Goal: Information Seeking & Learning: Learn about a topic

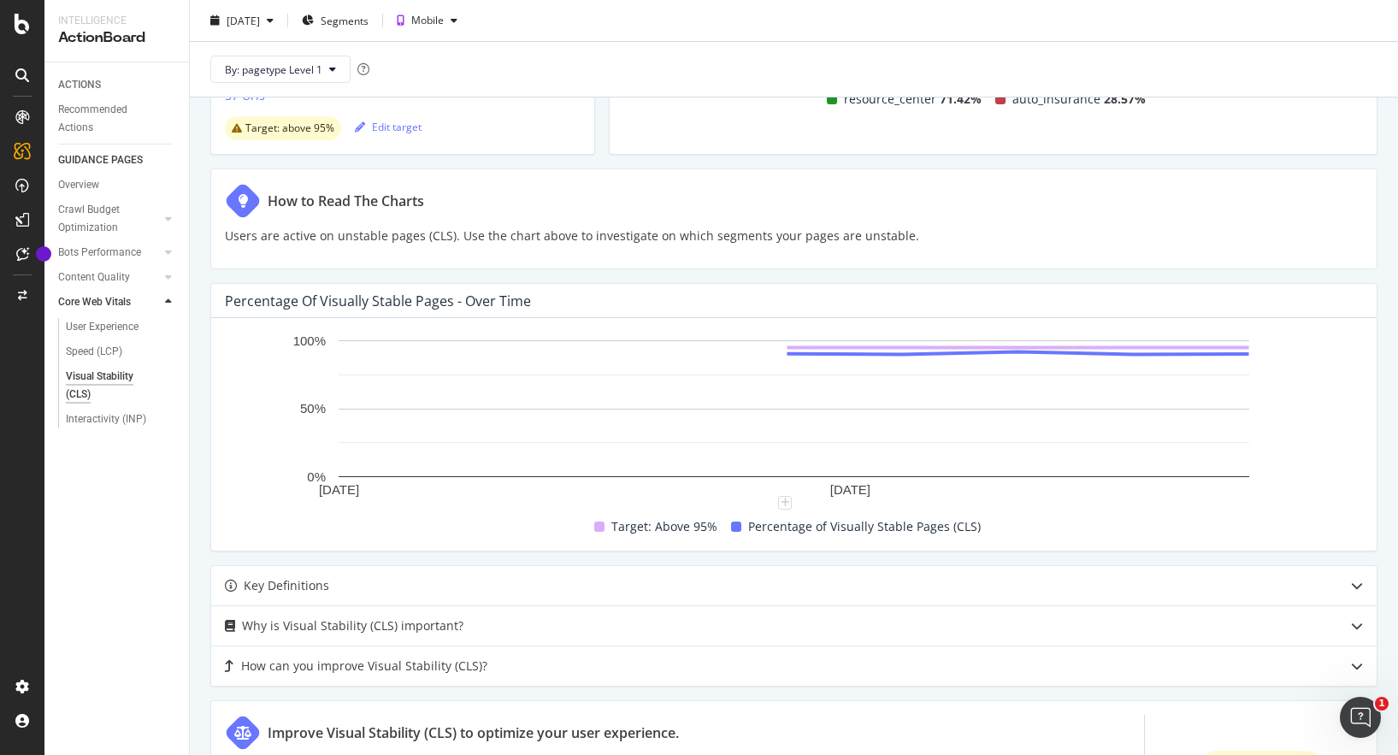
scroll to position [247, 0]
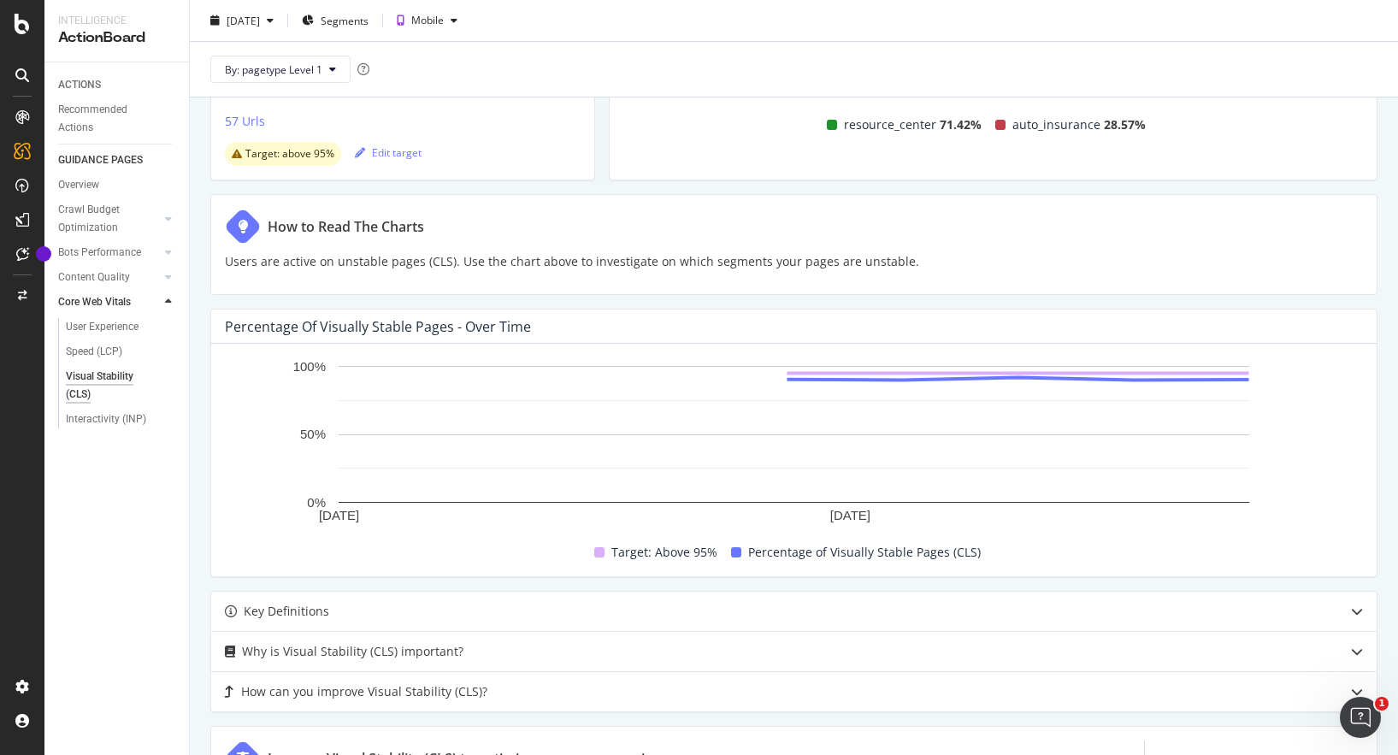
click at [527, 263] on p "Users are active on unstable pages (CLS). Use the chart above to investigate on…" at bounding box center [572, 261] width 694 height 21
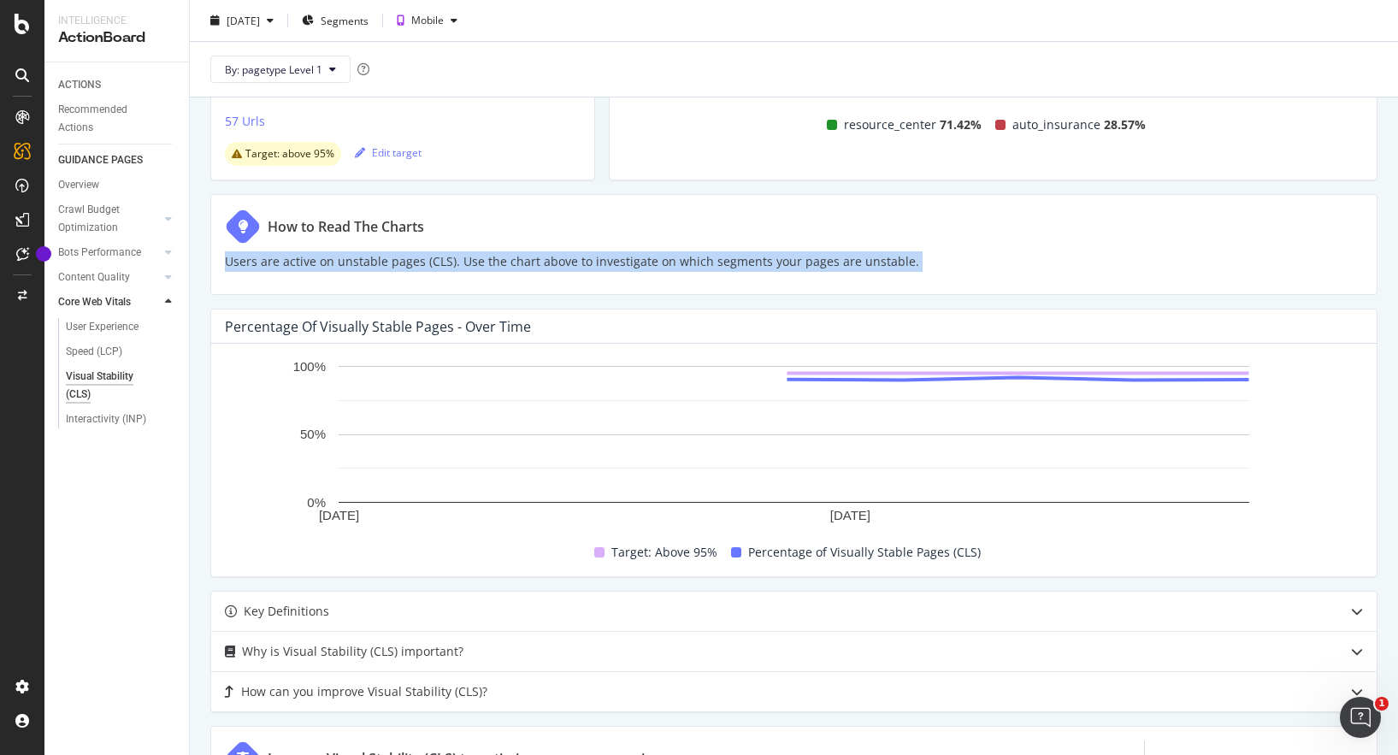
click at [592, 263] on p "Users are active on unstable pages (CLS). Use the chart above to investigate on…" at bounding box center [572, 261] width 694 height 21
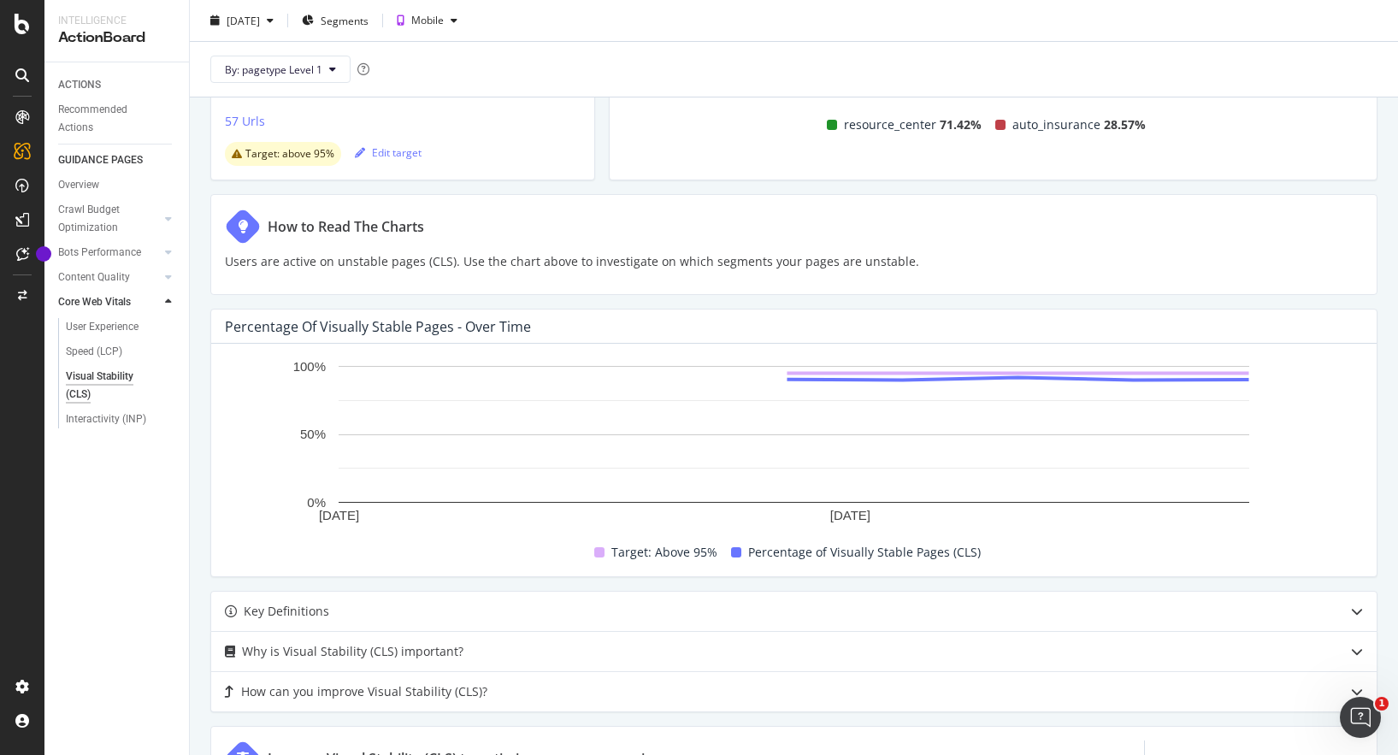
click at [592, 263] on p "Users are active on unstable pages (CLS). Use the chart above to investigate on…" at bounding box center [572, 261] width 694 height 21
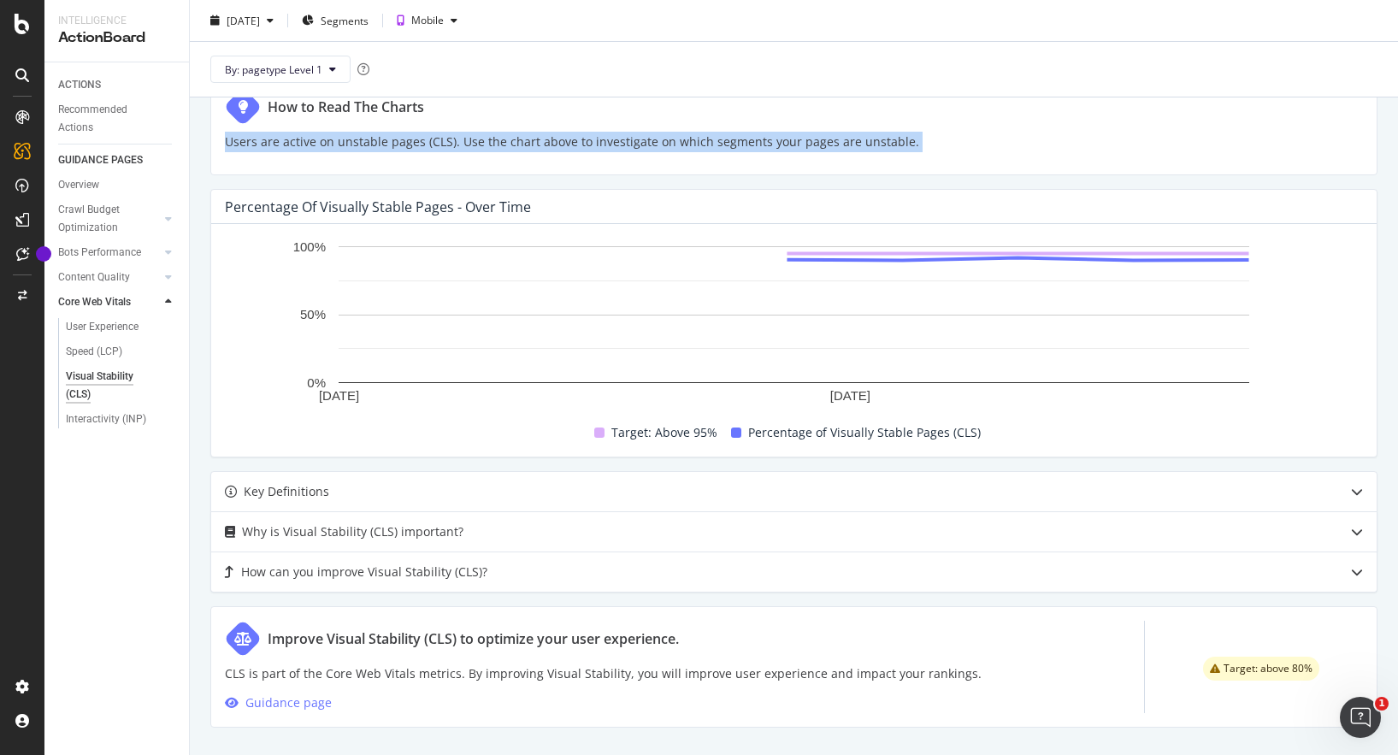
scroll to position [375, 0]
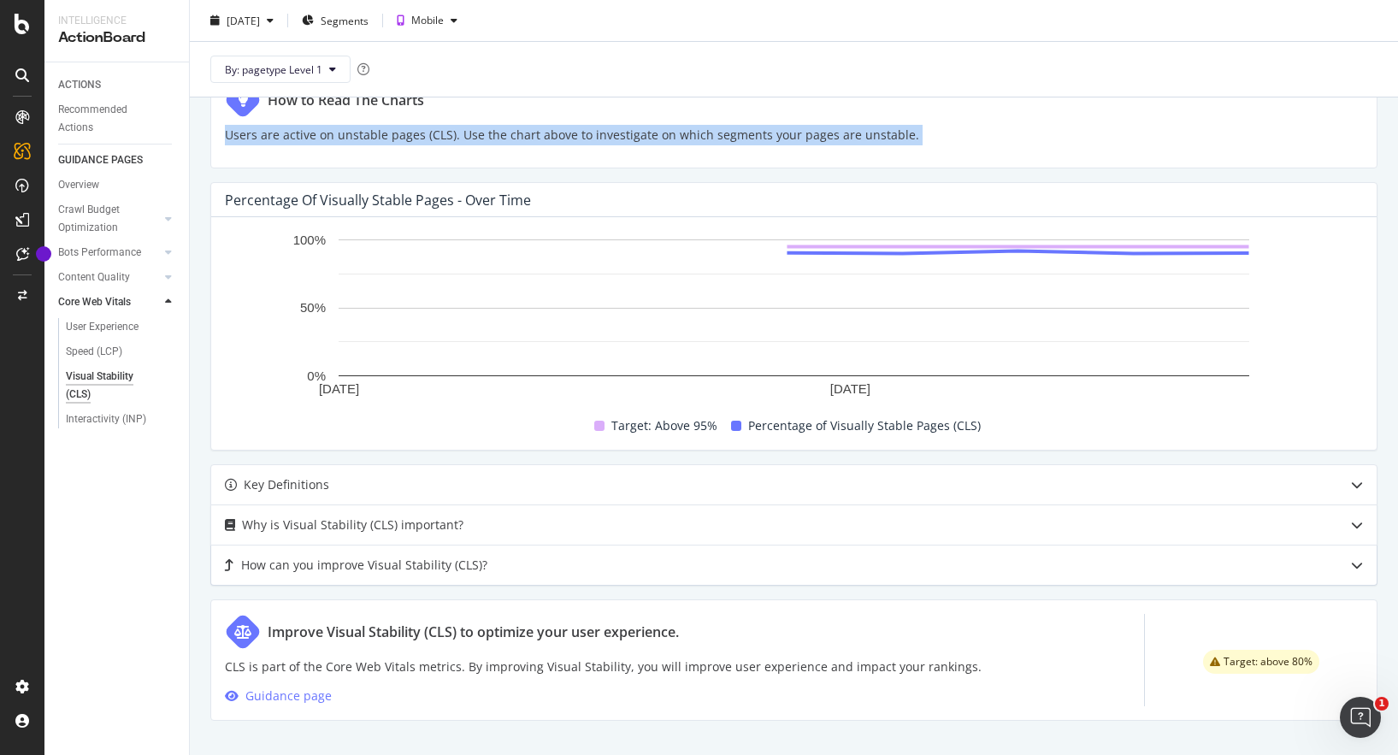
click at [504, 572] on div "How can you improve Visual Stability (CLS)?" at bounding box center [760, 565] width 1098 height 21
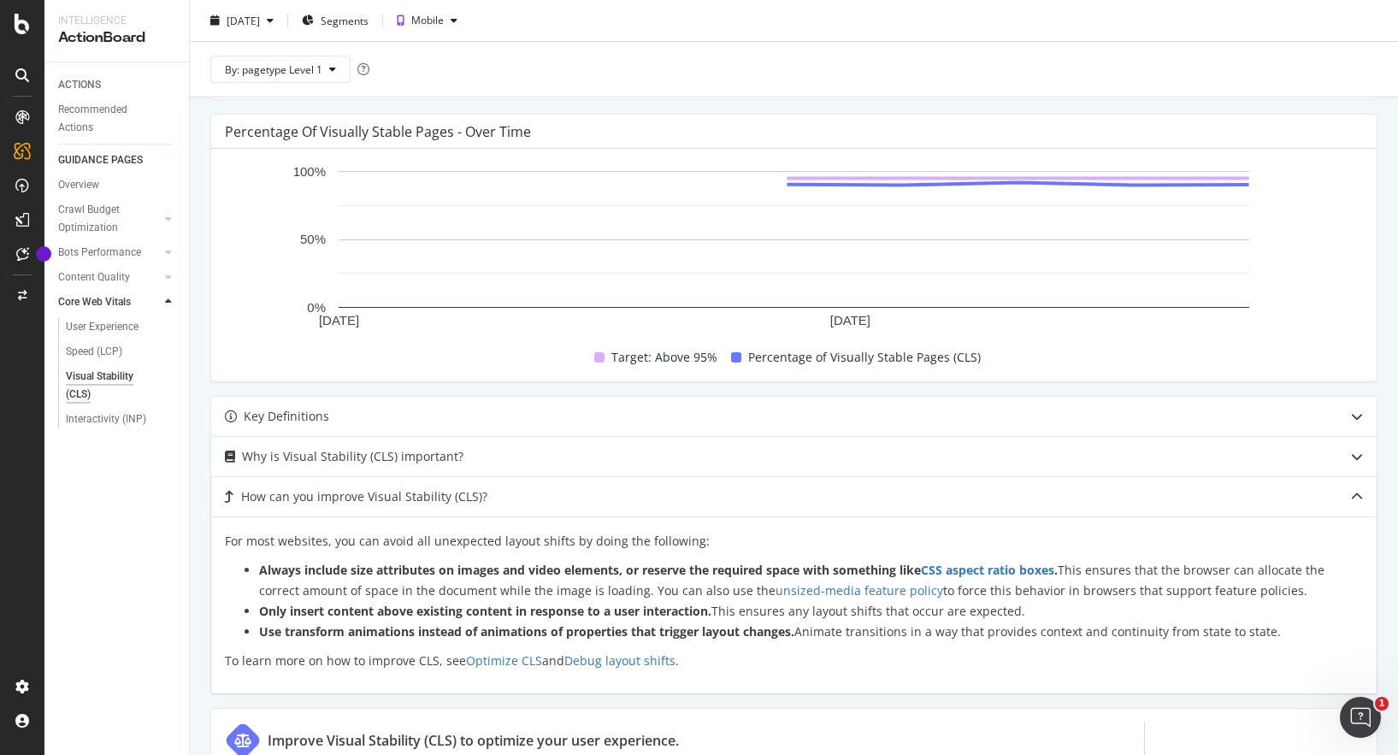
scroll to position [450, 0]
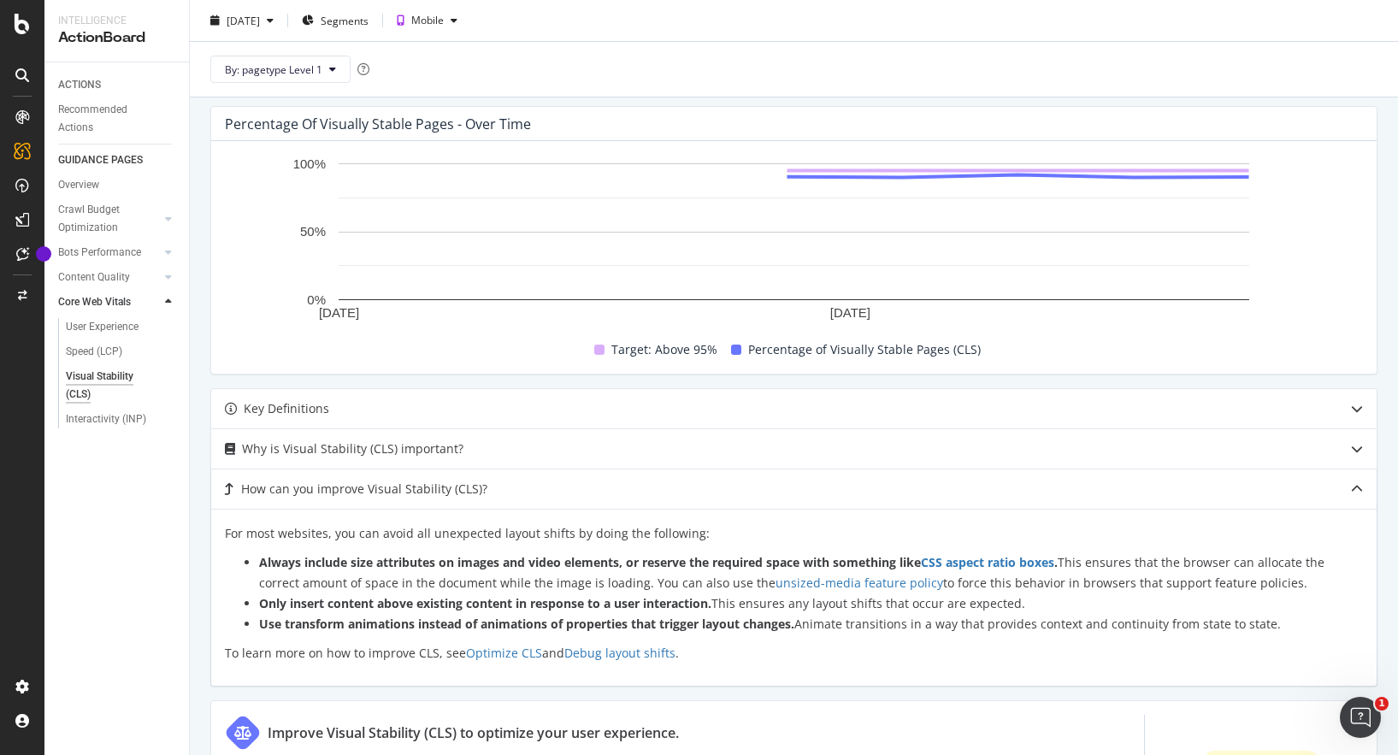
click at [494, 536] on p "For most websites, you can avoid all unexpected layout shifts by doing the foll…" at bounding box center [794, 533] width 1138 height 21
click at [611, 539] on p "For most websites, you can avoid all unexpected layout shifts by doing the foll…" at bounding box center [794, 533] width 1138 height 21
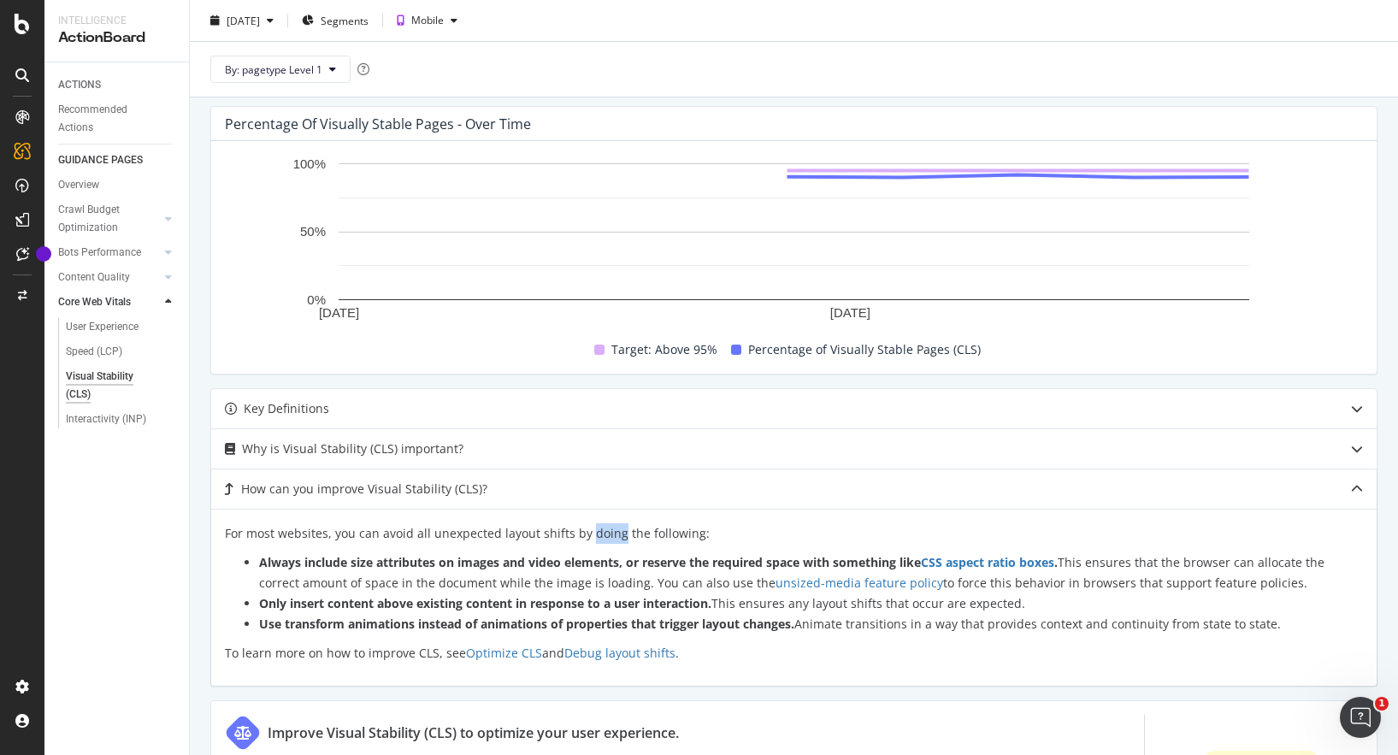
click at [611, 539] on p "For most websites, you can avoid all unexpected layout shifts by doing the foll…" at bounding box center [794, 533] width 1138 height 21
click at [517, 561] on strong "Always include size attributes on images and video elements, or reserve the req…" at bounding box center [658, 562] width 799 height 16
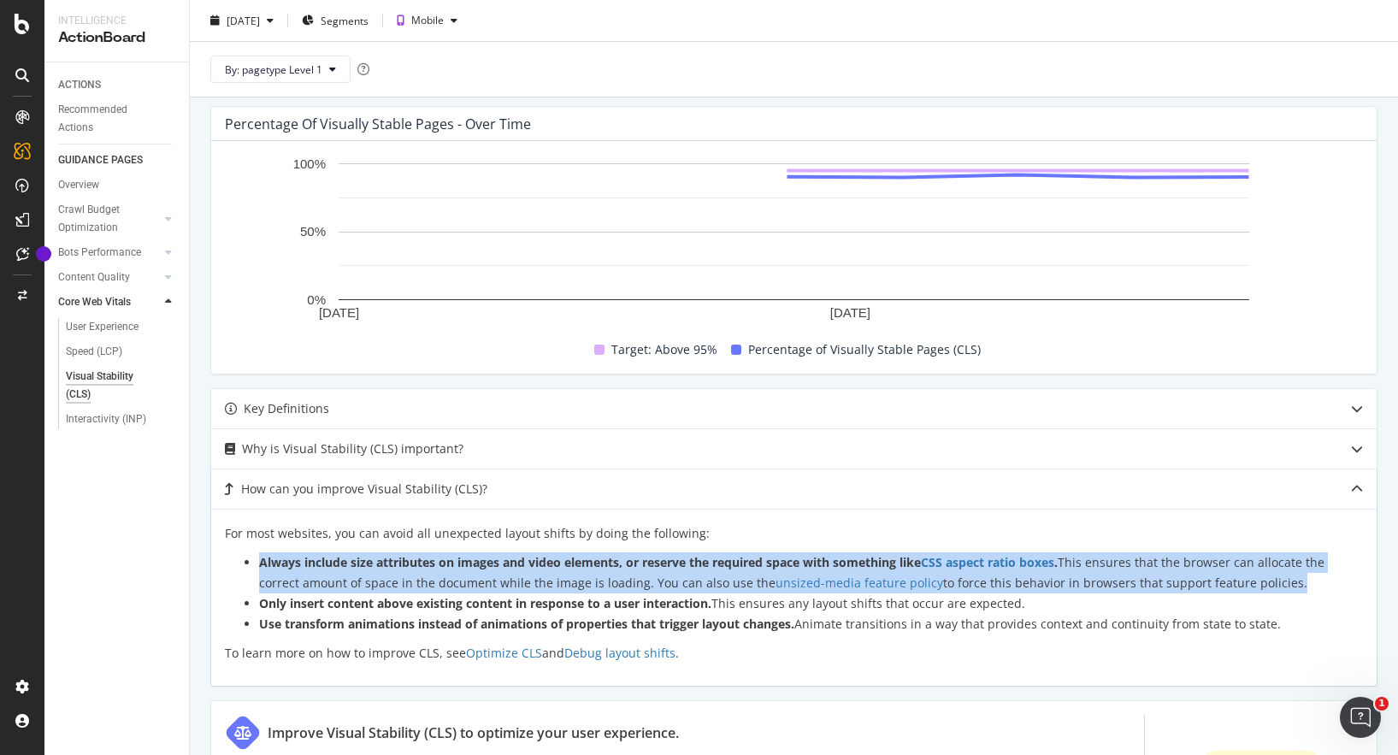
click at [569, 564] on strong "Always include size attributes on images and video elements, or reserve the req…" at bounding box center [658, 562] width 799 height 16
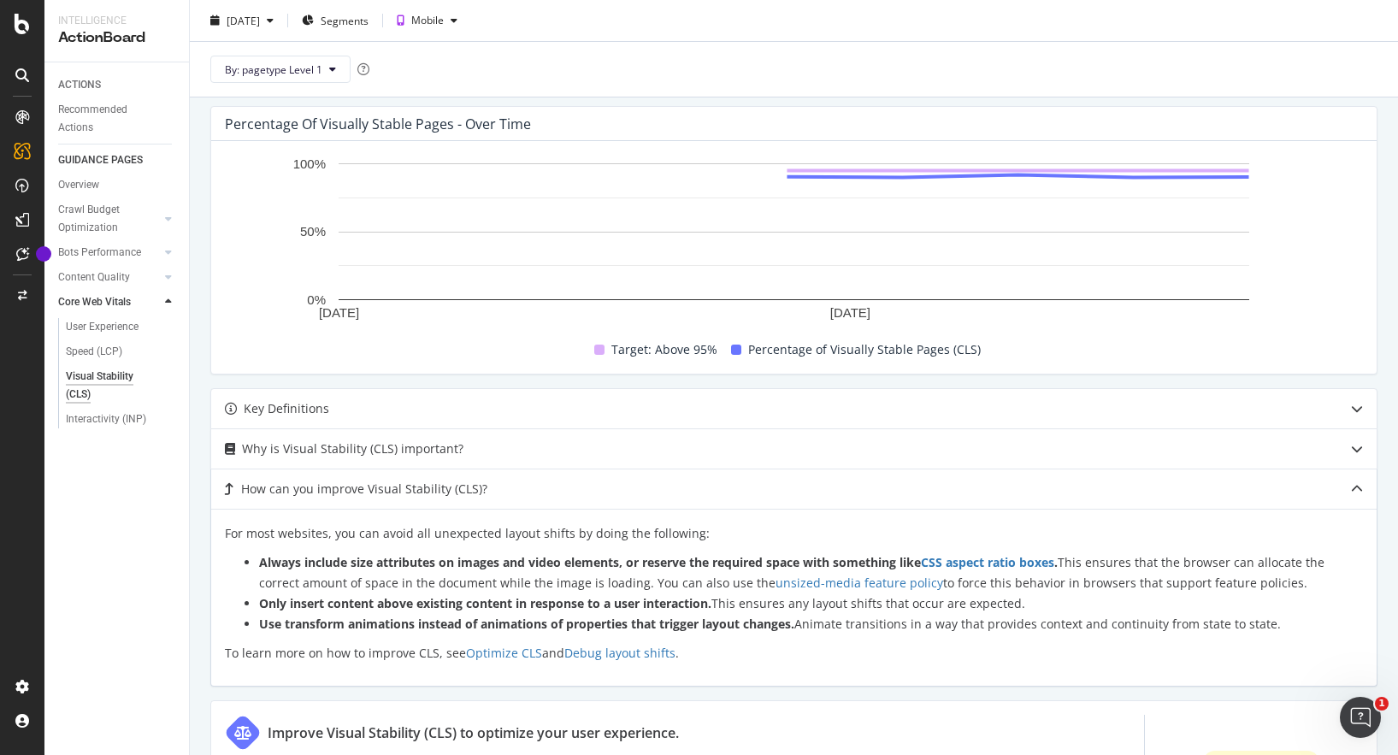
click at [569, 564] on strong "Always include size attributes on images and video elements, or reserve the req…" at bounding box center [658, 562] width 799 height 16
click at [667, 567] on strong "Always include size attributes on images and video elements, or reserve the req…" at bounding box center [658, 562] width 799 height 16
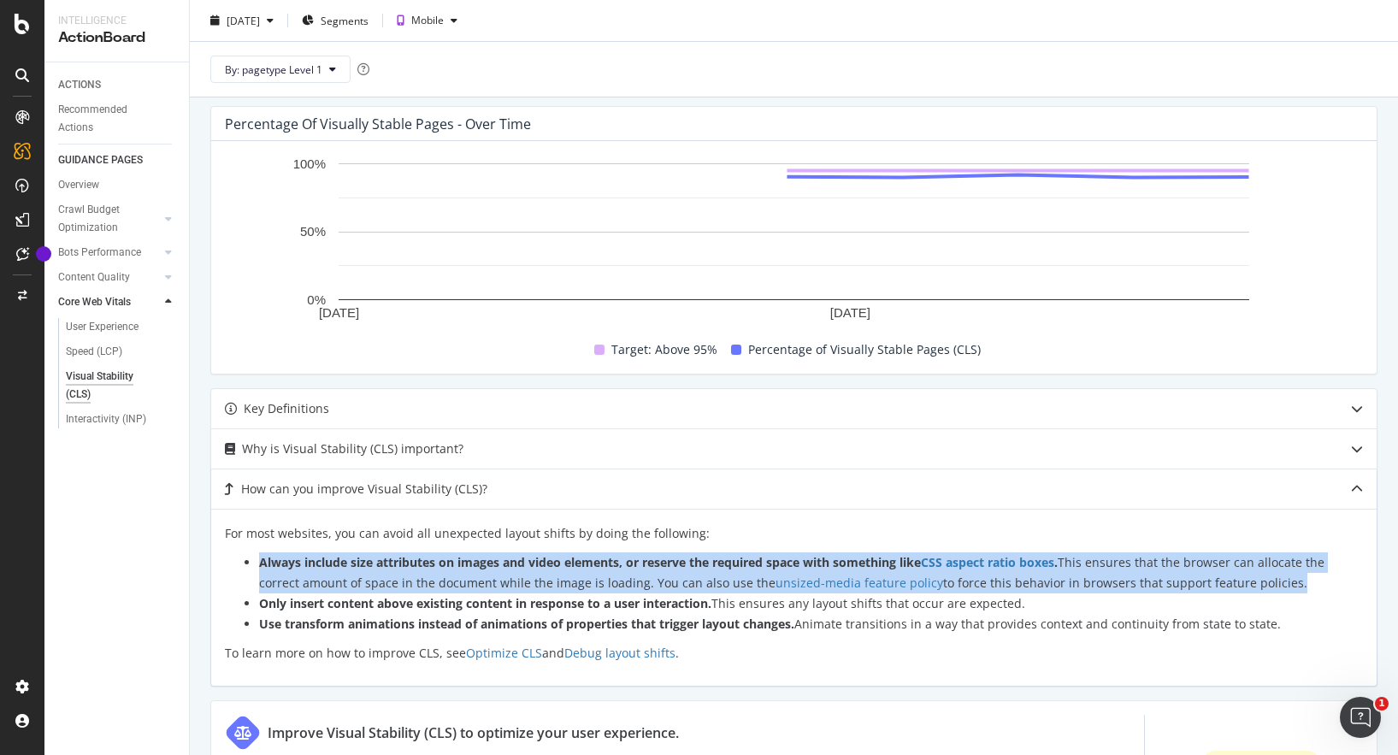
click at [667, 567] on strong "Always include size attributes on images and video elements, or reserve the req…" at bounding box center [658, 562] width 799 height 16
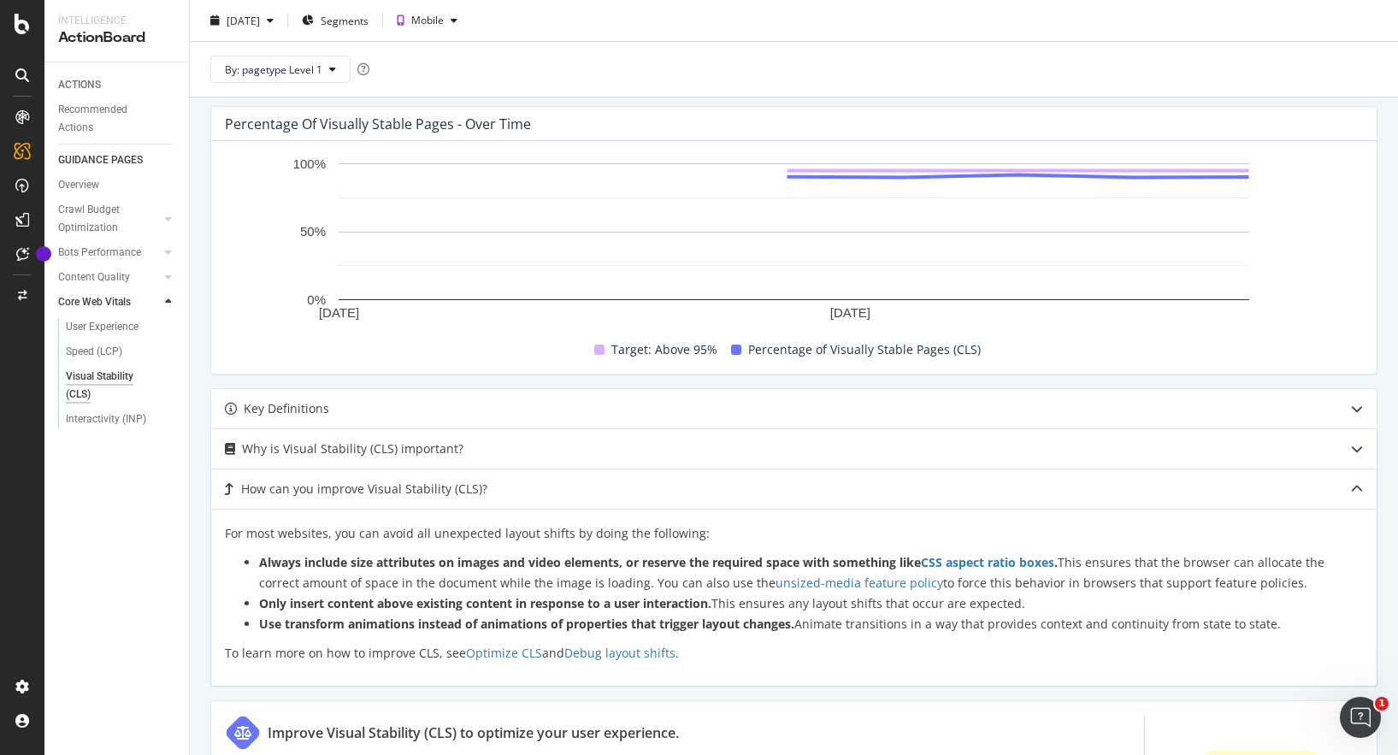
click at [667, 567] on strong "Always include size attributes on images and video elements, or reserve the req…" at bounding box center [658, 562] width 799 height 16
click at [581, 604] on strong "Only insert content above existing content in response to a user interaction." at bounding box center [485, 603] width 452 height 16
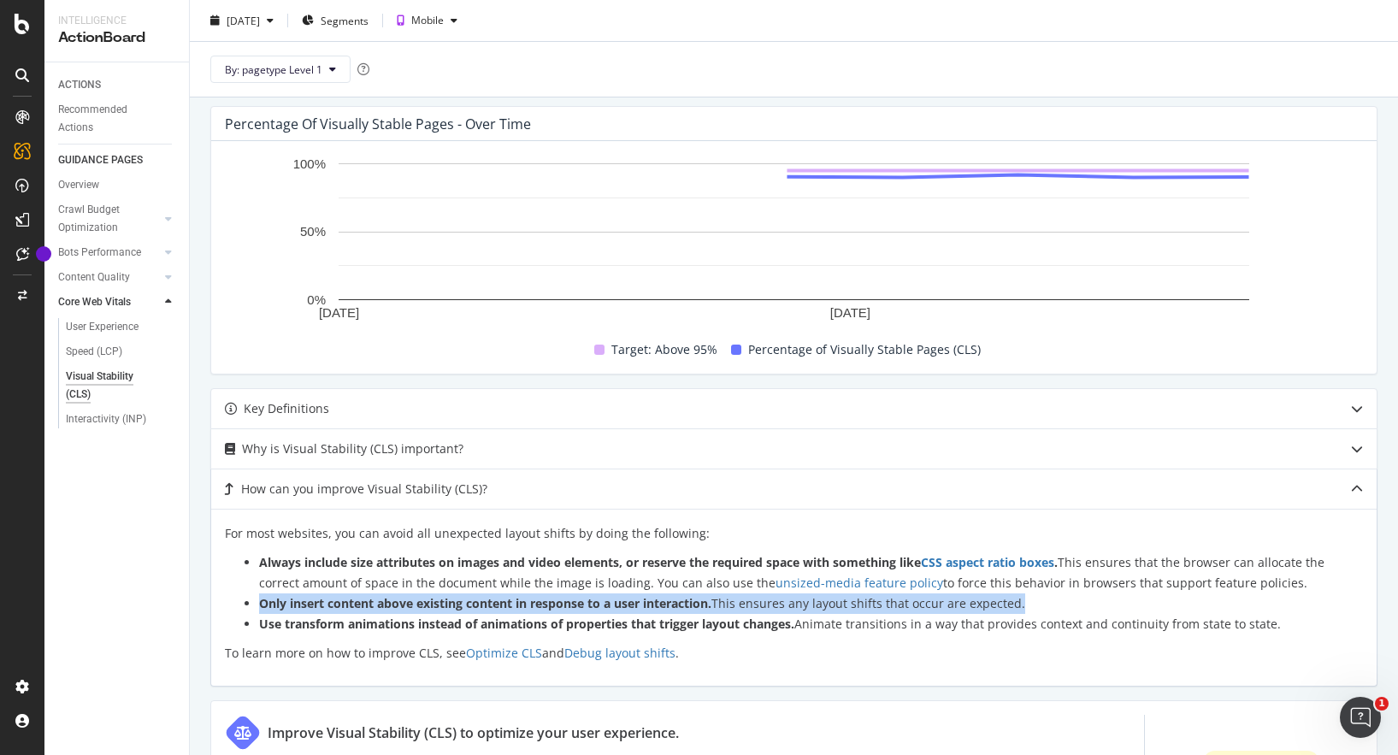
click at [563, 605] on strong "Only insert content above existing content in response to a user interaction." at bounding box center [485, 603] width 452 height 16
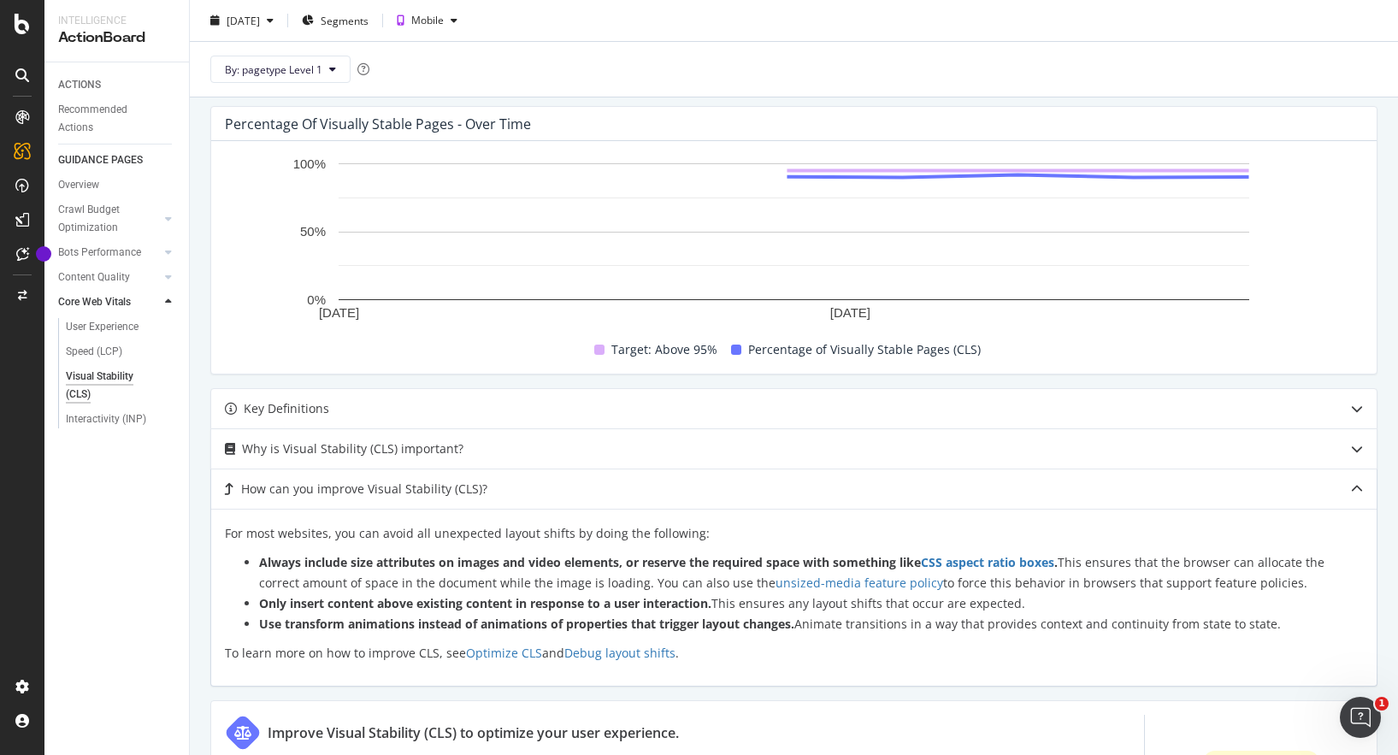
click at [563, 605] on strong "Only insert content above existing content in response to a user interaction." at bounding box center [485, 603] width 452 height 16
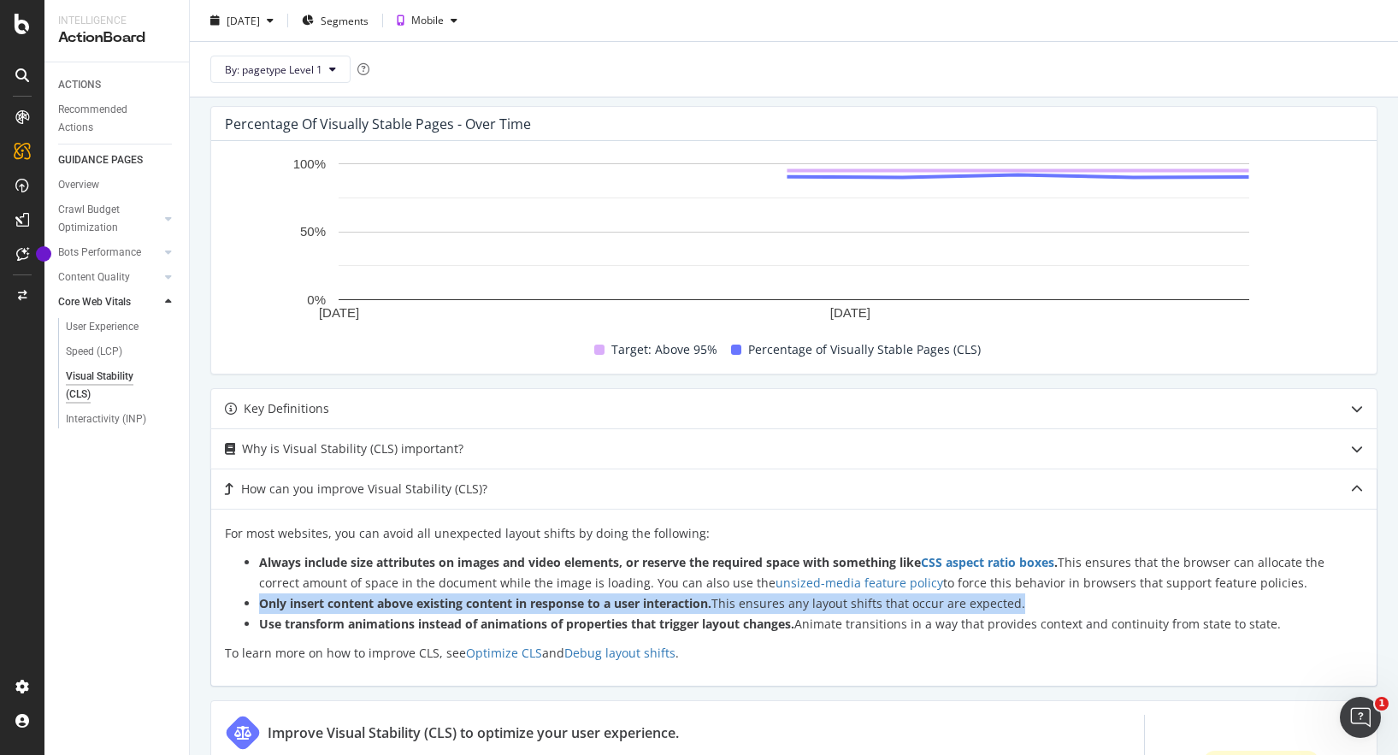
click at [896, 608] on li "Only insert content above existing content in response to a user interaction. T…" at bounding box center [811, 603] width 1104 height 21
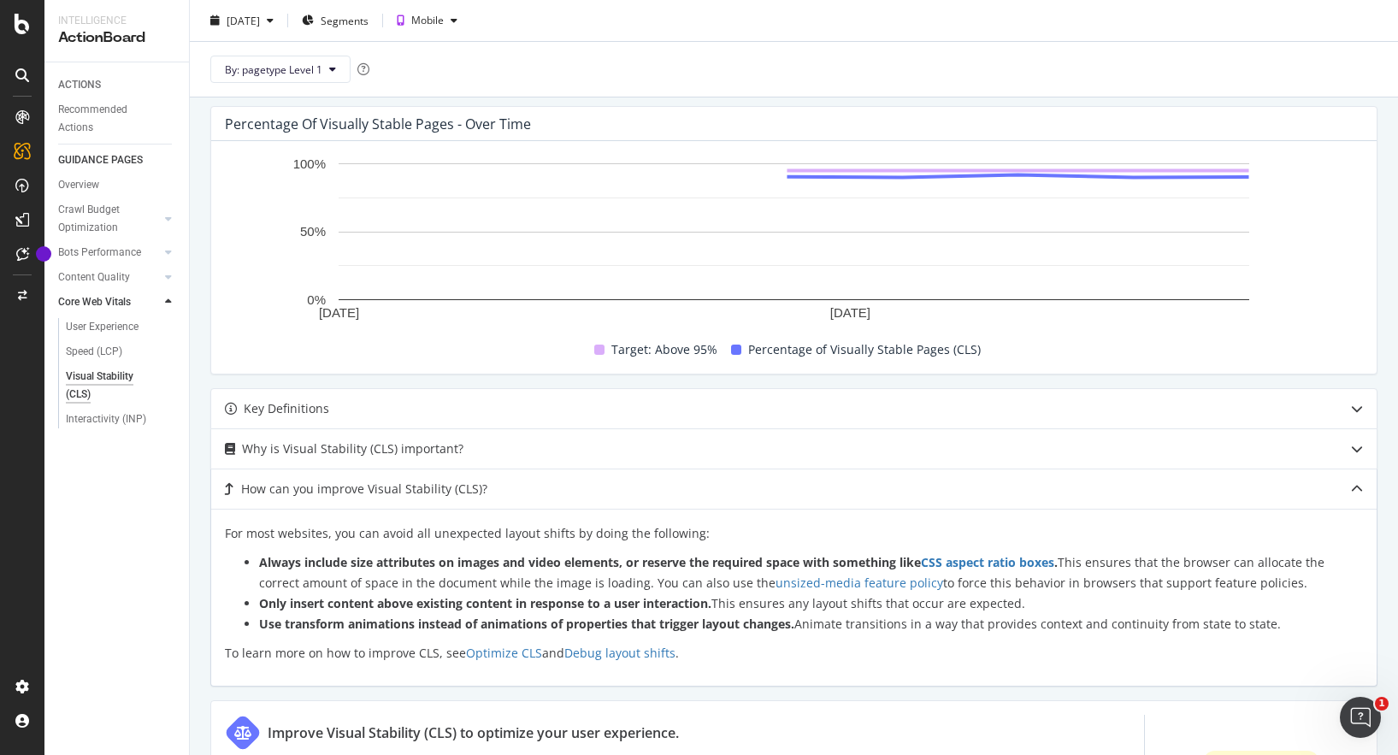
click at [896, 608] on li "Only insert content above existing content in response to a user interaction. T…" at bounding box center [811, 603] width 1104 height 21
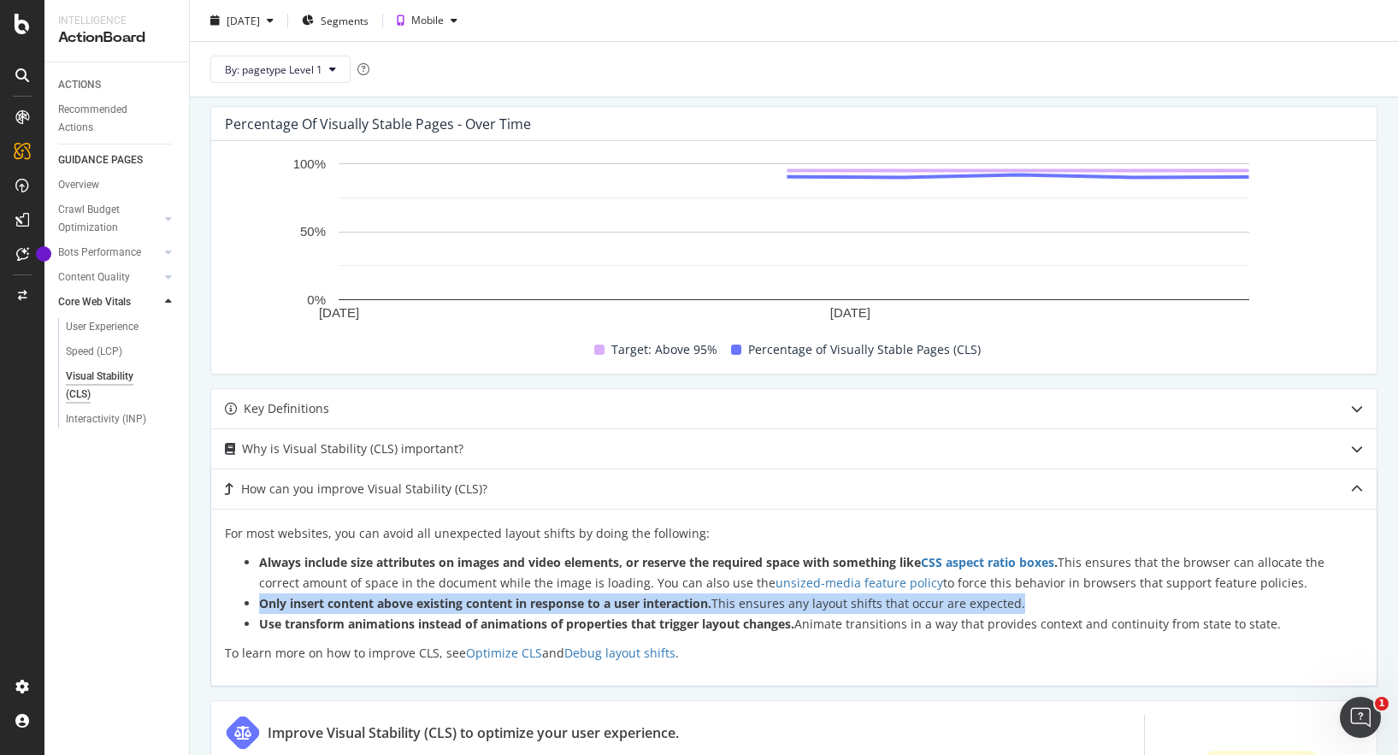
click at [424, 627] on strong "Use transform animations instead of animations of properties that trigger layou…" at bounding box center [526, 624] width 535 height 16
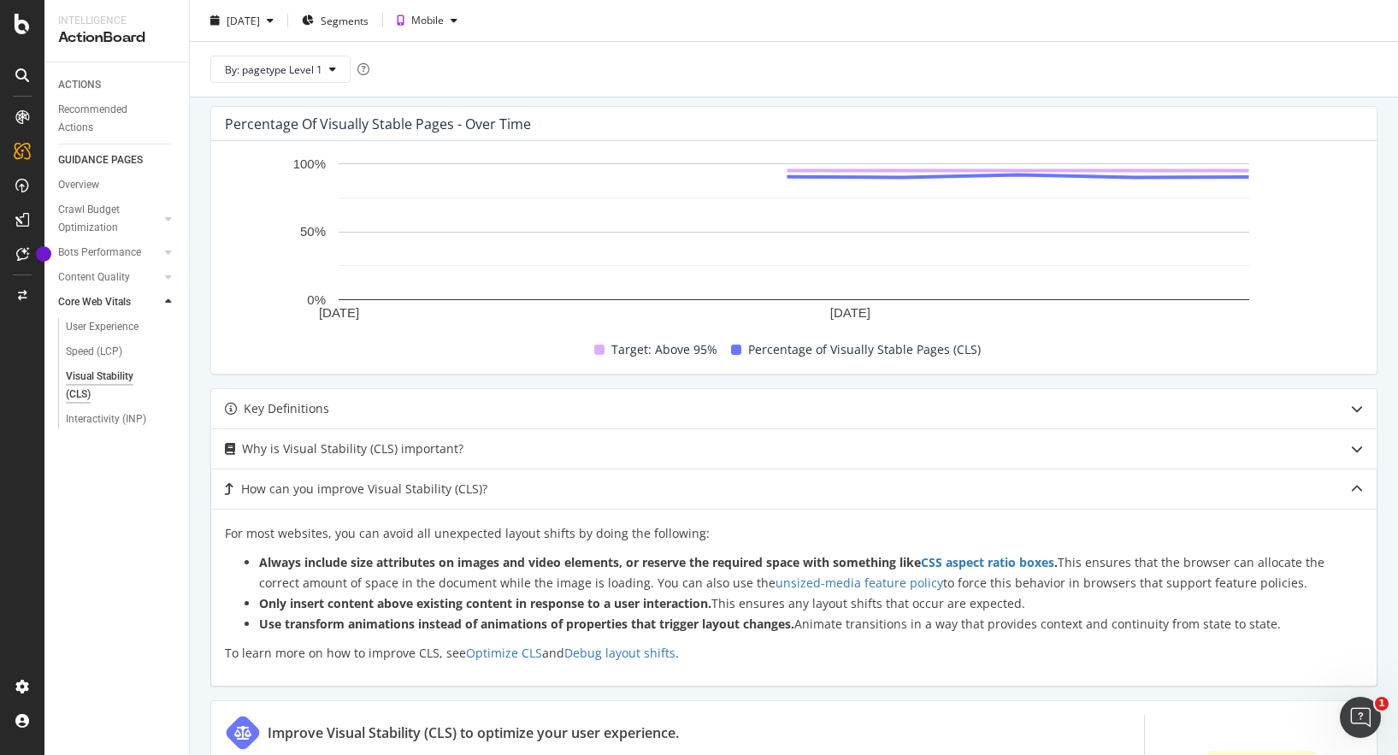
click at [424, 627] on strong "Use transform animations instead of animations of properties that trigger layou…" at bounding box center [526, 624] width 535 height 16
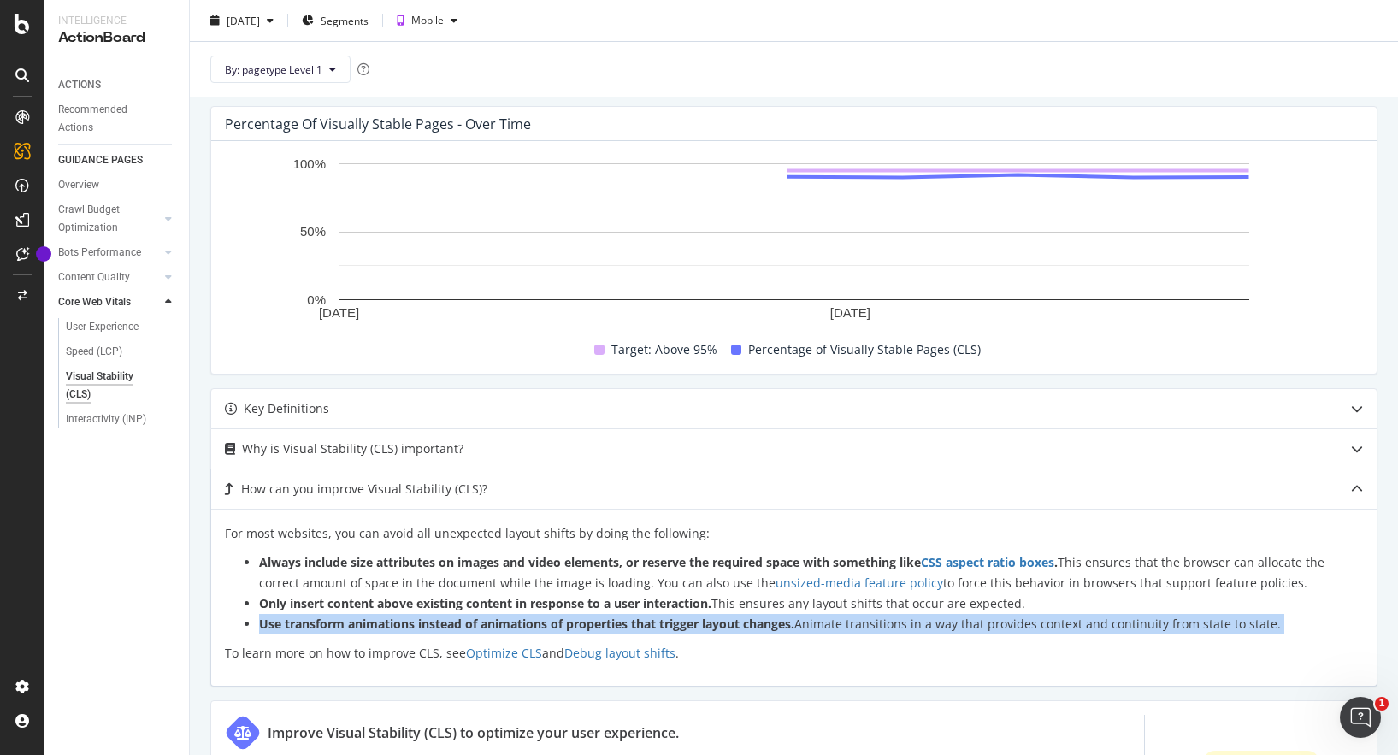
click at [537, 632] on strong "Use transform animations instead of animations of properties that trigger layou…" at bounding box center [526, 624] width 535 height 16
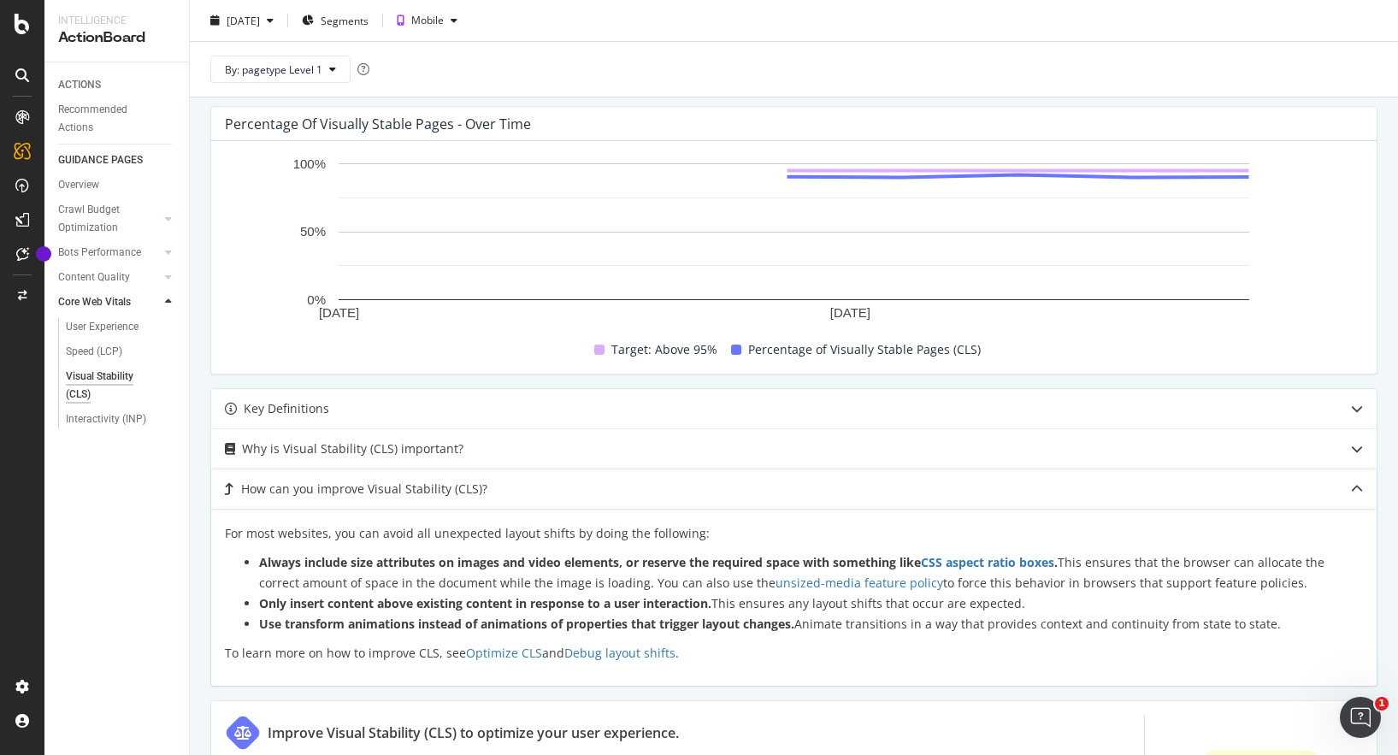
click at [537, 632] on strong "Use transform animations instead of animations of properties that trigger layou…" at bounding box center [526, 624] width 535 height 16
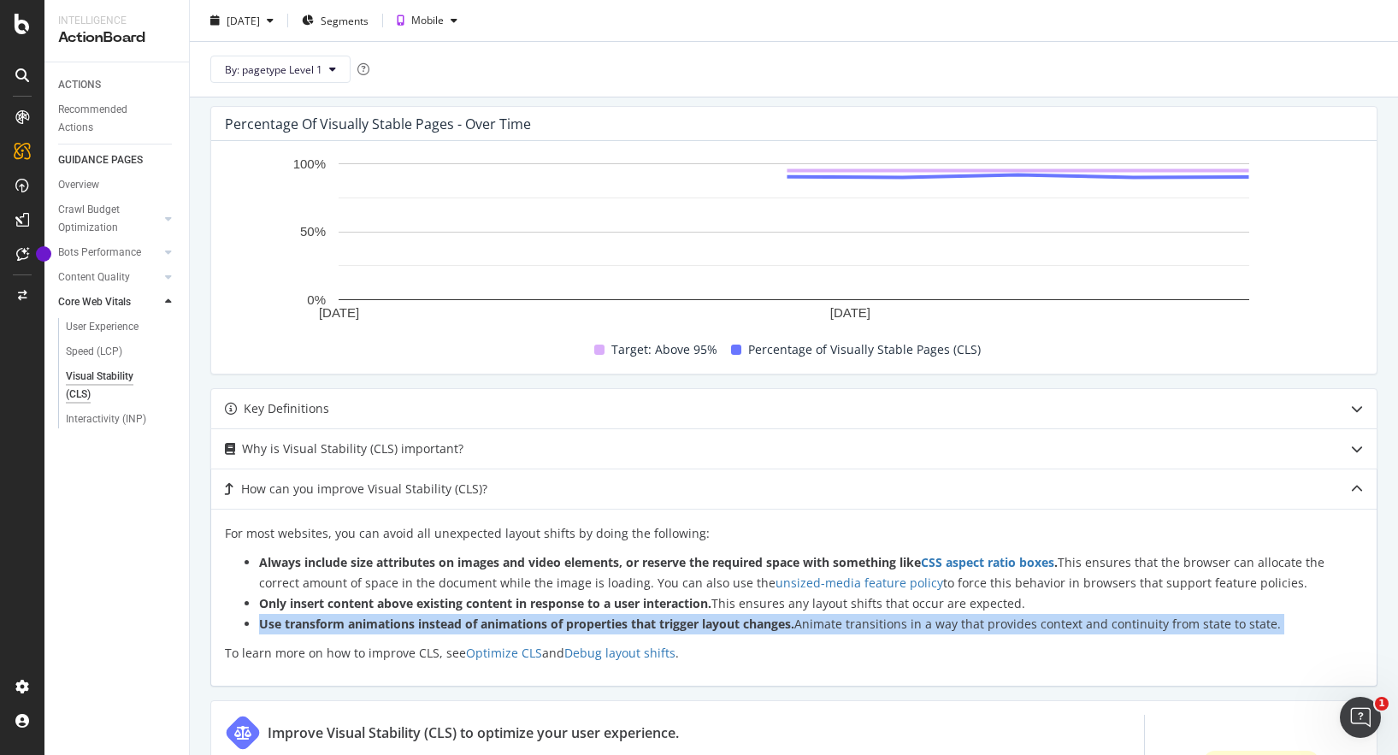
click at [613, 629] on strong "Use transform animations instead of animations of properties that trigger layou…" at bounding box center [526, 624] width 535 height 16
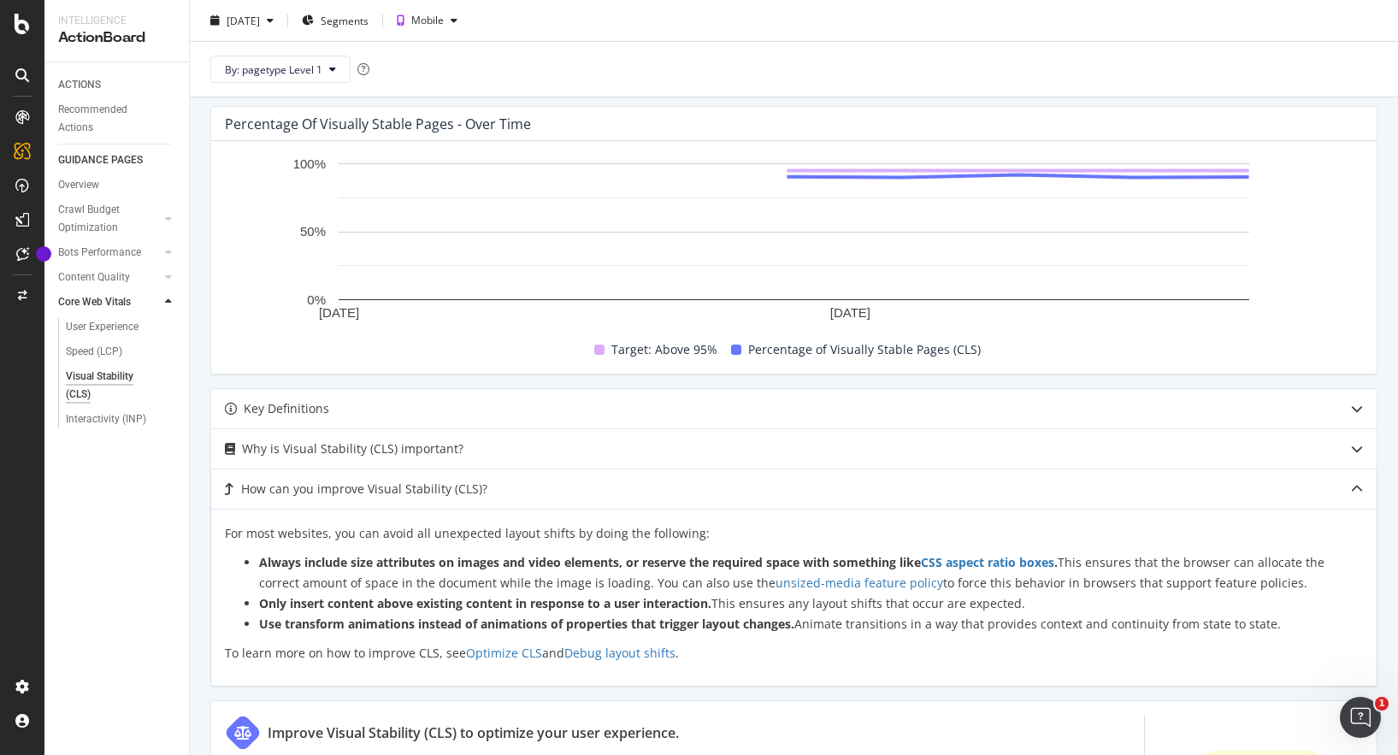
click at [613, 629] on strong "Use transform animations instead of animations of properties that trigger layou…" at bounding box center [526, 624] width 535 height 16
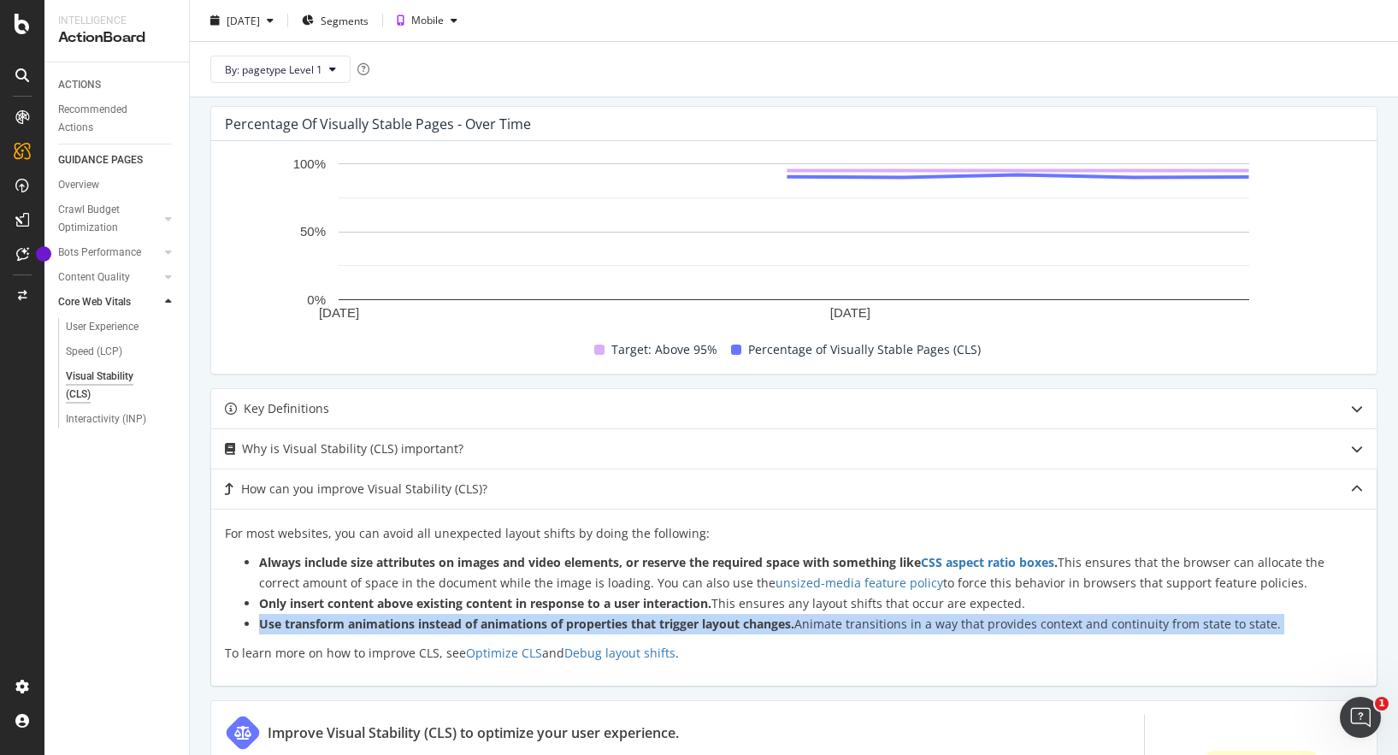
click at [682, 630] on strong "Use transform animations instead of animations of properties that trigger layou…" at bounding box center [526, 624] width 535 height 16
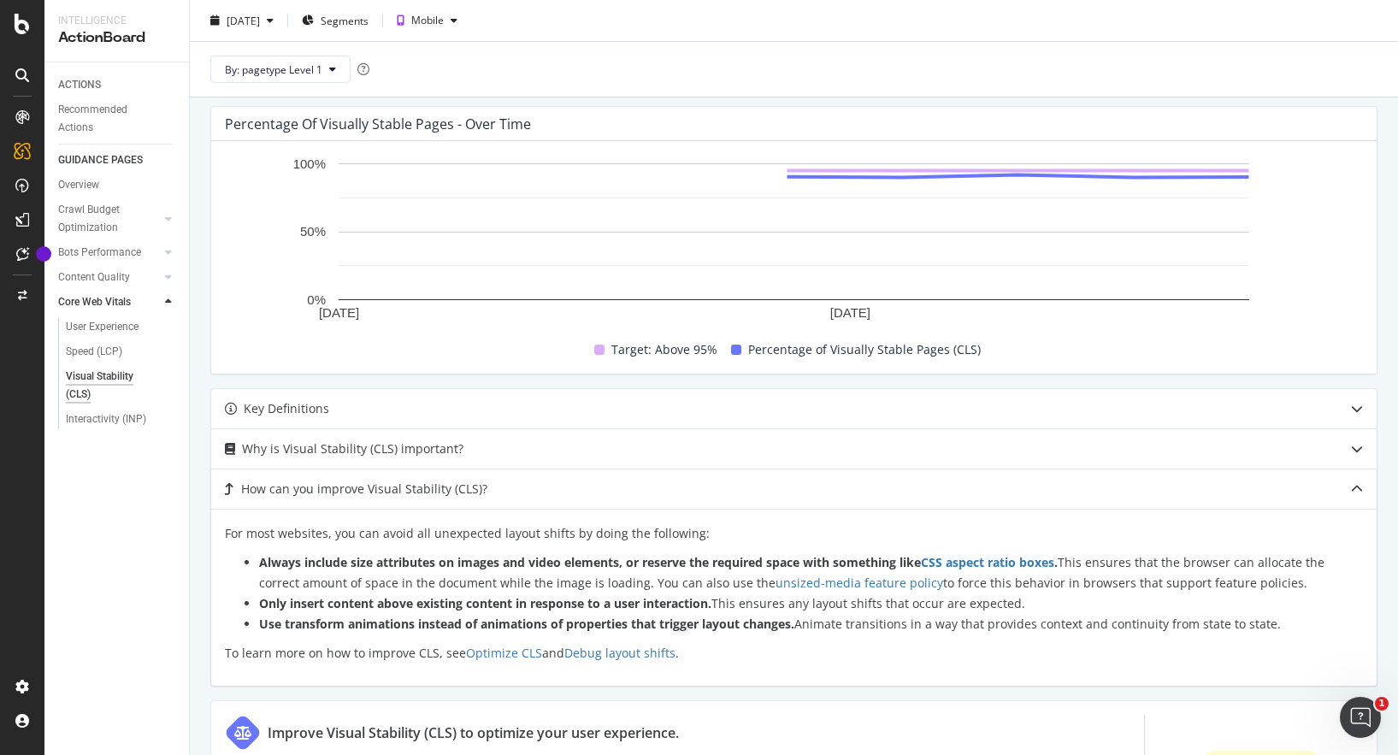
click at [486, 570] on strong "Always include size attributes on images and video elements, or reserve the req…" at bounding box center [658, 562] width 799 height 16
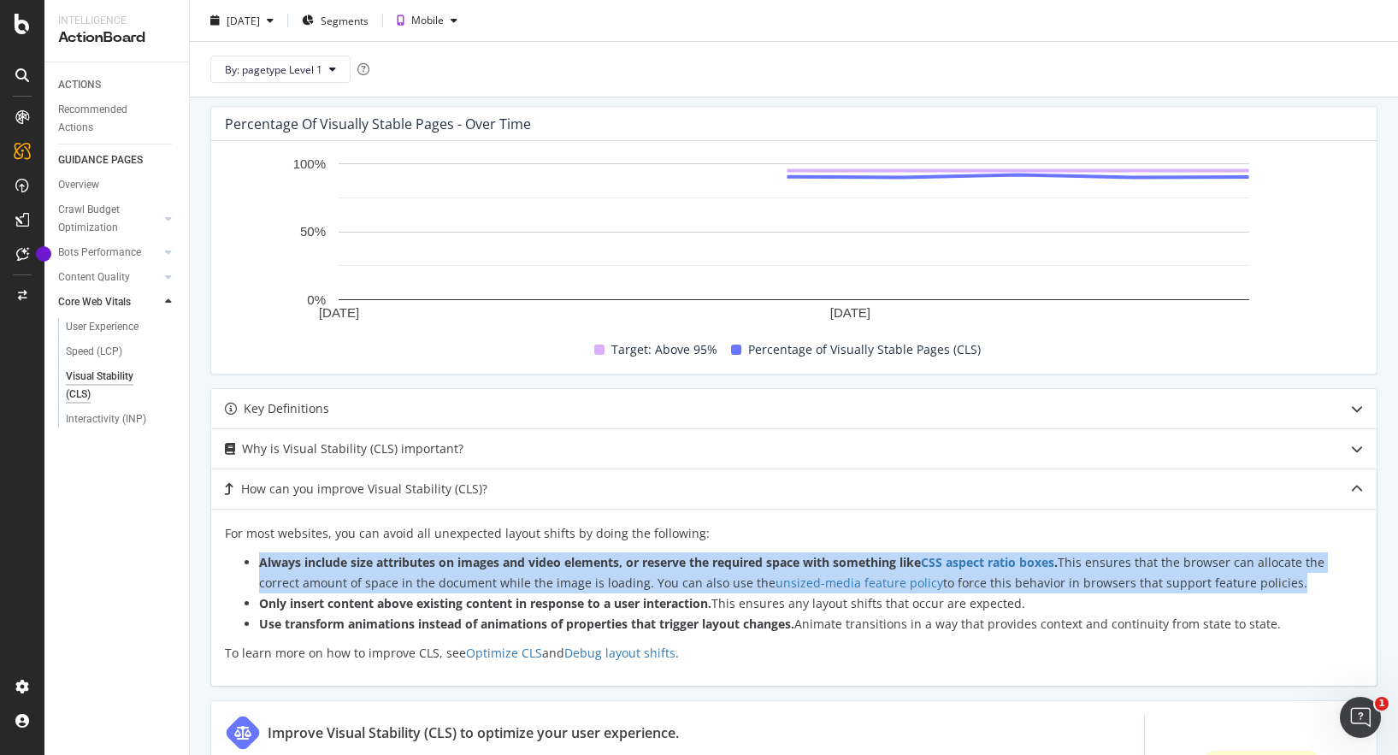
click at [1166, 564] on li "Always include size attributes on images and video elements, or reserve the req…" at bounding box center [811, 572] width 1104 height 41
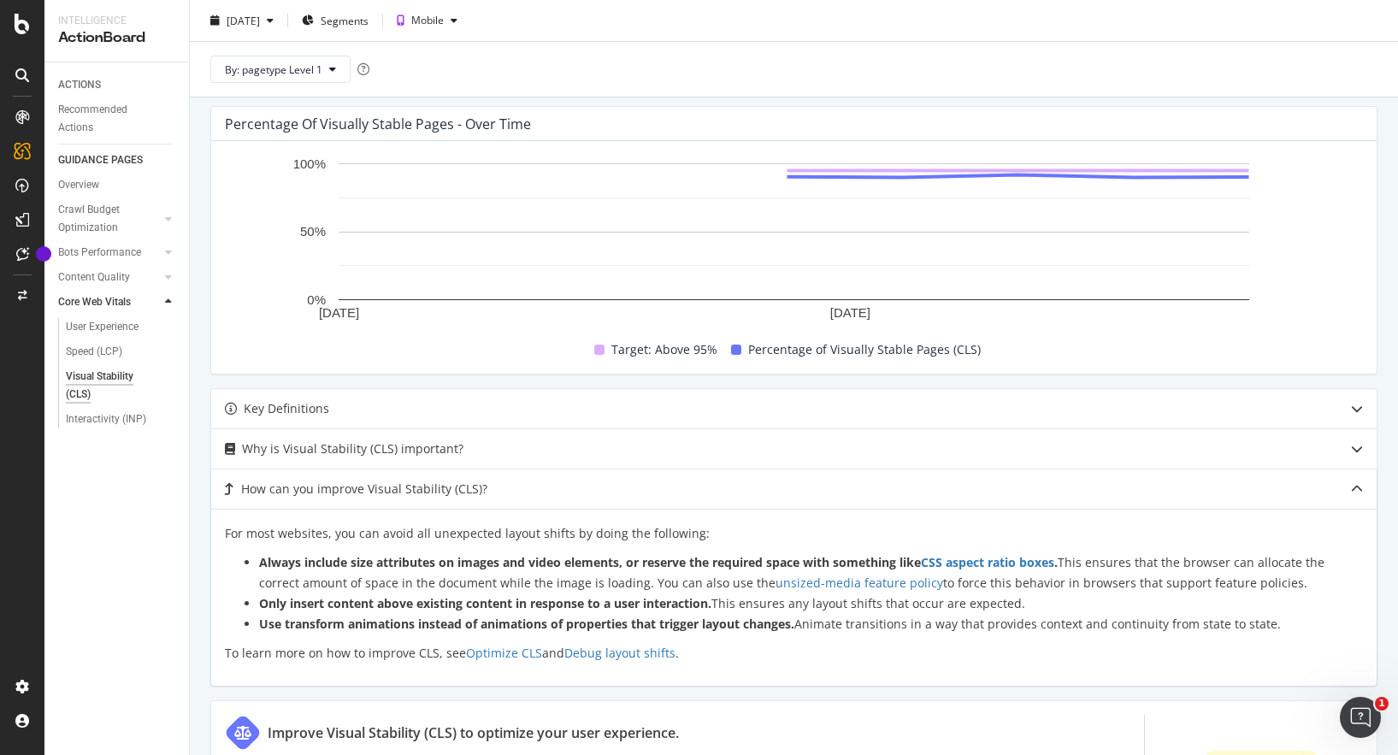
click at [1166, 564] on li "Always include size attributes on images and video elements, or reserve the req…" at bounding box center [811, 572] width 1104 height 41
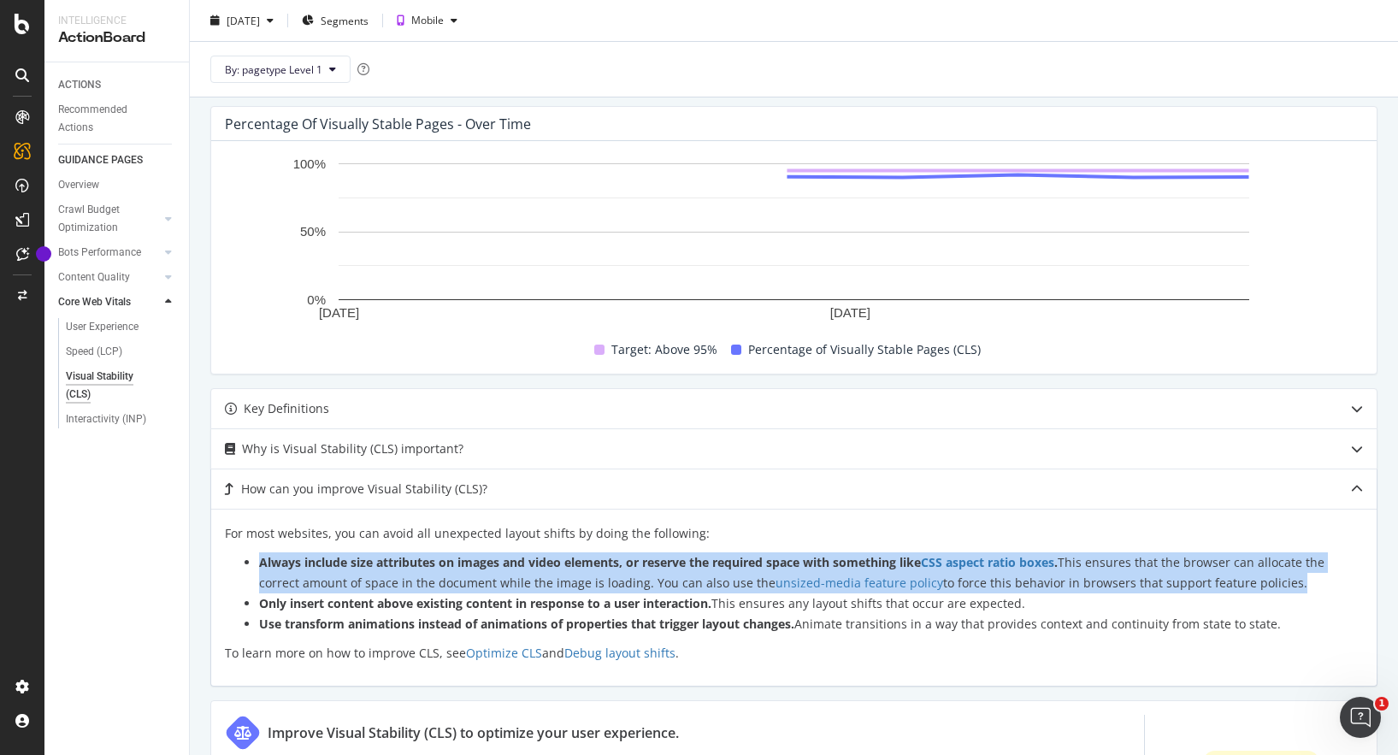
click at [406, 579] on li "Always include size attributes on images and video elements, or reserve the req…" at bounding box center [811, 572] width 1104 height 41
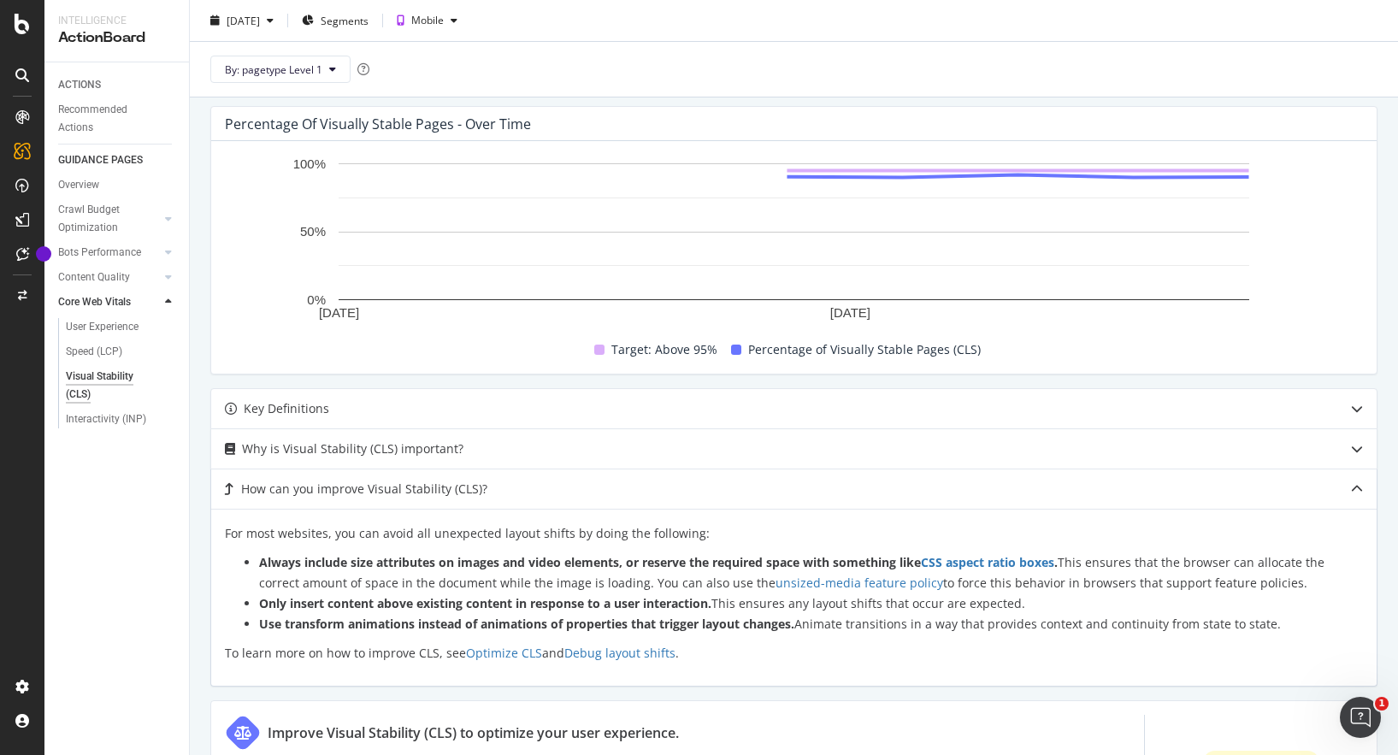
click at [406, 579] on li "Always include size attributes on images and video elements, or reserve the req…" at bounding box center [811, 572] width 1104 height 41
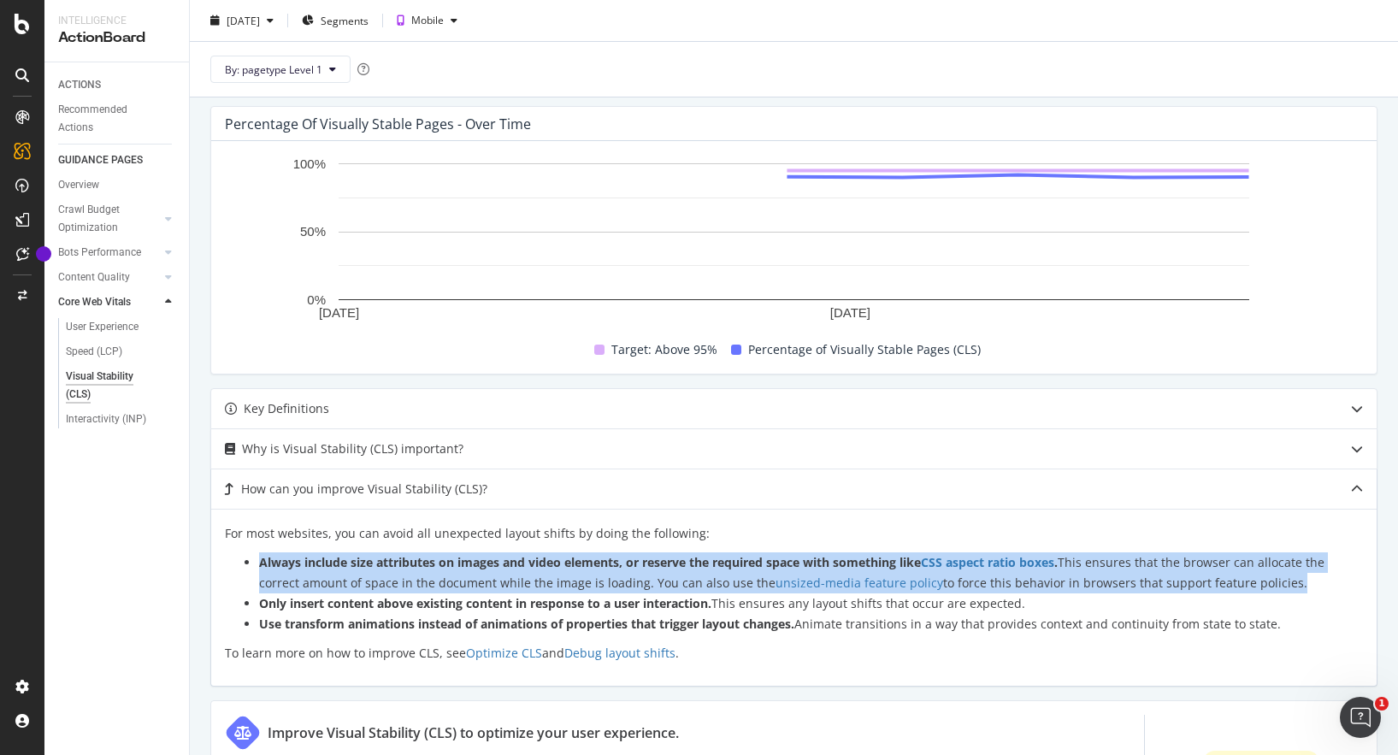
click at [523, 585] on li "Always include size attributes on images and video elements, or reserve the req…" at bounding box center [811, 572] width 1104 height 41
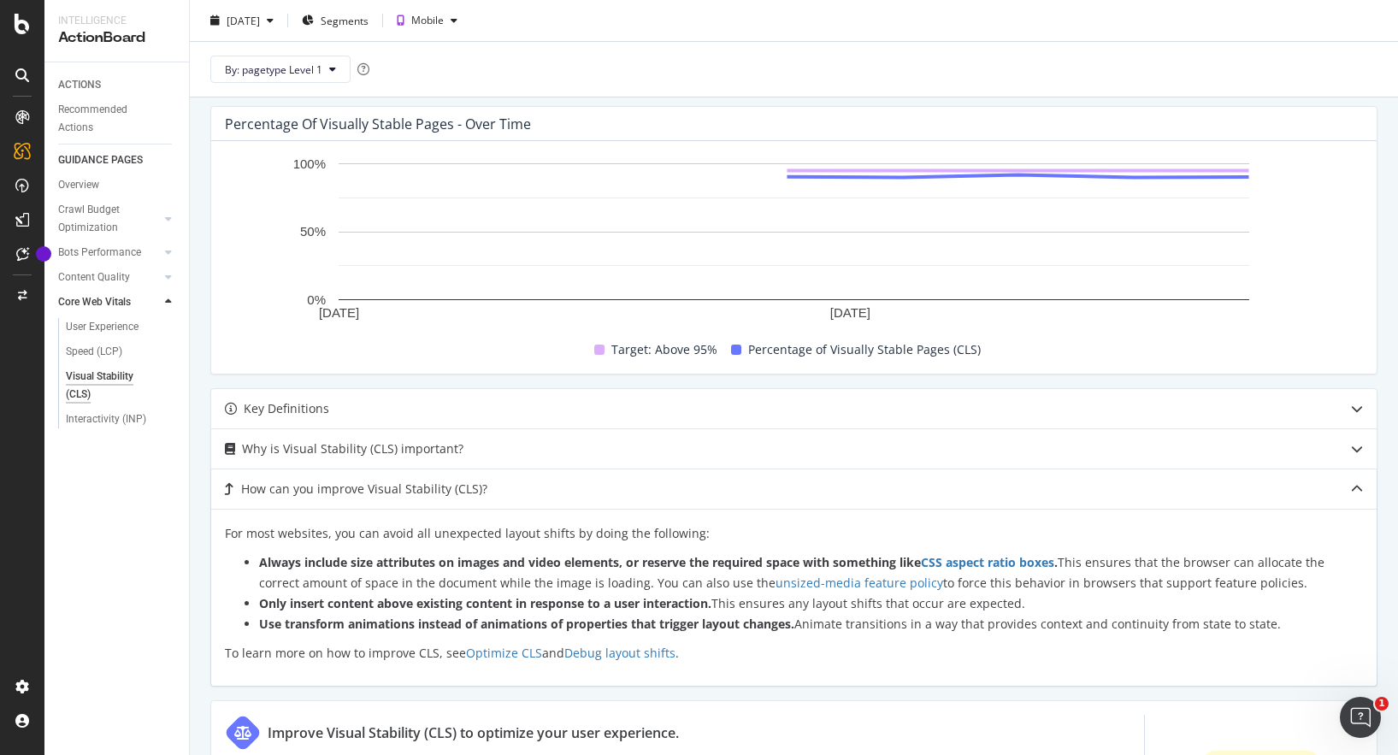
click at [523, 585] on li "Always include size attributes on images and video elements, or reserve the req…" at bounding box center [811, 572] width 1104 height 41
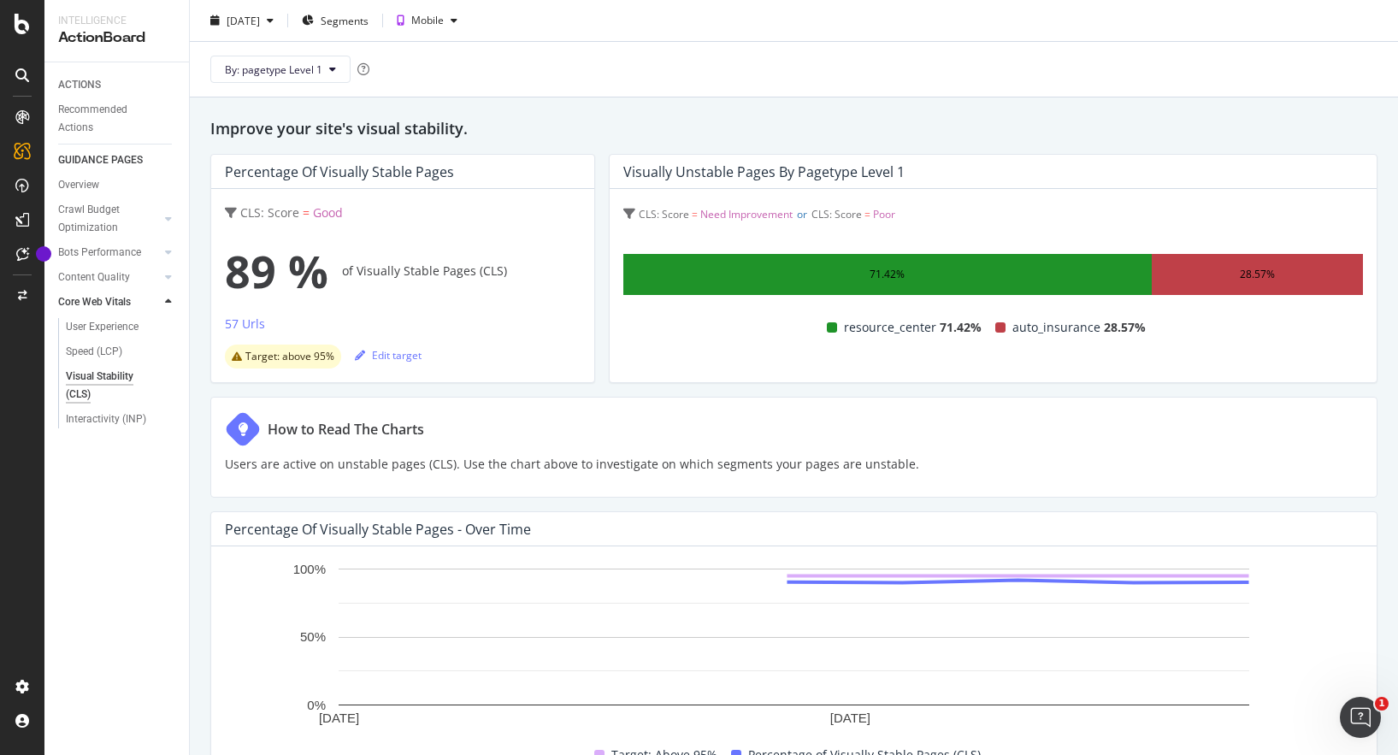
scroll to position [0, 0]
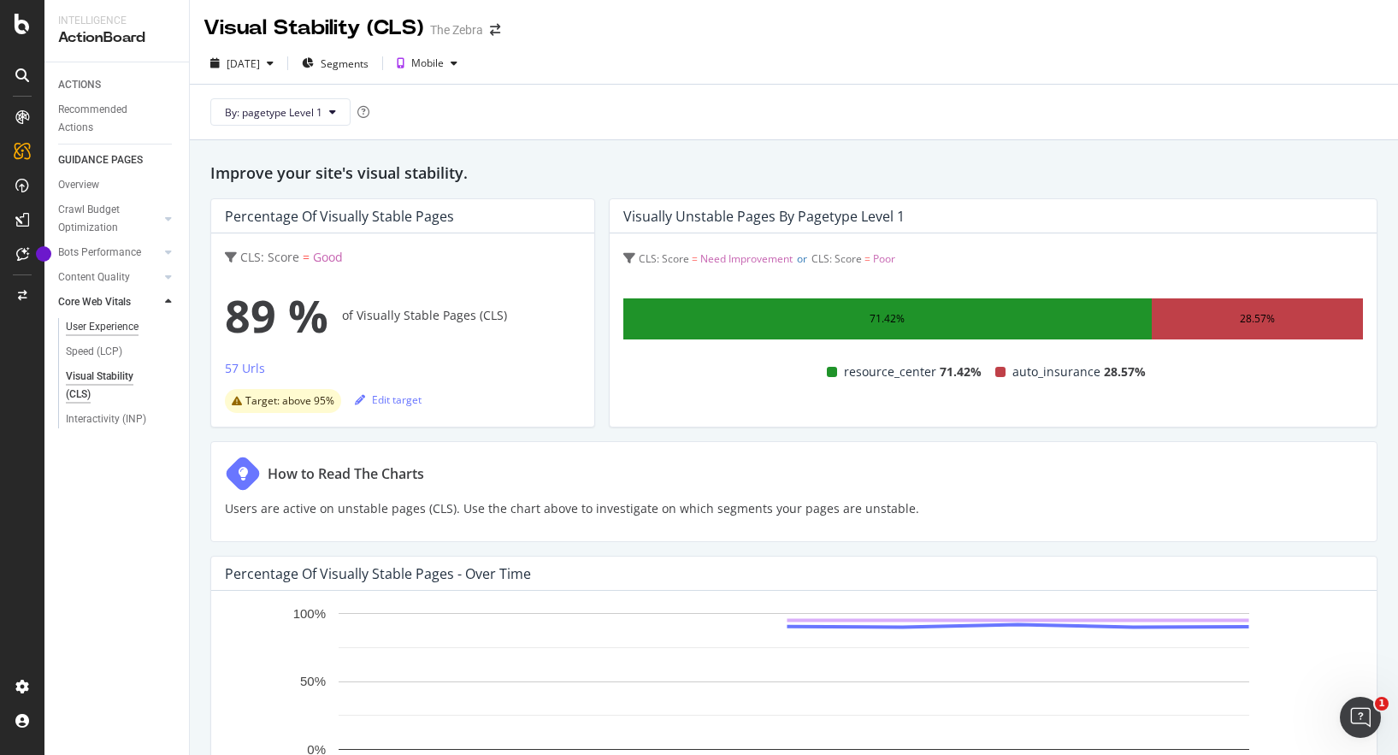
click at [98, 325] on div "User Experience" at bounding box center [102, 327] width 73 height 18
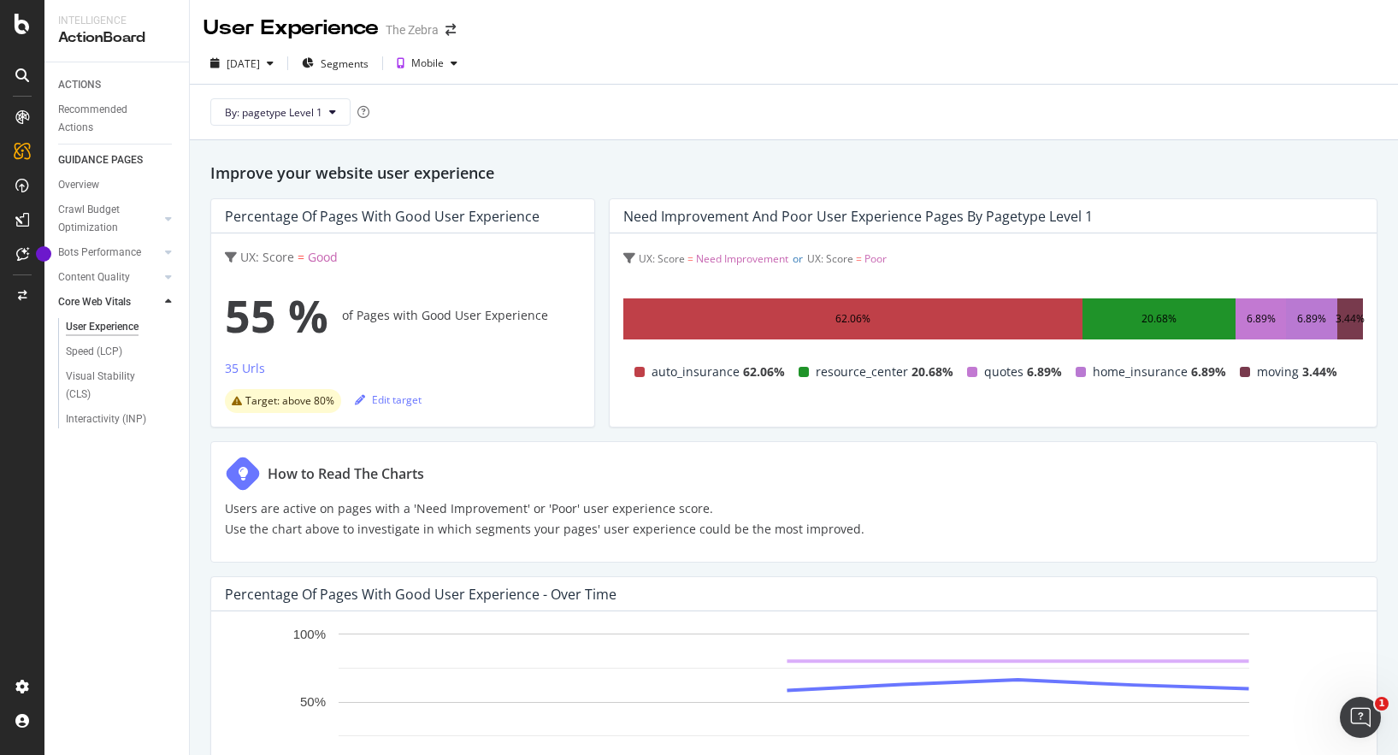
click at [429, 509] on p "Users are active on pages with a 'Need Improvement' or 'Poor' user experience s…" at bounding box center [545, 519] width 640 height 41
click at [428, 527] on p "Users are active on pages with a 'Need Improvement' or 'Poor' user experience s…" at bounding box center [545, 519] width 640 height 41
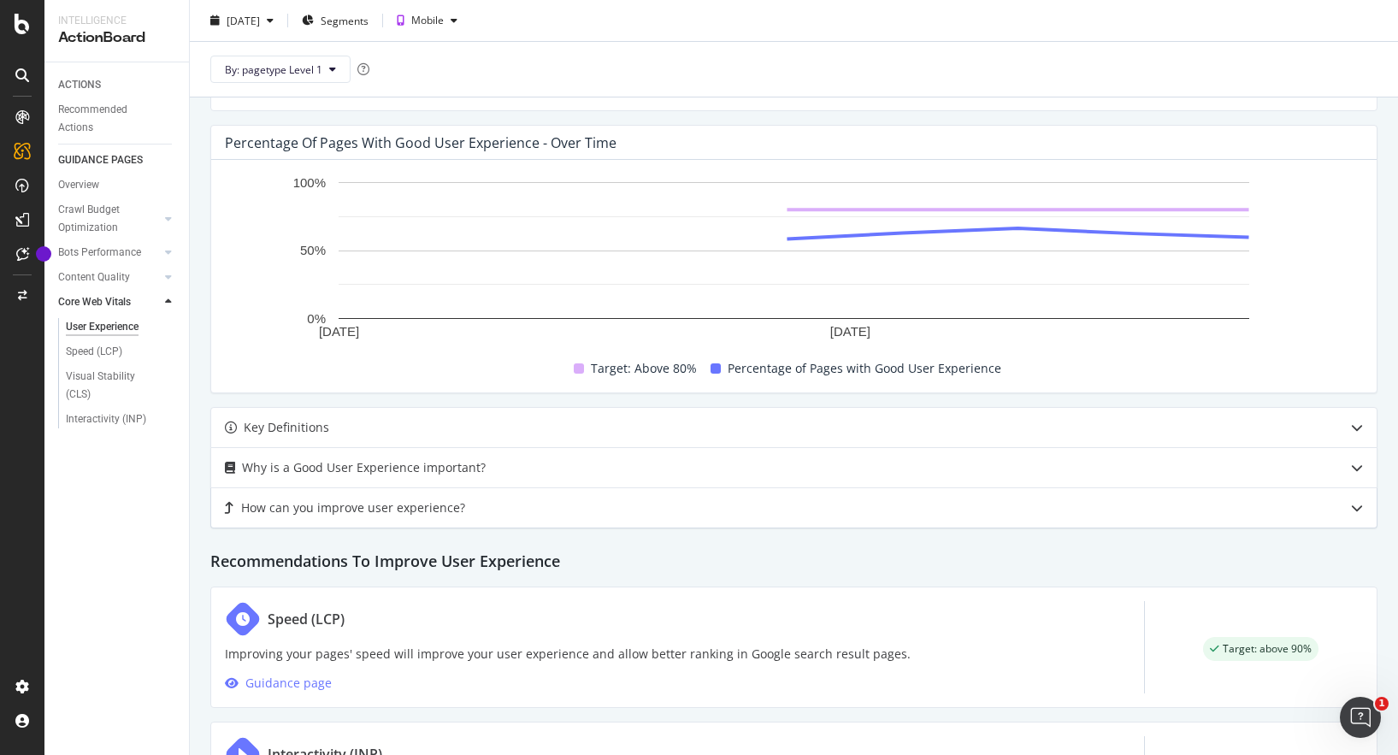
scroll to position [452, 0]
click at [507, 512] on div "How can you improve user experience?" at bounding box center [760, 507] width 1098 height 21
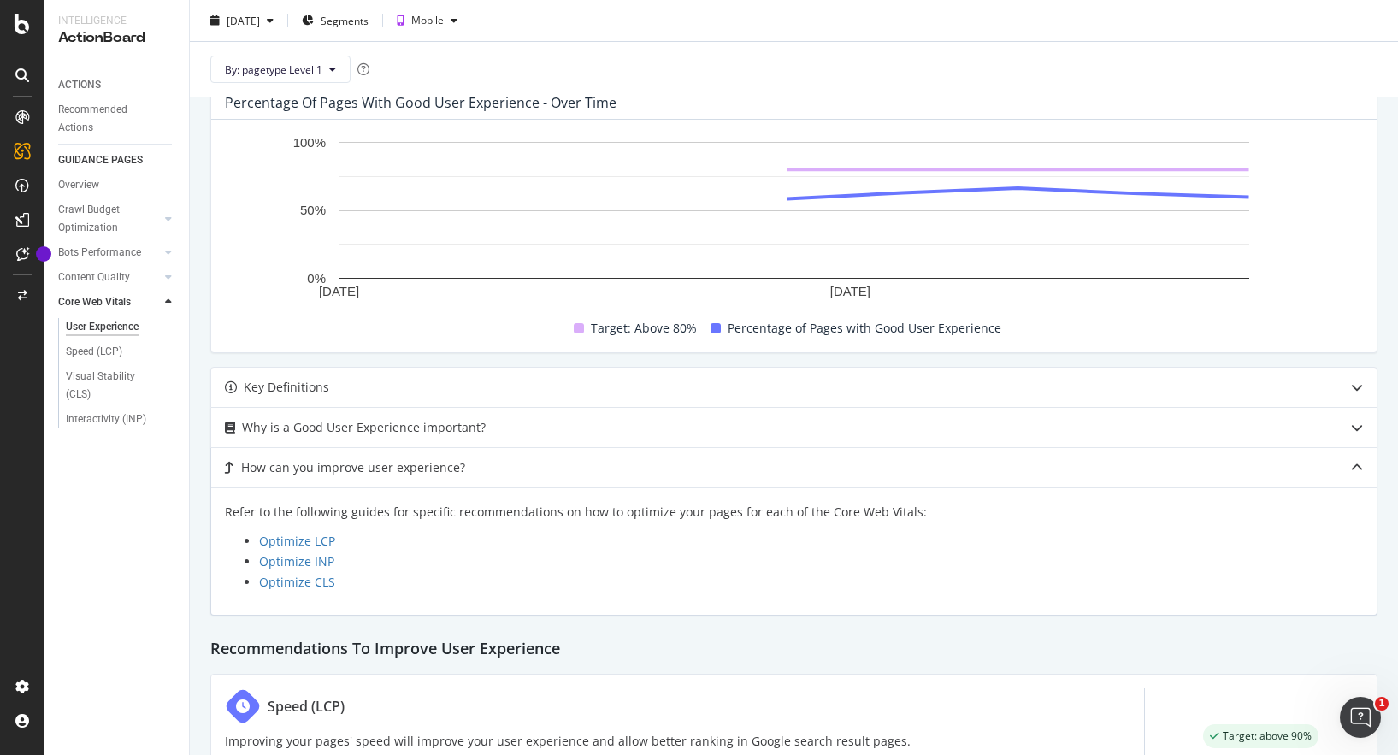
scroll to position [500, 0]
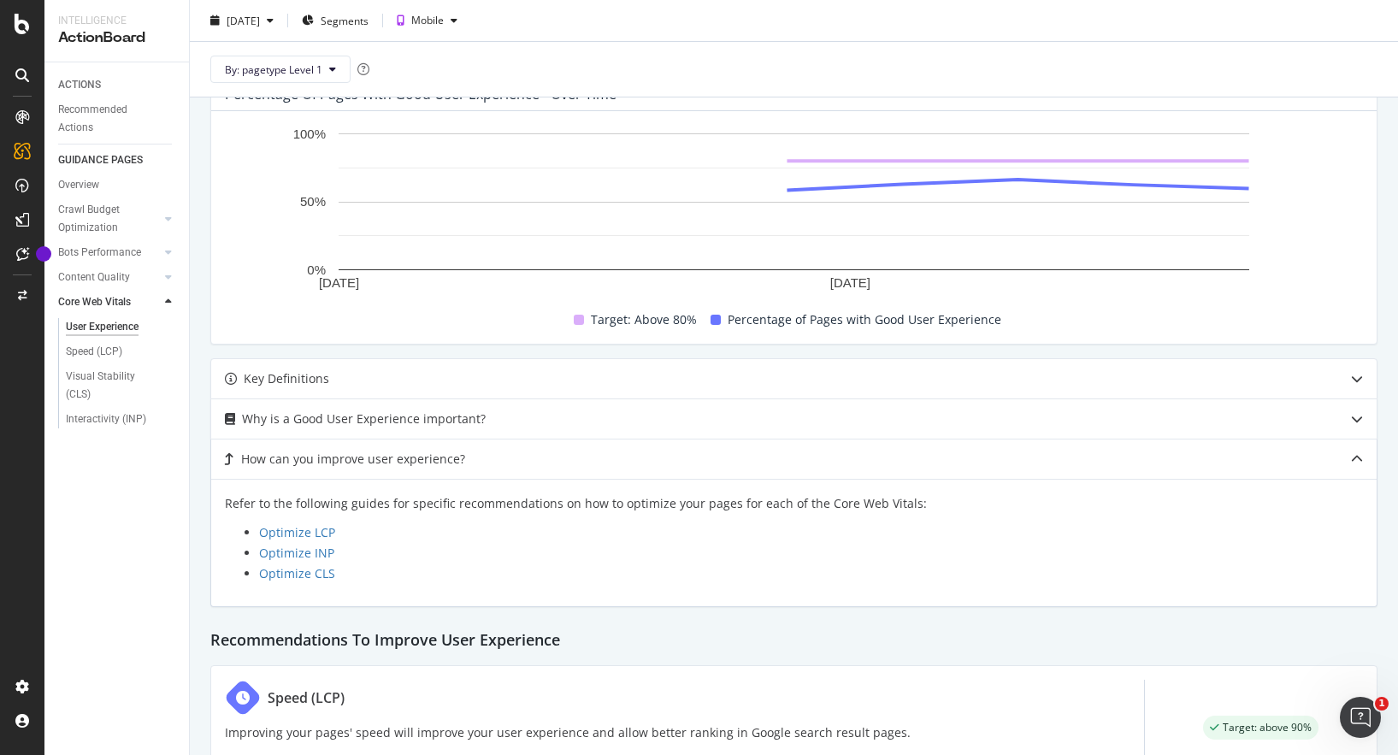
click at [491, 503] on p "Refer to the following guides for specific recommendations on how to optimize y…" at bounding box center [794, 503] width 1138 height 21
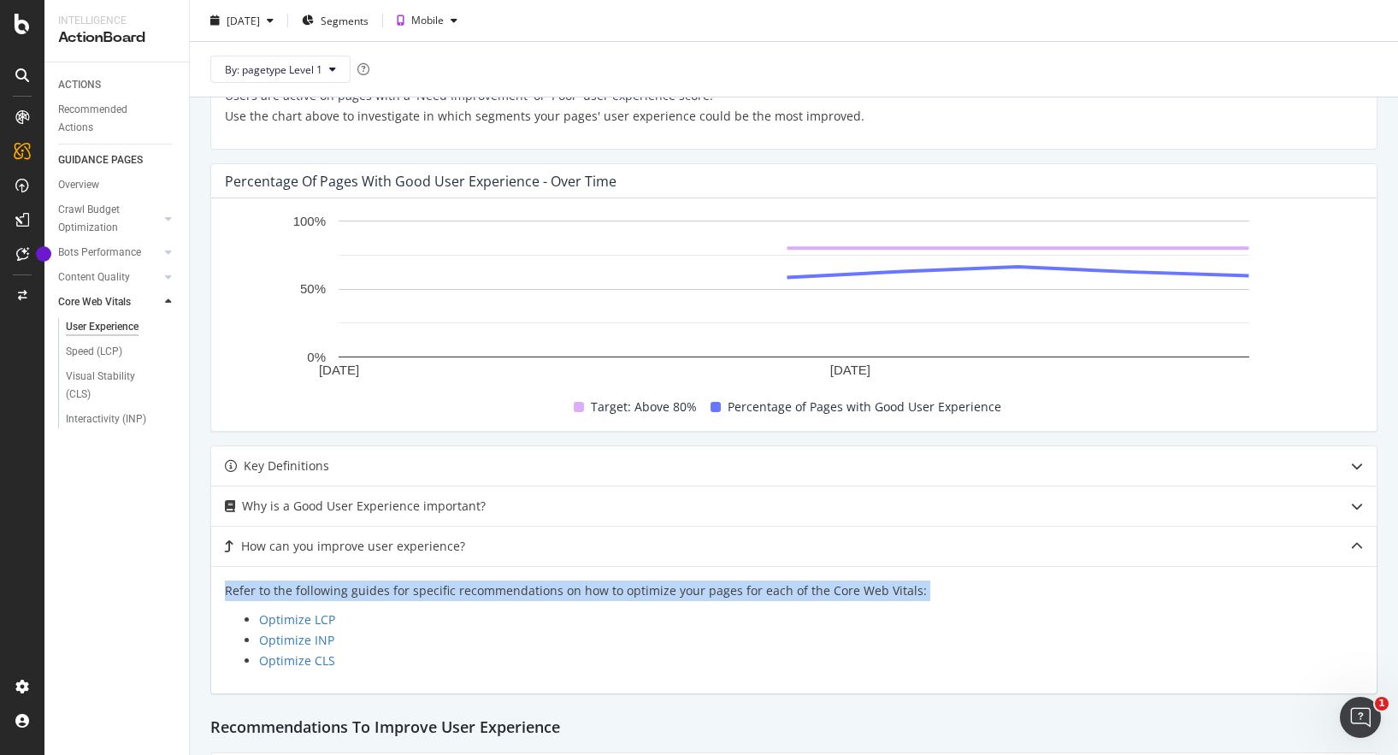
scroll to position [396, 0]
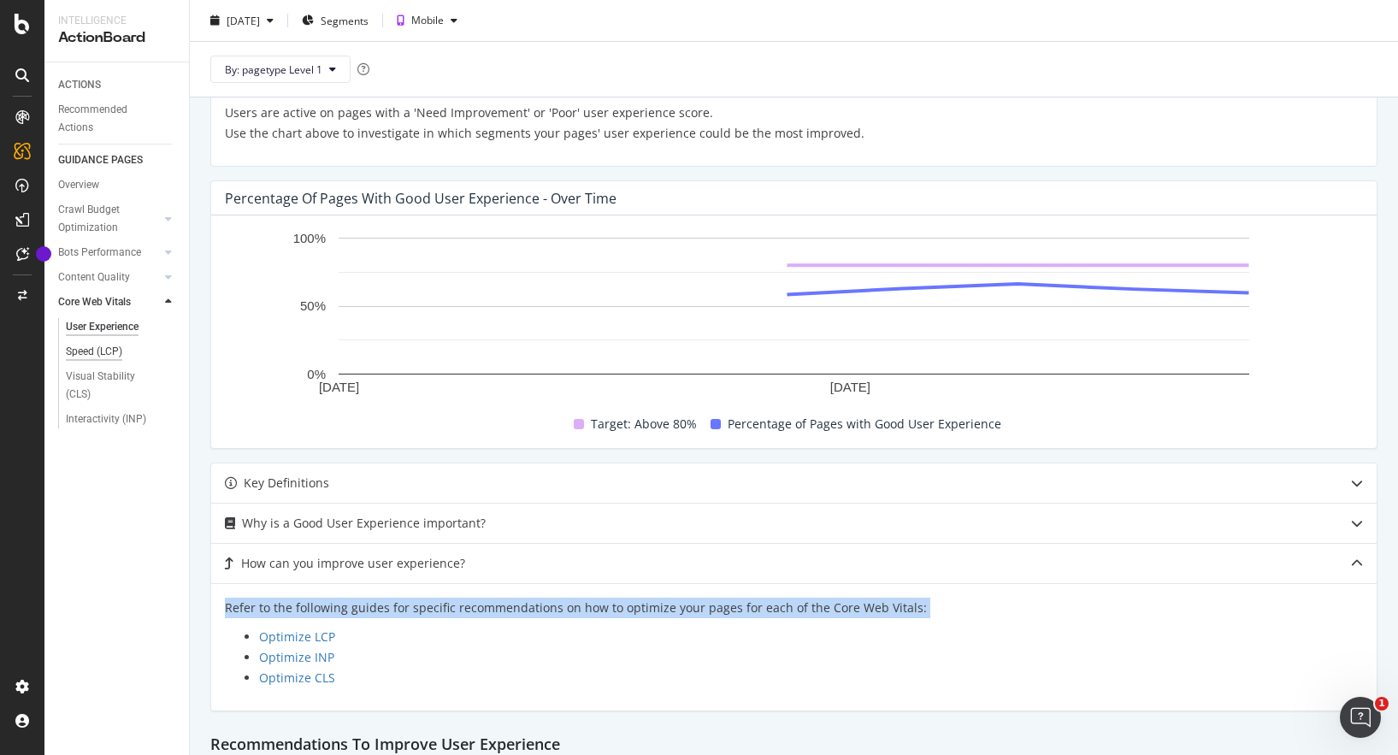
click at [96, 354] on div "Speed (LCP)" at bounding box center [94, 352] width 56 height 18
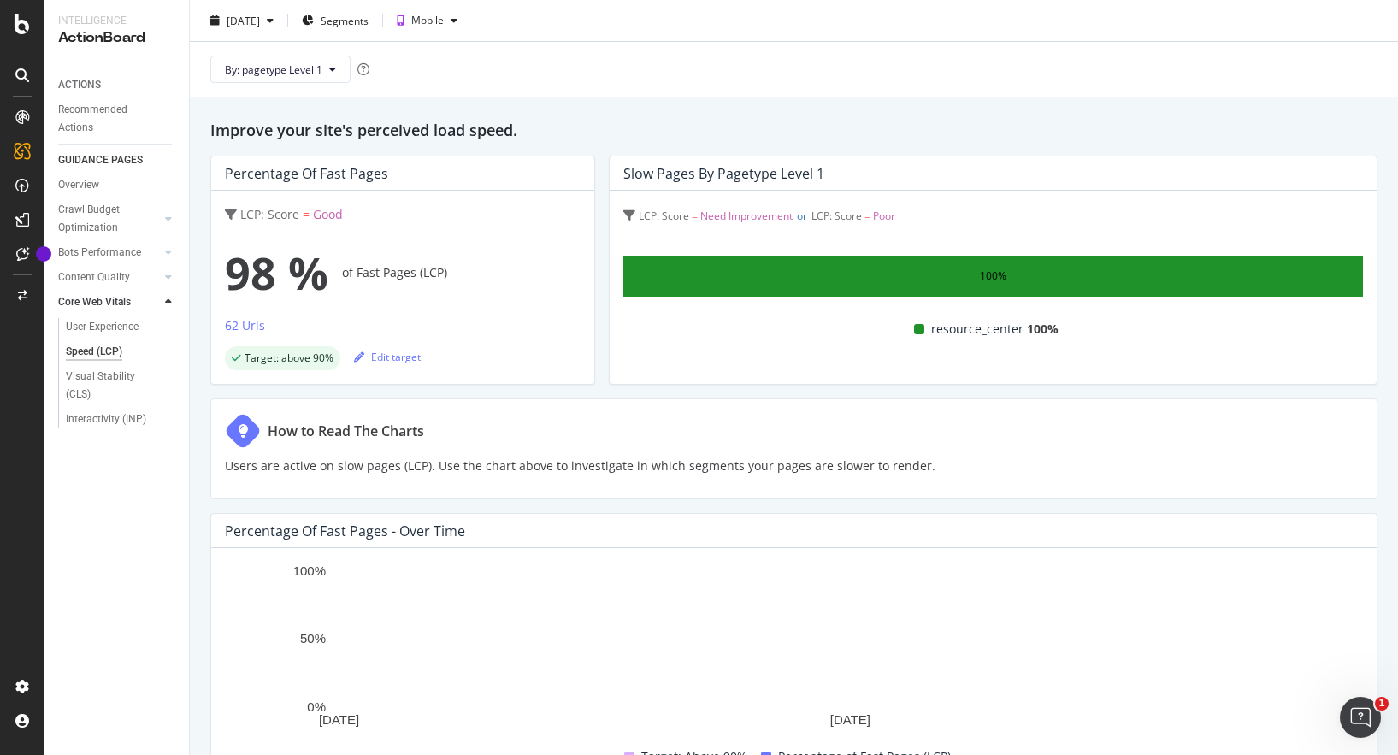
scroll to position [44, 0]
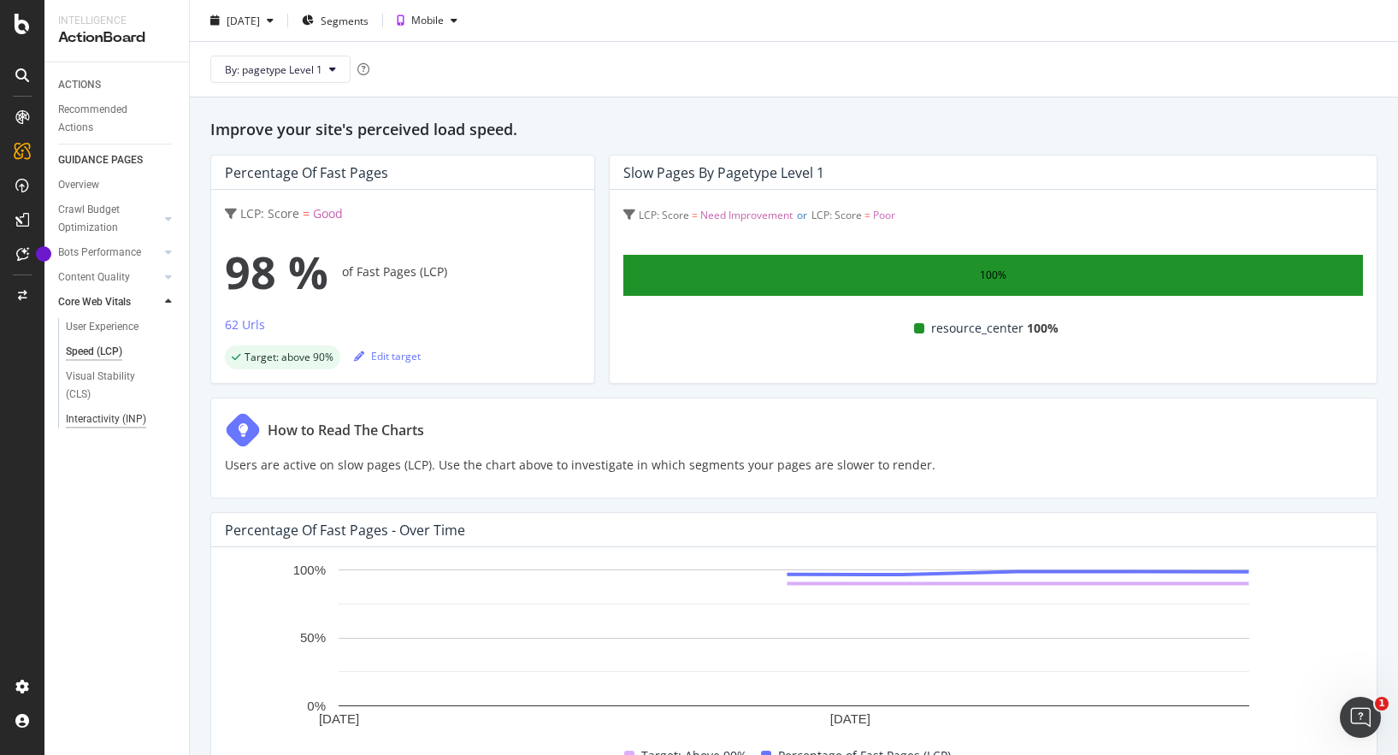
click at [101, 411] on div "Interactivity (INP)" at bounding box center [106, 419] width 80 height 18
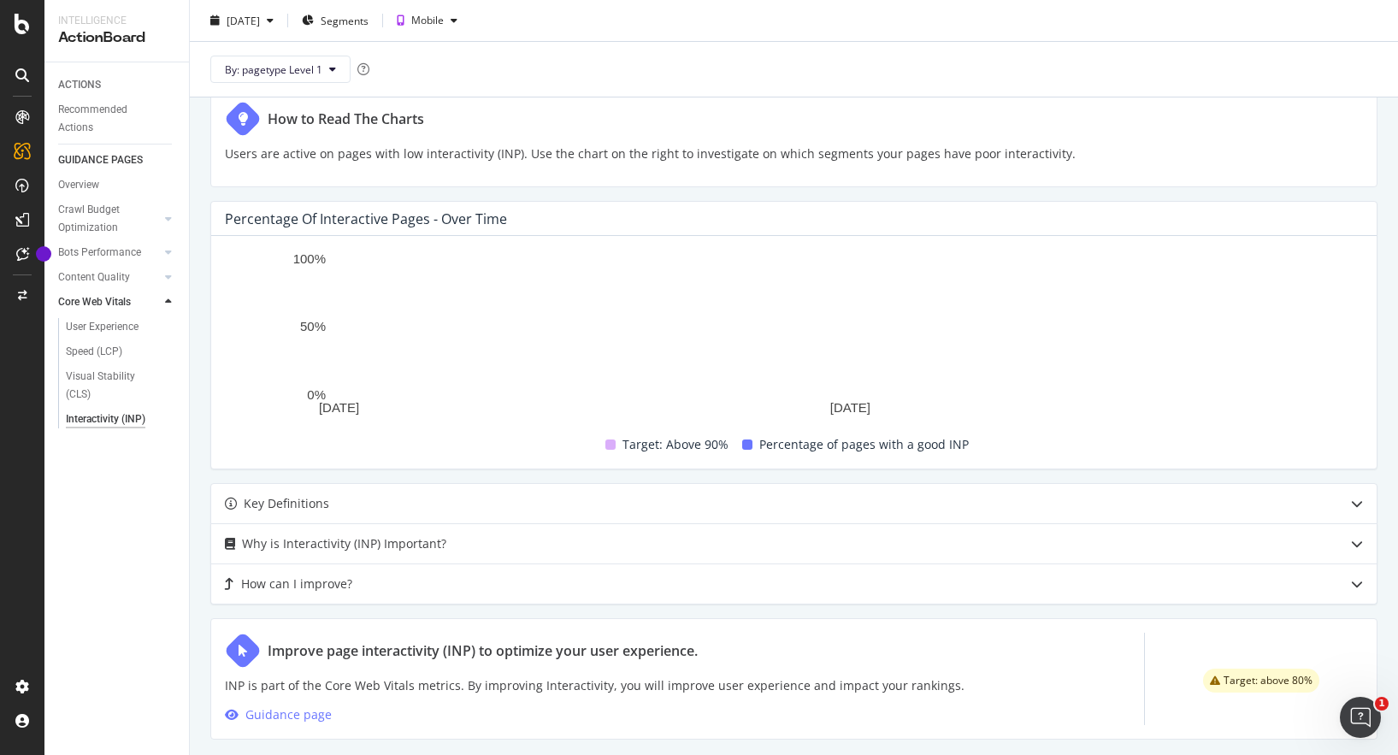
scroll to position [367, 0]
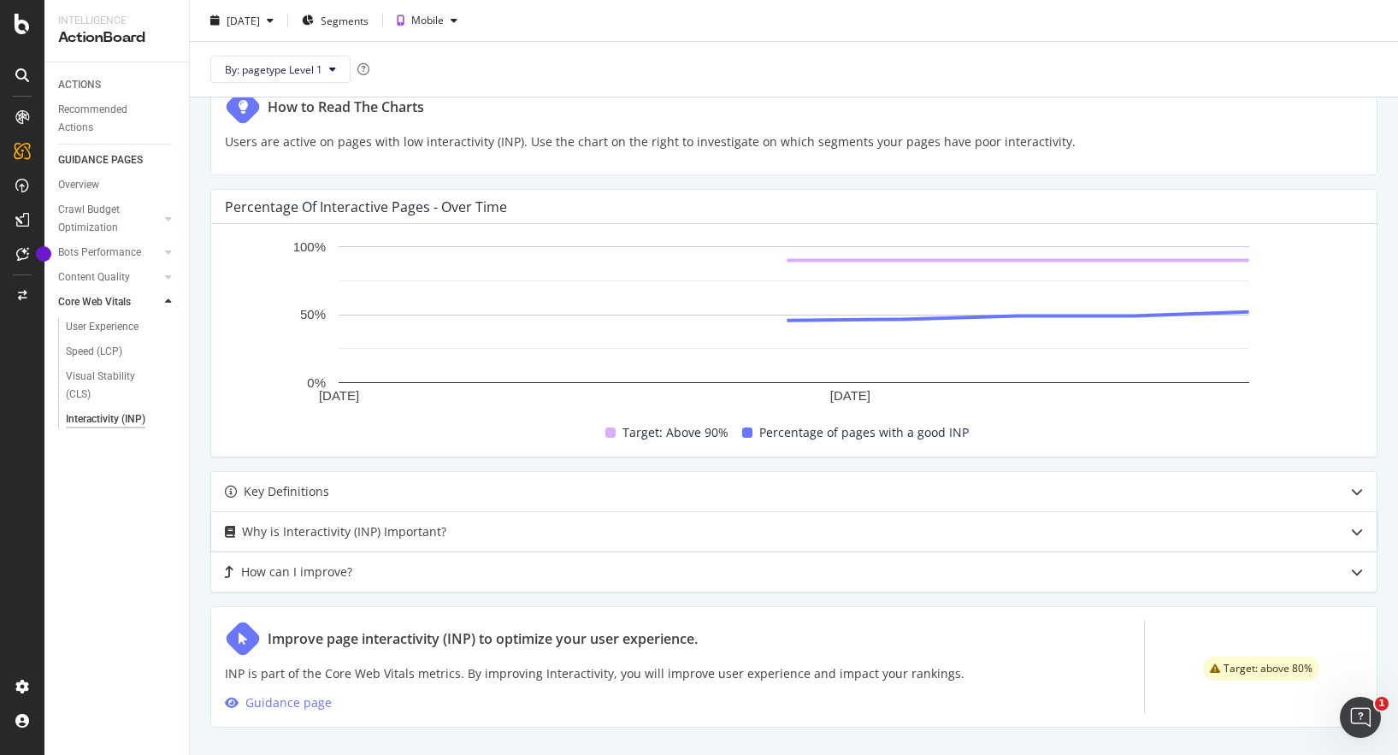
click at [499, 529] on div "Why is Interactivity (INP) Important?" at bounding box center [760, 532] width 1098 height 21
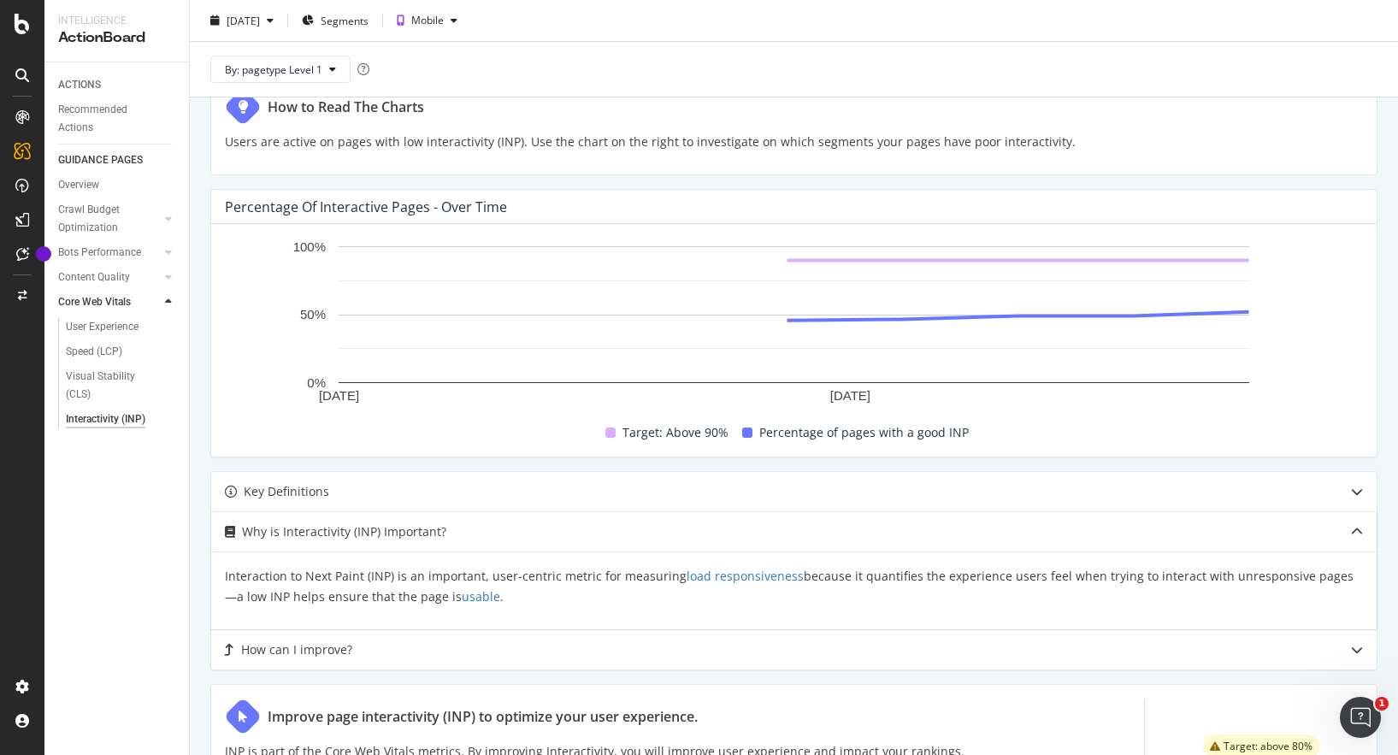
click at [500, 574] on p "Interaction to Next Paint (INP) is an important, user-centric metric for measur…" at bounding box center [794, 586] width 1138 height 41
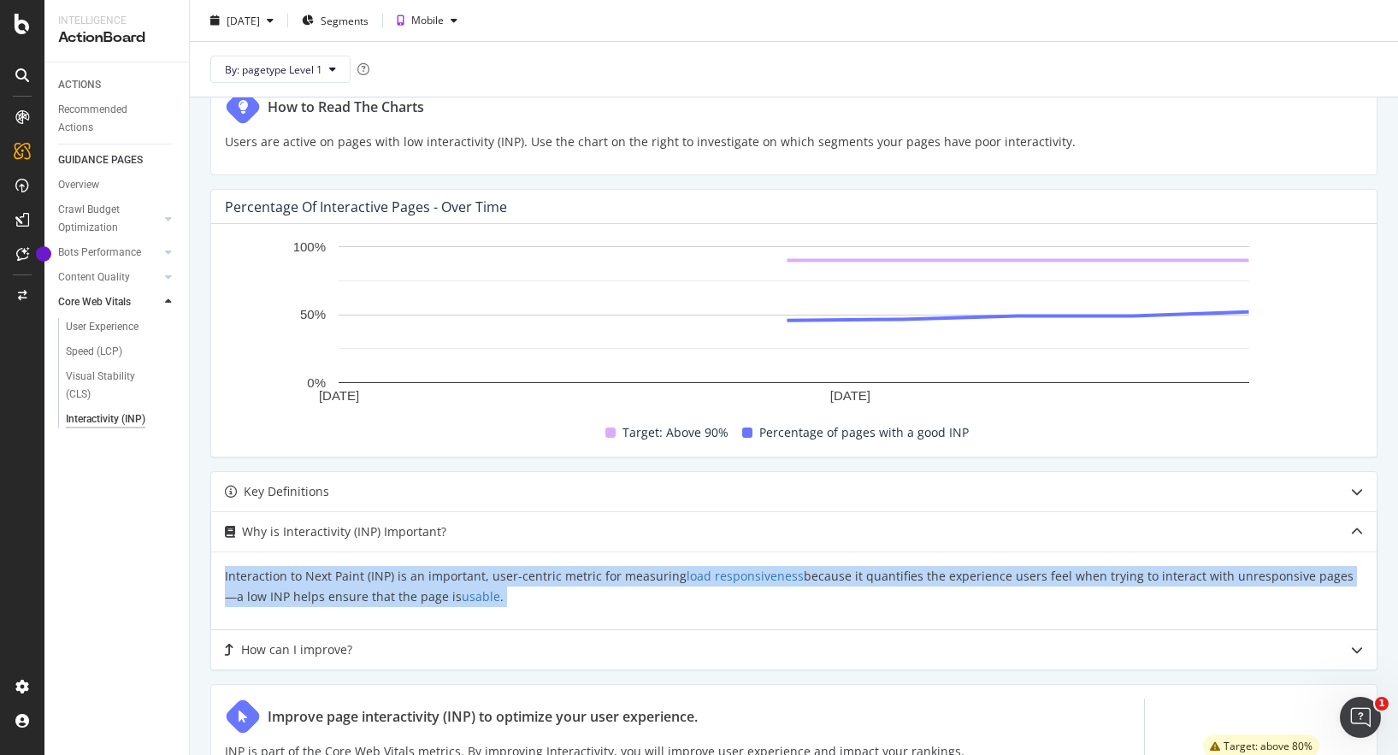
click at [529, 578] on p "Interaction to Next Paint (INP) is an important, user-centric metric for measur…" at bounding box center [794, 586] width 1138 height 41
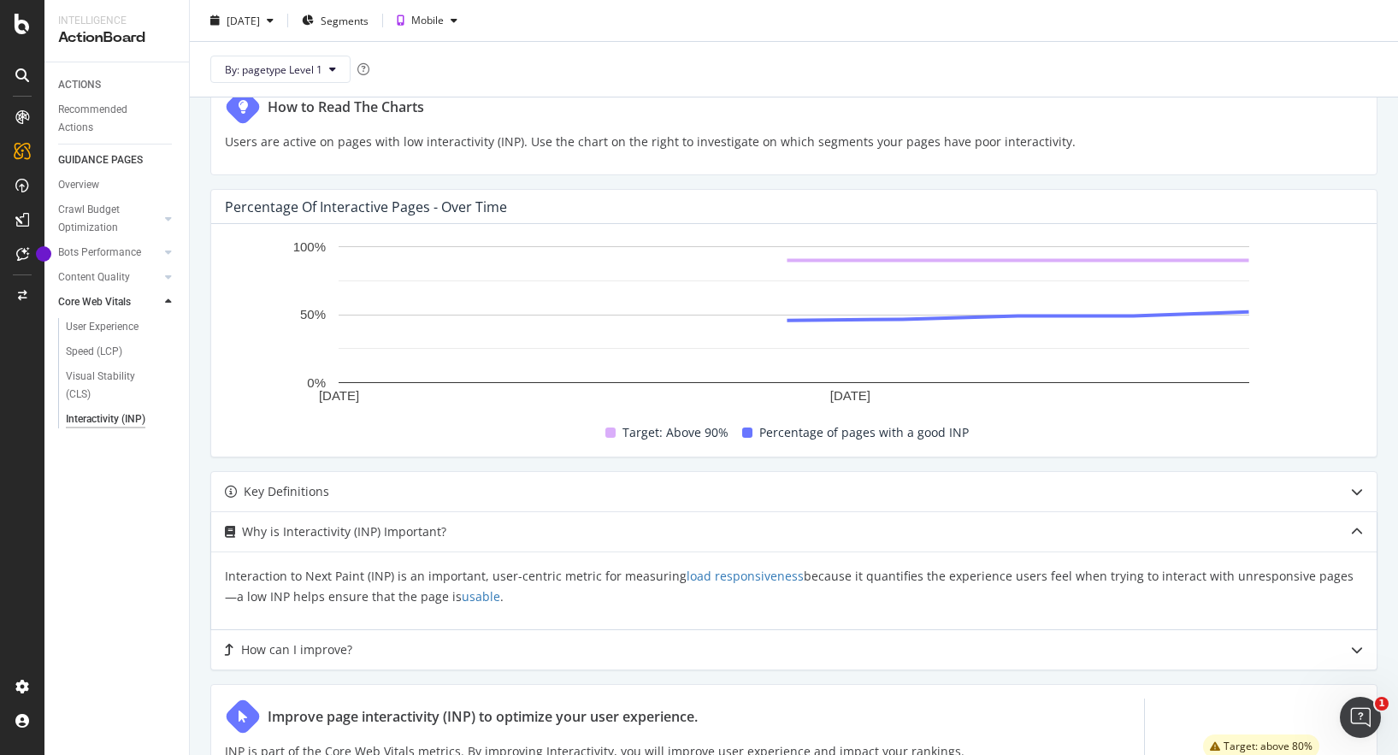
click at [529, 578] on p "Interaction to Next Paint (INP) is an important, user-centric metric for measur…" at bounding box center [794, 586] width 1138 height 41
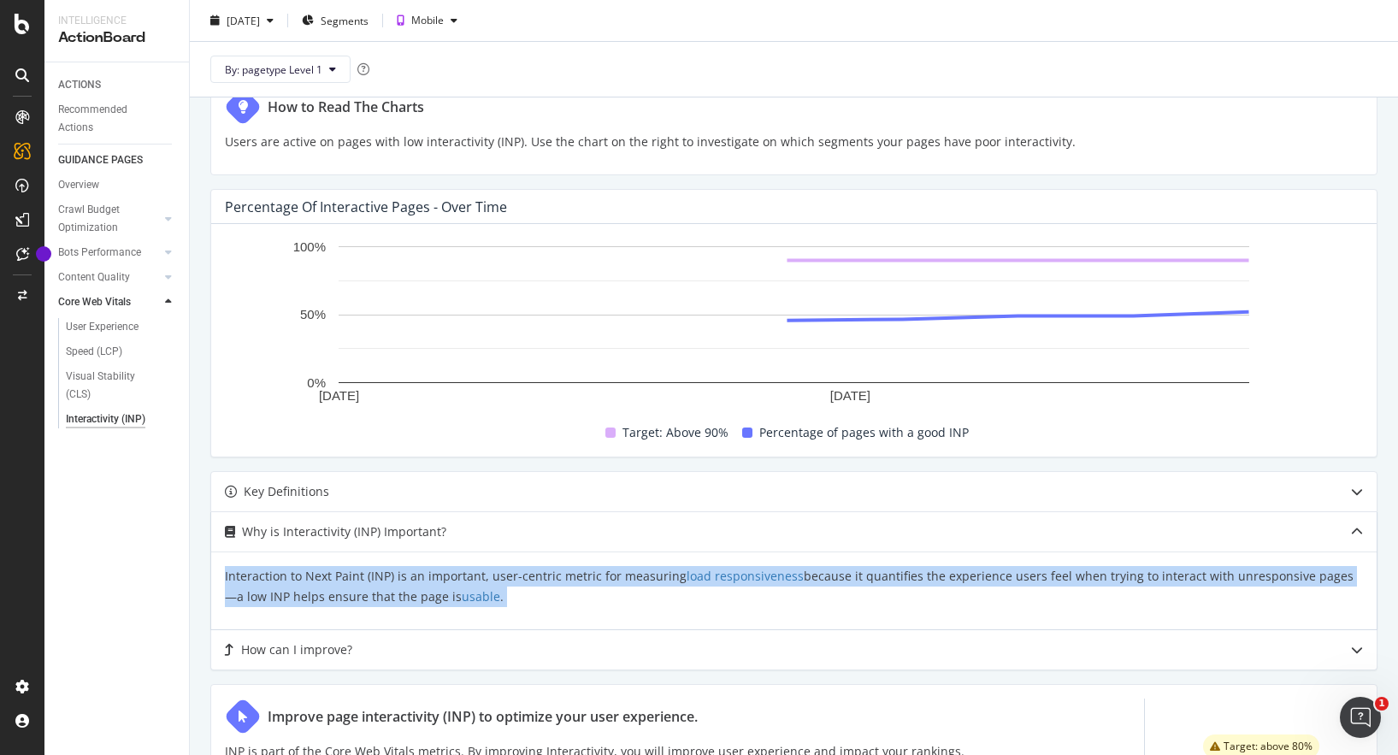
click at [558, 578] on p "Interaction to Next Paint (INP) is an important, user-centric metric for measur…" at bounding box center [794, 586] width 1138 height 41
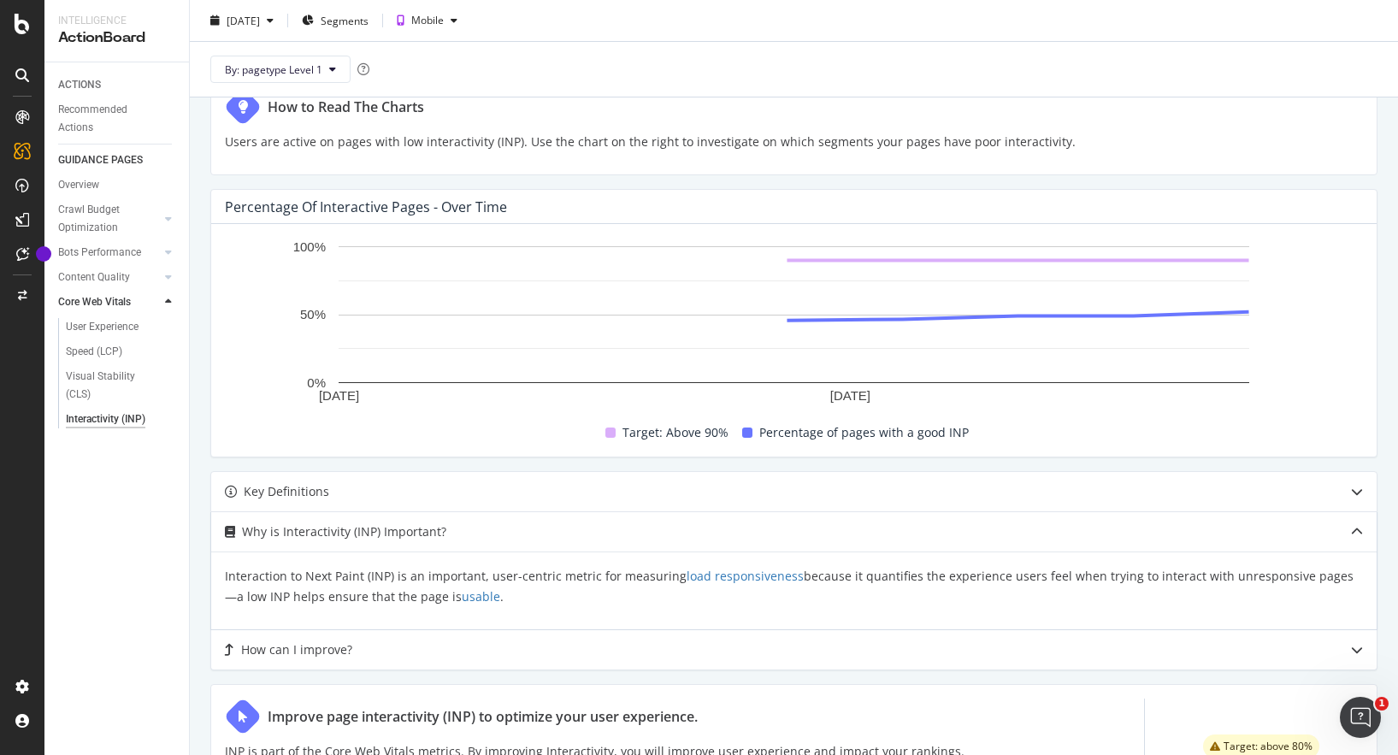
click at [558, 578] on p "Interaction to Next Paint (INP) is an important, user-centric metric for measur…" at bounding box center [794, 586] width 1138 height 41
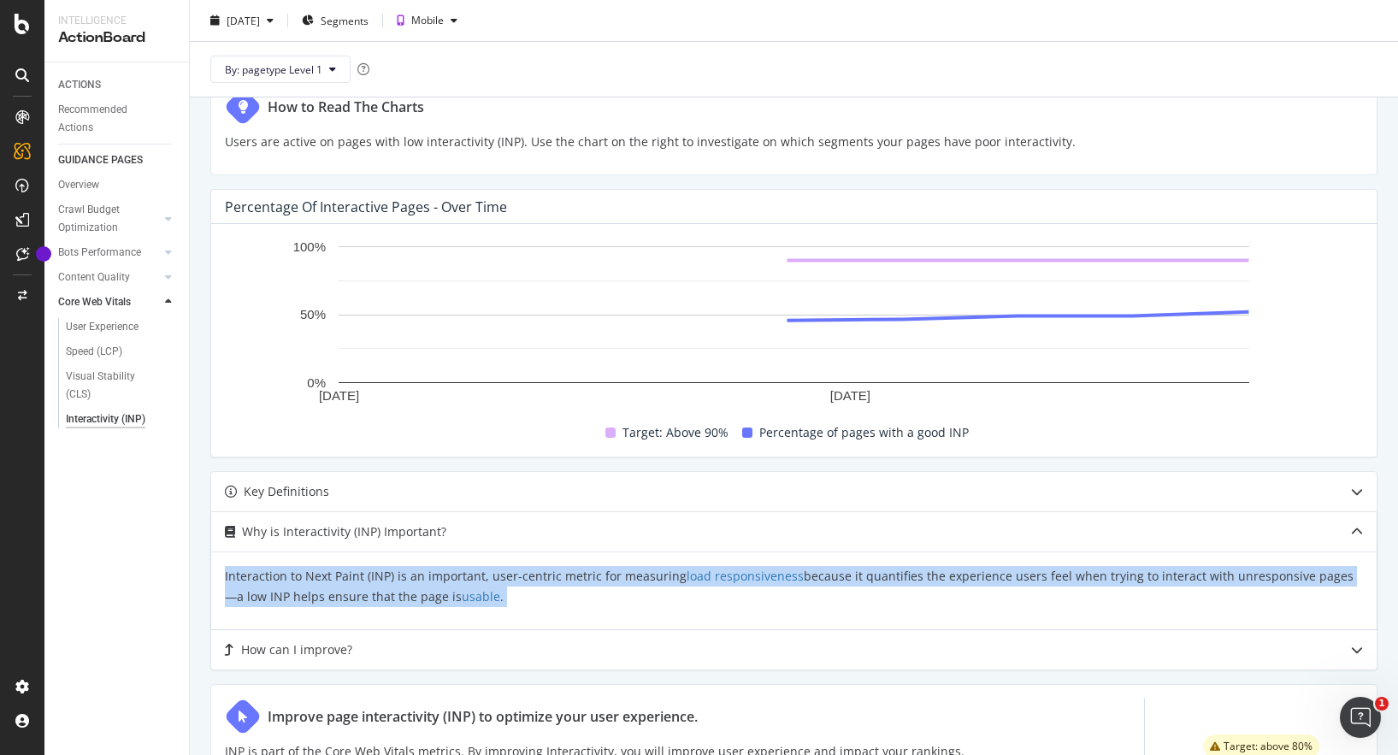
click at [534, 578] on p "Interaction to Next Paint (INP) is an important, user-centric metric for measur…" at bounding box center [794, 586] width 1138 height 41
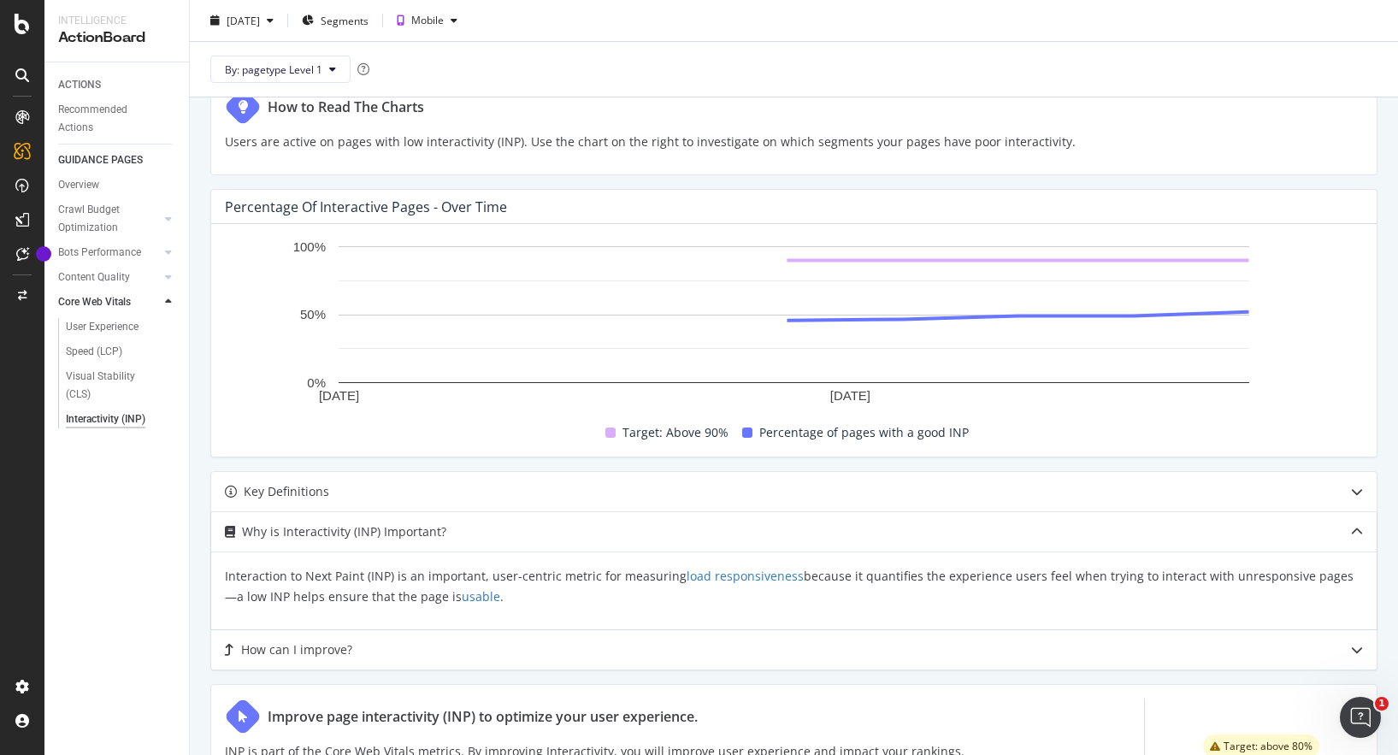
click at [534, 578] on p "Interaction to Next Paint (INP) is an important, user-centric metric for measur…" at bounding box center [794, 586] width 1138 height 41
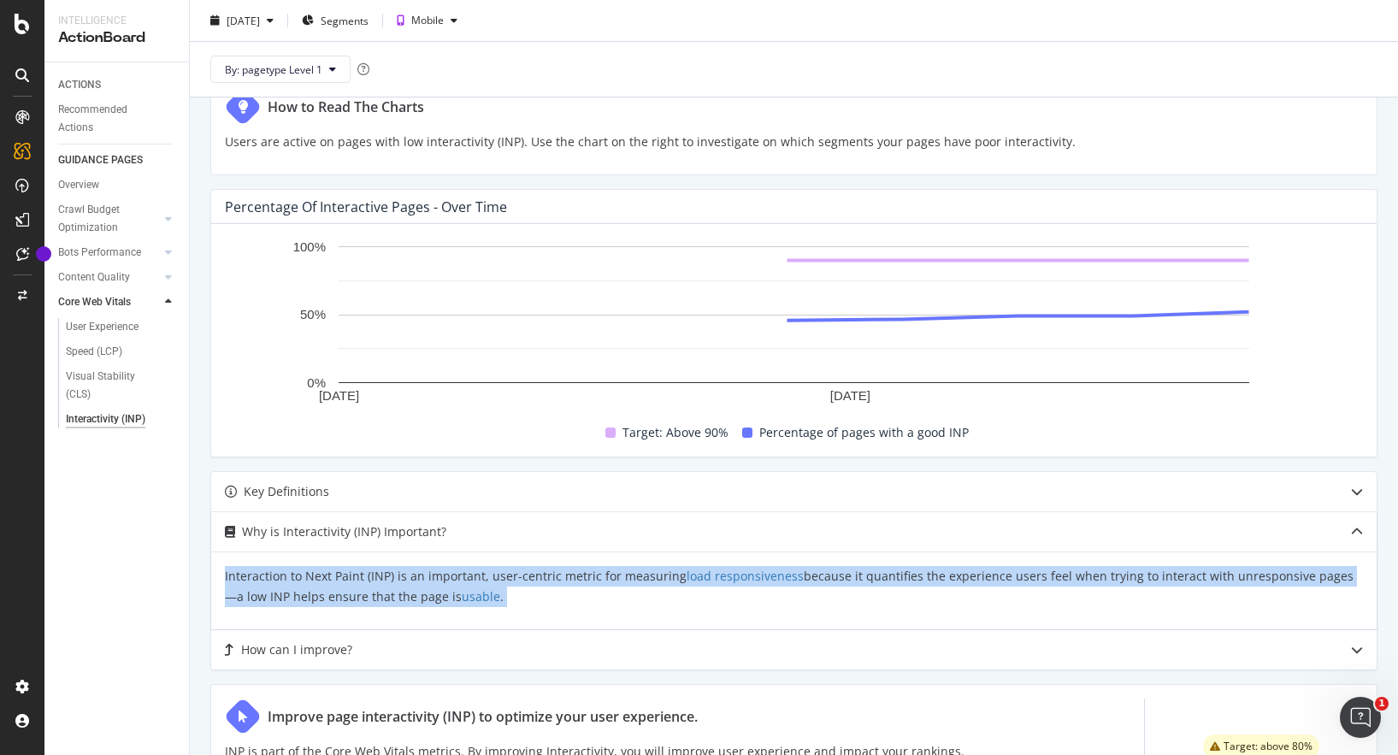
click at [509, 578] on p "Interaction to Next Paint (INP) is an important, user-centric metric for measur…" at bounding box center [794, 586] width 1138 height 41
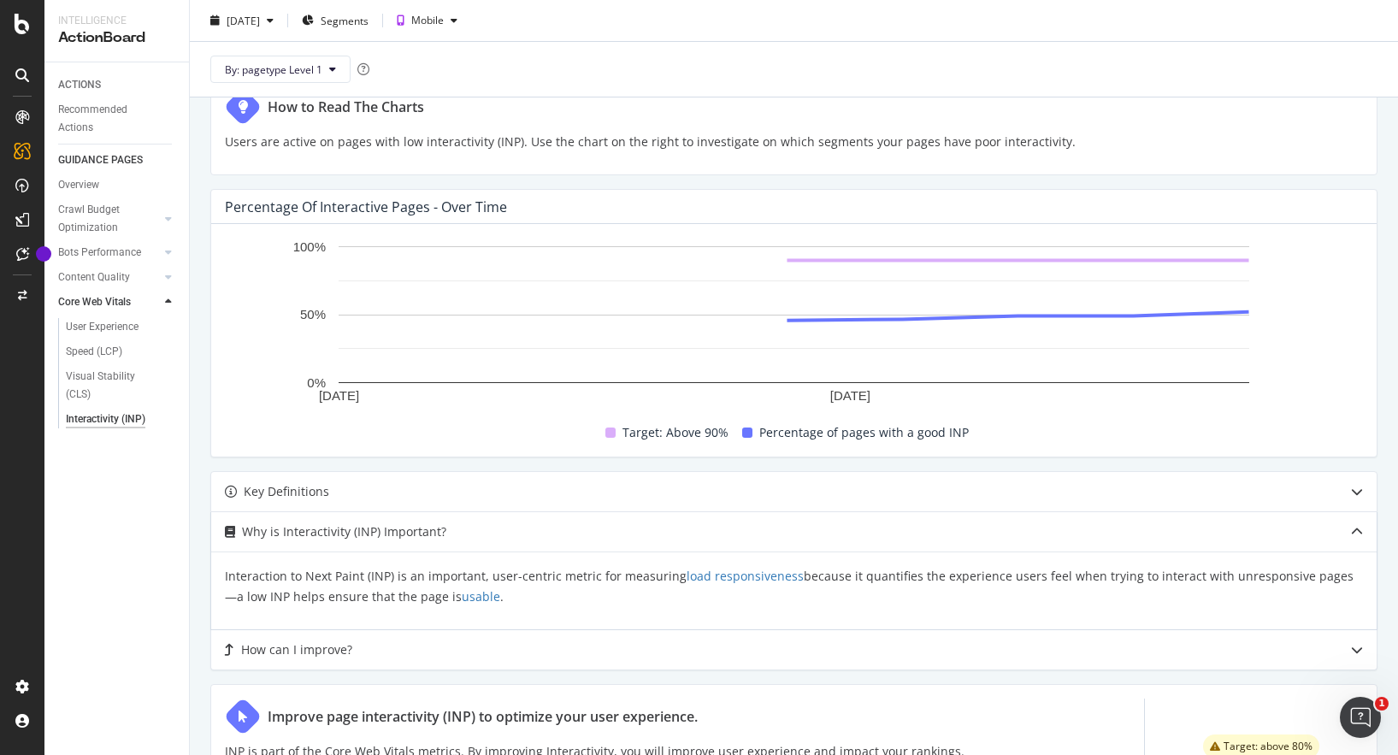
click at [509, 578] on p "Interaction to Next Paint (INP) is an important, user-centric metric for measur…" at bounding box center [794, 586] width 1138 height 41
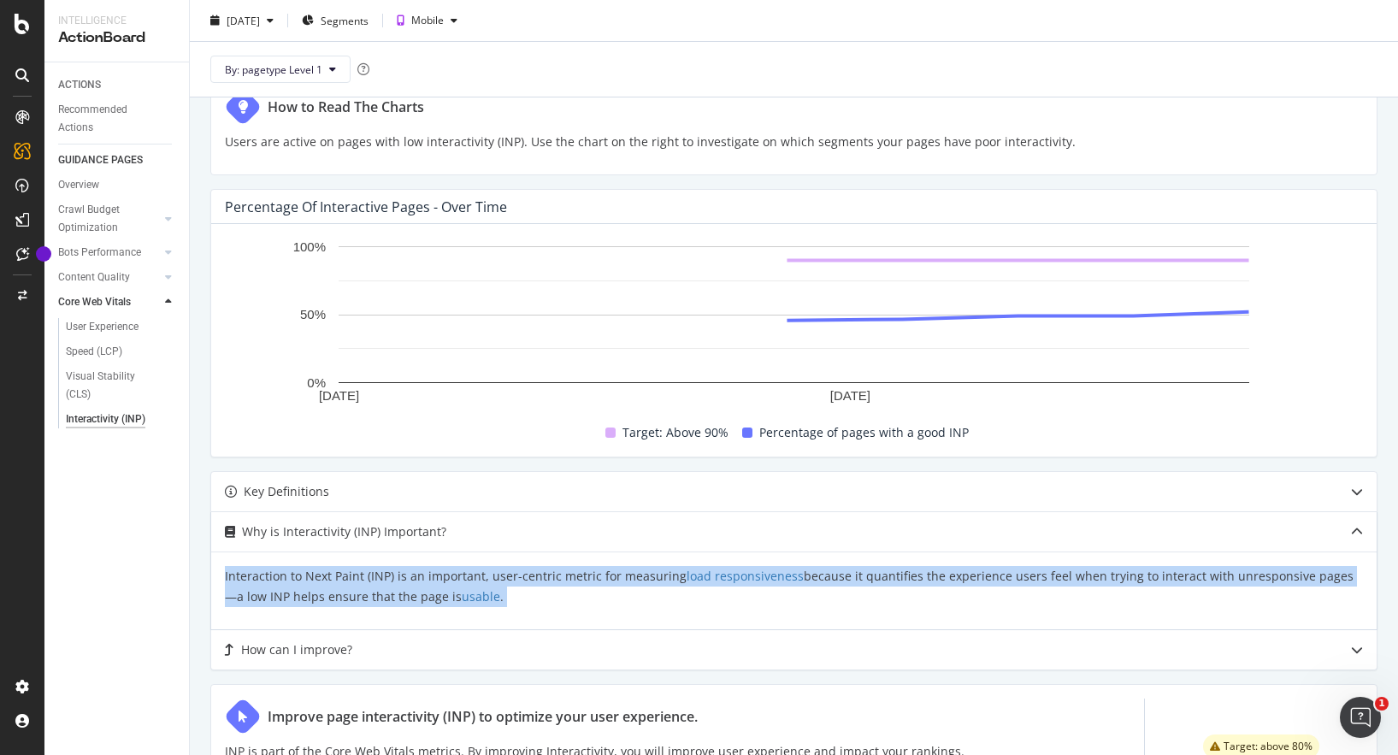
click at [493, 578] on p "Interaction to Next Paint (INP) is an important, user-centric metric for measur…" at bounding box center [794, 586] width 1138 height 41
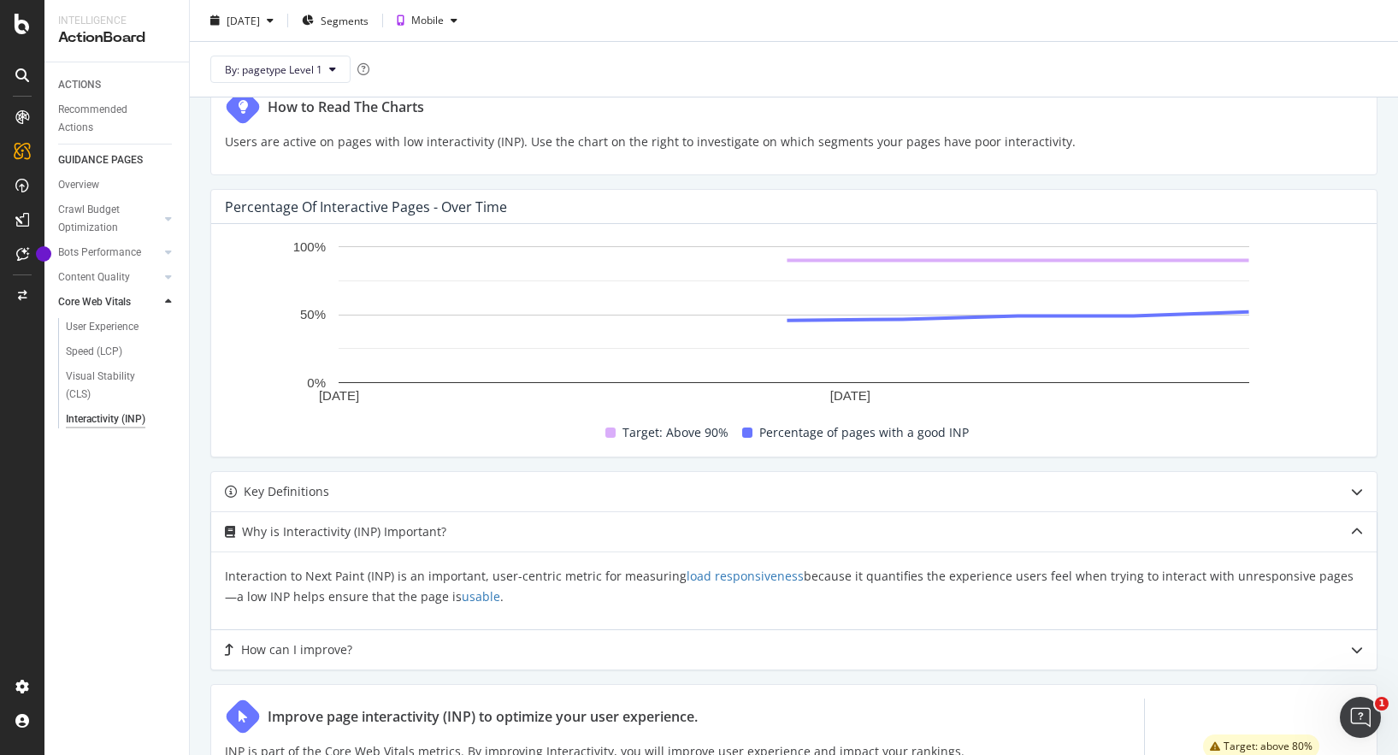
click at [493, 578] on p "Interaction to Next Paint (INP) is an important, user-centric metric for measur…" at bounding box center [794, 586] width 1138 height 41
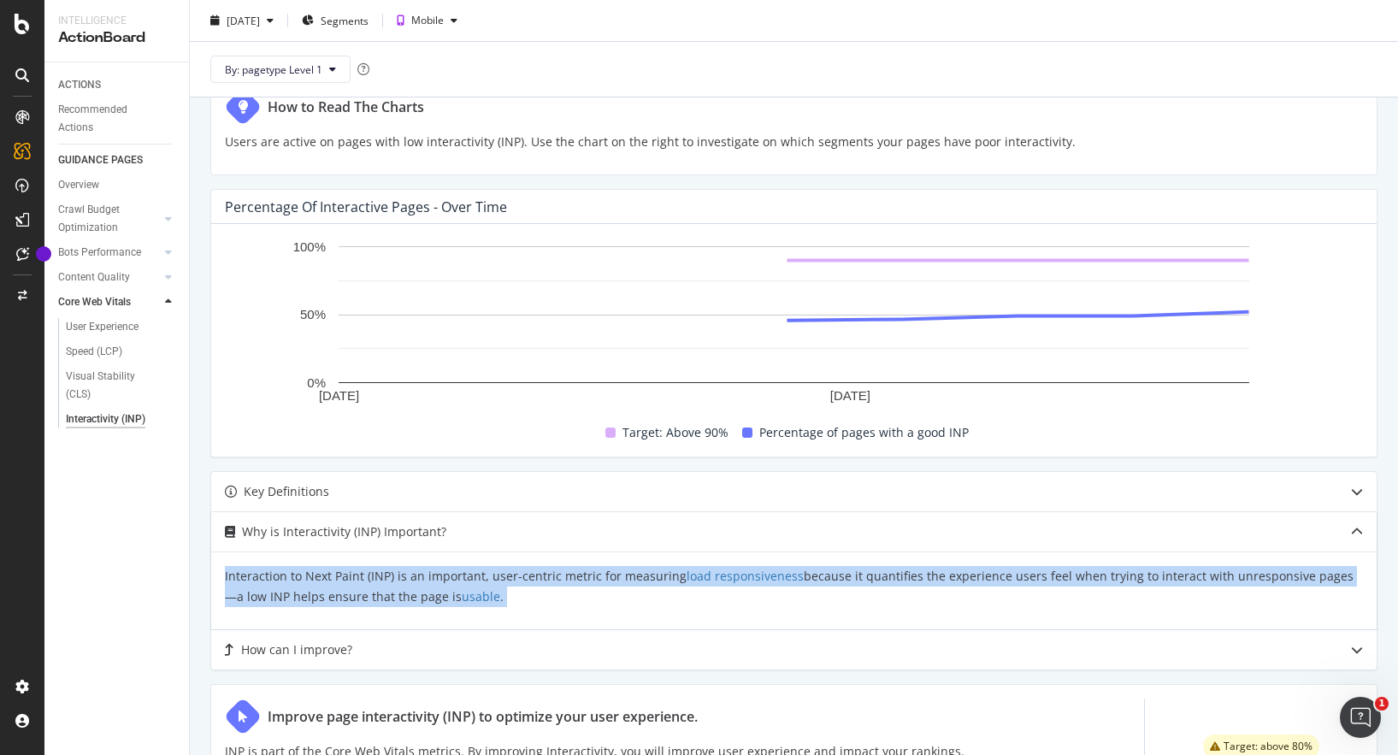
click at [477, 578] on p "Interaction to Next Paint (INP) is an important, user-centric metric for measur…" at bounding box center [794, 586] width 1138 height 41
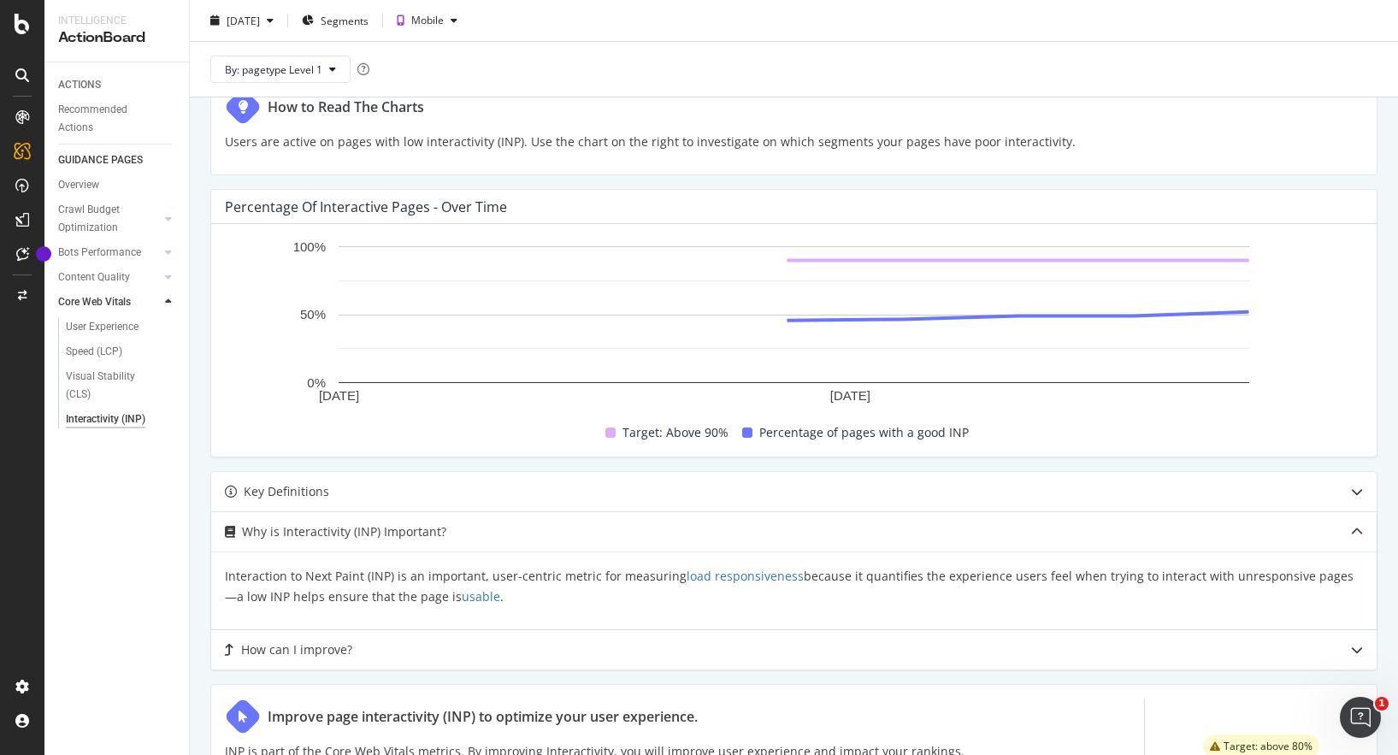
click at [477, 578] on p "Interaction to Next Paint (INP) is an important, user-centric metric for measur…" at bounding box center [794, 586] width 1138 height 41
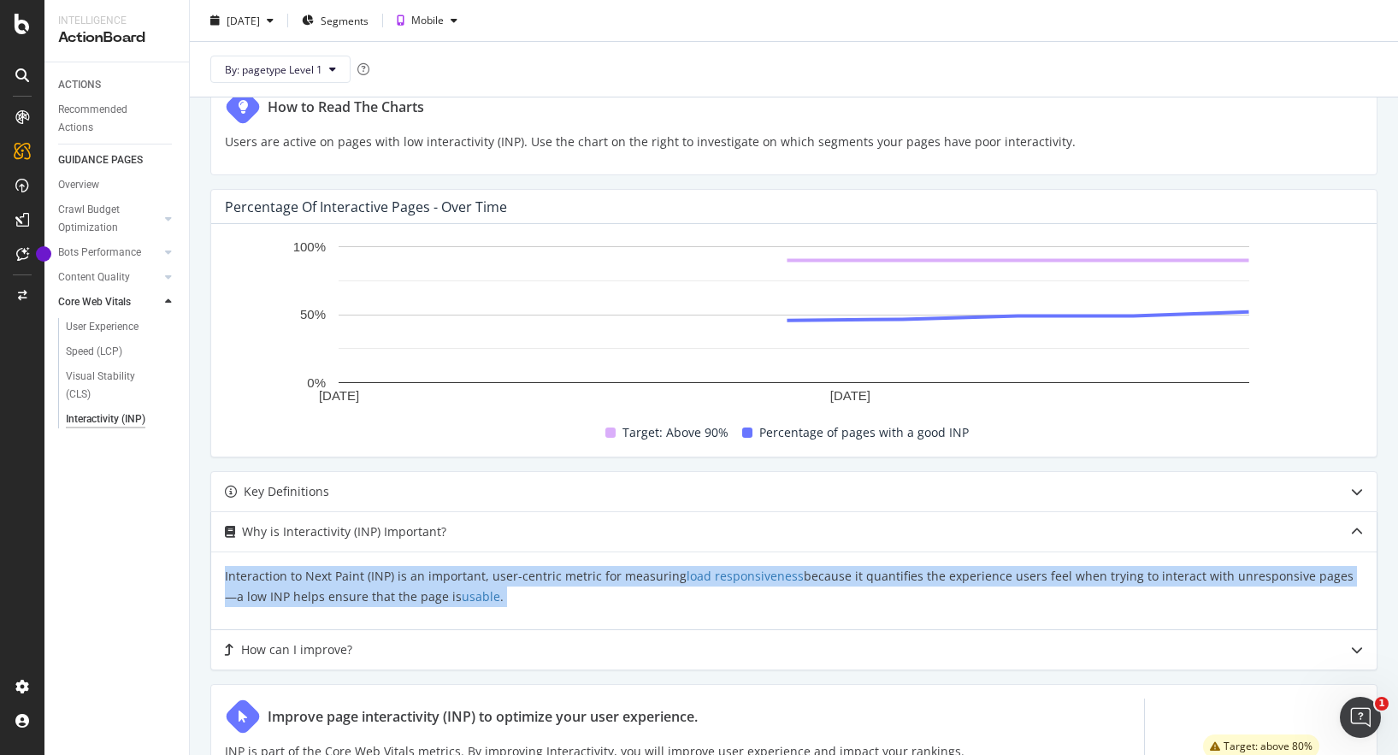
click at [464, 578] on p "Interaction to Next Paint (INP) is an important, user-centric metric for measur…" at bounding box center [794, 586] width 1138 height 41
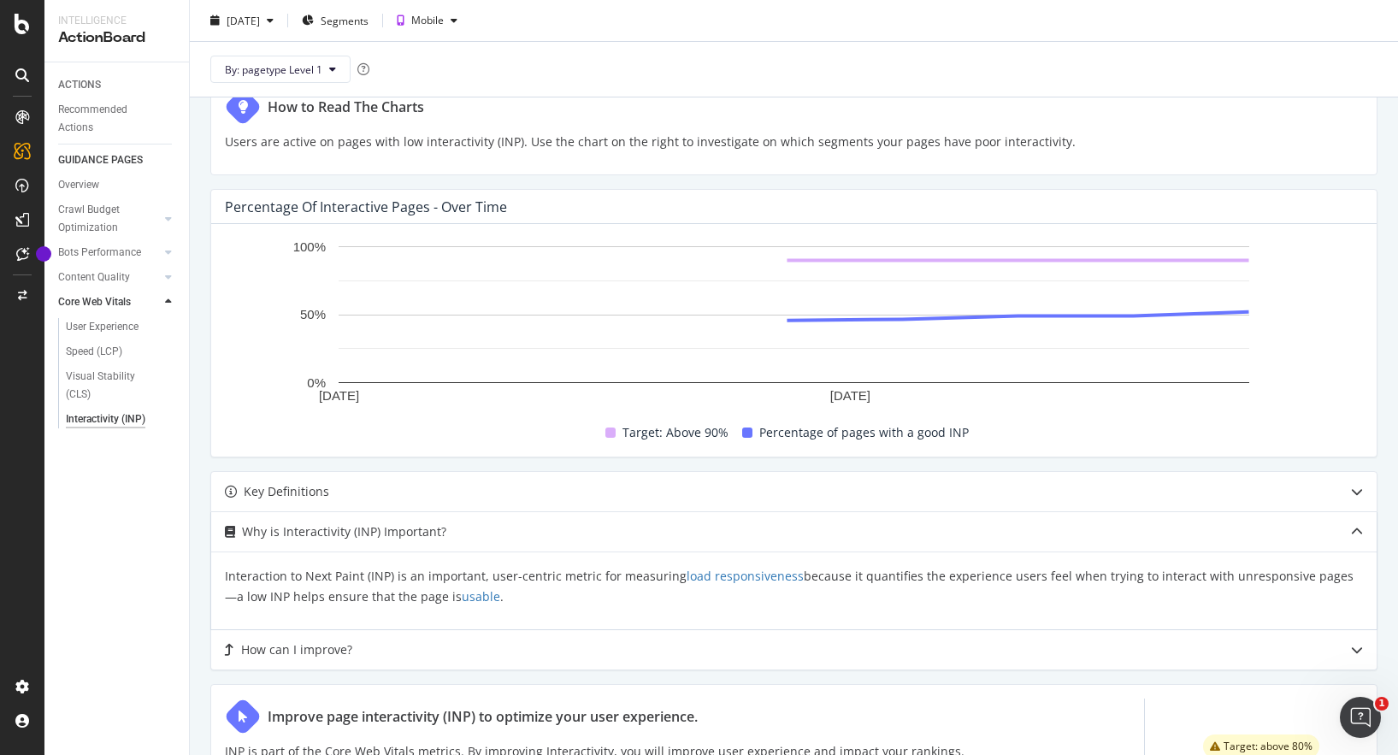
click at [452, 538] on div "Why is Interactivity (INP) Important?" at bounding box center [760, 532] width 1098 height 21
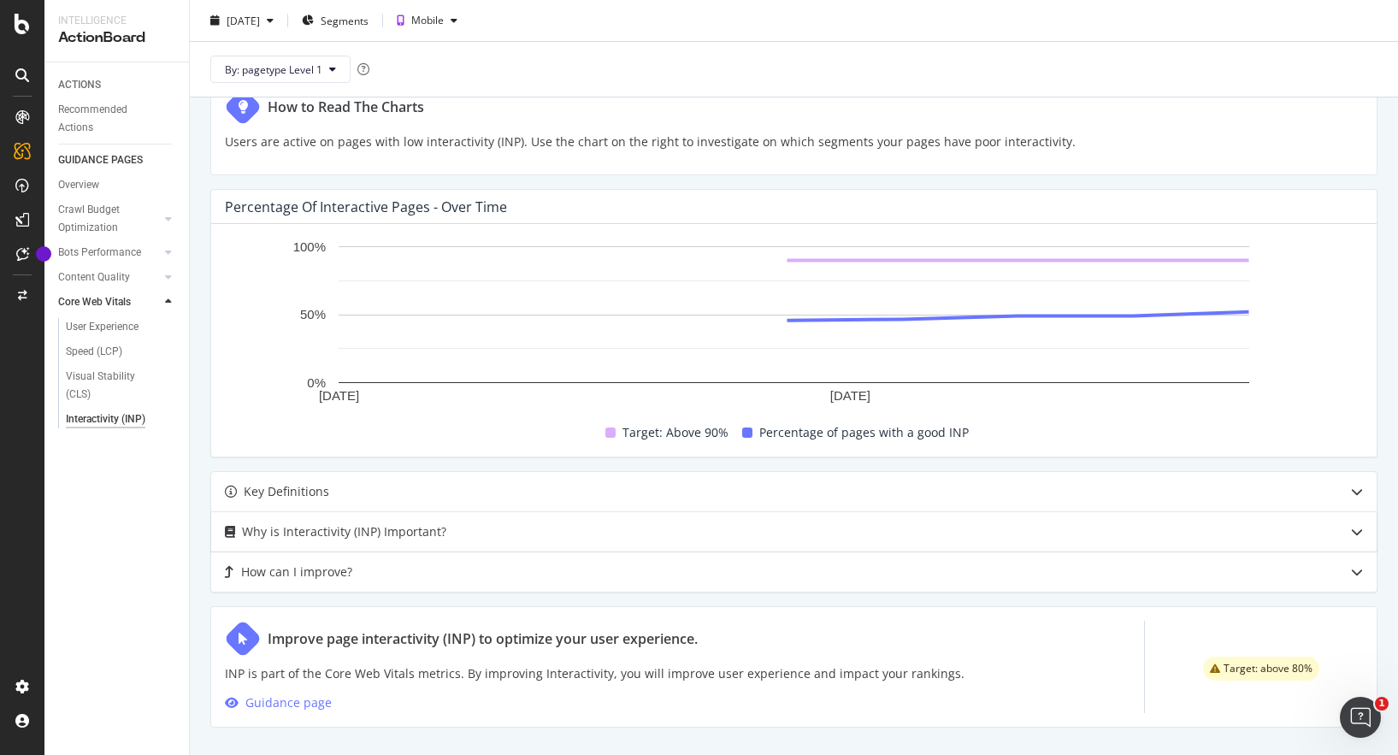
scroll to position [375, 0]
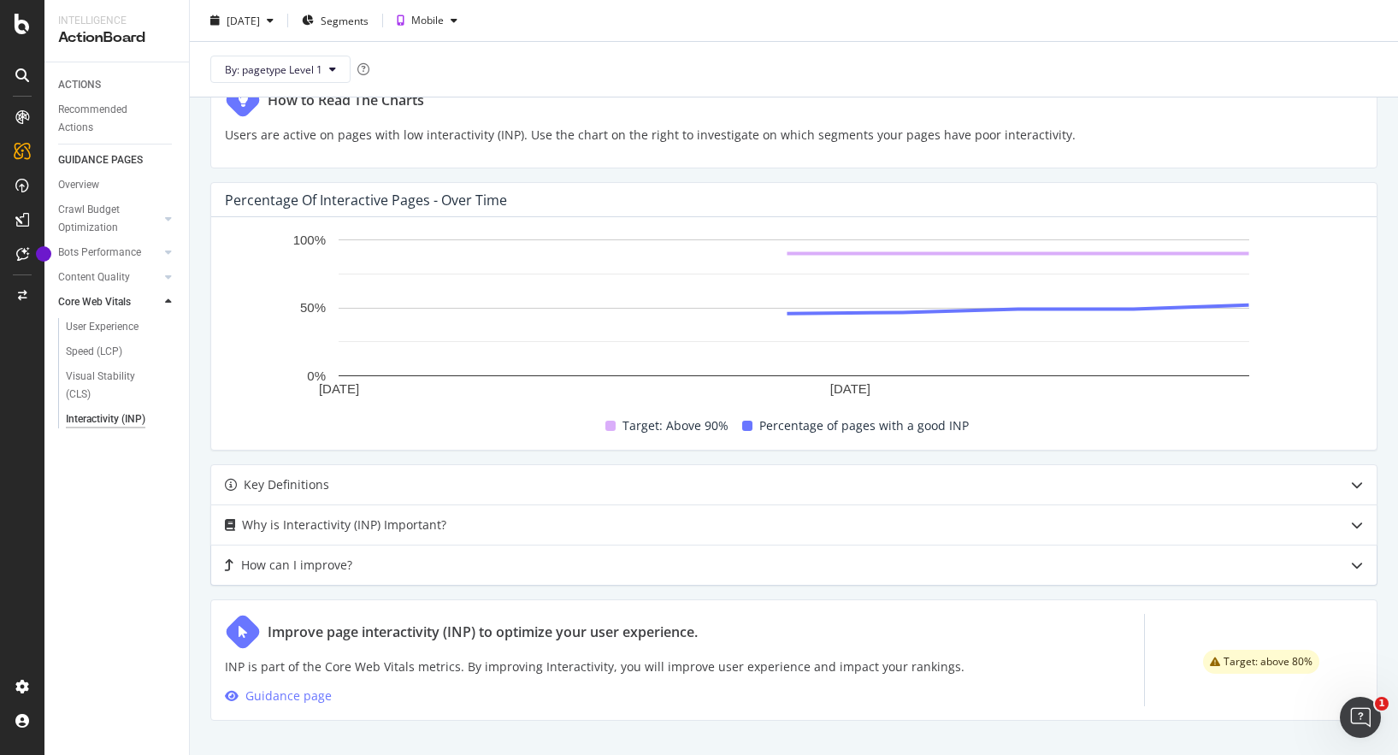
click at [456, 571] on div "How can I improve?" at bounding box center [760, 565] width 1098 height 21
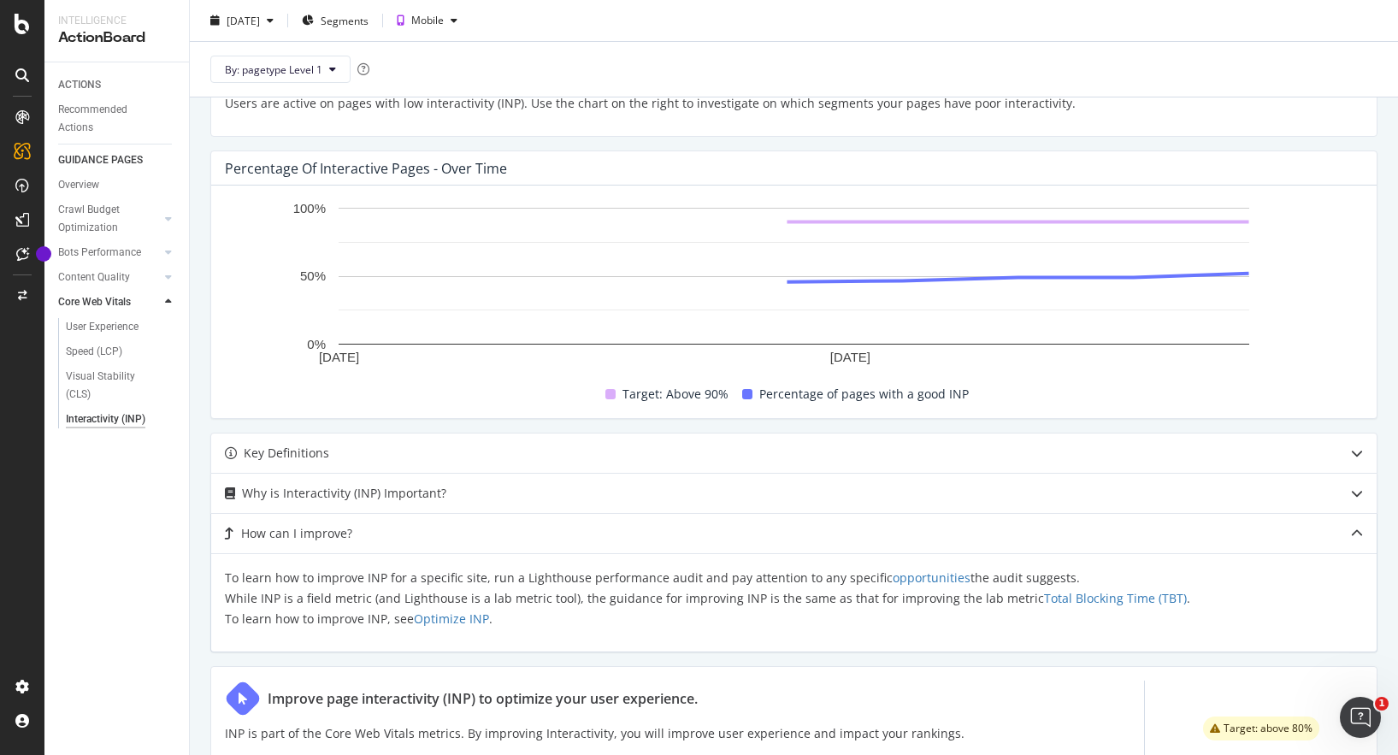
scroll to position [411, 0]
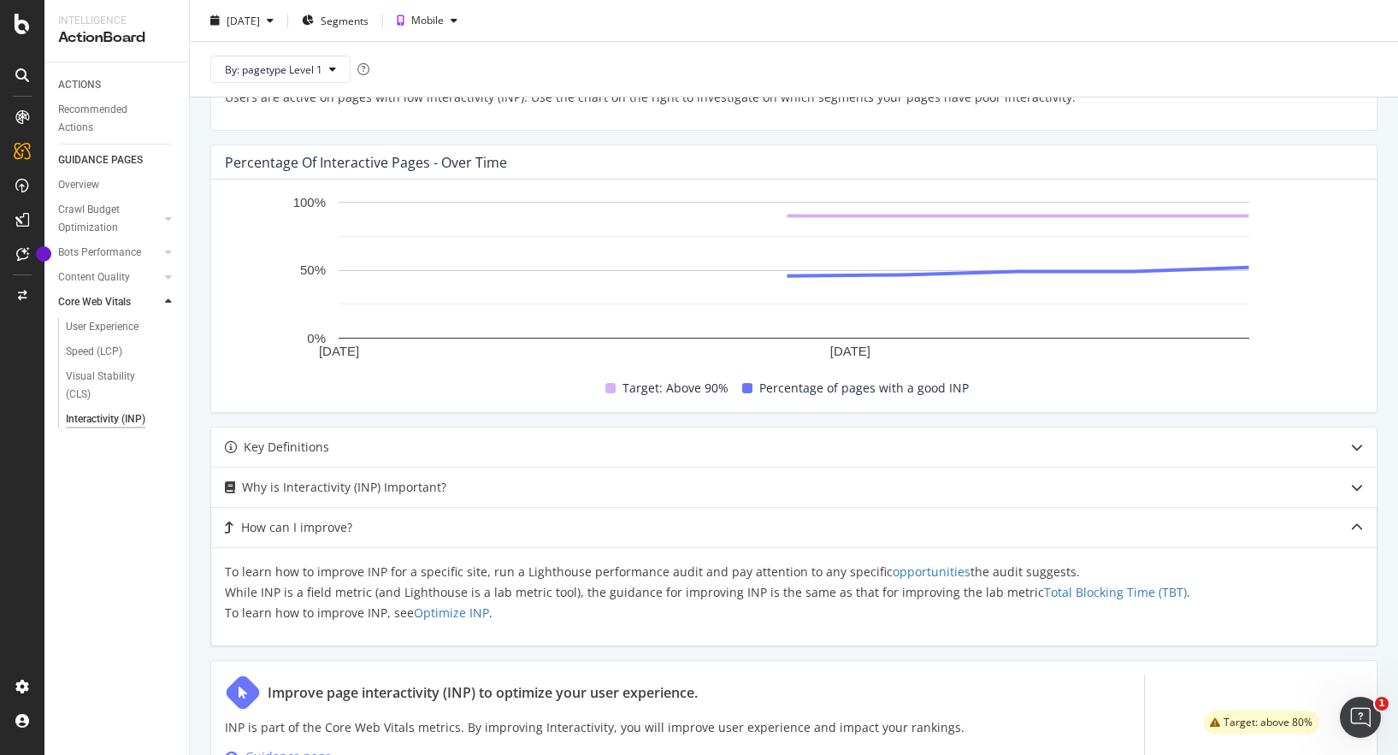
click at [474, 576] on p "To learn how to improve INP for a specific site, run a Lighthouse performance a…" at bounding box center [794, 593] width 1138 height 62
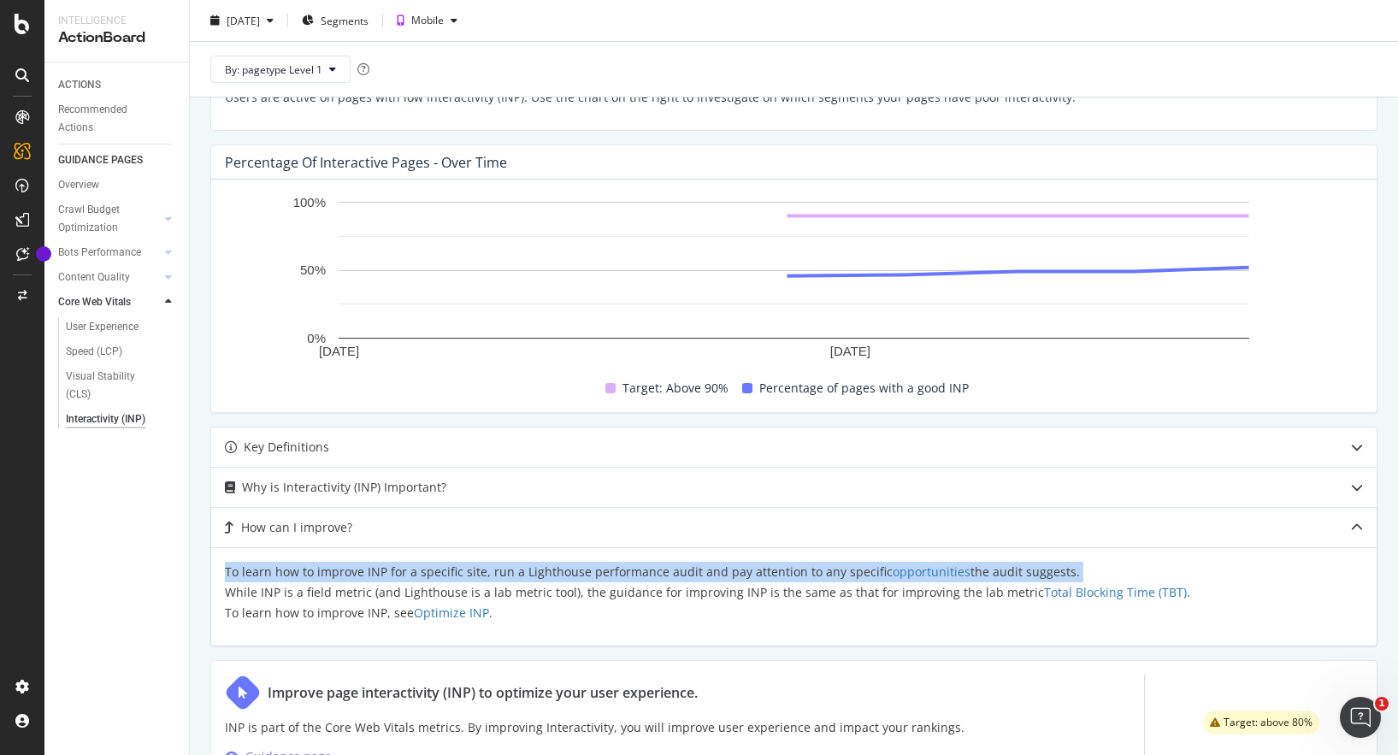
click at [594, 574] on p "To learn how to improve INP for a specific site, run a Lighthouse performance a…" at bounding box center [794, 593] width 1138 height 62
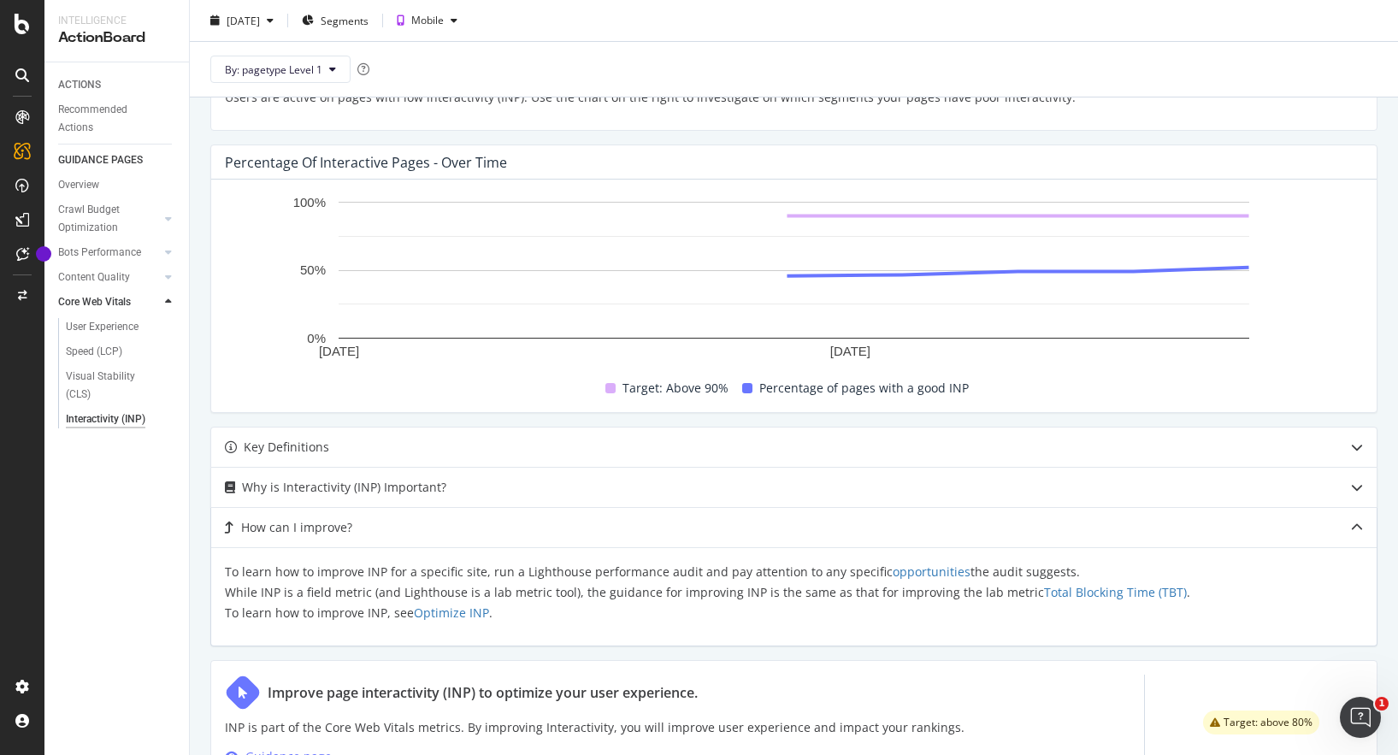
click at [594, 574] on p "To learn how to improve INP for a specific site, run a Lighthouse performance a…" at bounding box center [794, 593] width 1138 height 62
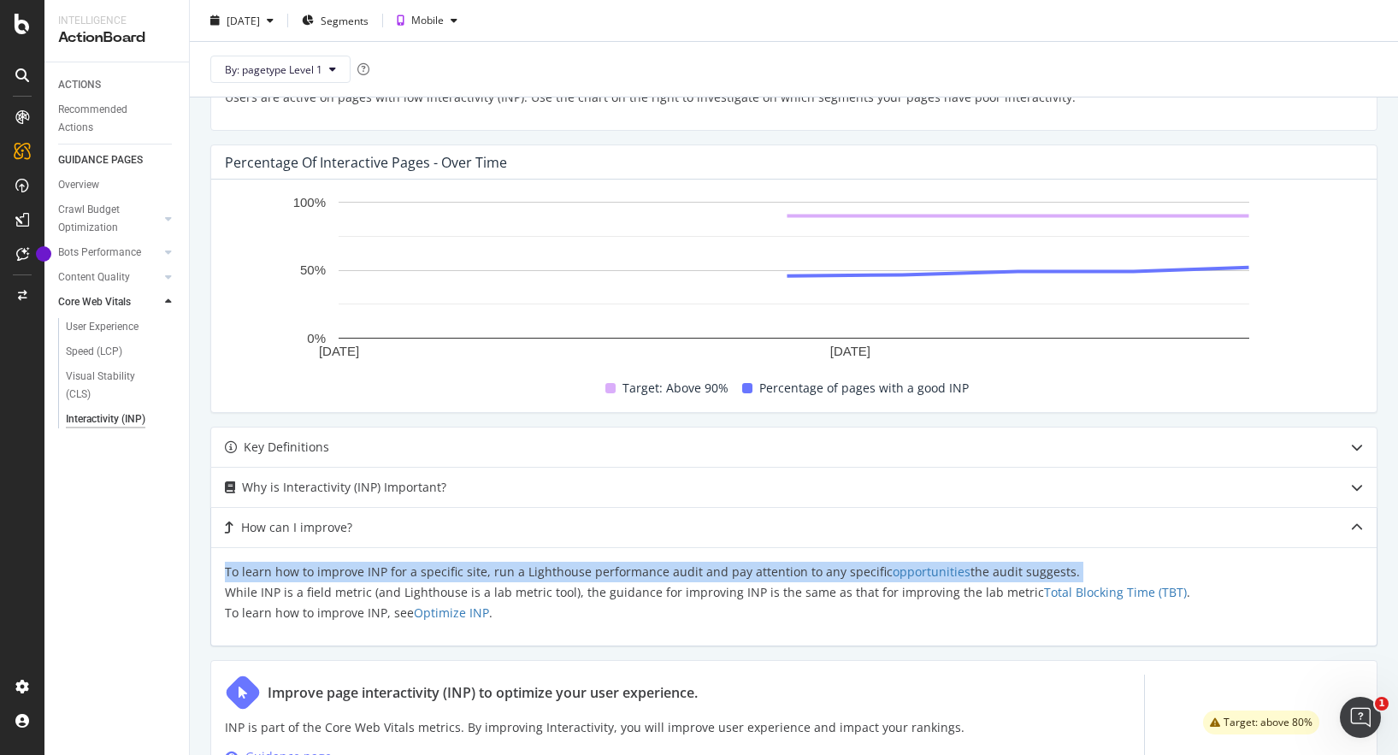
click at [704, 582] on p "To learn how to improve INP for a specific site, run a Lighthouse performance a…" at bounding box center [794, 593] width 1138 height 62
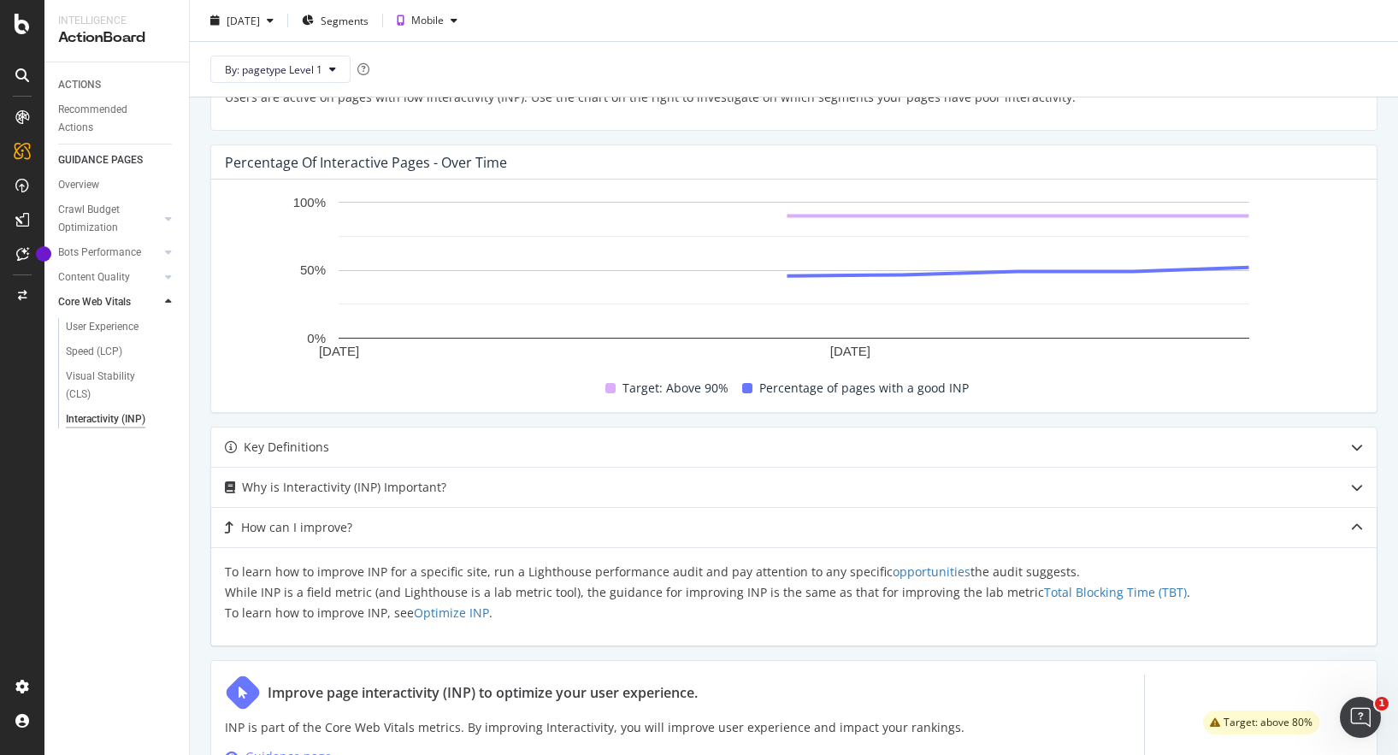
click at [704, 582] on p "To learn how to improve INP for a specific site, run a Lighthouse performance a…" at bounding box center [794, 593] width 1138 height 62
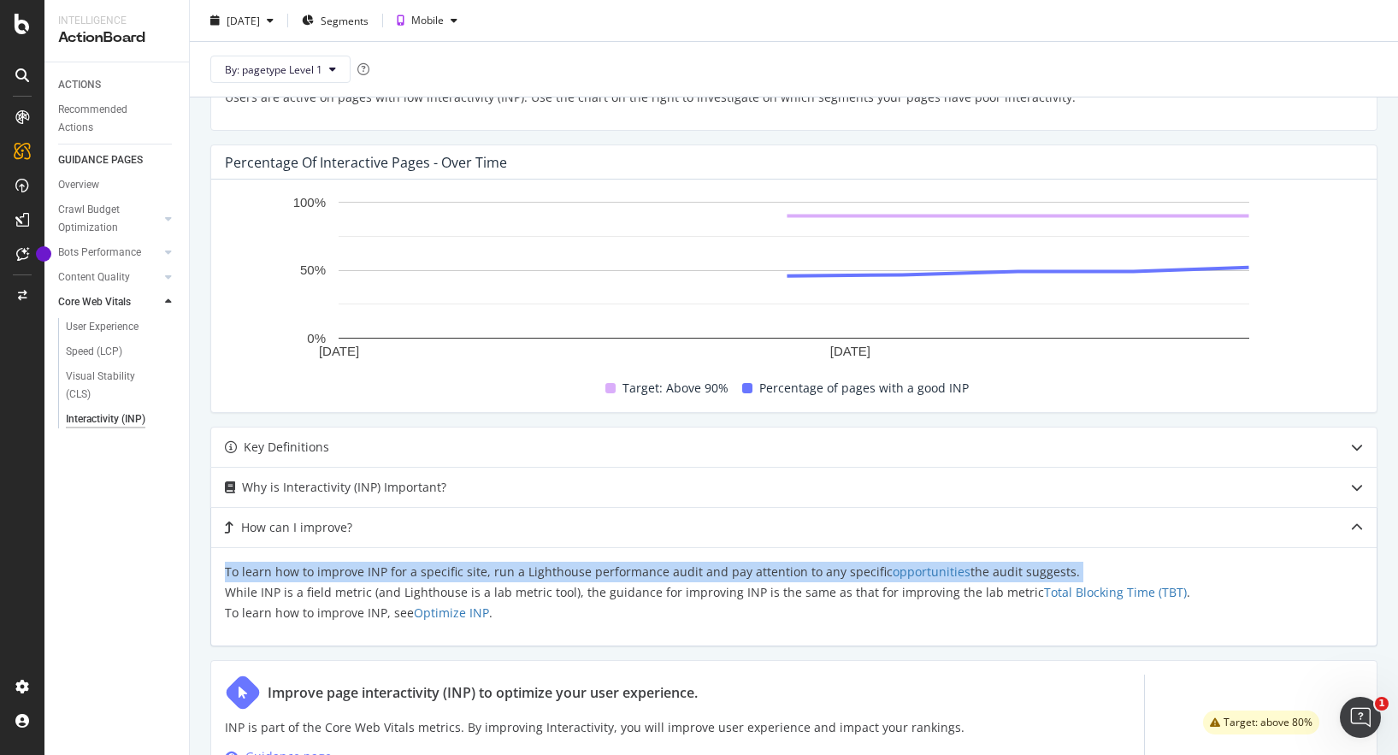
click at [753, 574] on p "To learn how to improve INP for a specific site, run a Lighthouse performance a…" at bounding box center [794, 593] width 1138 height 62
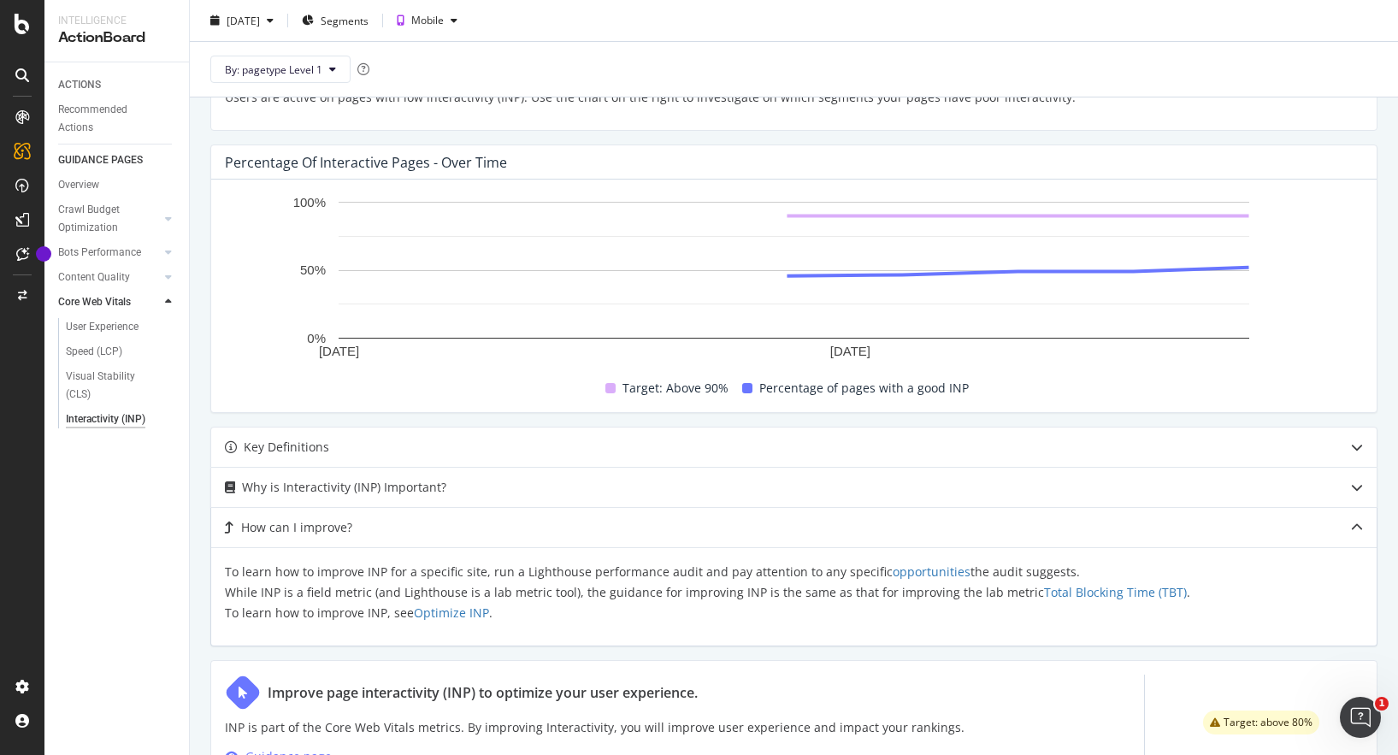
click at [753, 574] on p "To learn how to improve INP for a specific site, run a Lighthouse performance a…" at bounding box center [794, 593] width 1138 height 62
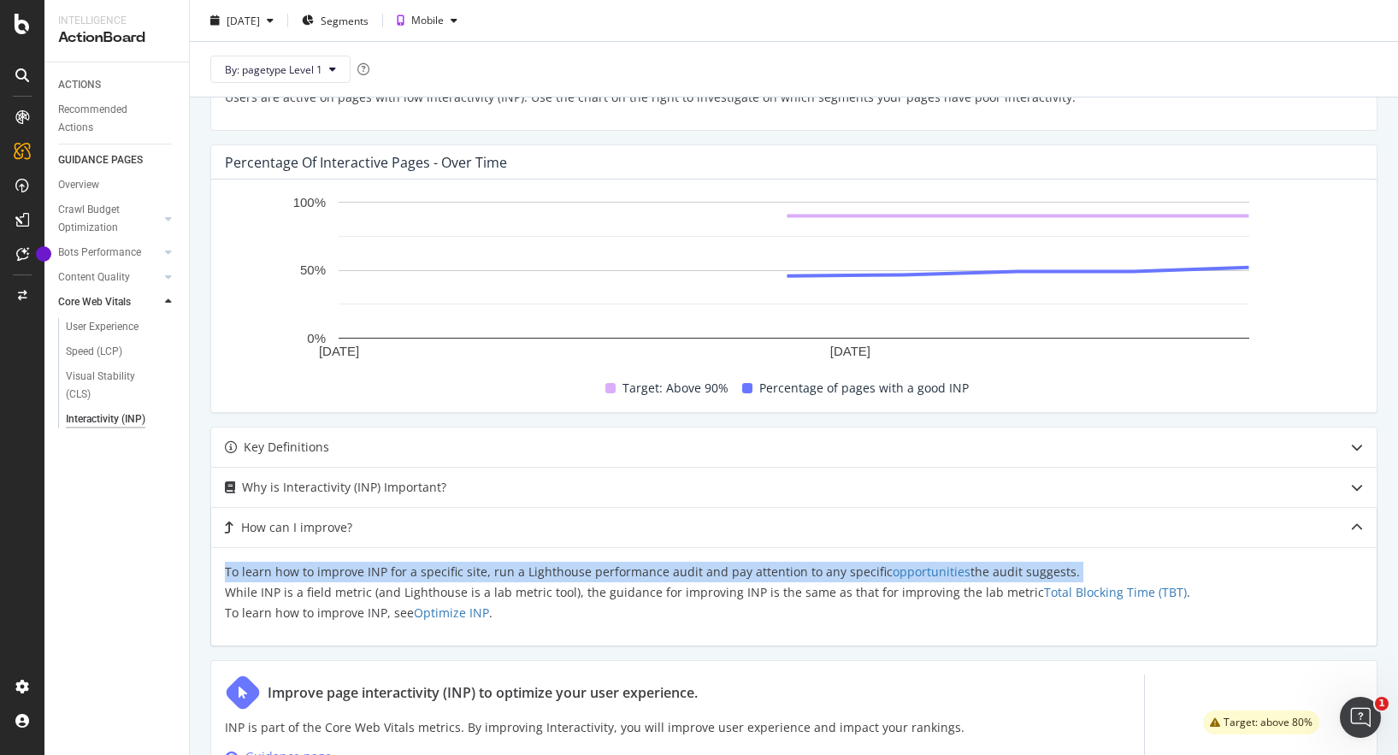
click at [613, 595] on p "To learn how to improve INP for a specific site, run a Lighthouse performance a…" at bounding box center [794, 593] width 1138 height 62
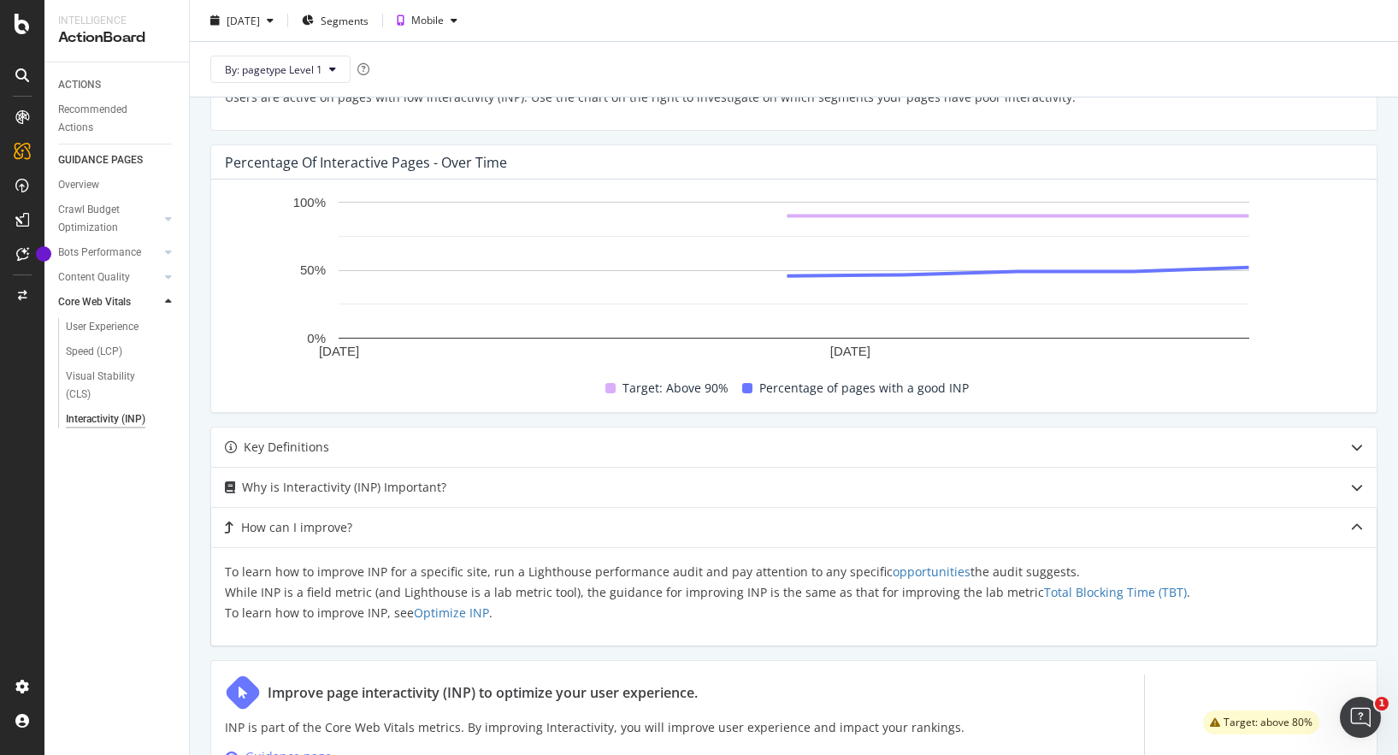
click at [613, 595] on p "To learn how to improve INP for a specific site, run a Lighthouse performance a…" at bounding box center [794, 593] width 1138 height 62
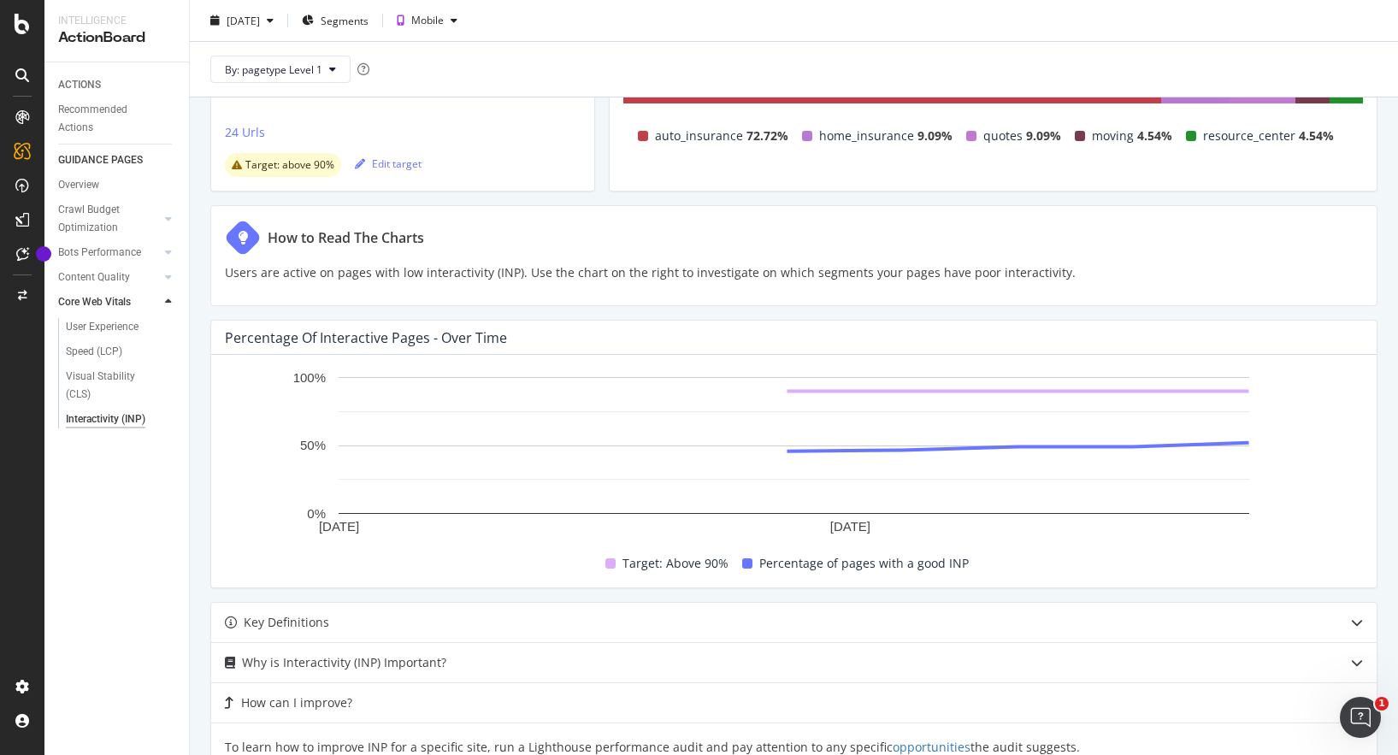
scroll to position [233, 0]
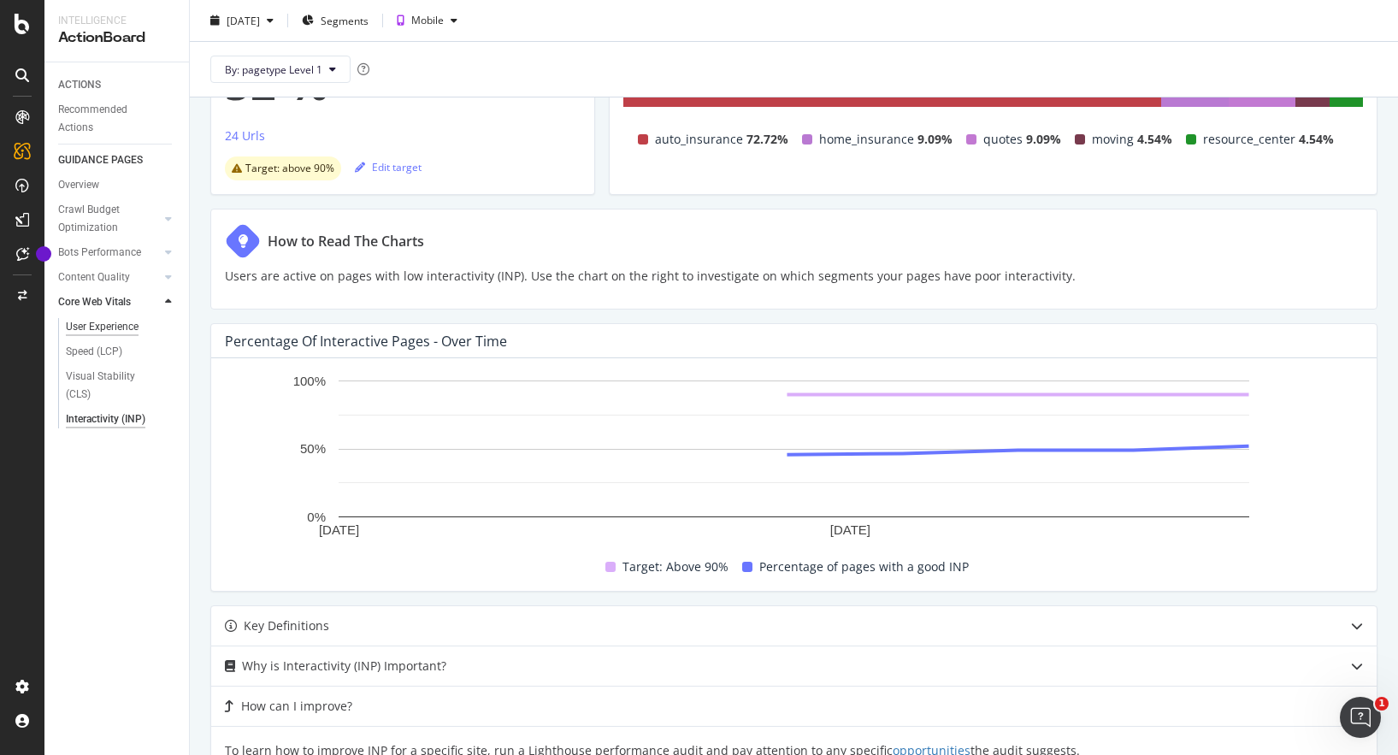
click at [89, 331] on div "User Experience" at bounding box center [102, 327] width 73 height 18
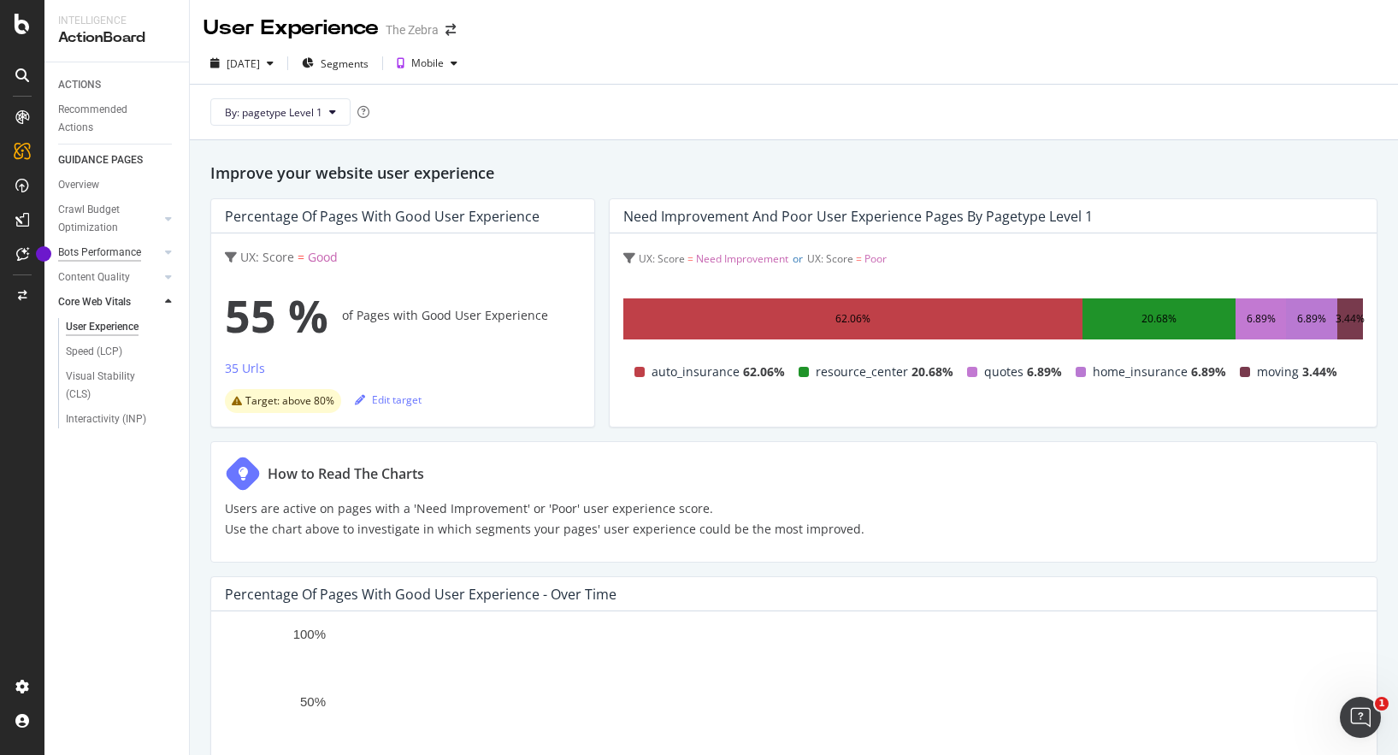
click at [112, 254] on div "Bots Performance" at bounding box center [99, 253] width 83 height 18
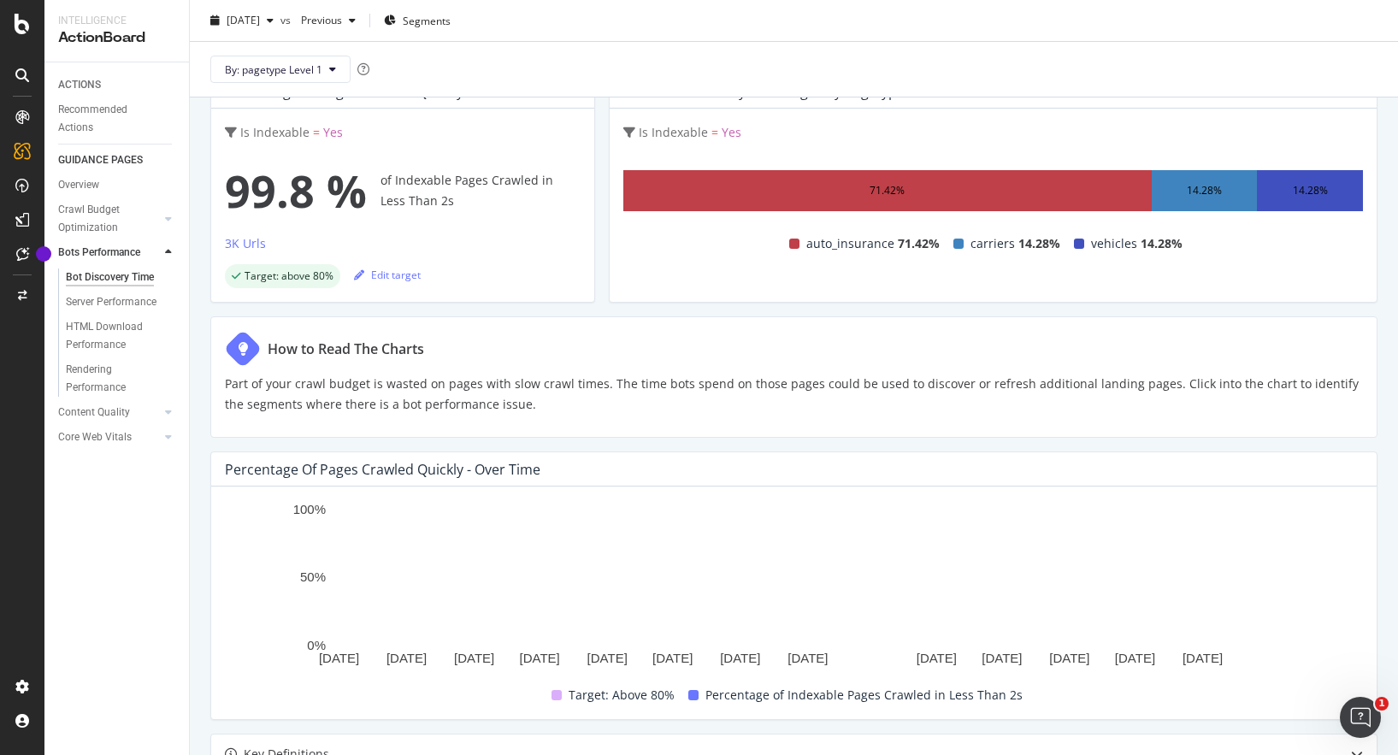
scroll to position [141, 0]
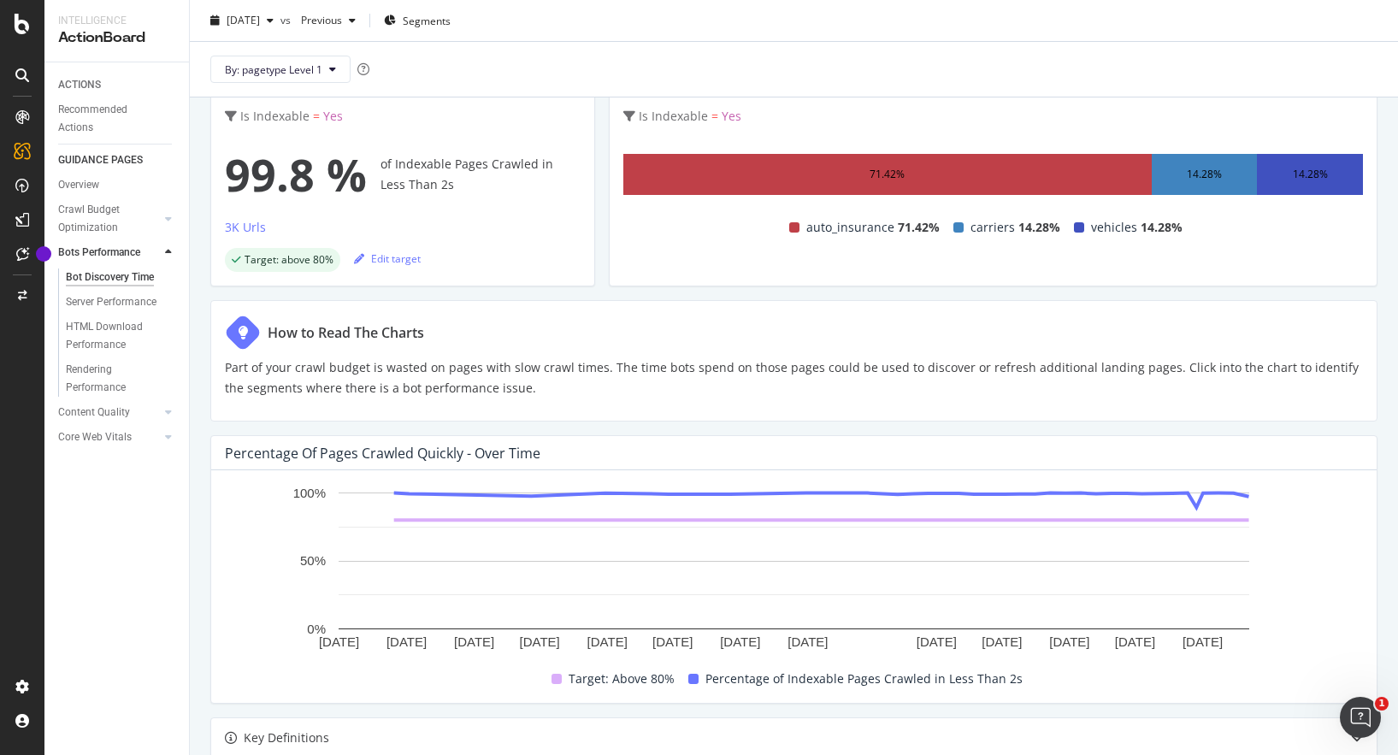
click at [460, 365] on p "Part of your crawl budget is wasted on pages with slow crawl times. The time bo…" at bounding box center [794, 377] width 1138 height 41
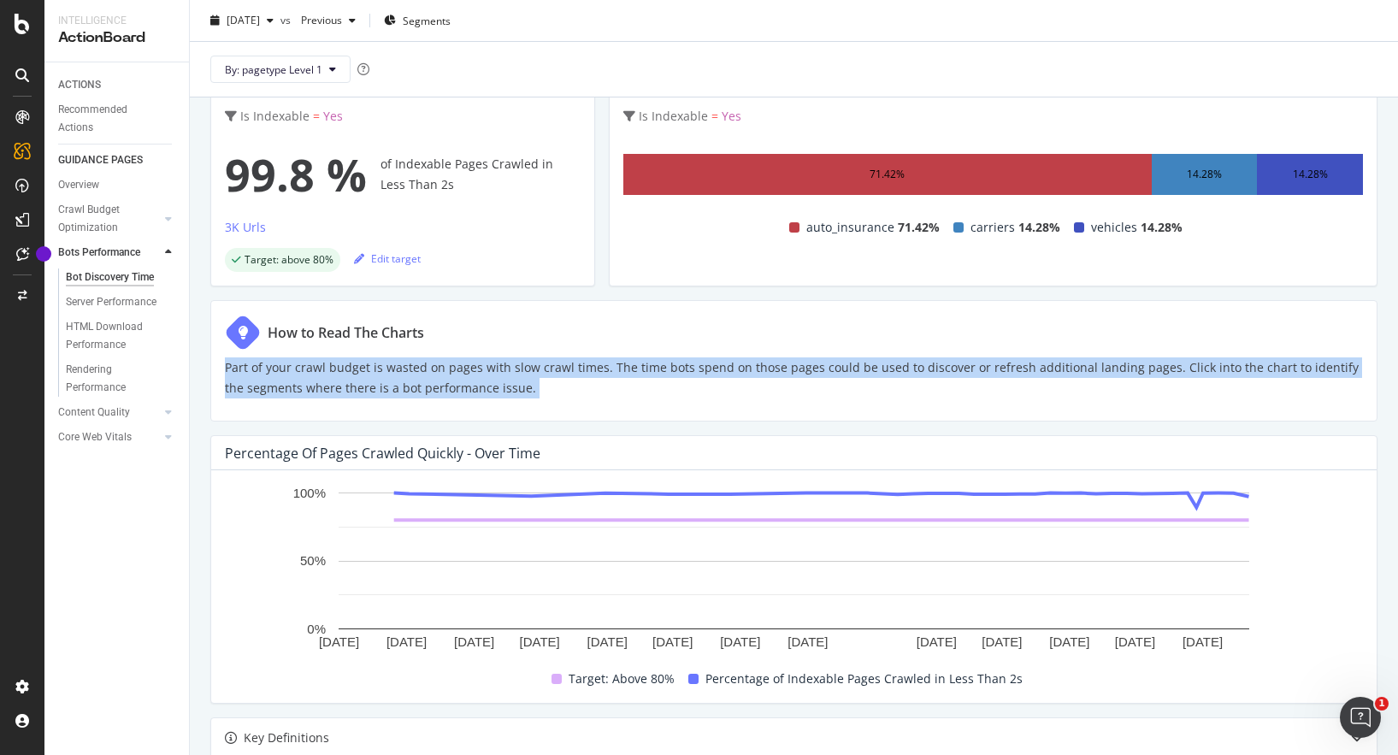
click at [530, 375] on p "Part of your crawl budget is wasted on pages with slow crawl times. The time bo…" at bounding box center [794, 377] width 1138 height 41
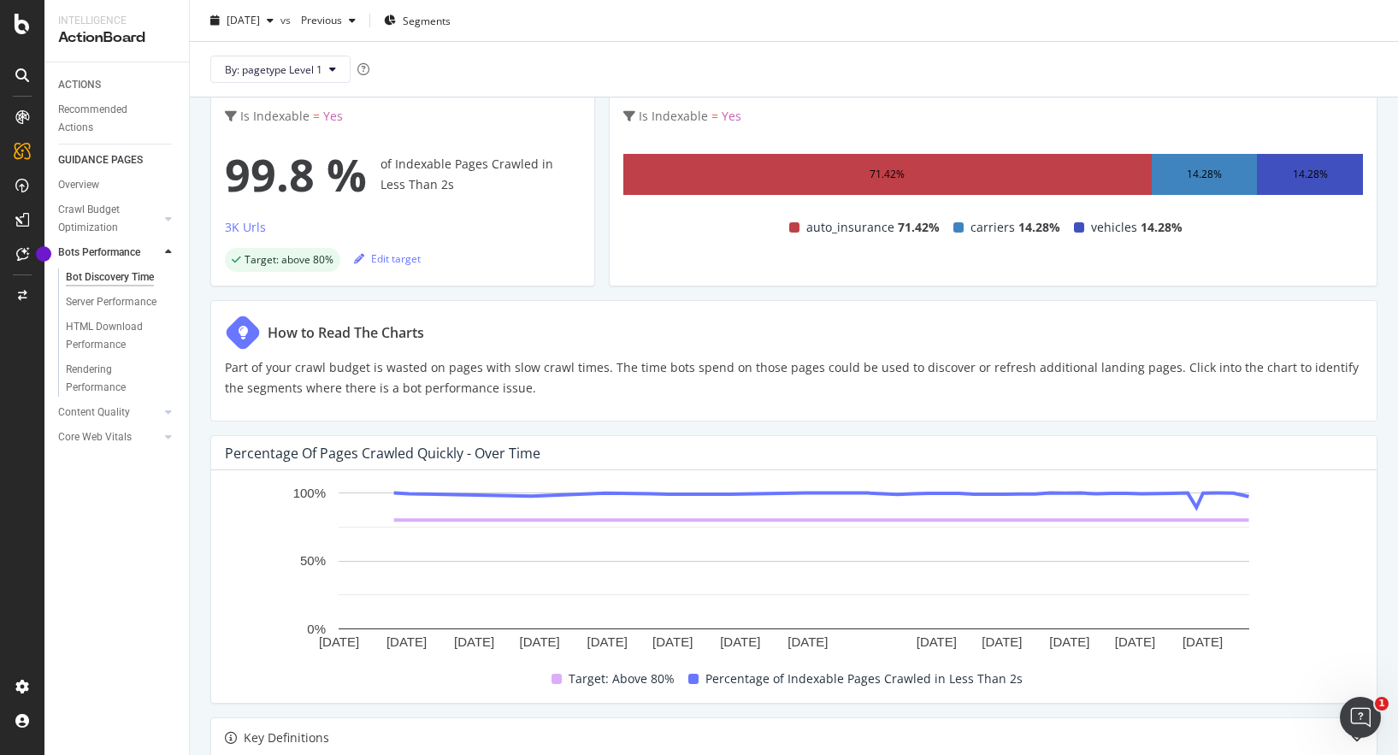
click at [530, 375] on p "Part of your crawl budget is wasted on pages with slow crawl times. The time bo…" at bounding box center [794, 377] width 1138 height 41
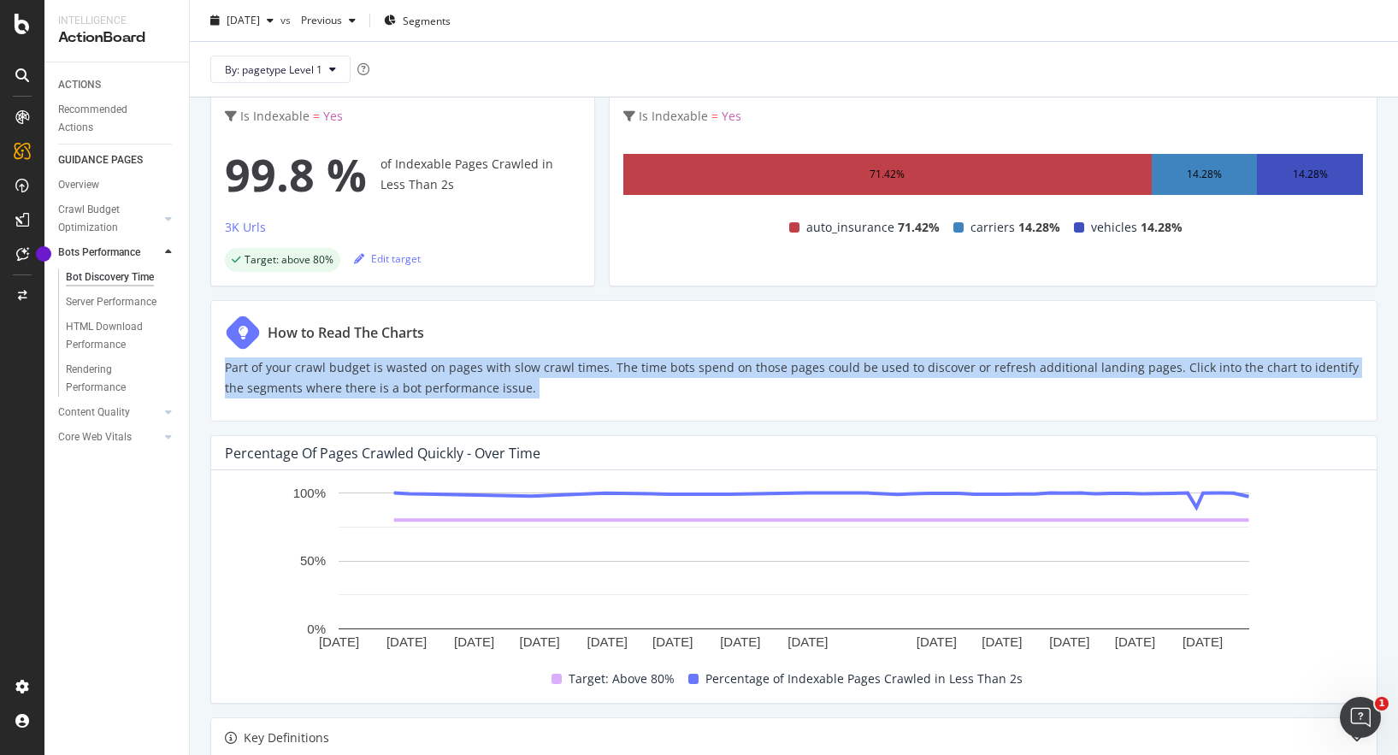
click at [666, 377] on p "Part of your crawl budget is wasted on pages with slow crawl times. The time bo…" at bounding box center [794, 377] width 1138 height 41
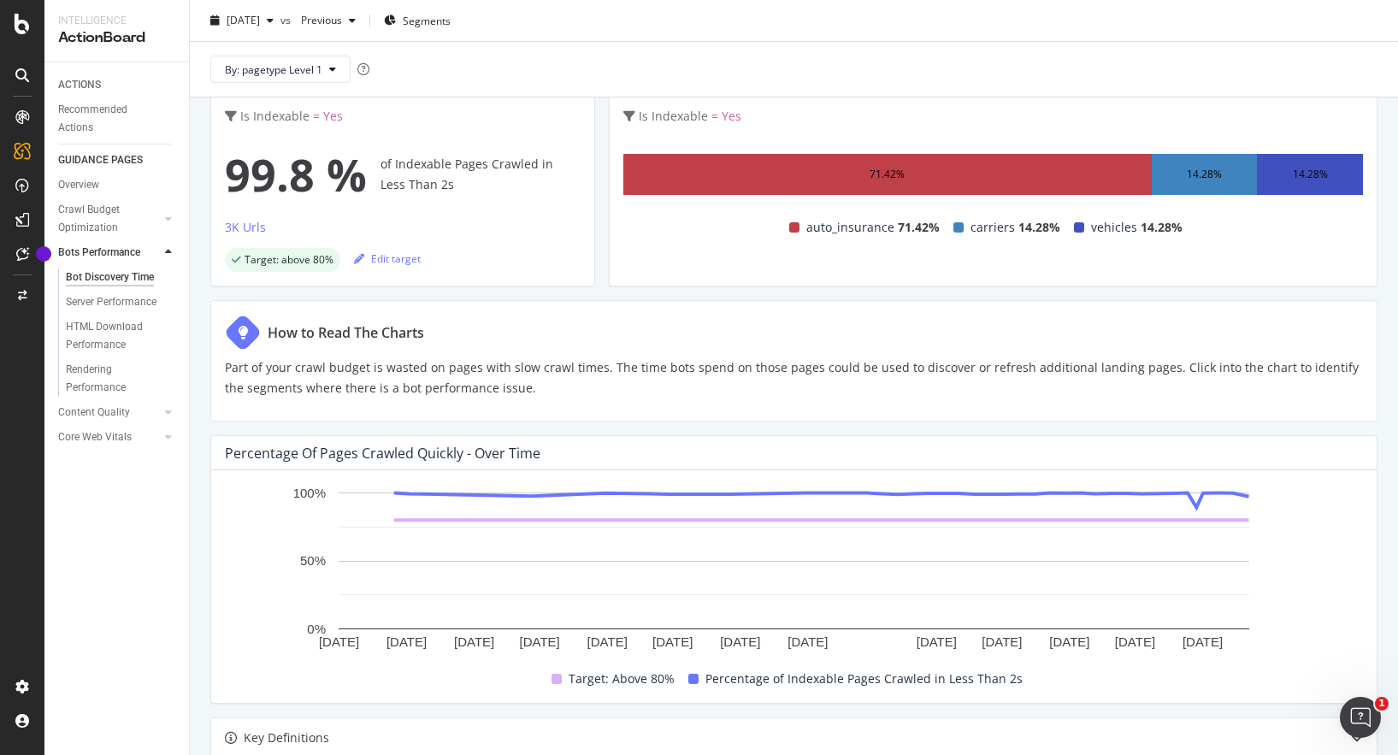
click at [666, 377] on p "Part of your crawl budget is wasted on pages with slow crawl times. The time bo…" at bounding box center [794, 377] width 1138 height 41
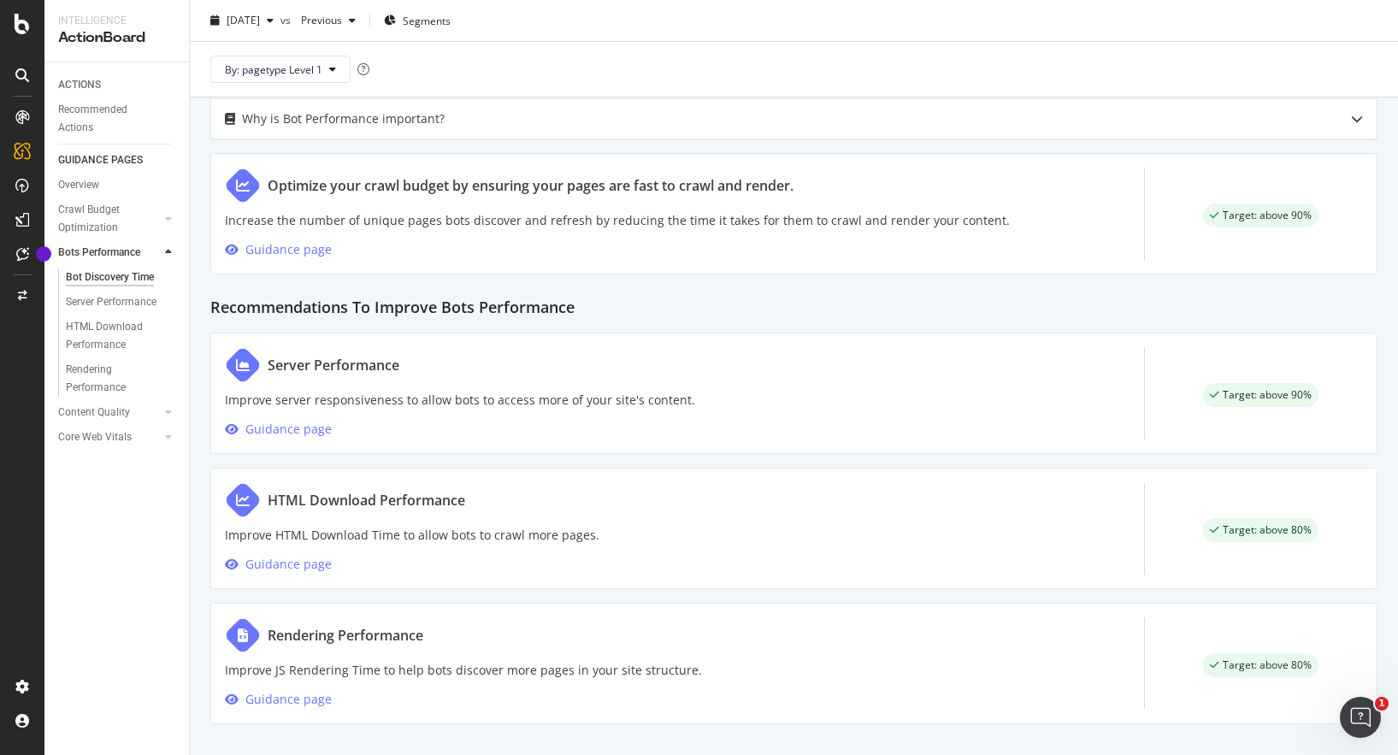
scroll to position [806, 0]
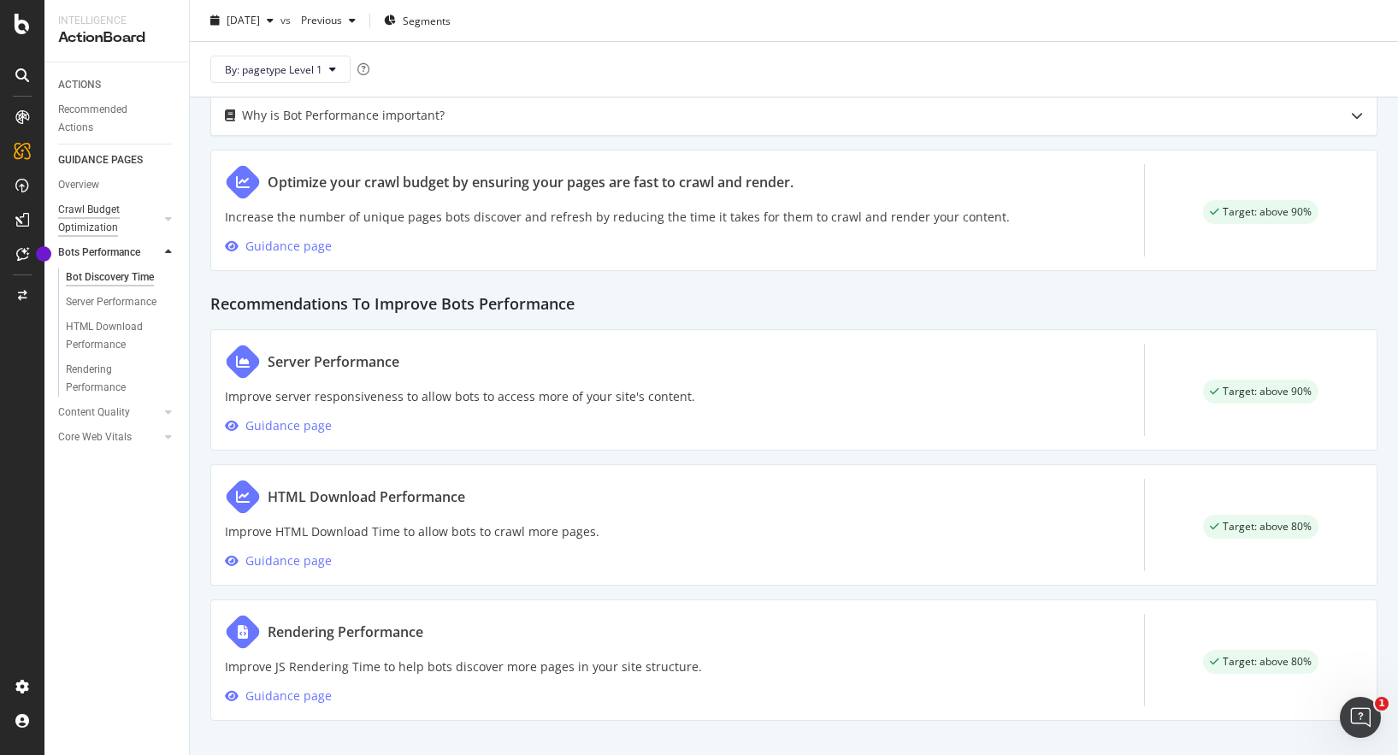
click at [80, 226] on div "Crawl Budget Optimization" at bounding box center [103, 219] width 90 height 36
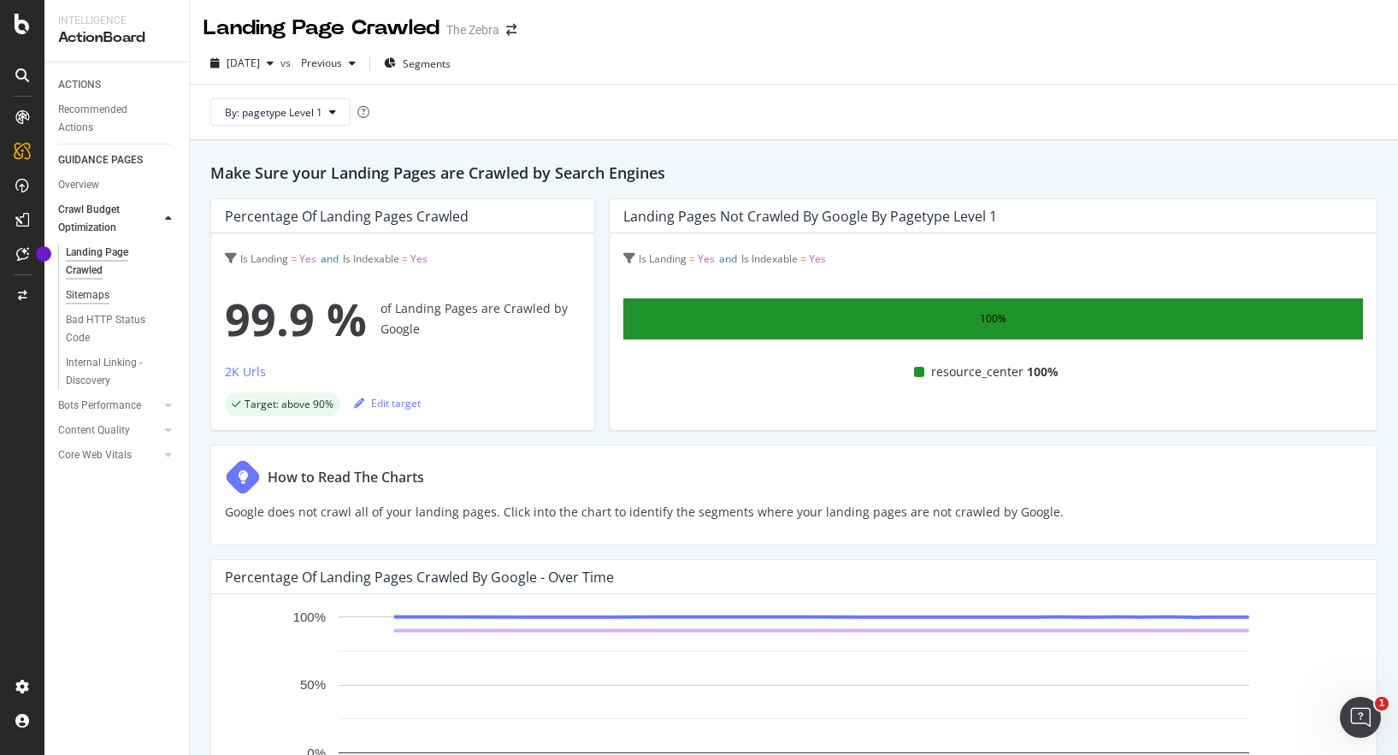
click at [85, 293] on div "Sitemaps" at bounding box center [88, 295] width 44 height 18
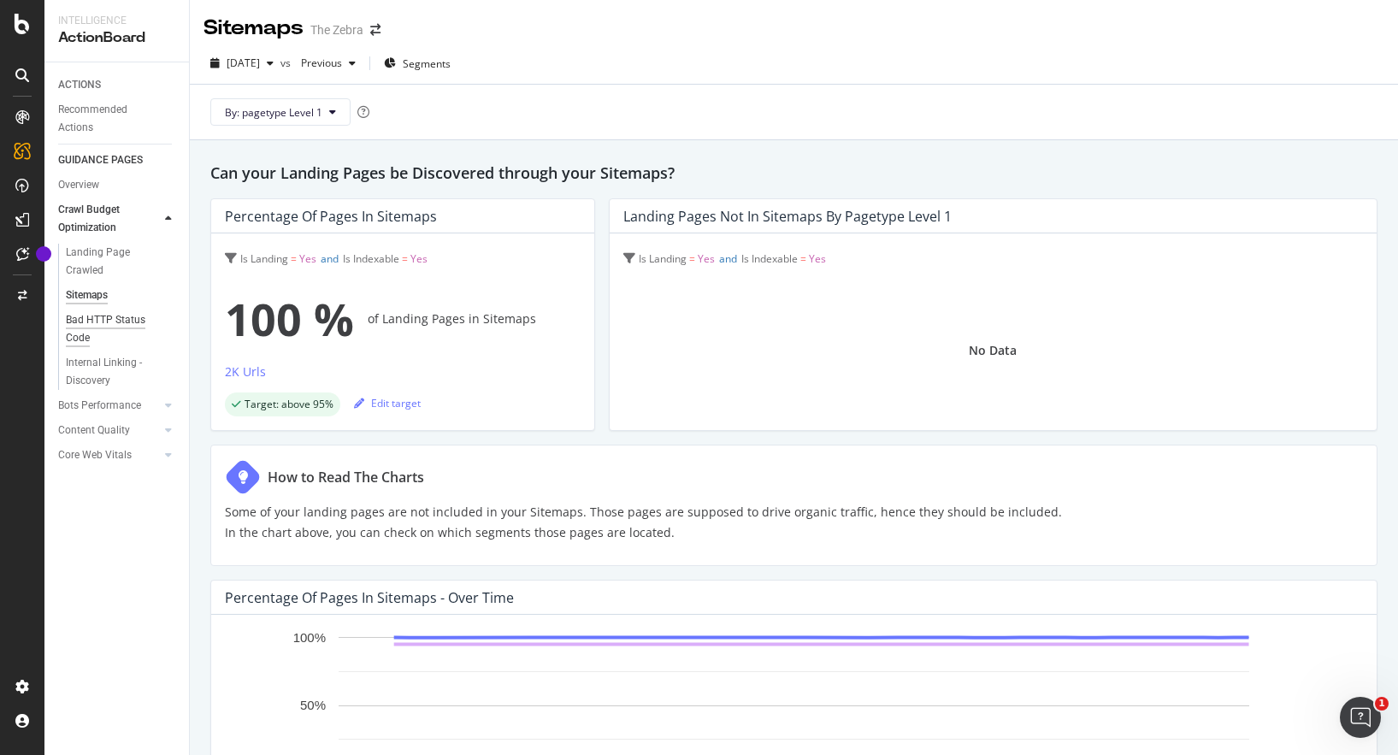
click at [88, 322] on div "Bad HTTP Status Code" at bounding box center [114, 329] width 96 height 36
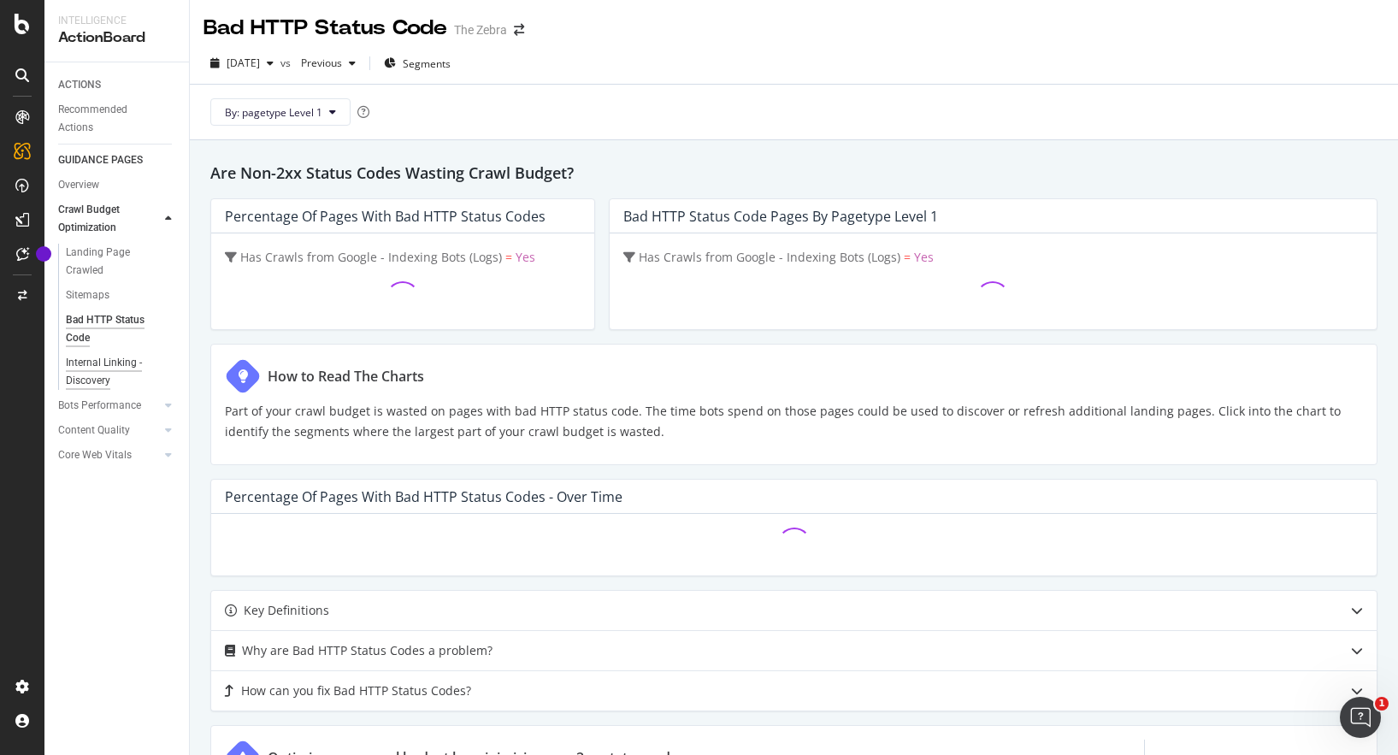
click at [80, 361] on div "Internal Linking - Discovery" at bounding box center [114, 372] width 97 height 36
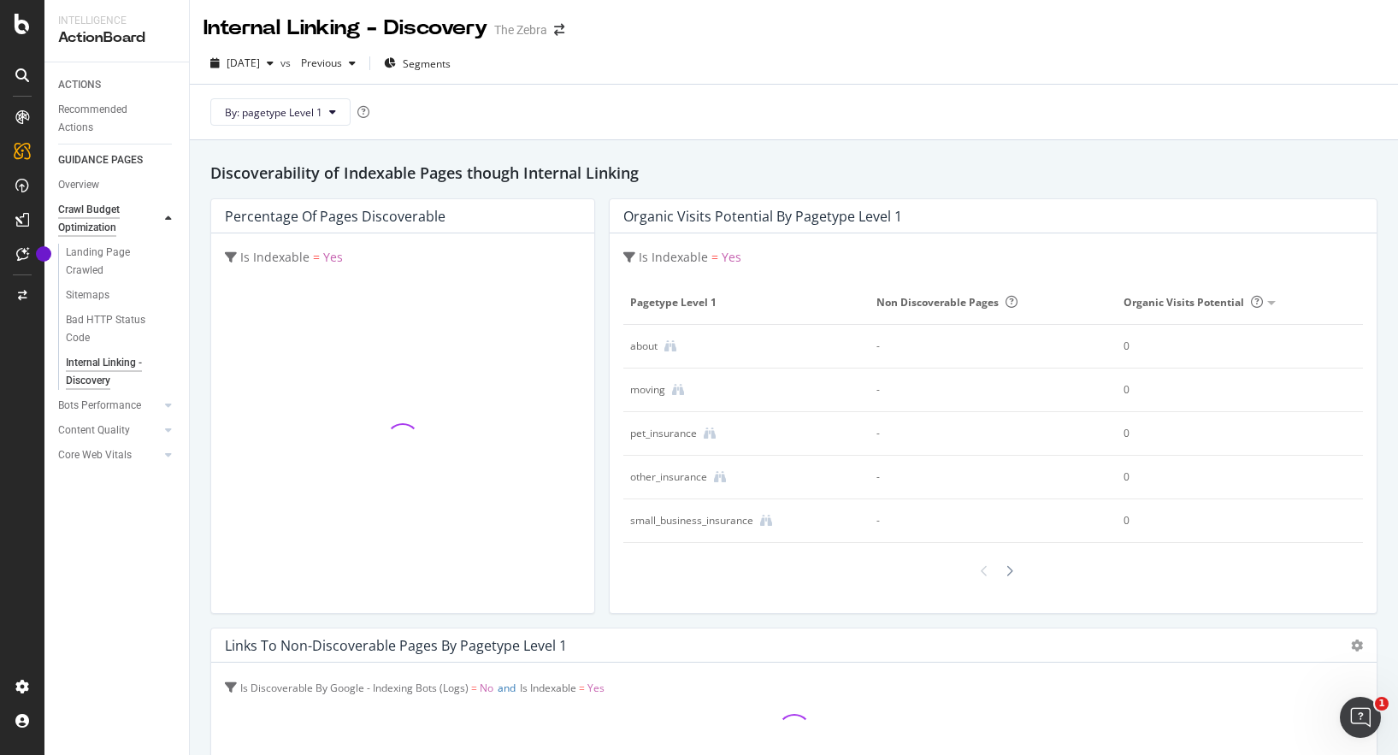
click at [80, 216] on div "Crawl Budget Optimization" at bounding box center [102, 219] width 89 height 36
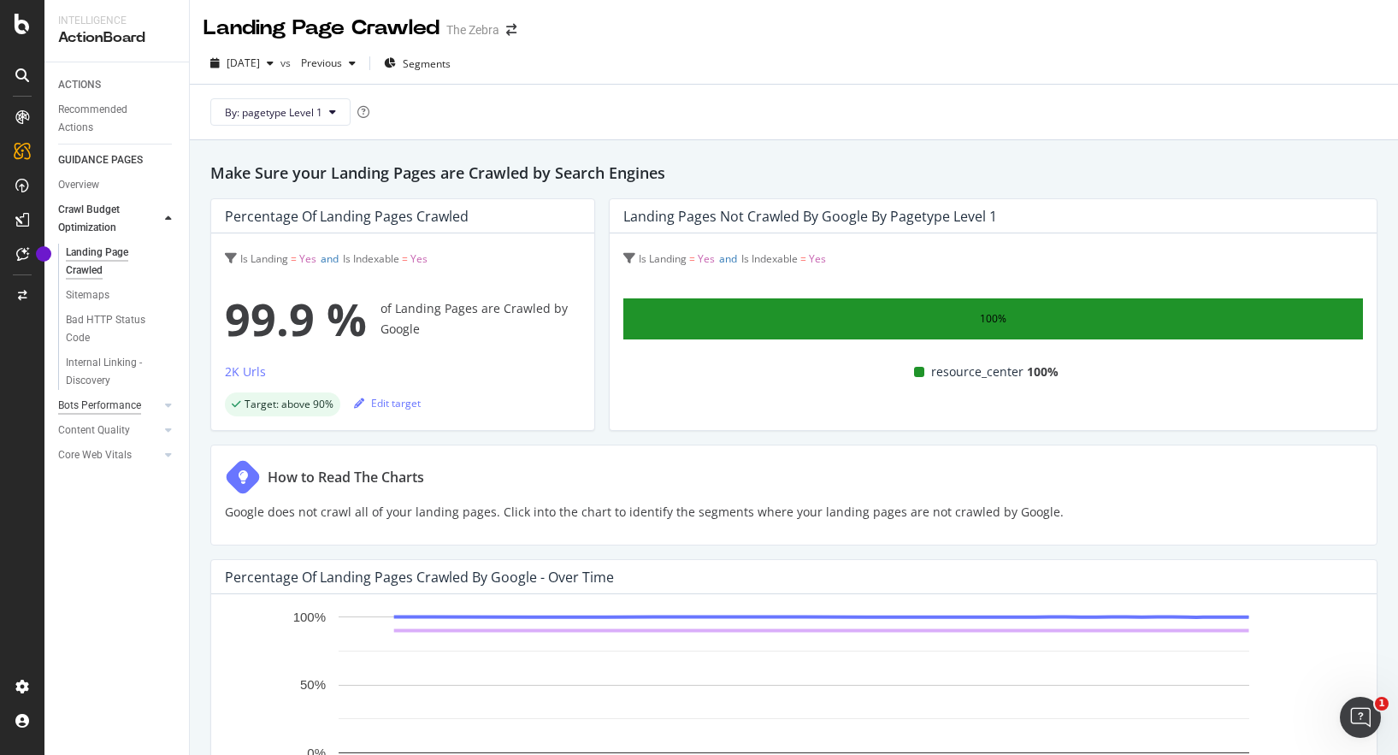
click at [80, 397] on div "Bots Performance" at bounding box center [99, 406] width 83 height 18
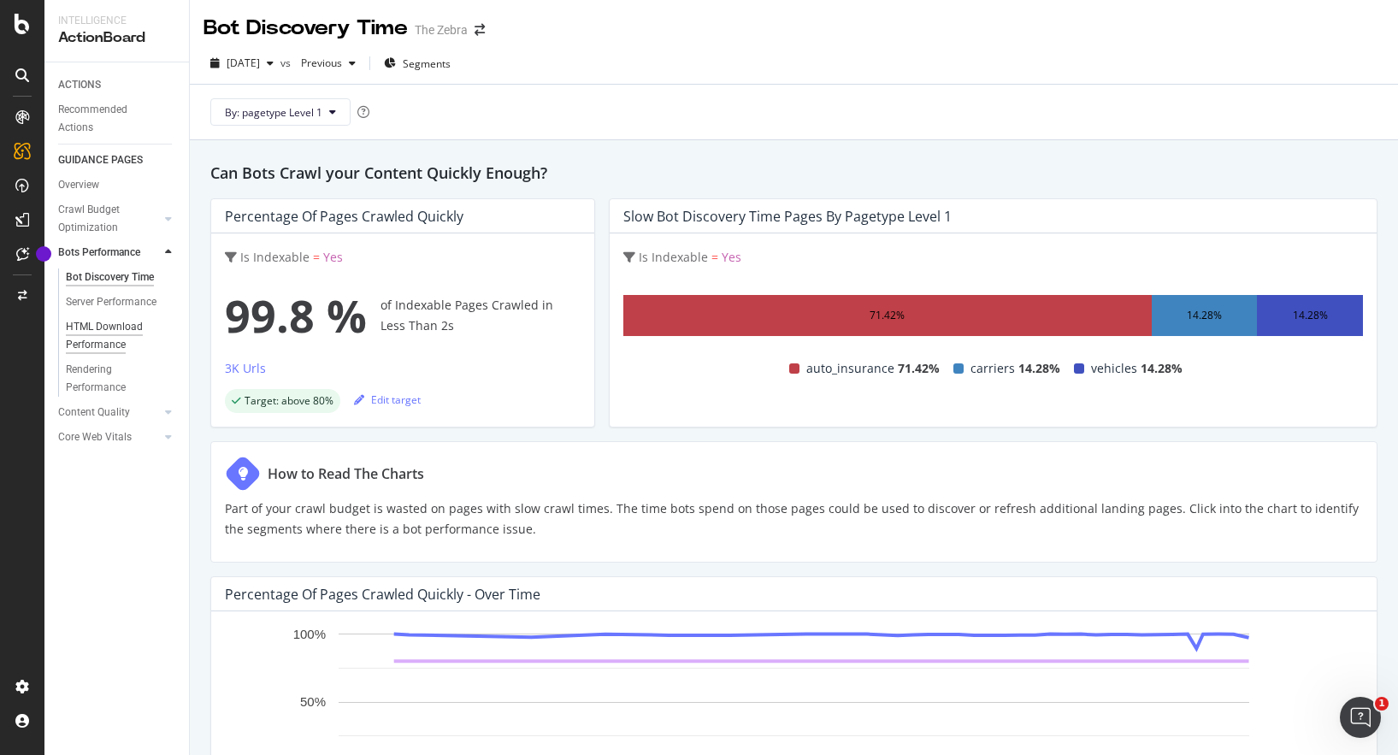
click at [102, 326] on div "HTML Download Performance" at bounding box center [115, 336] width 99 height 36
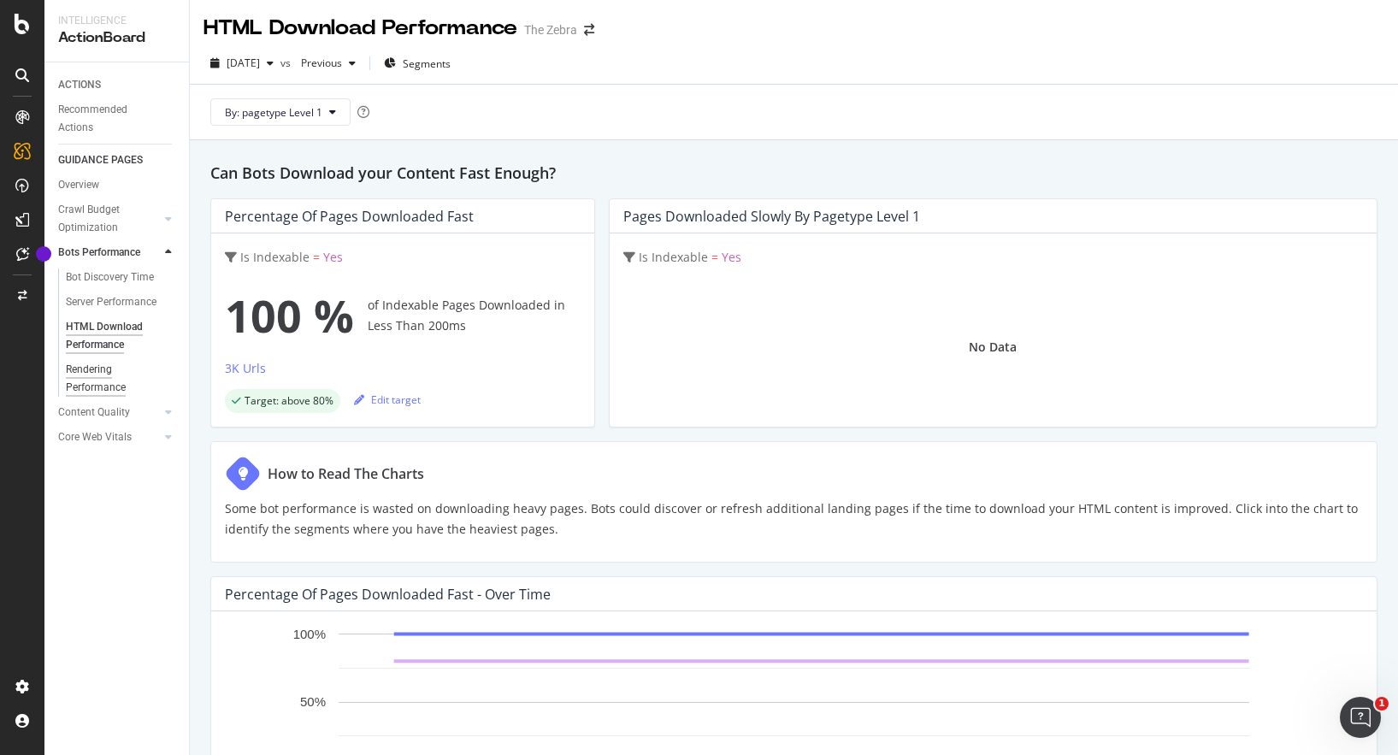
click at [109, 364] on div "Rendering Performance" at bounding box center [114, 379] width 96 height 36
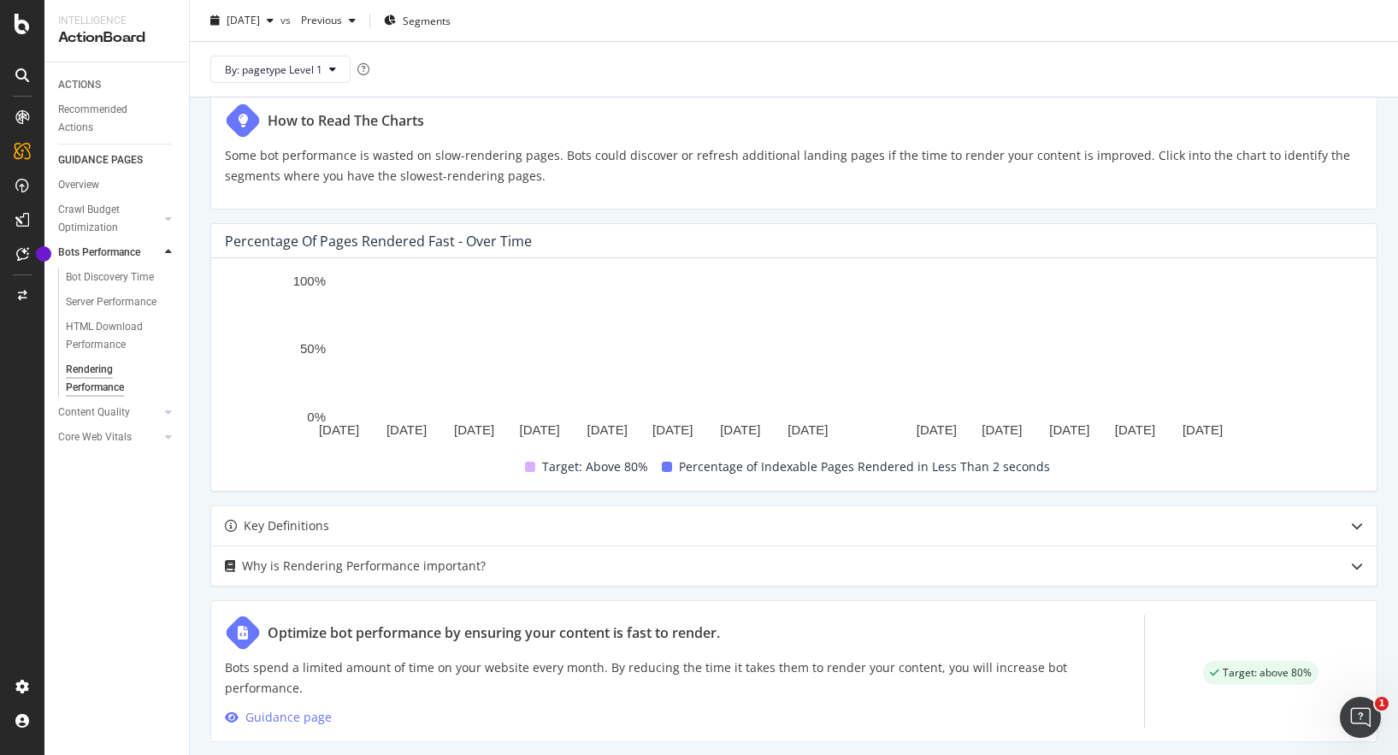
scroll to position [355, 0]
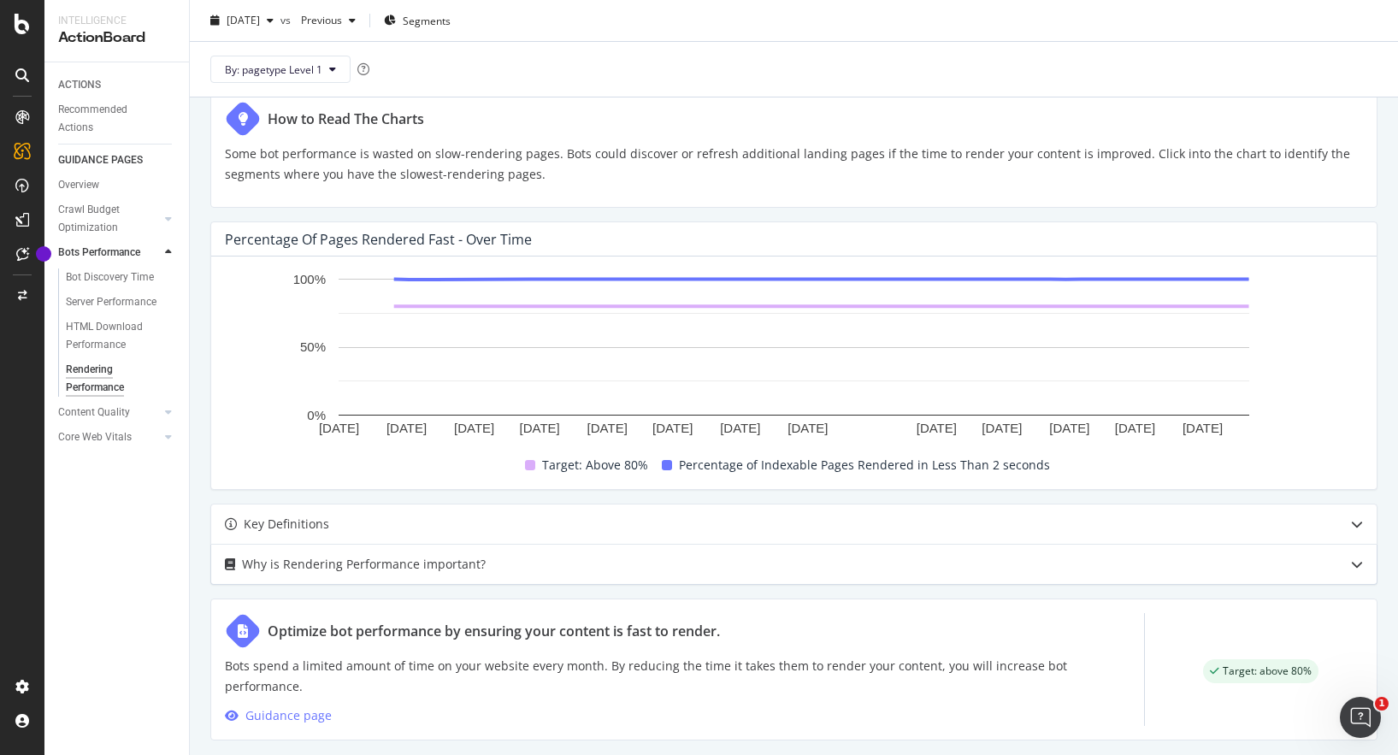
click at [527, 547] on div "Why is Rendering Performance important?" at bounding box center [794, 564] width 1166 height 39
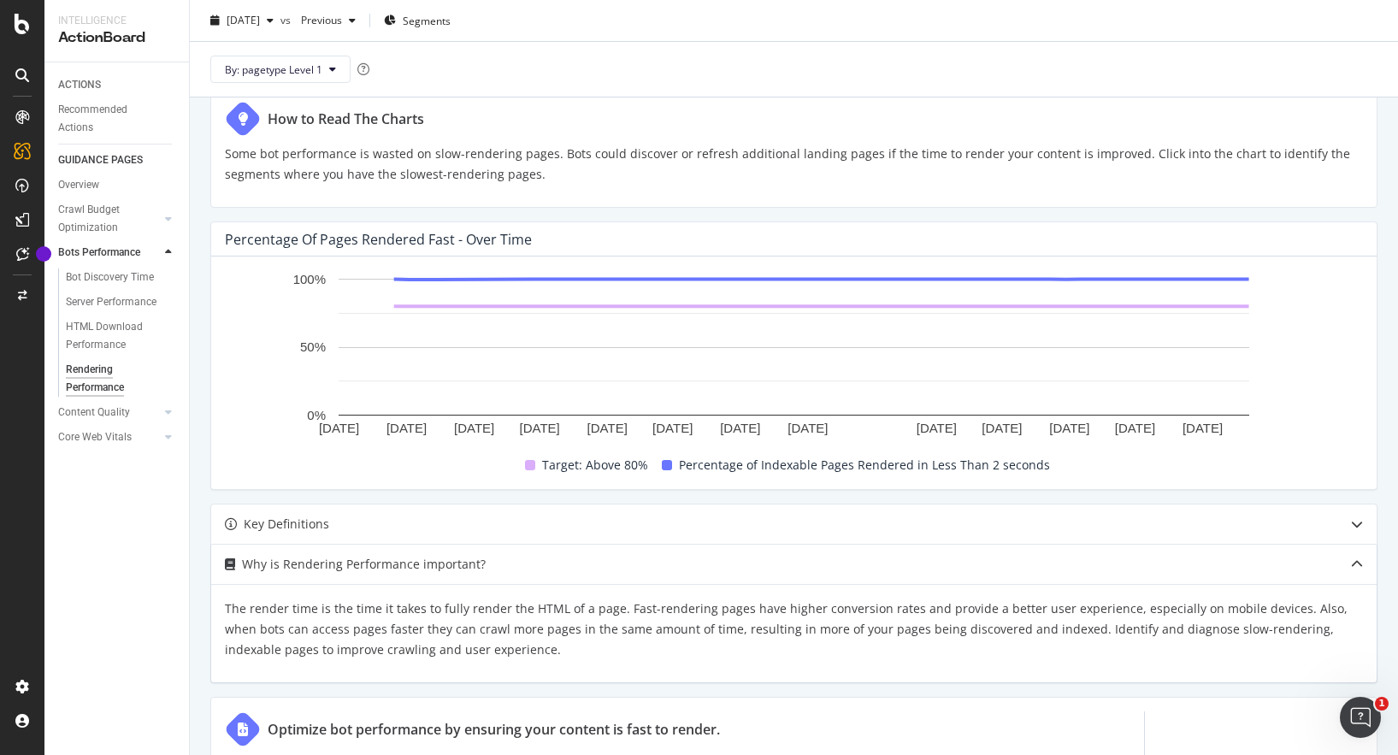
click at [464, 620] on p "The render time is the time it takes to fully render the HTML of a page. Fast-r…" at bounding box center [794, 630] width 1138 height 62
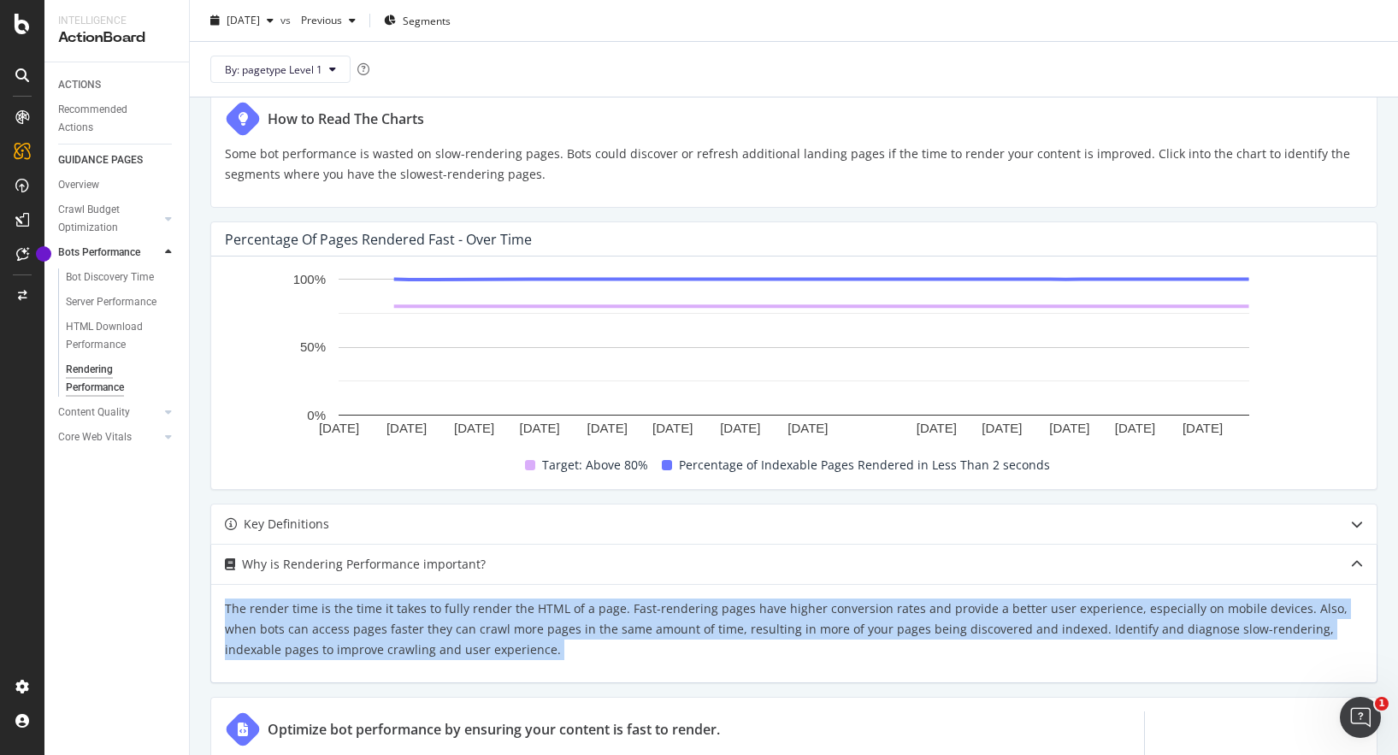
click at [508, 611] on p "The render time is the time it takes to fully render the HTML of a page. Fast-r…" at bounding box center [794, 630] width 1138 height 62
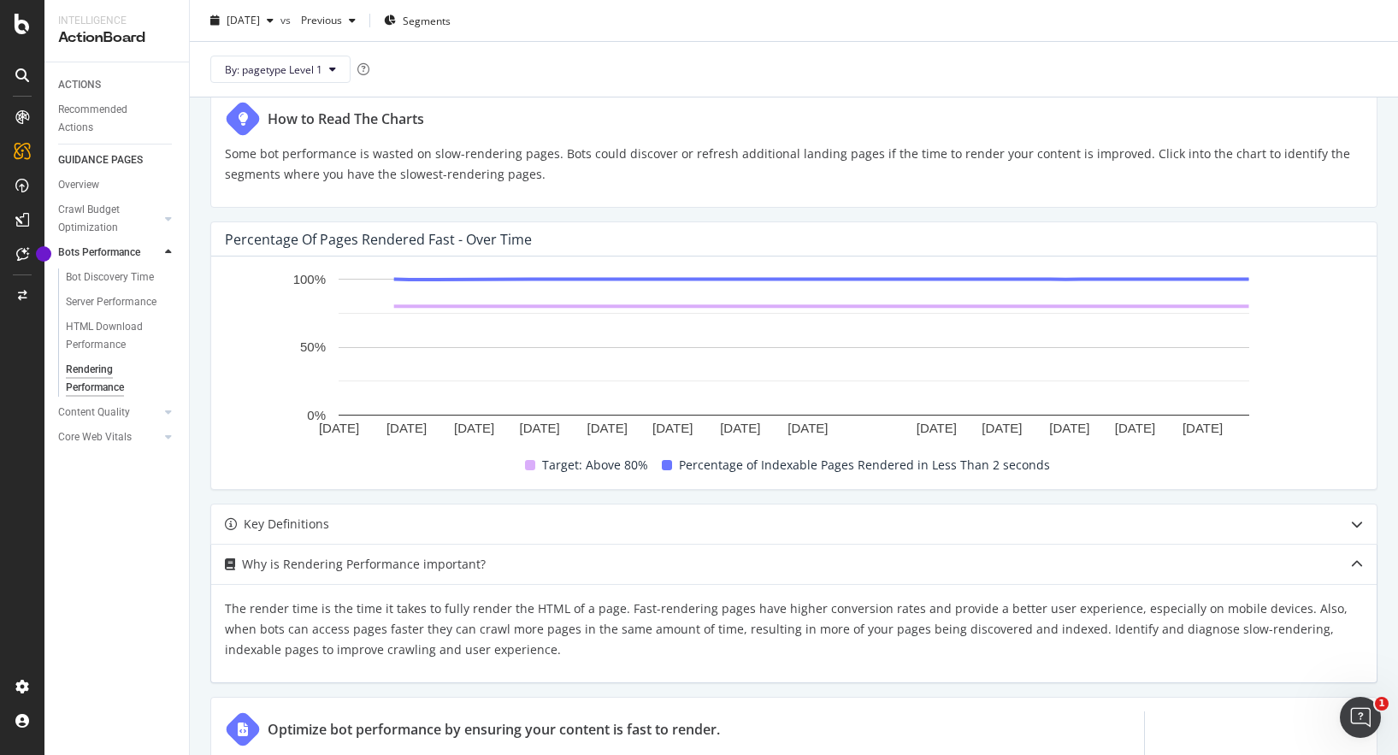
click at [508, 611] on p "The render time is the time it takes to fully render the HTML of a page. Fast-r…" at bounding box center [794, 630] width 1138 height 62
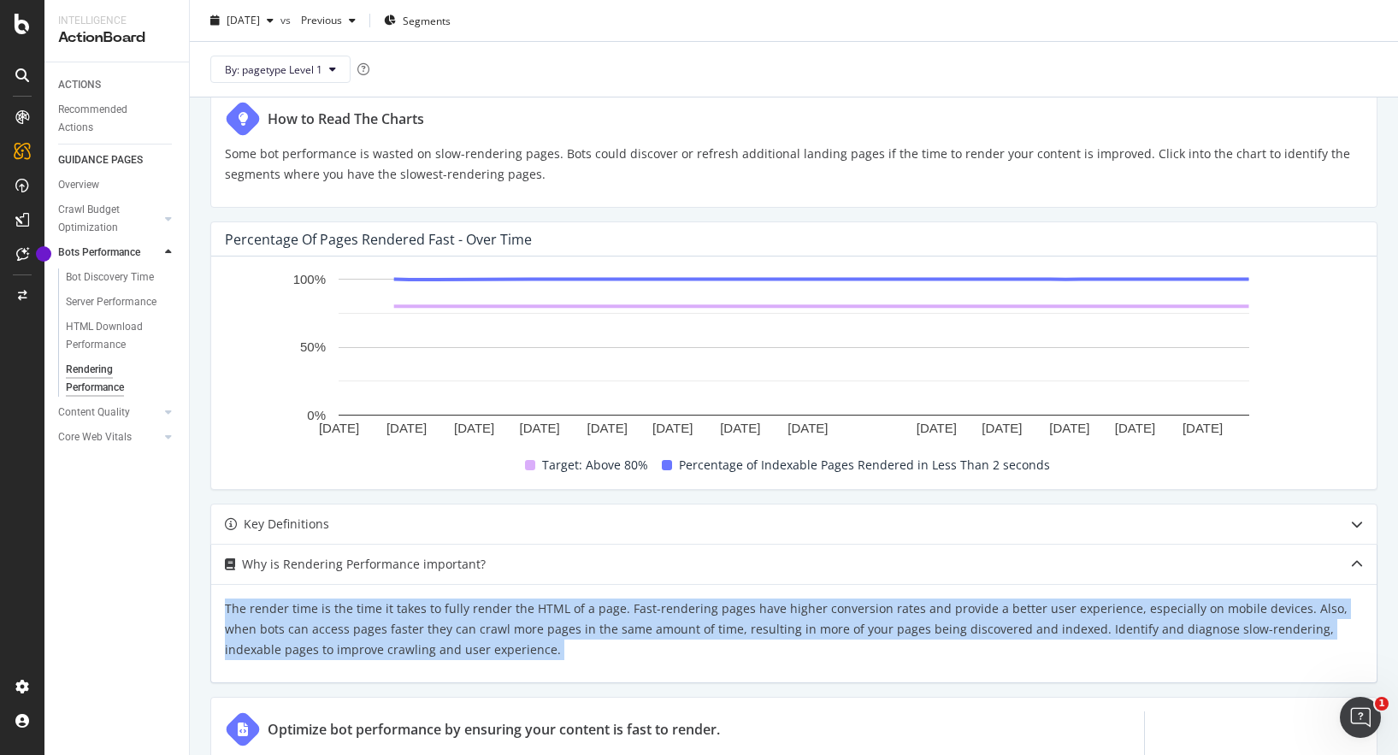
click at [628, 610] on p "The render time is the time it takes to fully render the HTML of a page. Fast-r…" at bounding box center [794, 630] width 1138 height 62
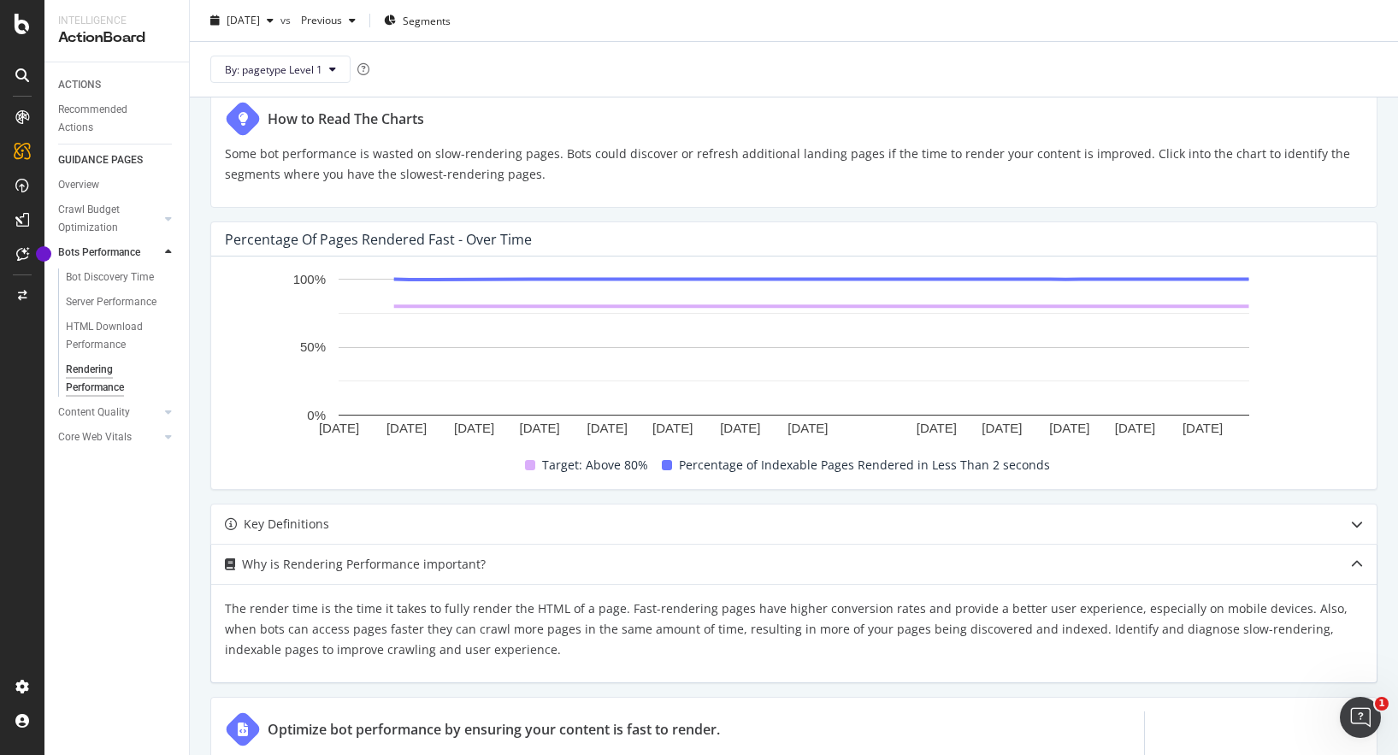
click at [628, 610] on p "The render time is the time it takes to fully render the HTML of a page. Fast-r…" at bounding box center [794, 630] width 1138 height 62
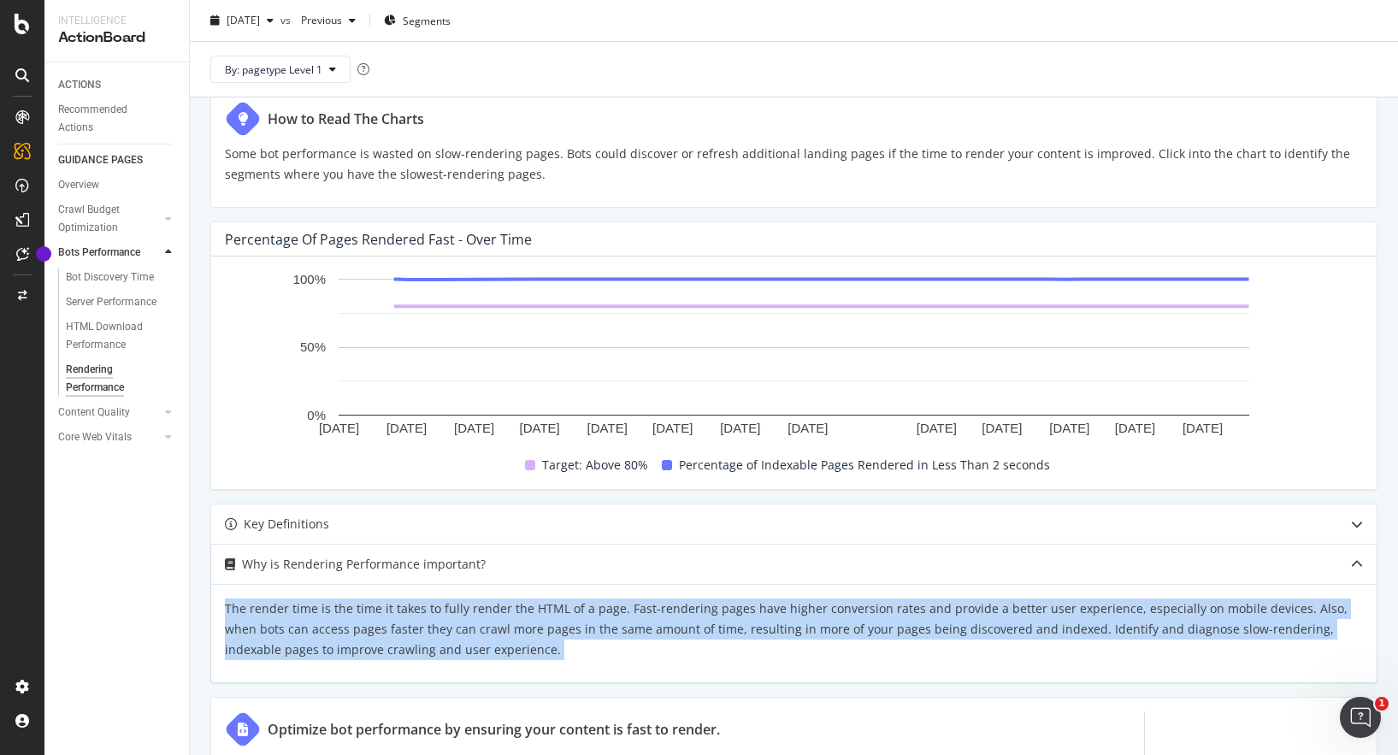
click at [714, 617] on p "The render time is the time it takes to fully render the HTML of a page. Fast-r…" at bounding box center [794, 630] width 1138 height 62
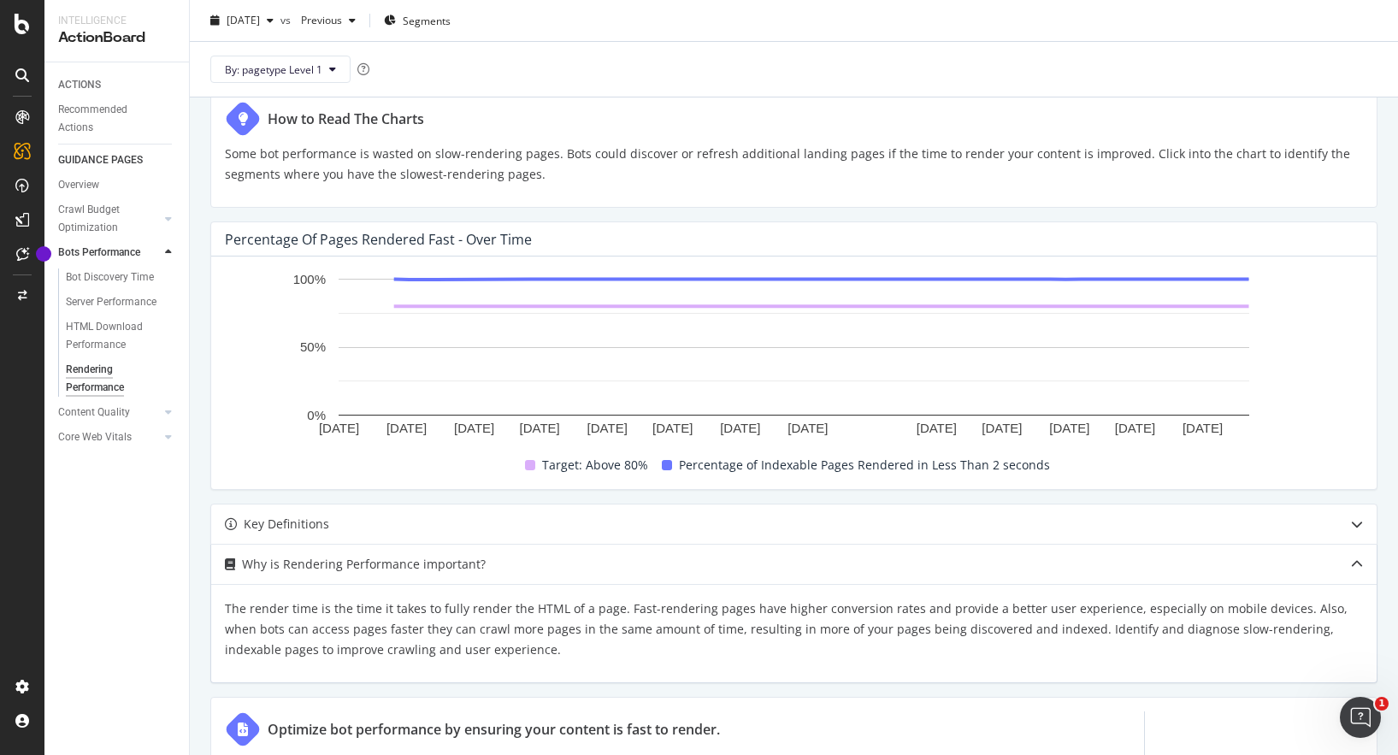
click at [714, 617] on p "The render time is the time it takes to fully render the HTML of a page. Fast-r…" at bounding box center [794, 630] width 1138 height 62
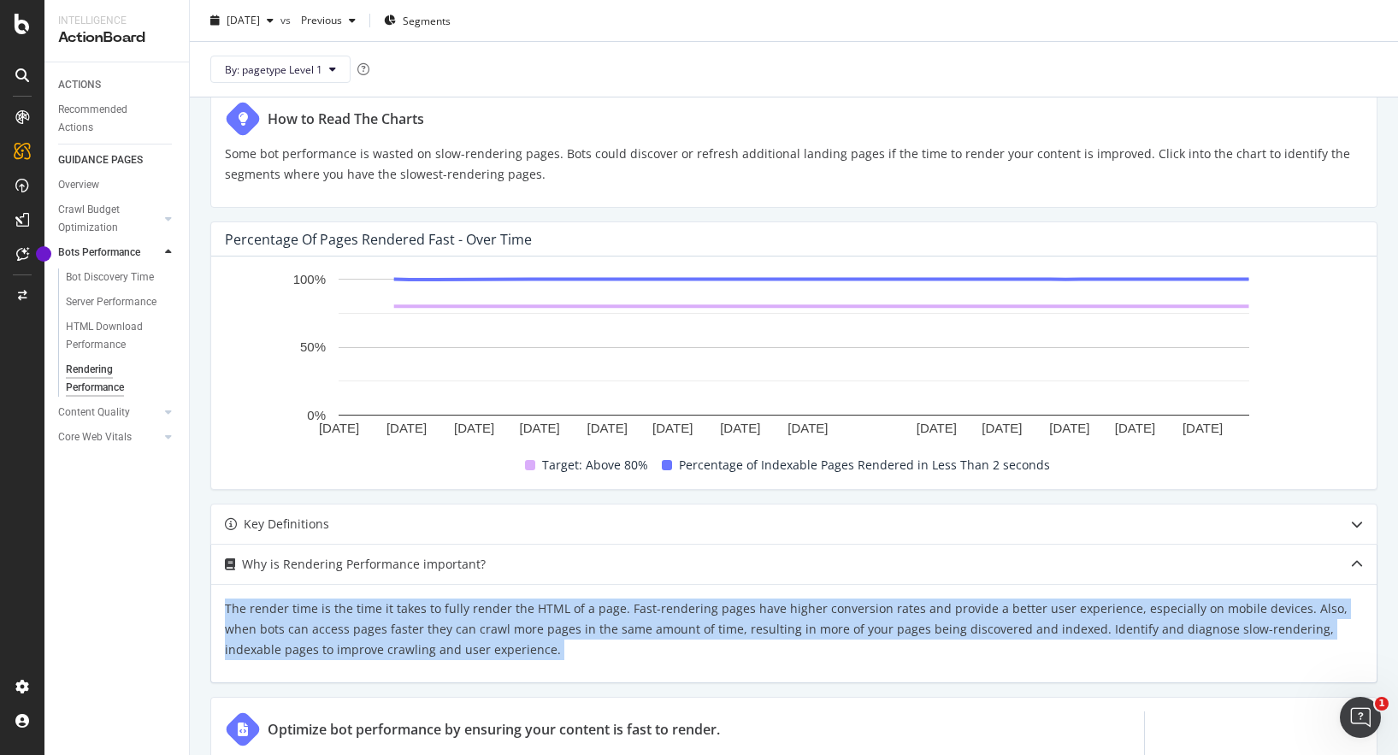
click at [669, 617] on p "The render time is the time it takes to fully render the HTML of a page. Fast-r…" at bounding box center [794, 630] width 1138 height 62
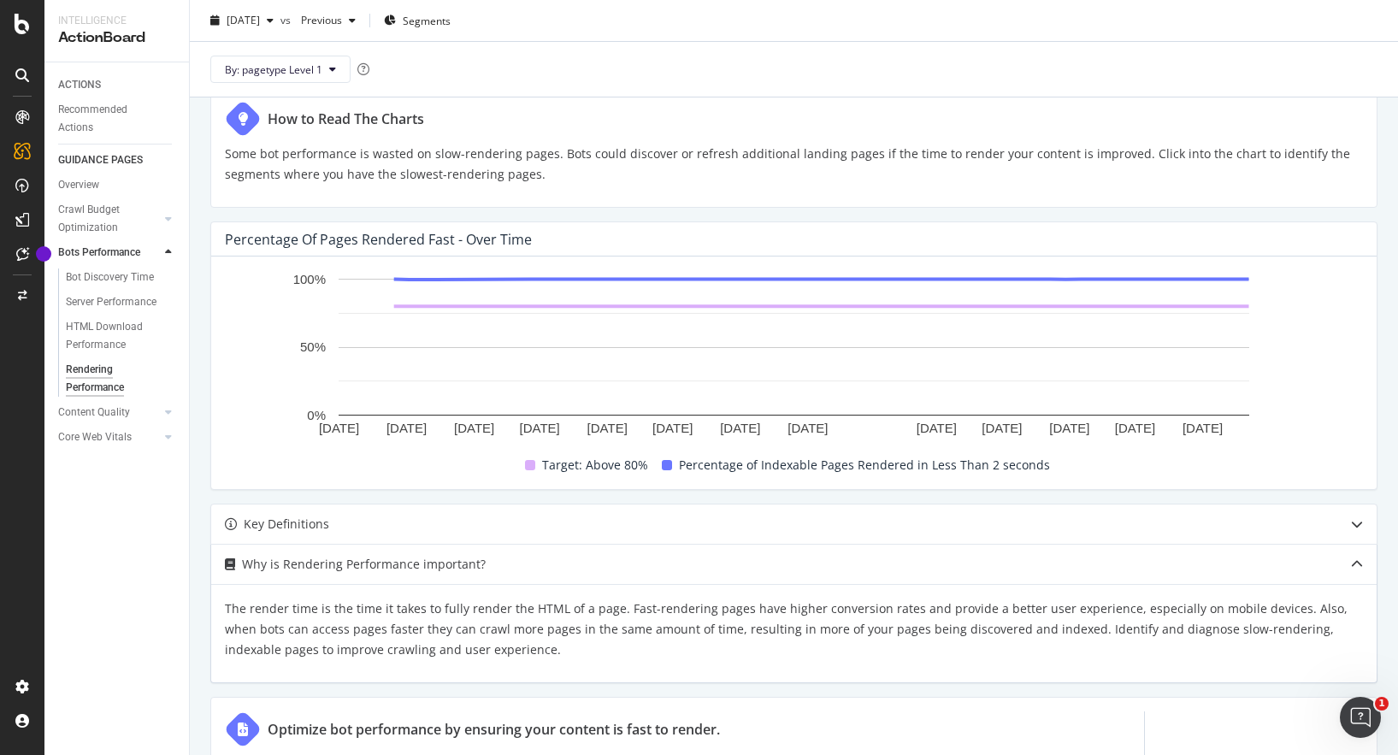
click at [669, 617] on p "The render time is the time it takes to fully render the HTML of a page. Fast-r…" at bounding box center [794, 630] width 1138 height 62
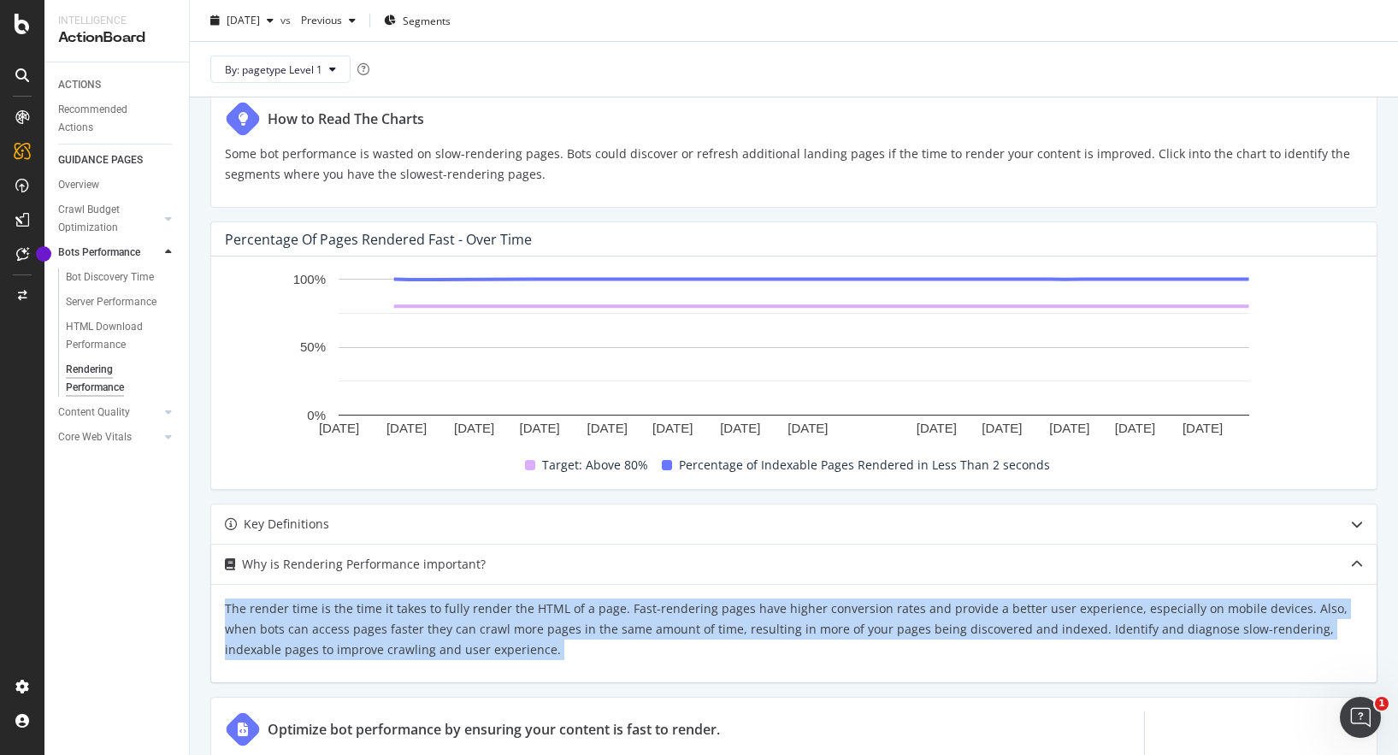
click at [570, 635] on p "The render time is the time it takes to fully render the HTML of a page. Fast-r…" at bounding box center [794, 630] width 1138 height 62
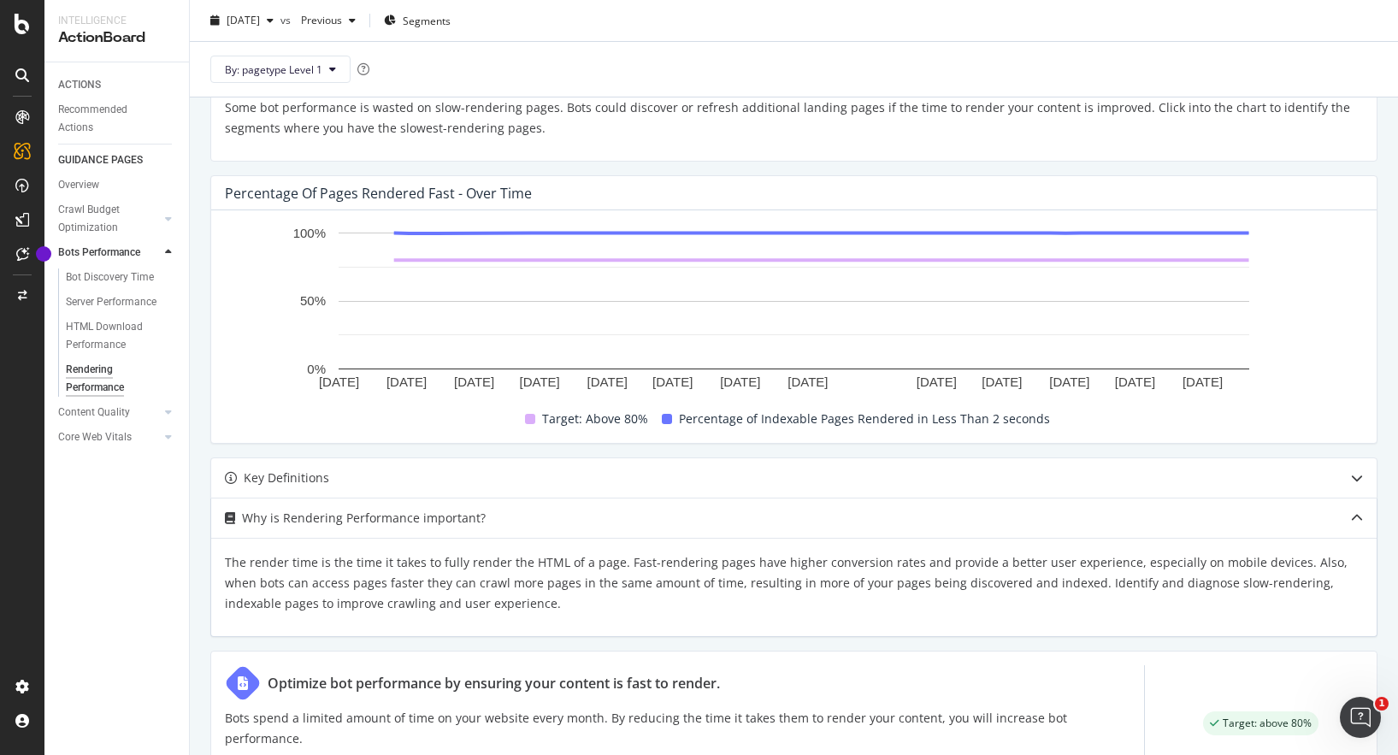
scroll to position [453, 0]
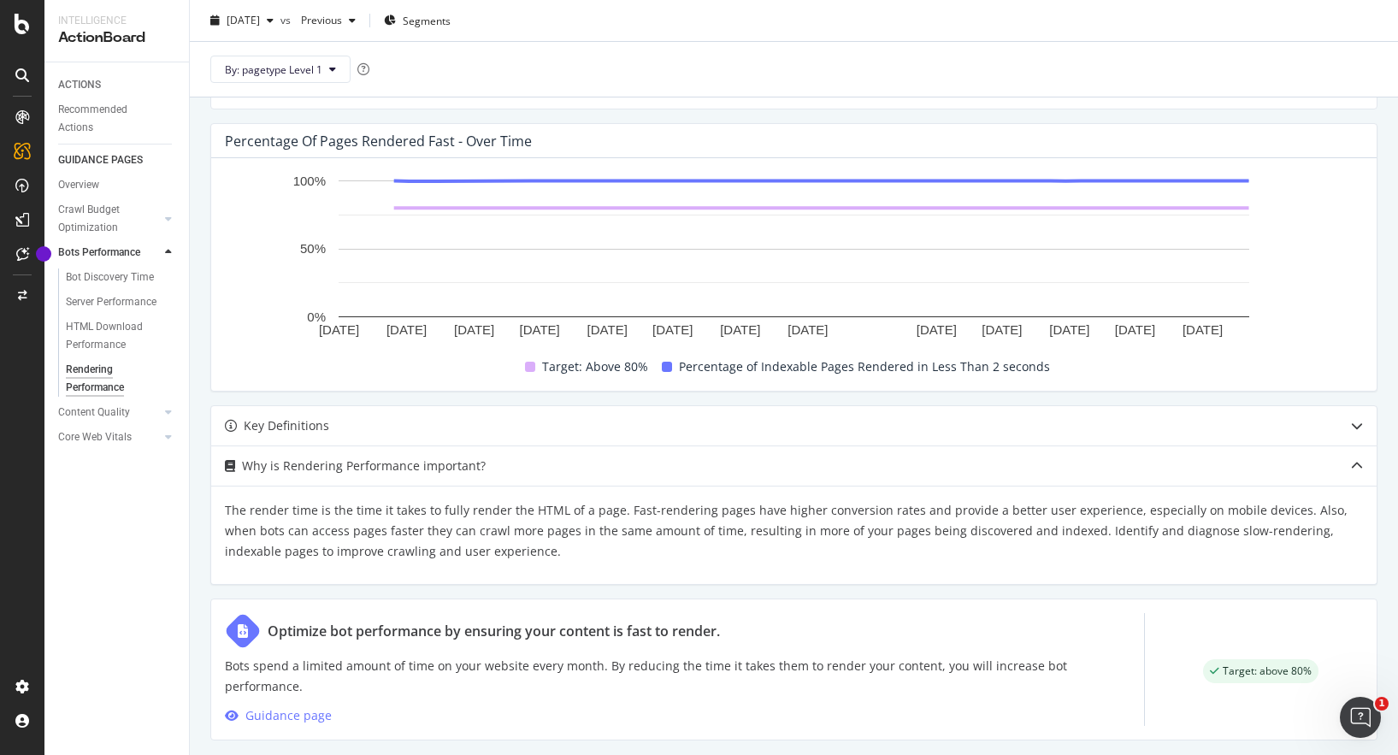
click at [452, 672] on p "Bots spend a limited amount of time on your website every month. By reducing th…" at bounding box center [684, 676] width 919 height 41
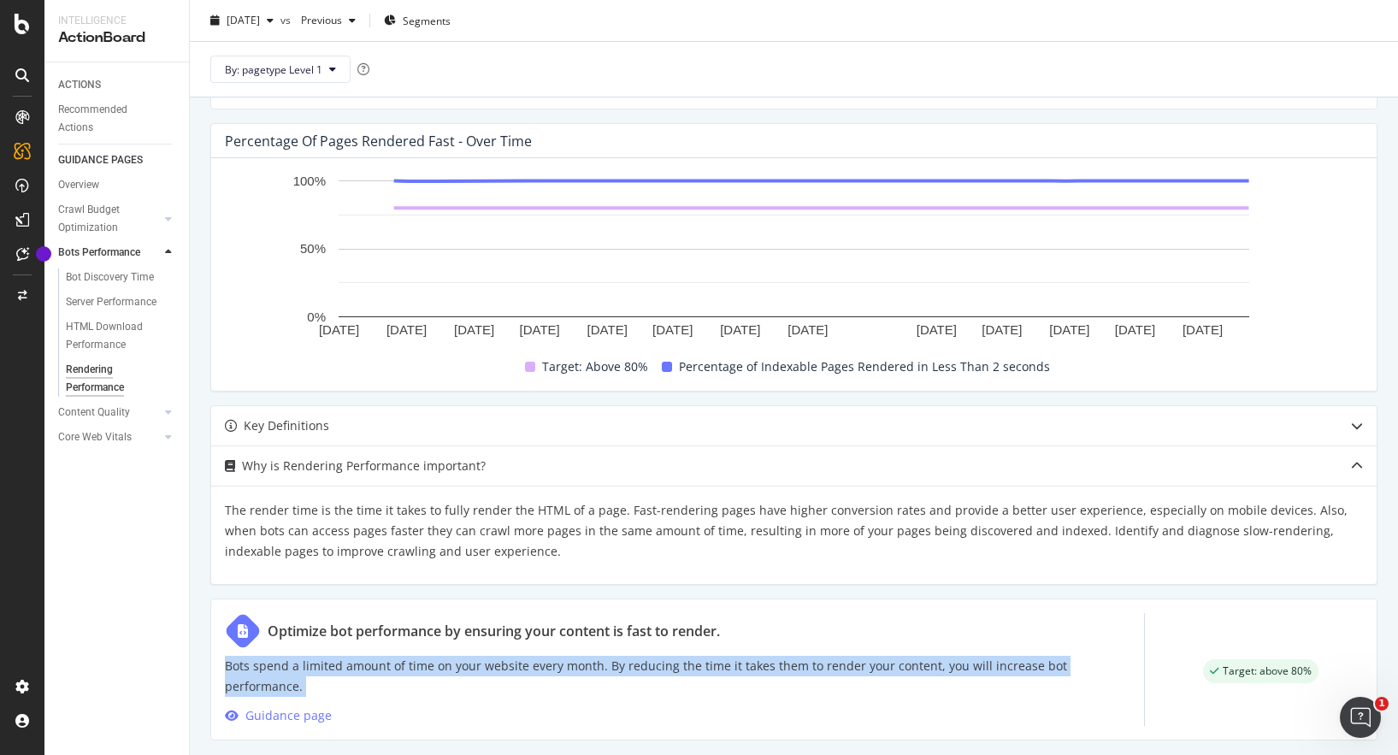
click at [533, 670] on p "Bots spend a limited amount of time on your website every month. By reducing th…" at bounding box center [684, 676] width 919 height 41
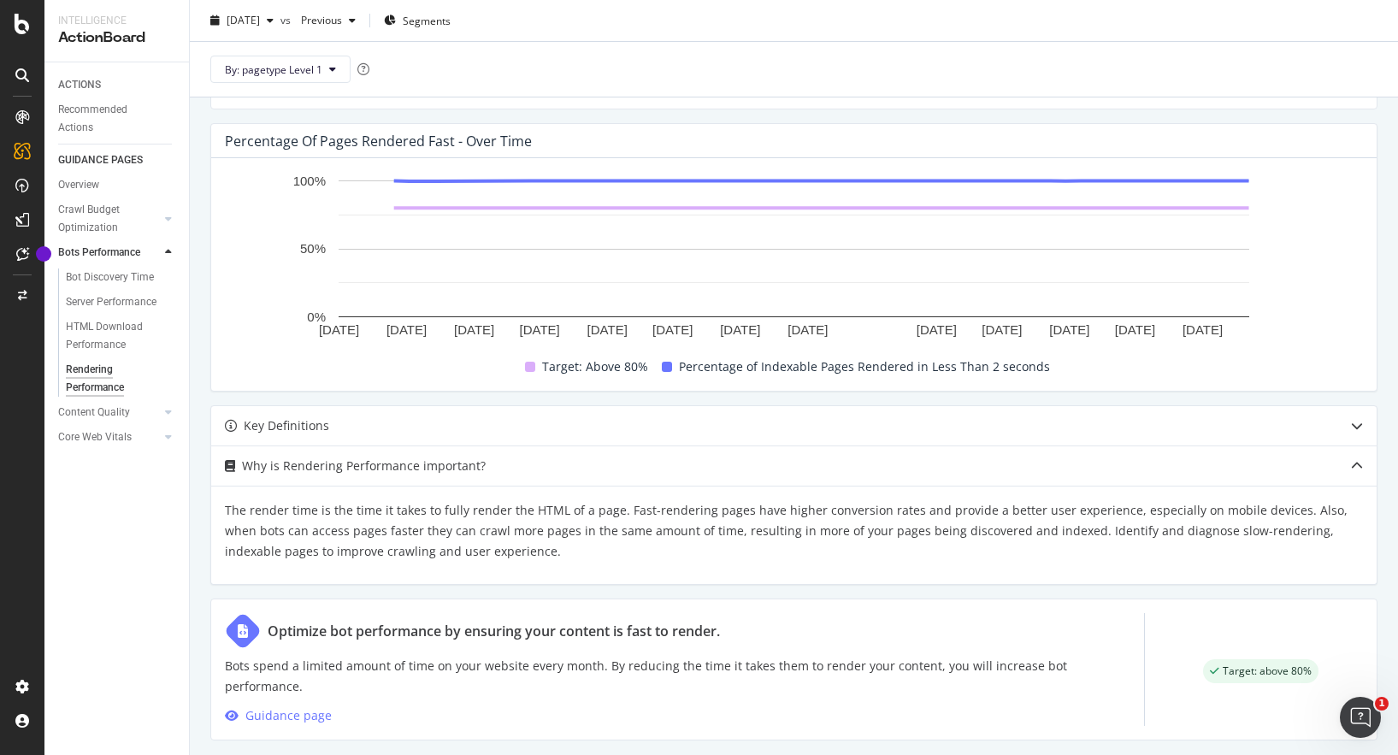
click at [533, 670] on p "Bots spend a limited amount of time on your website every month. By reducing th…" at bounding box center [684, 676] width 919 height 41
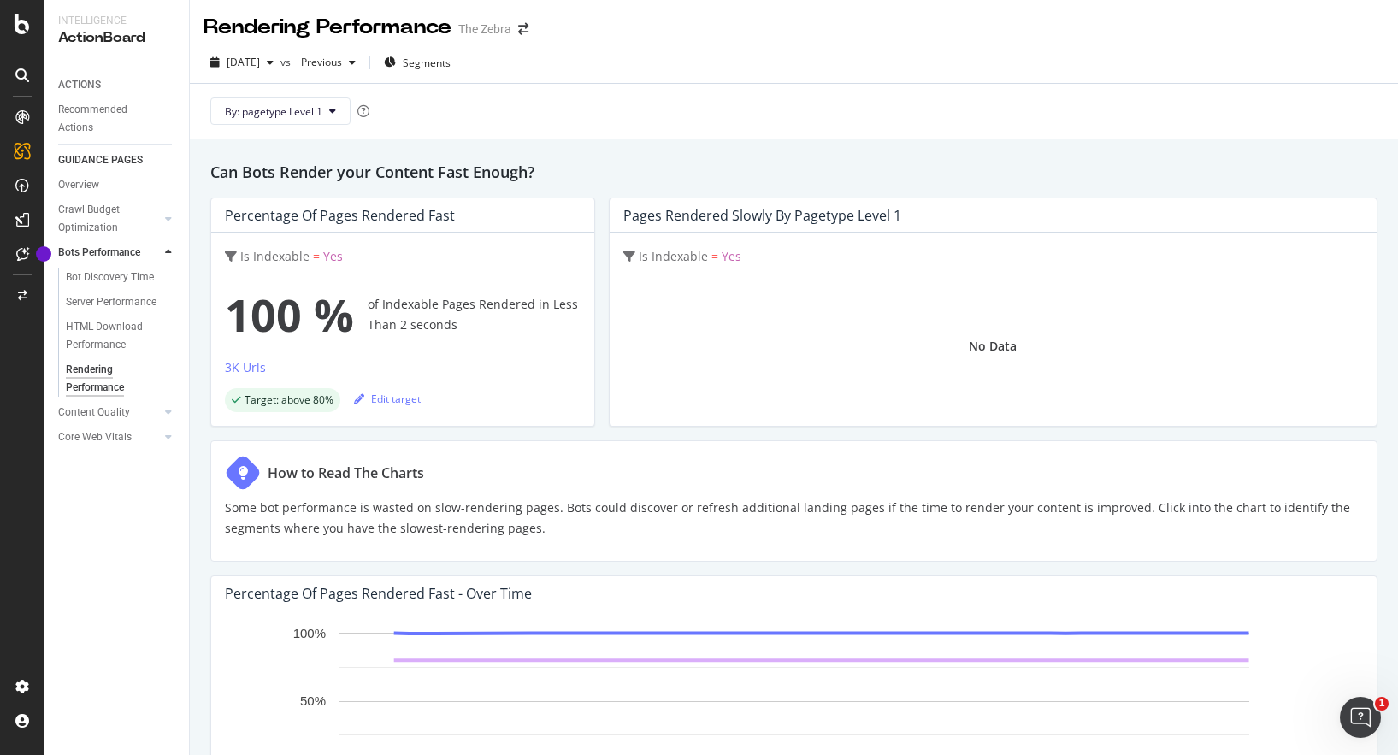
scroll to position [0, 0]
click at [82, 117] on div "Recommended Actions" at bounding box center [109, 119] width 103 height 36
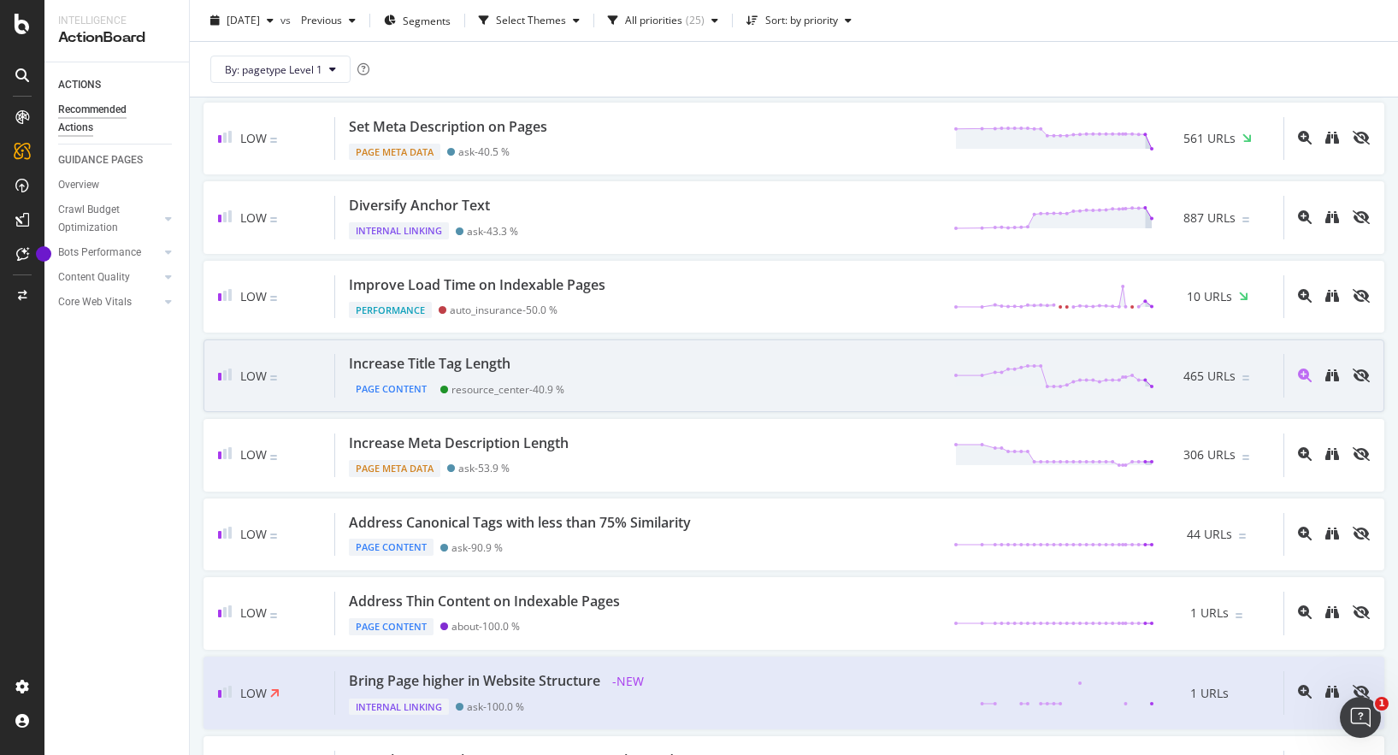
scroll to position [314, 0]
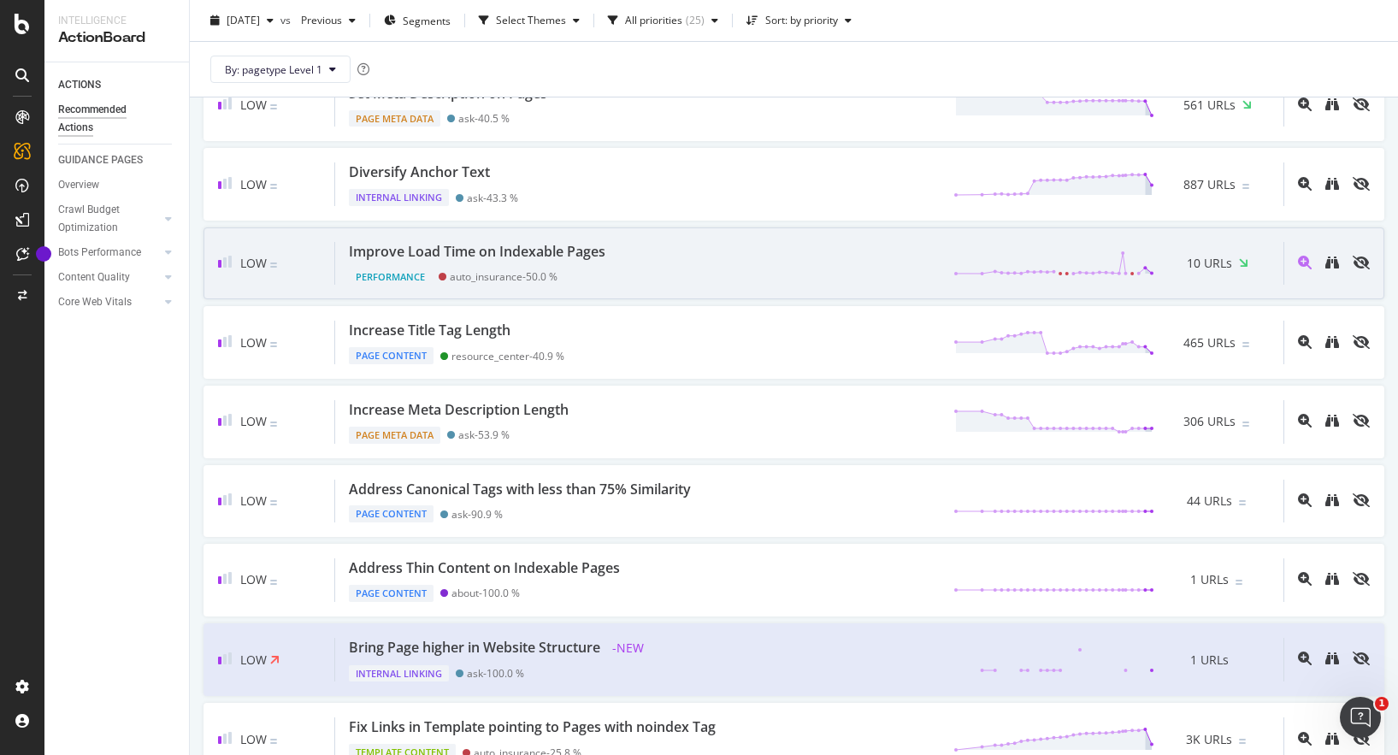
click at [677, 281] on div "Improve Load Time on Indexable Pages Performance auto_insurance - 50.0 % 10 URLs" at bounding box center [809, 264] width 948 height 44
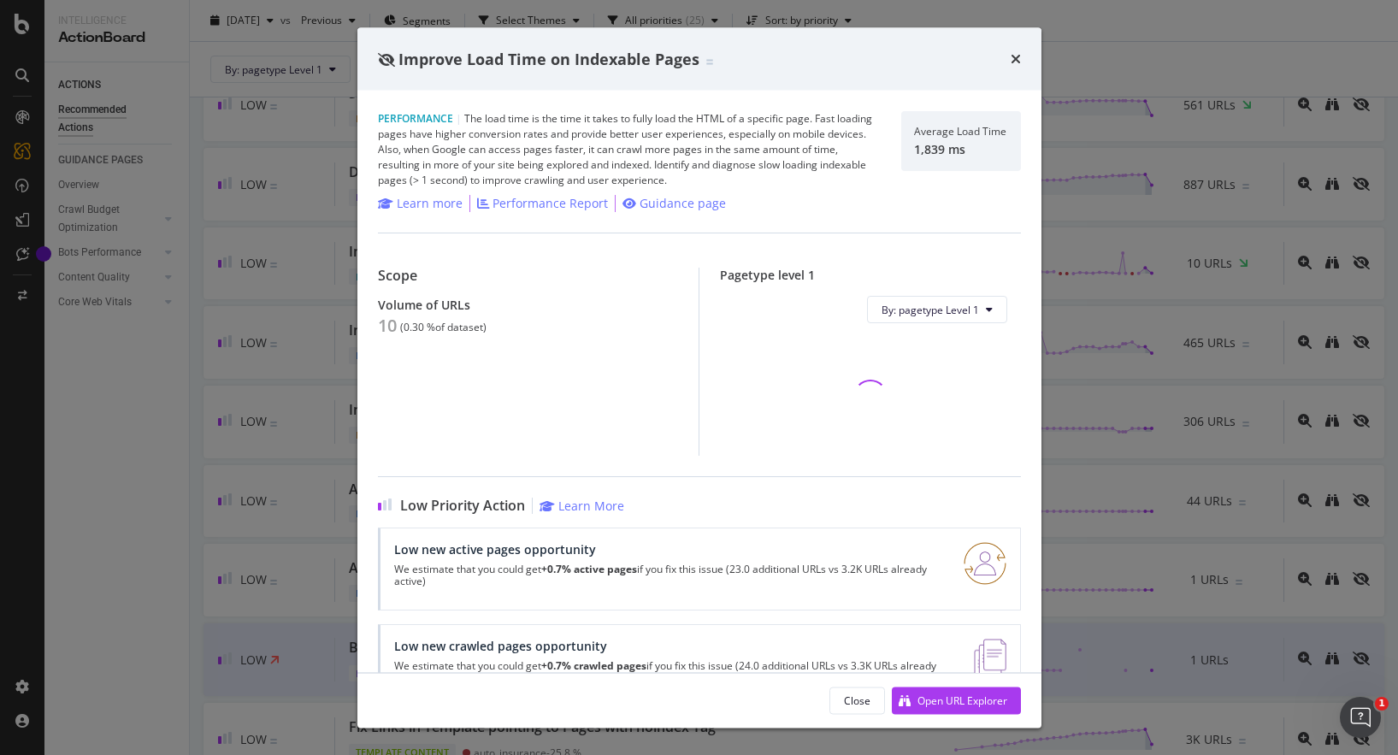
click at [747, 119] on div "Performance | The load time is the time it takes to fully load the HTML of a sp…" at bounding box center [629, 149] width 503 height 77
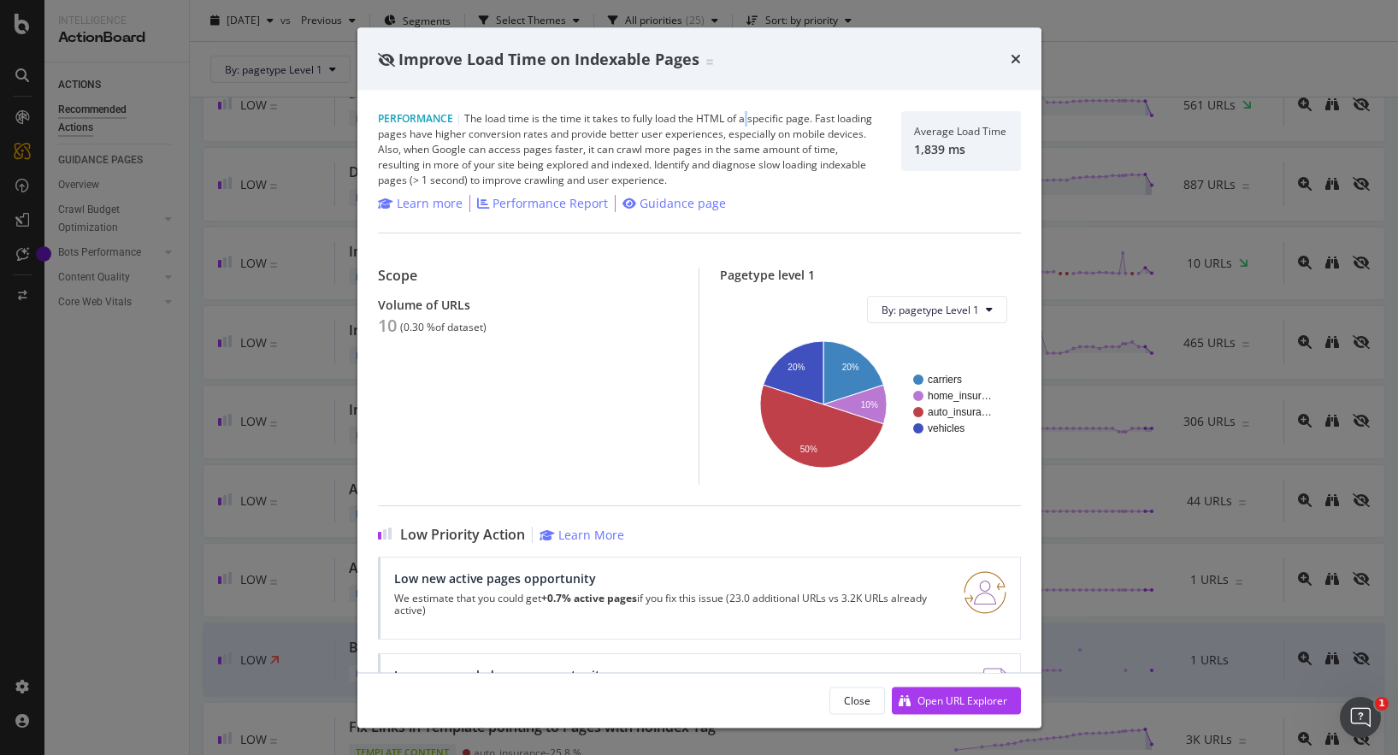
click at [747, 119] on div "Performance | The load time is the time it takes to fully load the HTML of a sp…" at bounding box center [629, 149] width 503 height 77
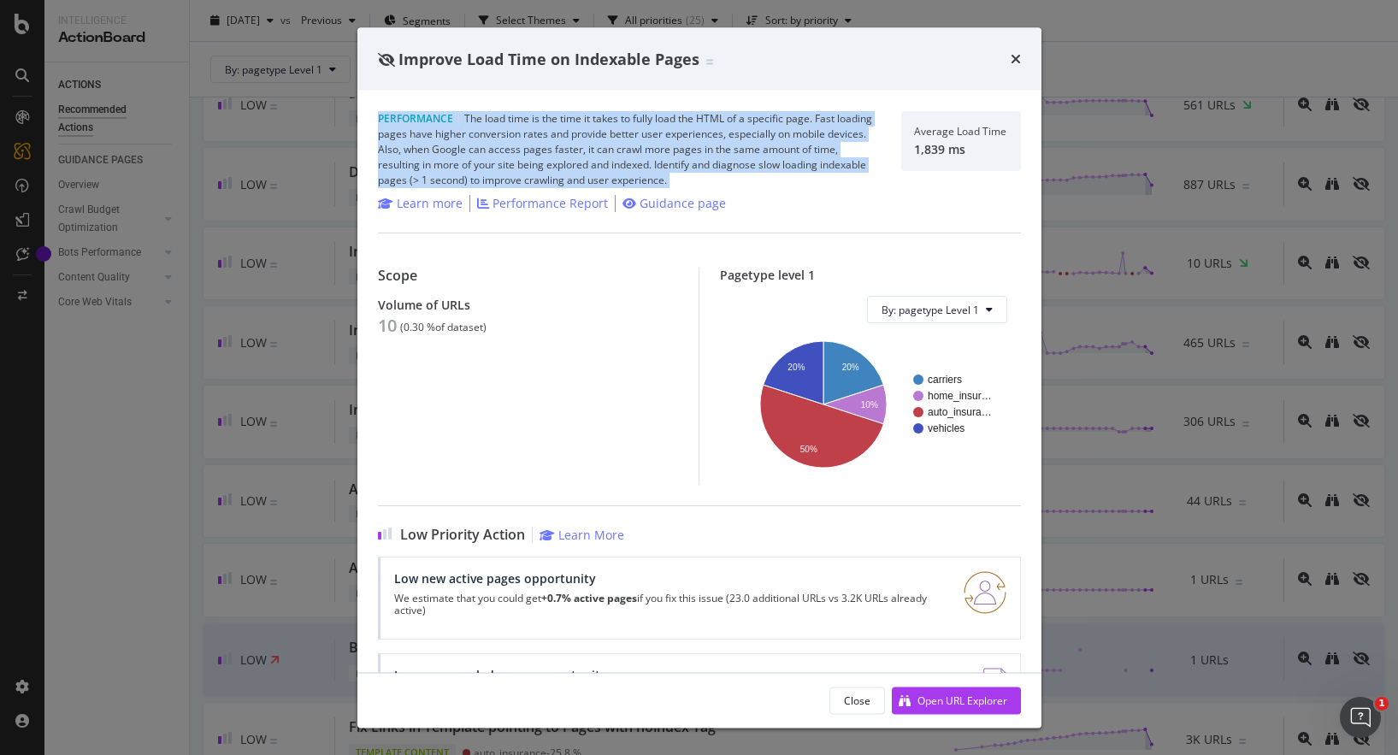
click at [645, 140] on div "Performance | The load time is the time it takes to fully load the HTML of a sp…" at bounding box center [629, 149] width 503 height 77
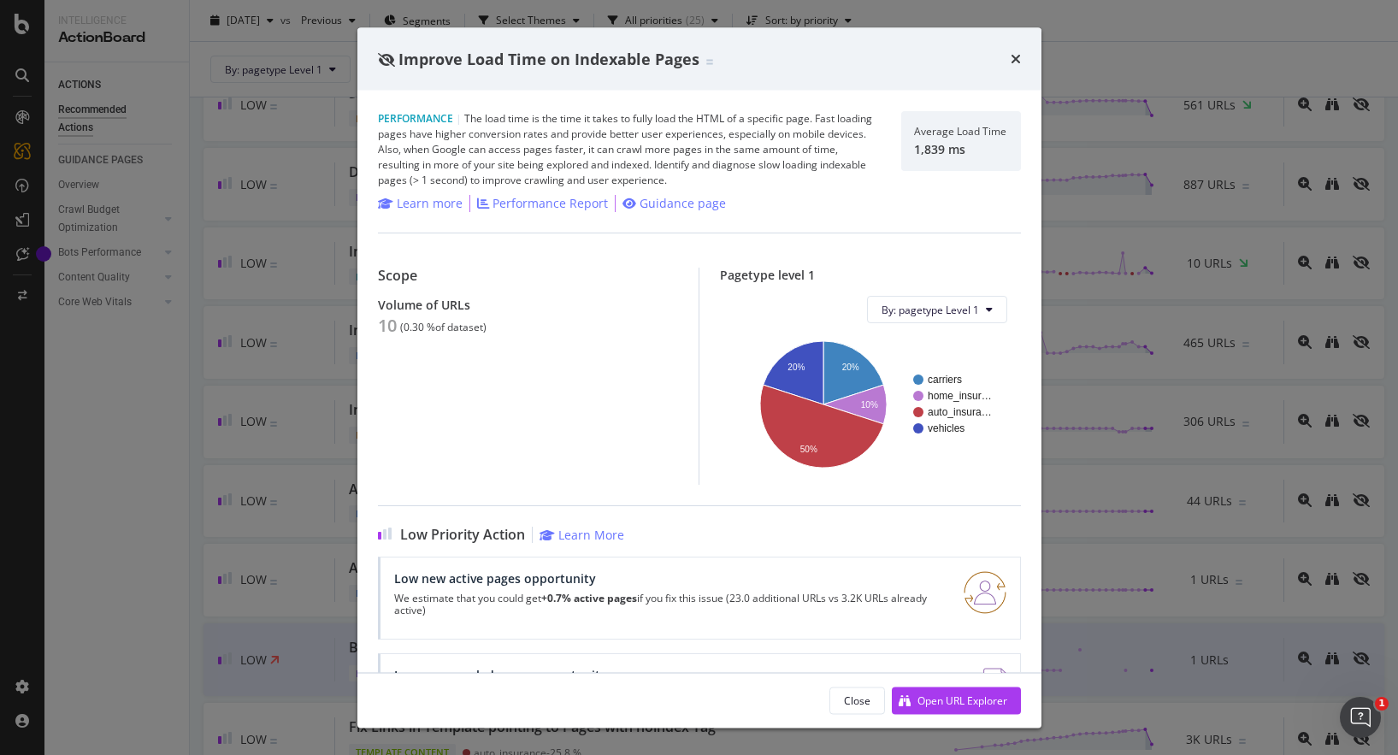
click at [645, 140] on div "Performance | The load time is the time it takes to fully load the HTML of a sp…" at bounding box center [629, 149] width 503 height 77
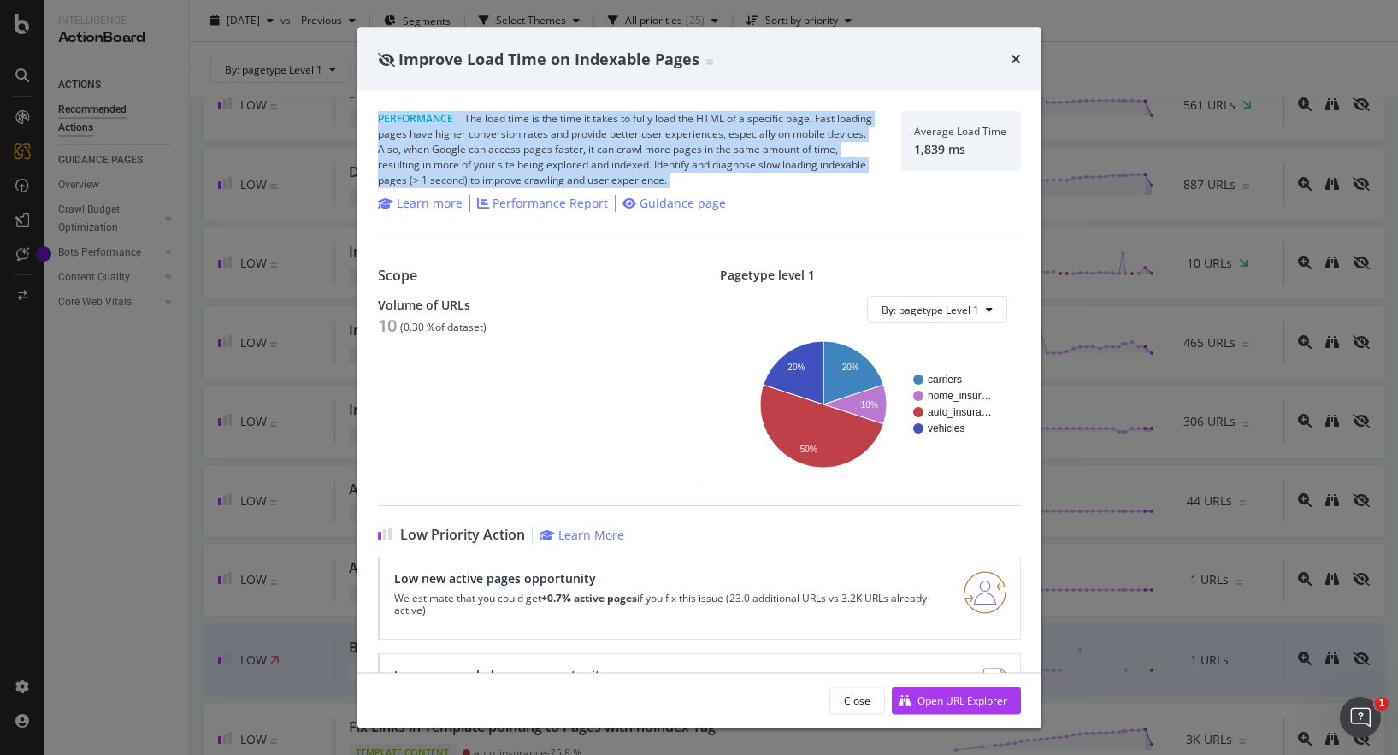
click at [600, 150] on div "Performance | The load time is the time it takes to fully load the HTML of a sp…" at bounding box center [629, 149] width 503 height 77
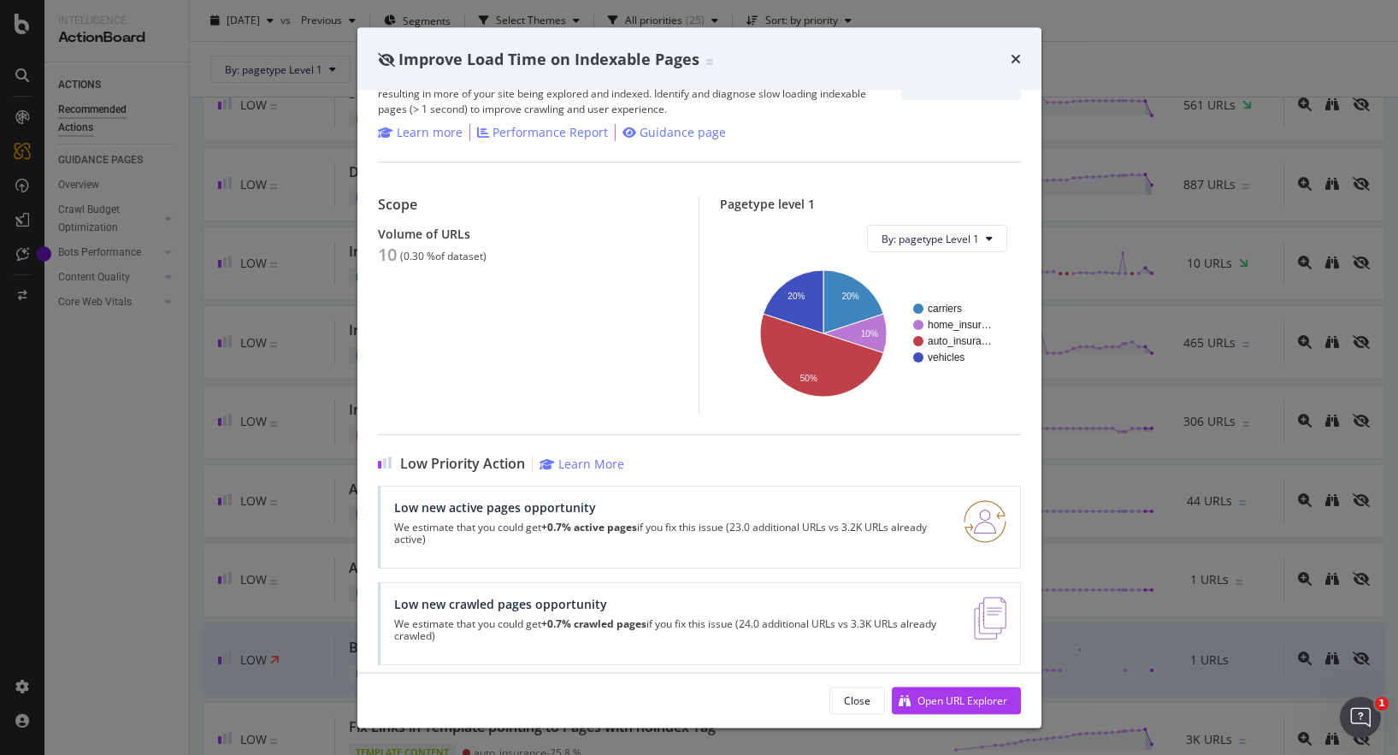
scroll to position [84, 0]
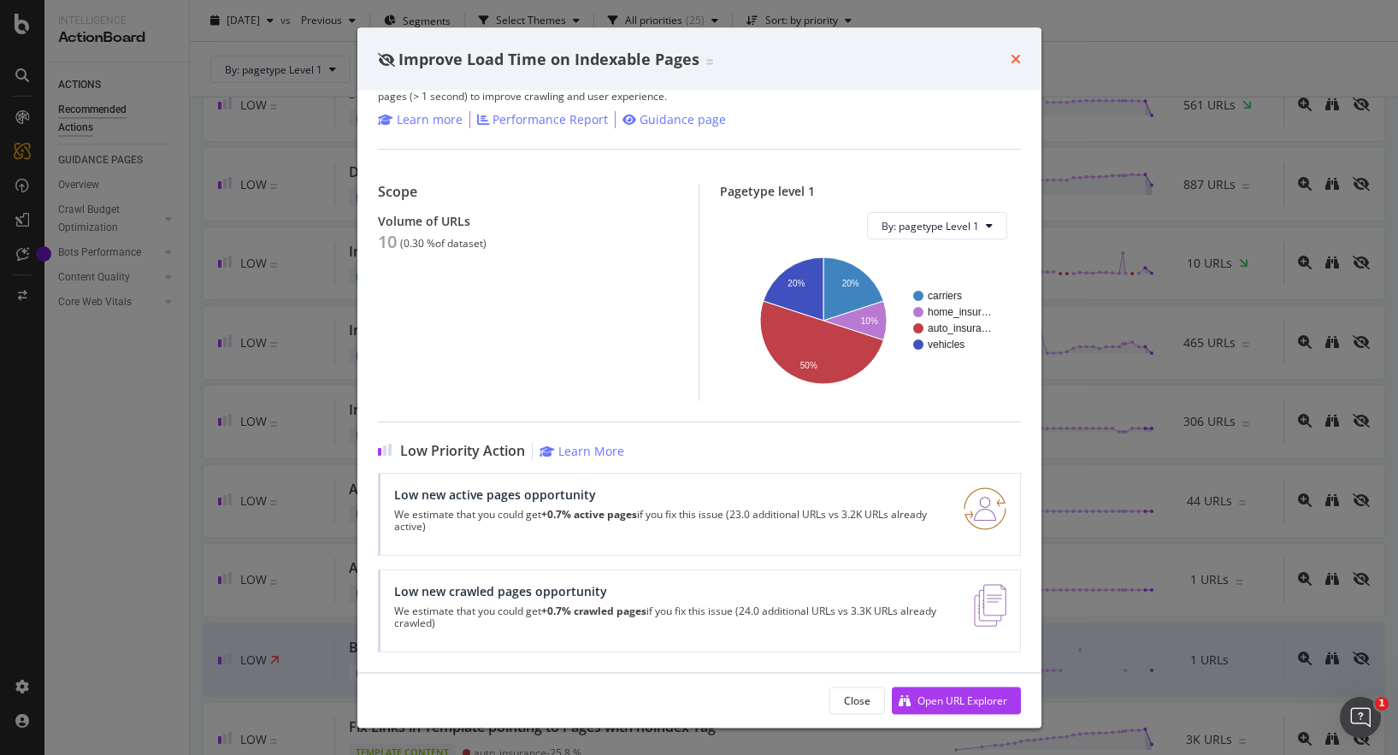
click at [1017, 59] on icon "times" at bounding box center [1016, 59] width 10 height 14
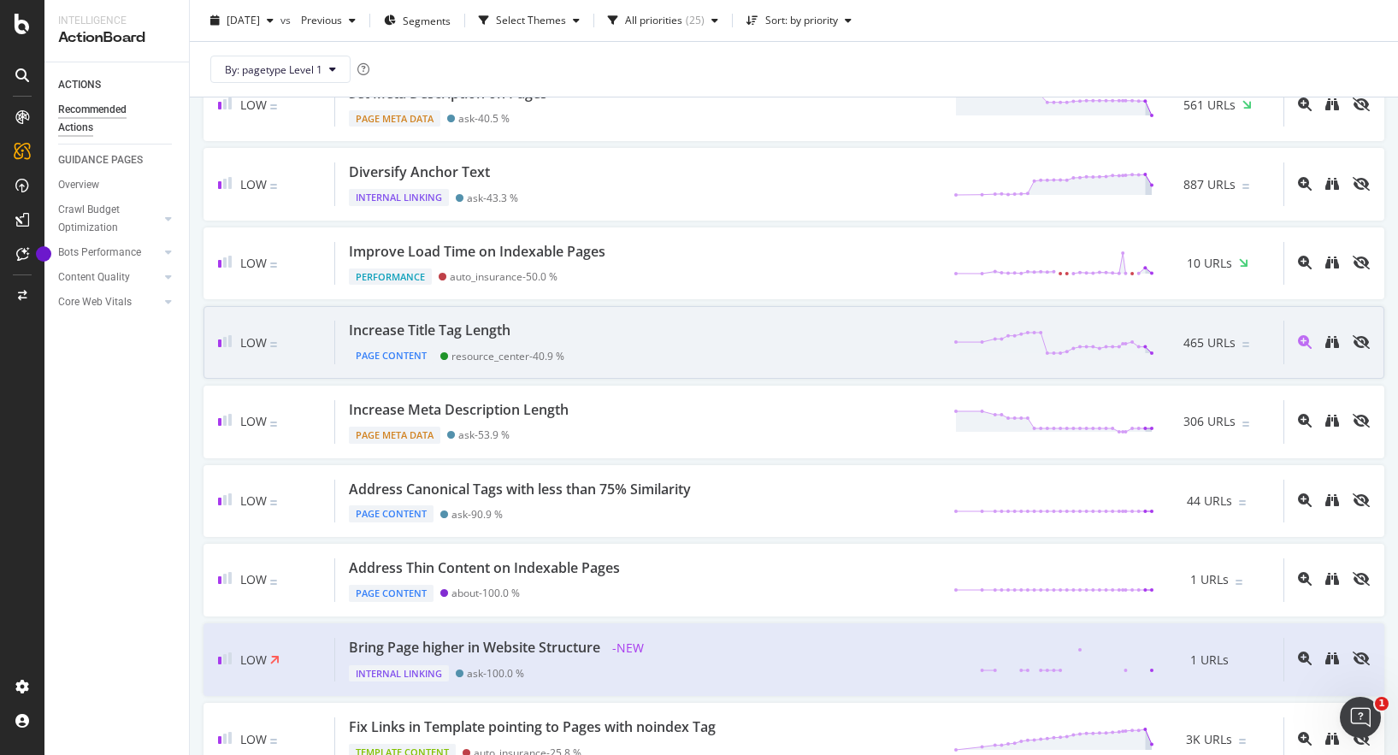
click at [655, 338] on div "Increase Title Tag Length Page Content resource_center - 40.9 % 465 URLs" at bounding box center [809, 343] width 948 height 44
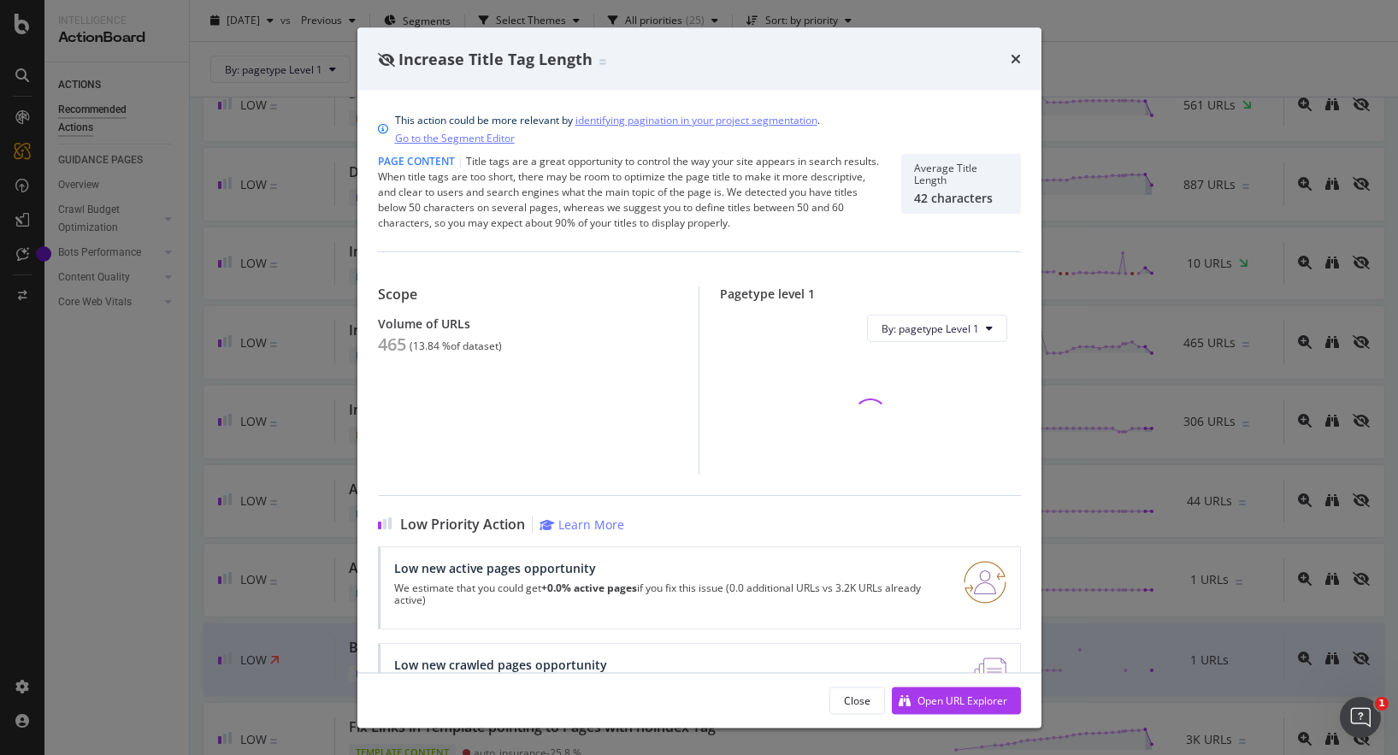
click at [629, 182] on div "Page Content | Title tags are a great opportunity to control the way your site …" at bounding box center [629, 192] width 503 height 77
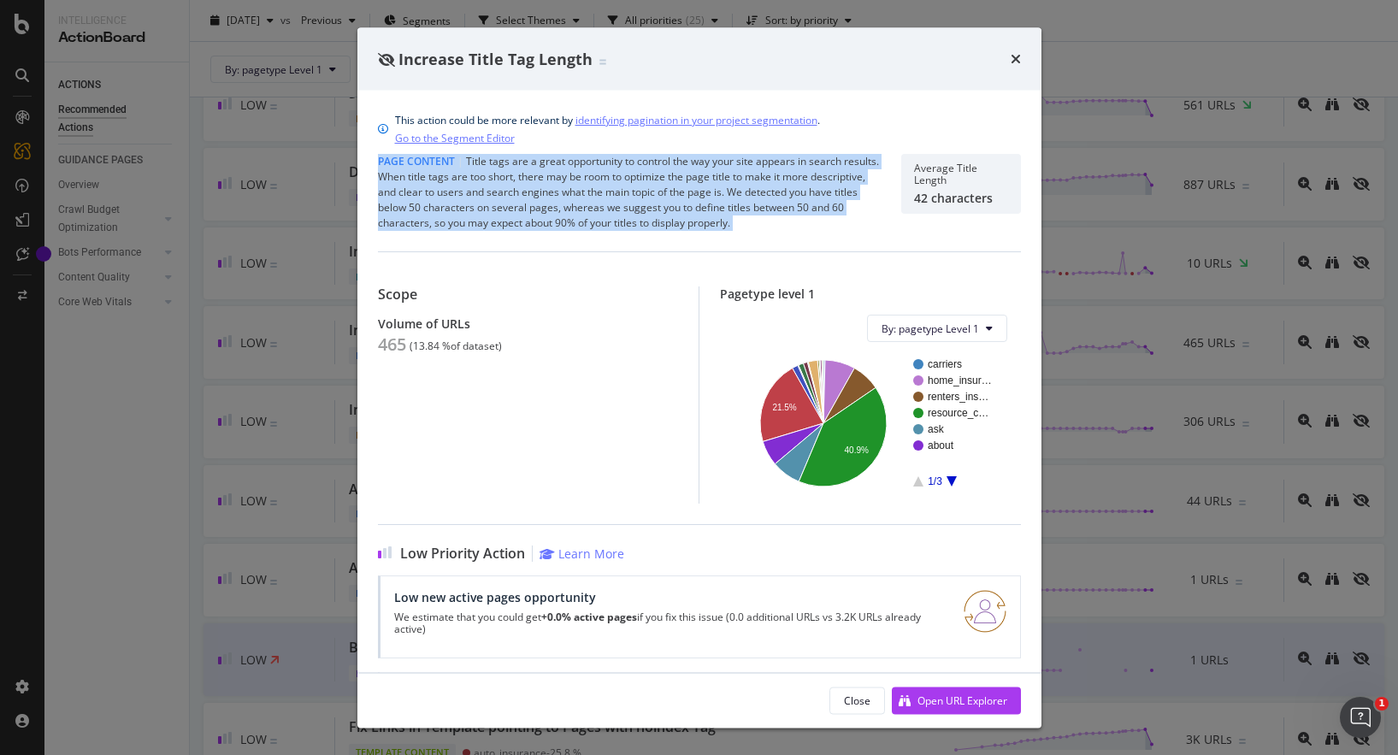
click at [606, 180] on div "Page Content | Title tags are a great opportunity to control the way your site …" at bounding box center [629, 192] width 503 height 77
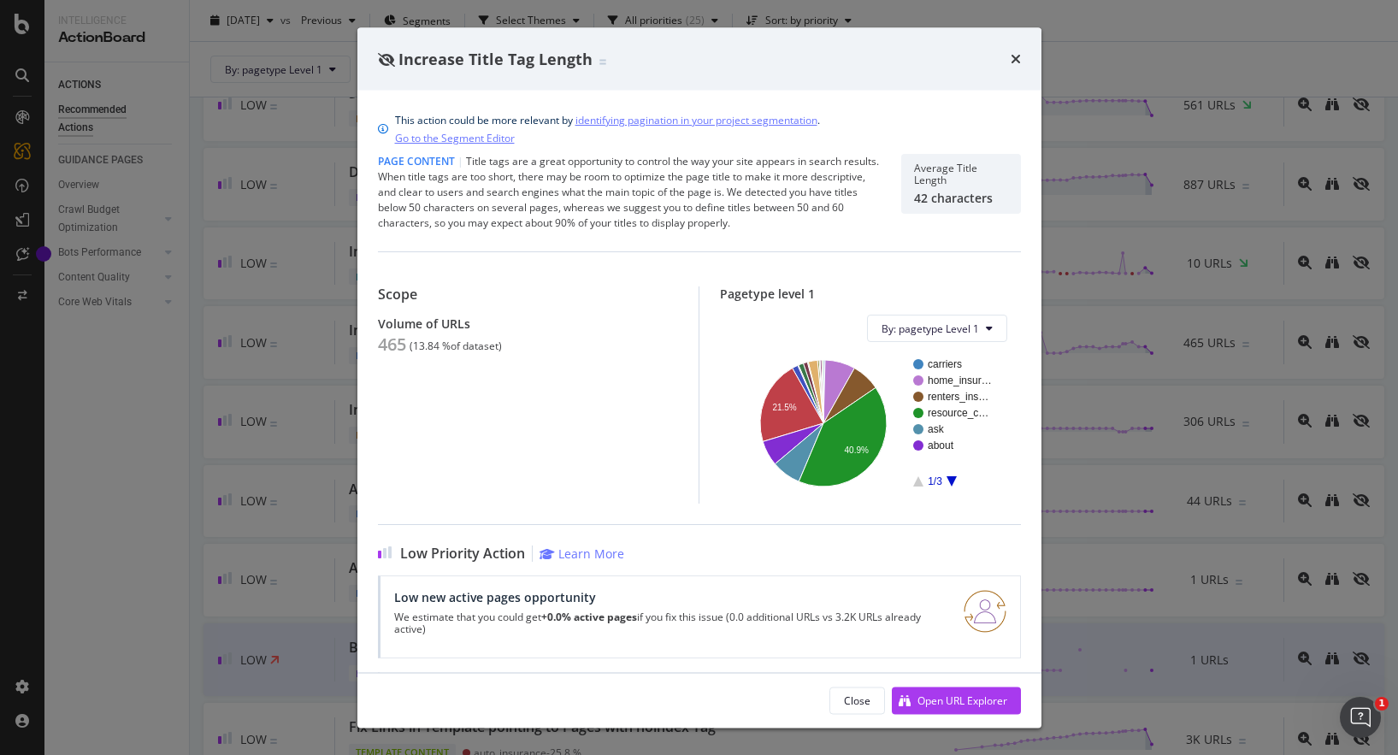
click at [606, 180] on div "Page Content | Title tags are a great opportunity to control the way your site …" at bounding box center [629, 192] width 503 height 77
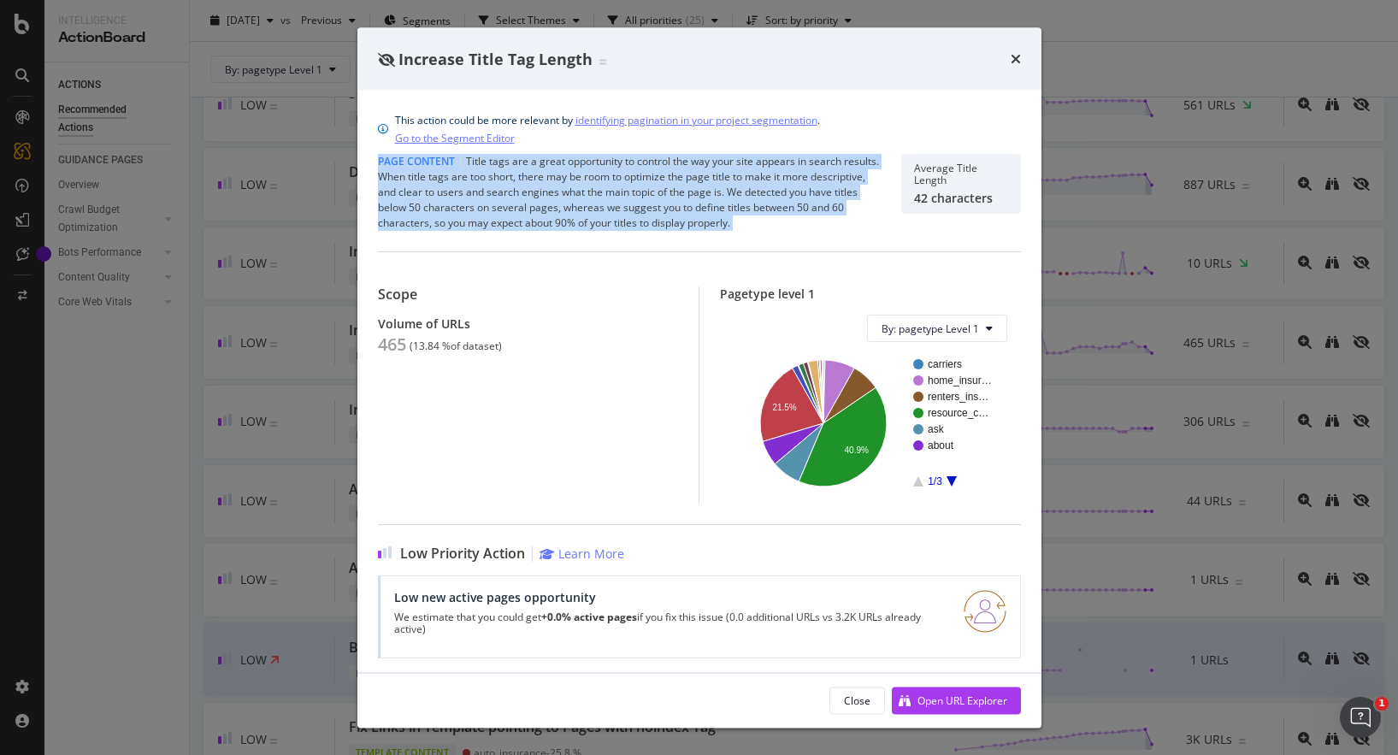
click at [559, 175] on div "Page Content | Title tags are a great opportunity to control the way your site …" at bounding box center [629, 192] width 503 height 77
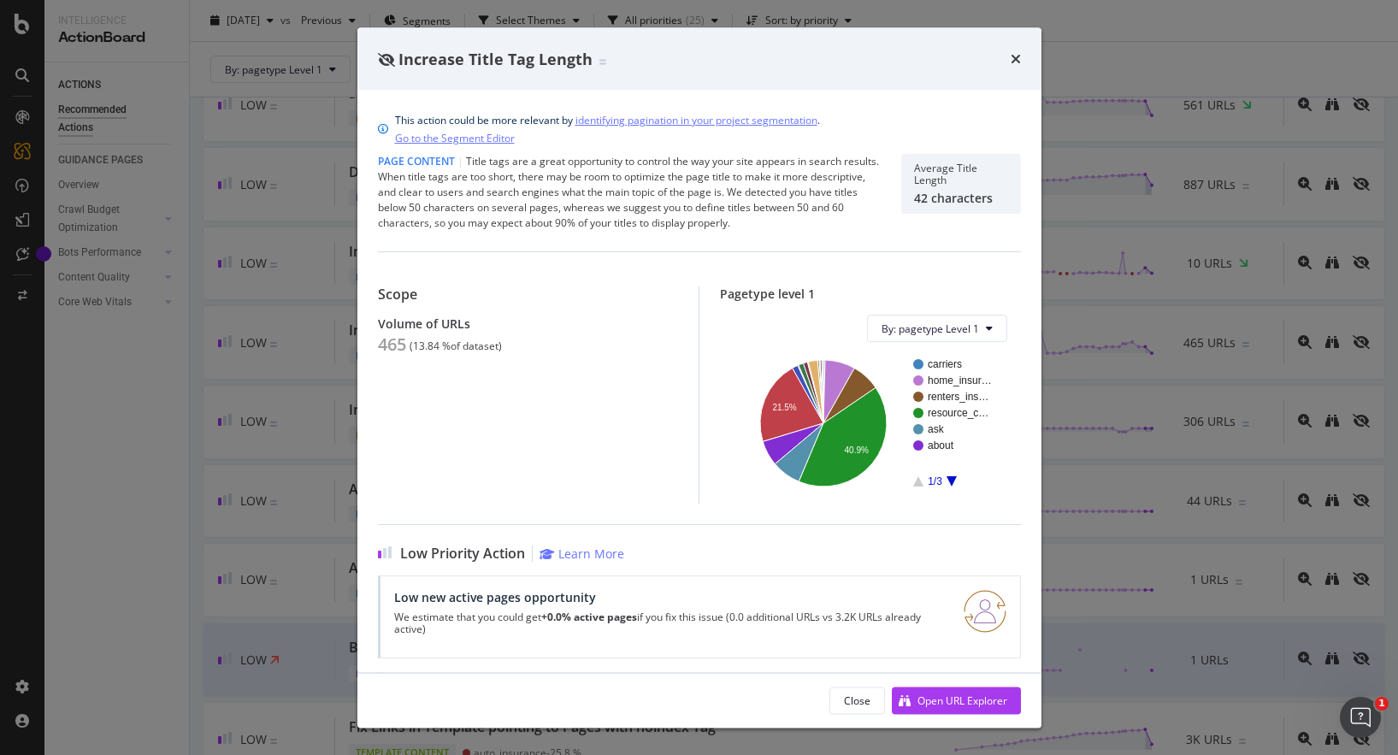
click at [559, 175] on div "Page Content | Title tags are a great opportunity to control the way your site …" at bounding box center [629, 192] width 503 height 77
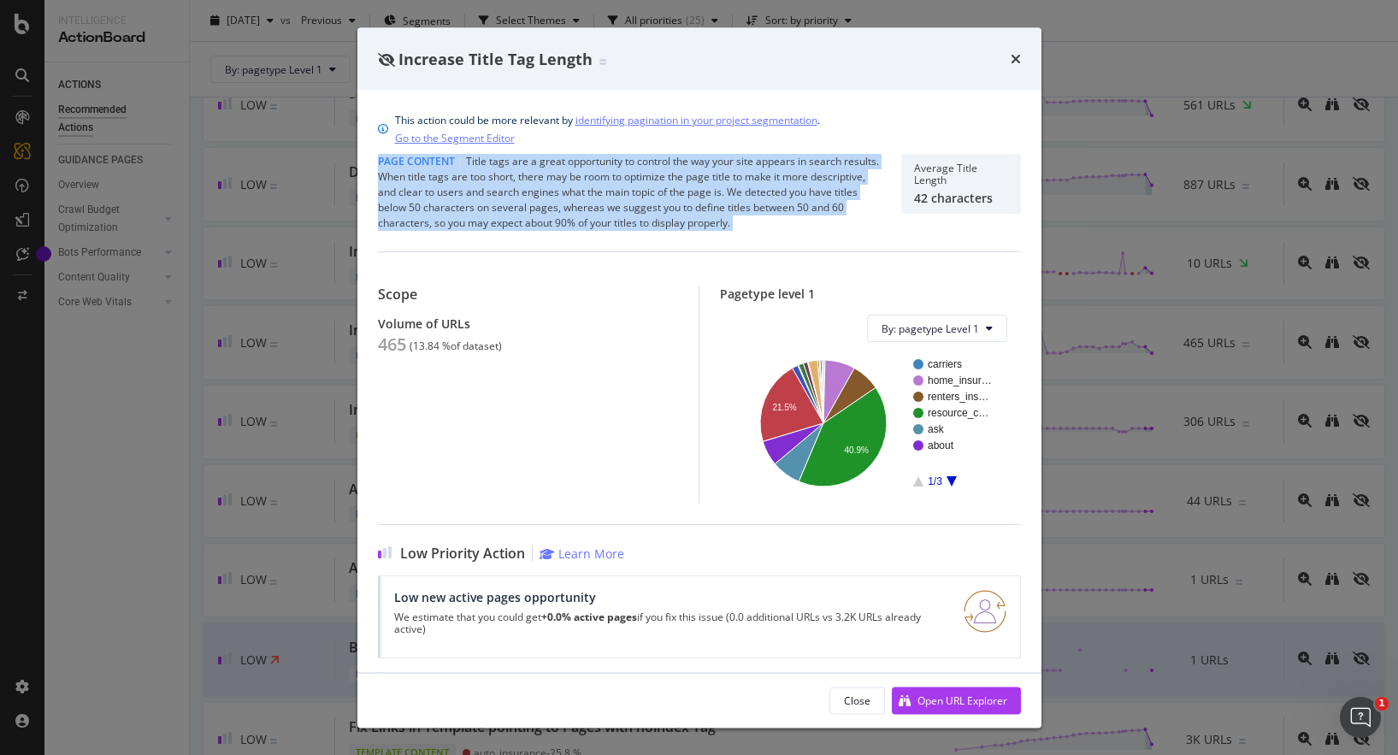
click at [607, 174] on div "Page Content | Title tags are a great opportunity to control the way your site …" at bounding box center [629, 192] width 503 height 77
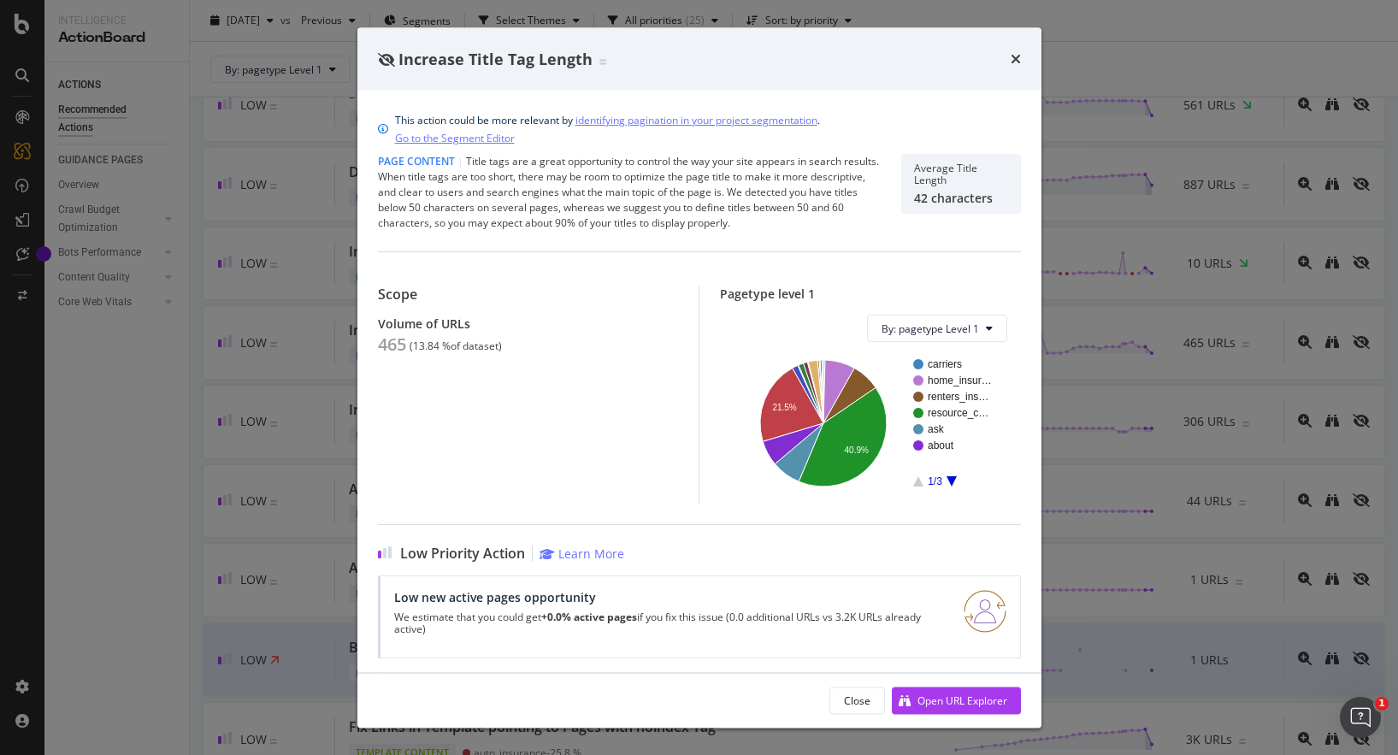
click at [607, 174] on div "Page Content | Title tags are a great opportunity to control the way your site …" at bounding box center [629, 192] width 503 height 77
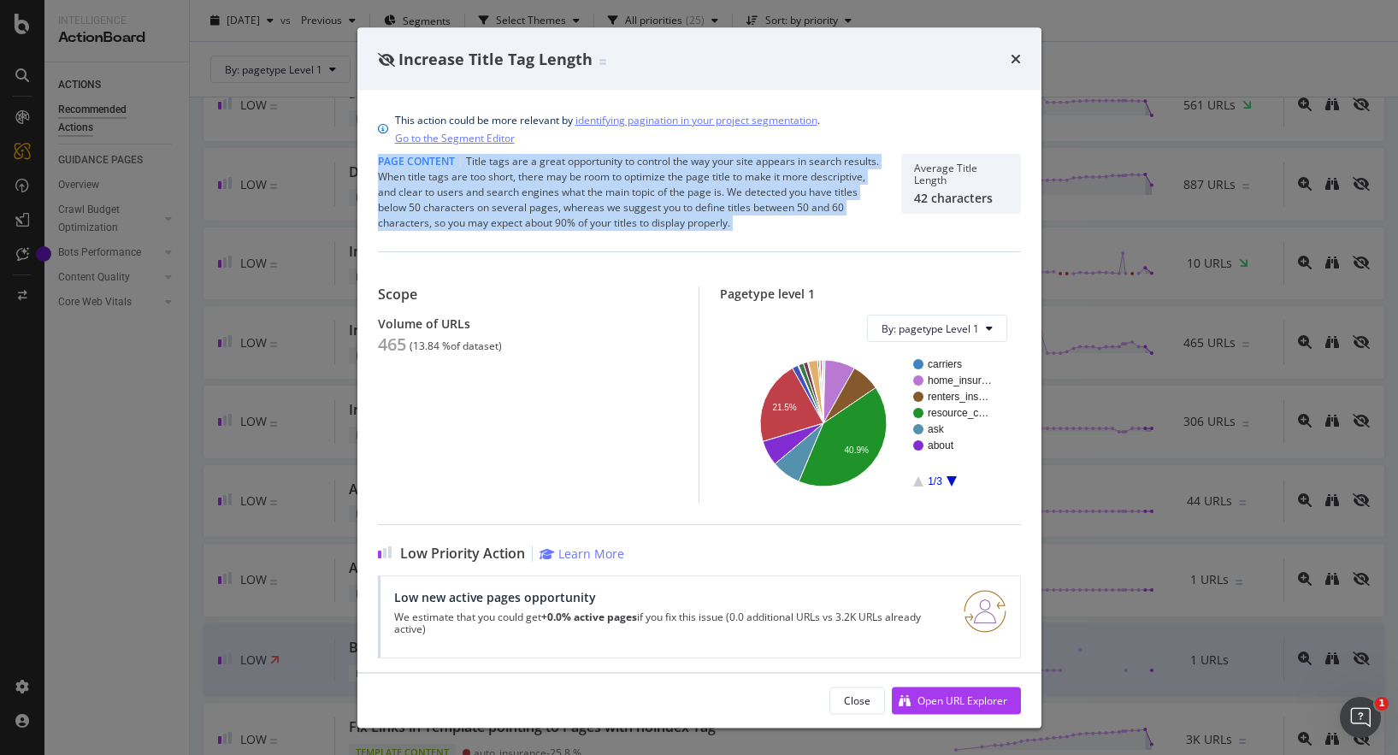
click at [584, 193] on div "Page Content | Title tags are a great opportunity to control the way your site …" at bounding box center [629, 192] width 503 height 77
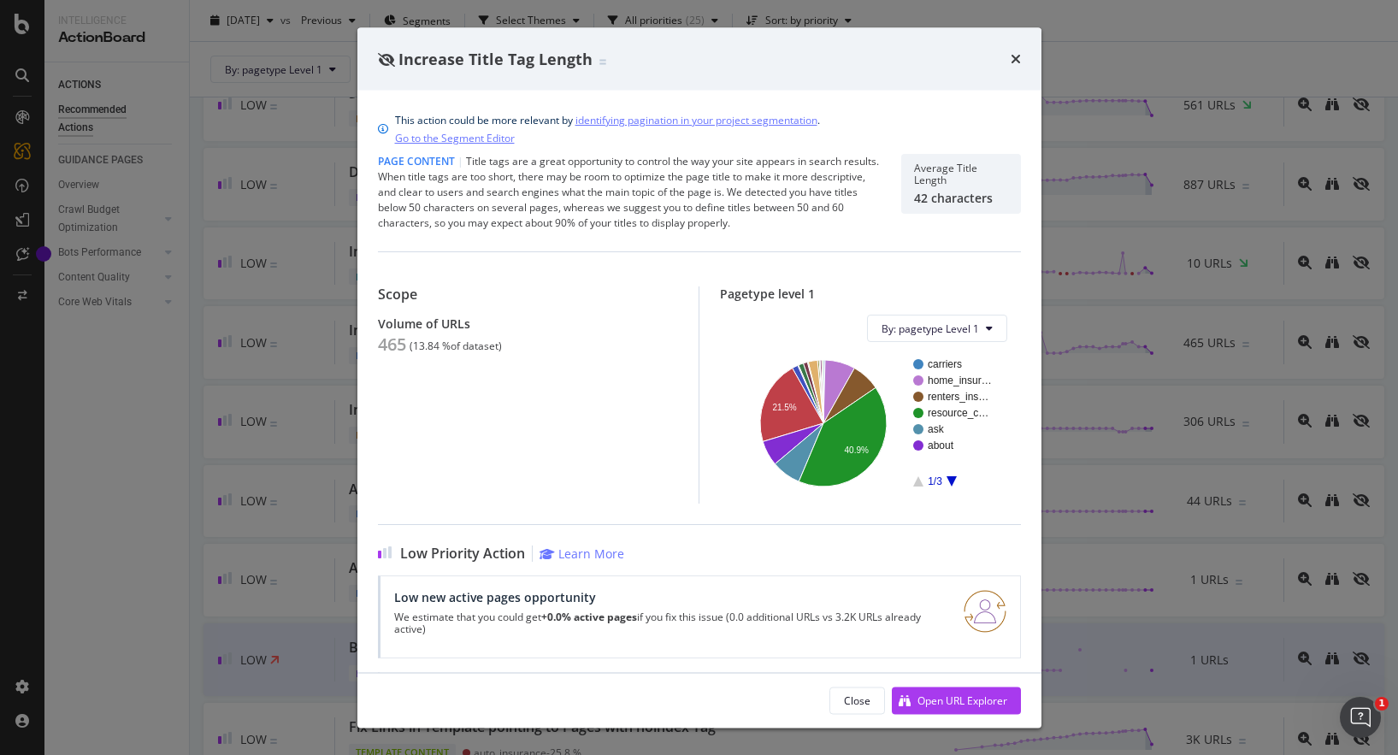
click at [584, 193] on div "Page Content | Title tags are a great opportunity to control the way your site …" at bounding box center [629, 192] width 503 height 77
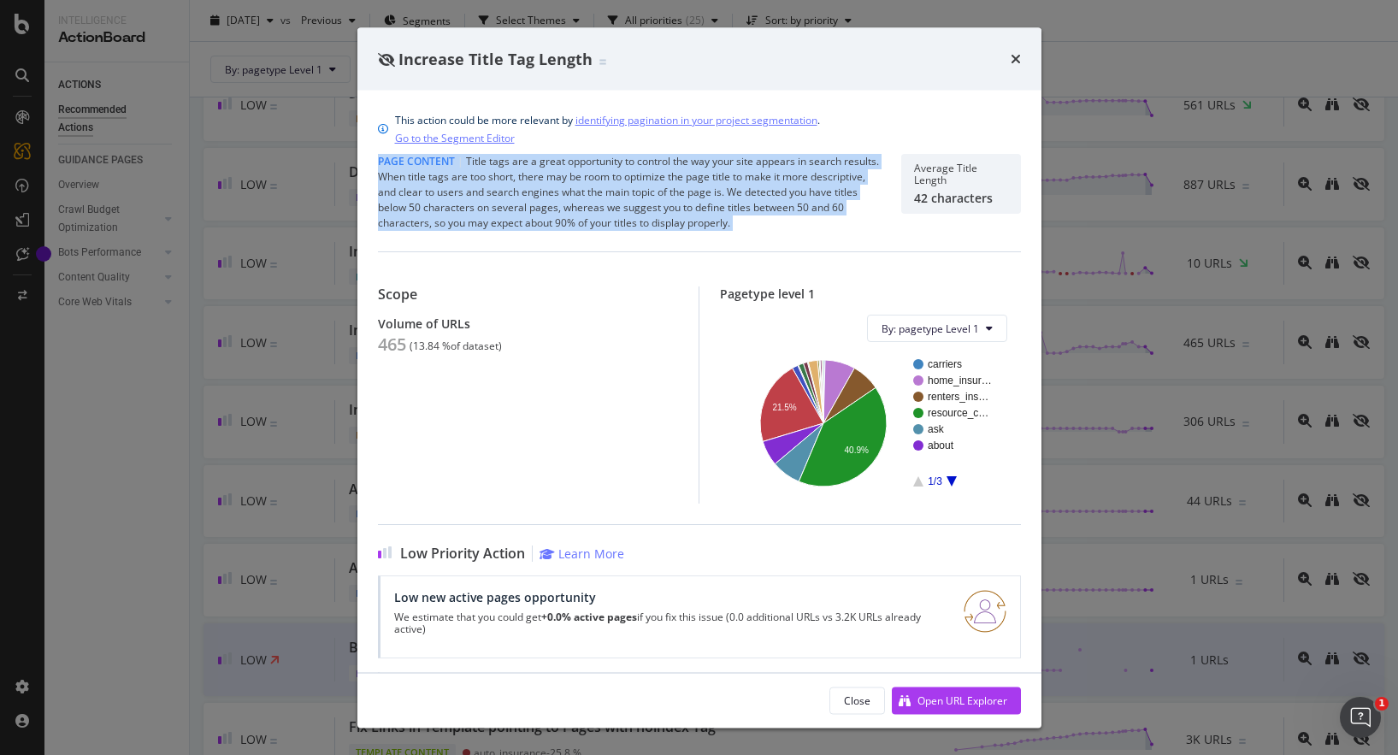
click at [502, 193] on div "Page Content | Title tags are a great opportunity to control the way your site …" at bounding box center [629, 192] width 503 height 77
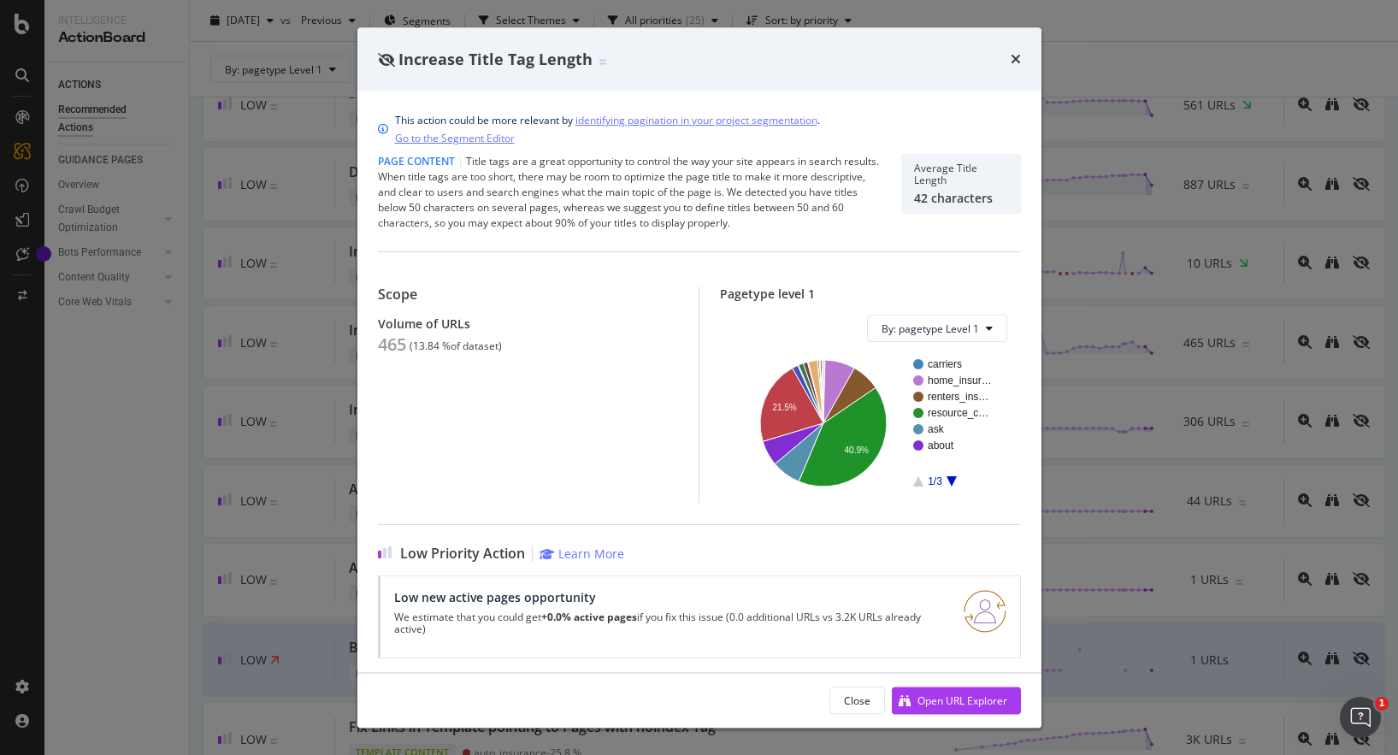
click at [502, 193] on div "Page Content | Title tags are a great opportunity to control the way your site …" at bounding box center [629, 192] width 503 height 77
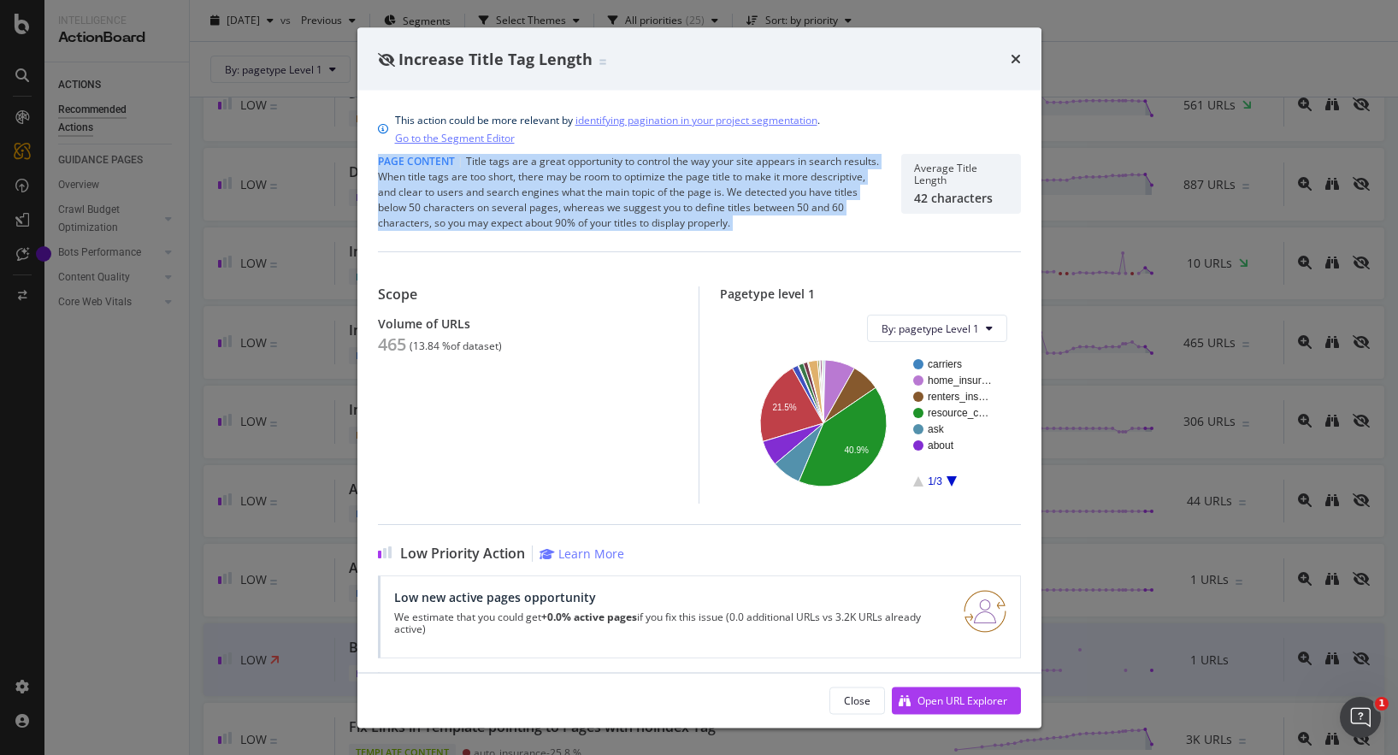
click at [593, 192] on div "Page Content | Title tags are a great opportunity to control the way your site …" at bounding box center [629, 192] width 503 height 77
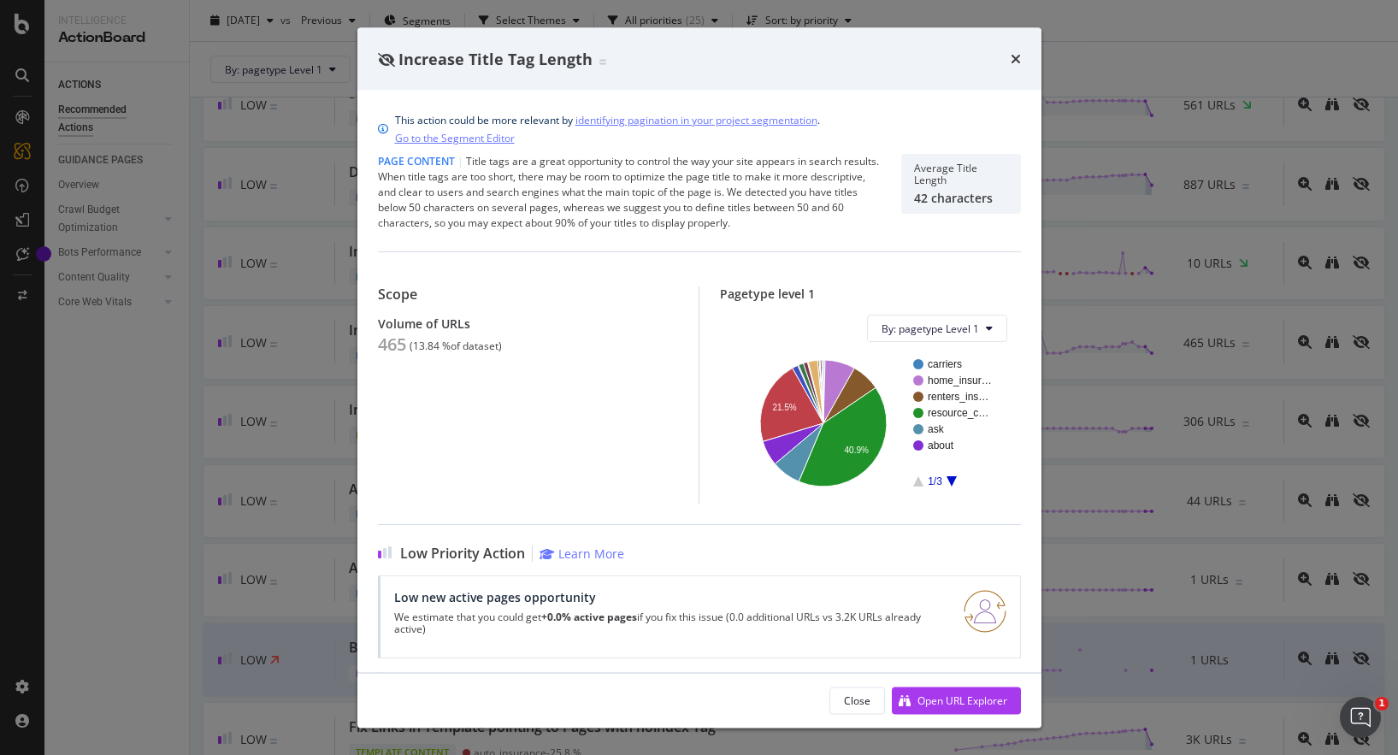
click at [593, 192] on div "Page Content | Title tags are a great opportunity to control the way your site …" at bounding box center [629, 192] width 503 height 77
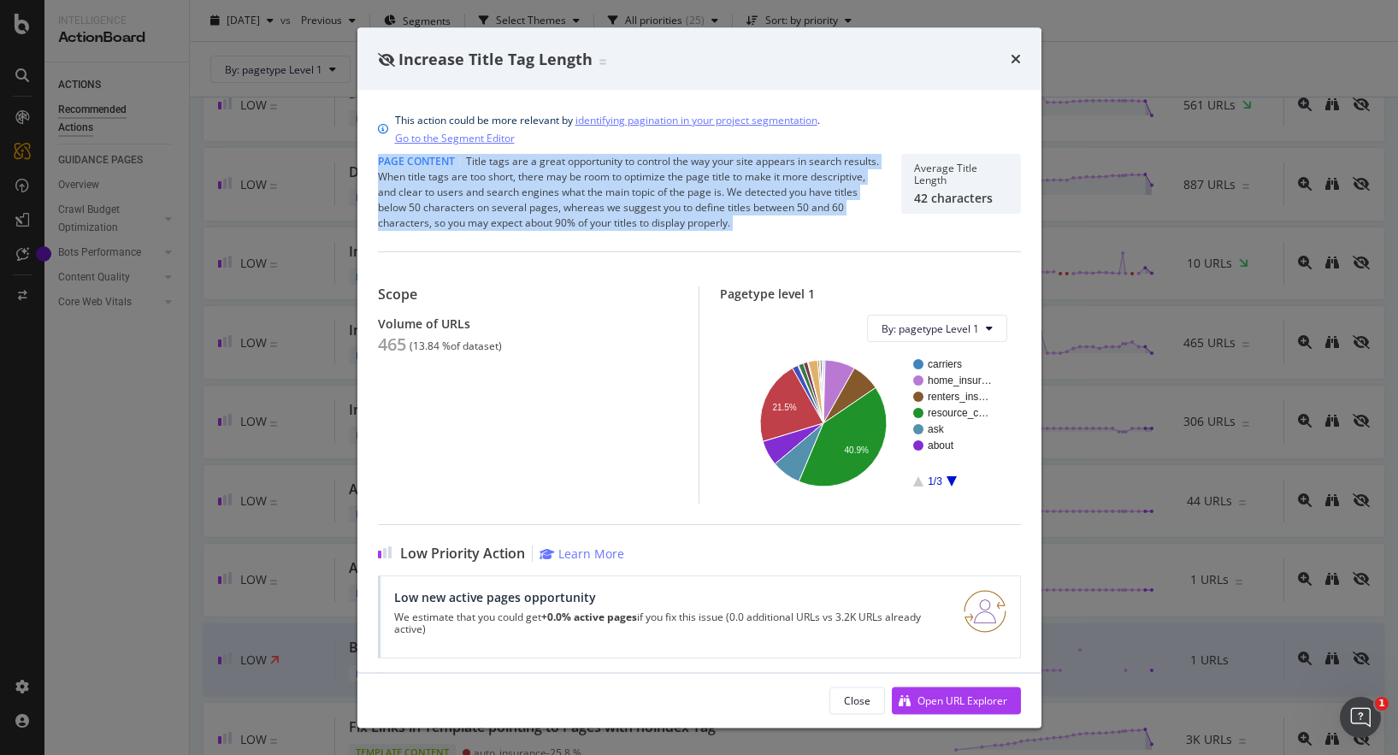
click at [564, 216] on div "Page Content | Title tags are a great opportunity to control the way your site …" at bounding box center [629, 192] width 503 height 77
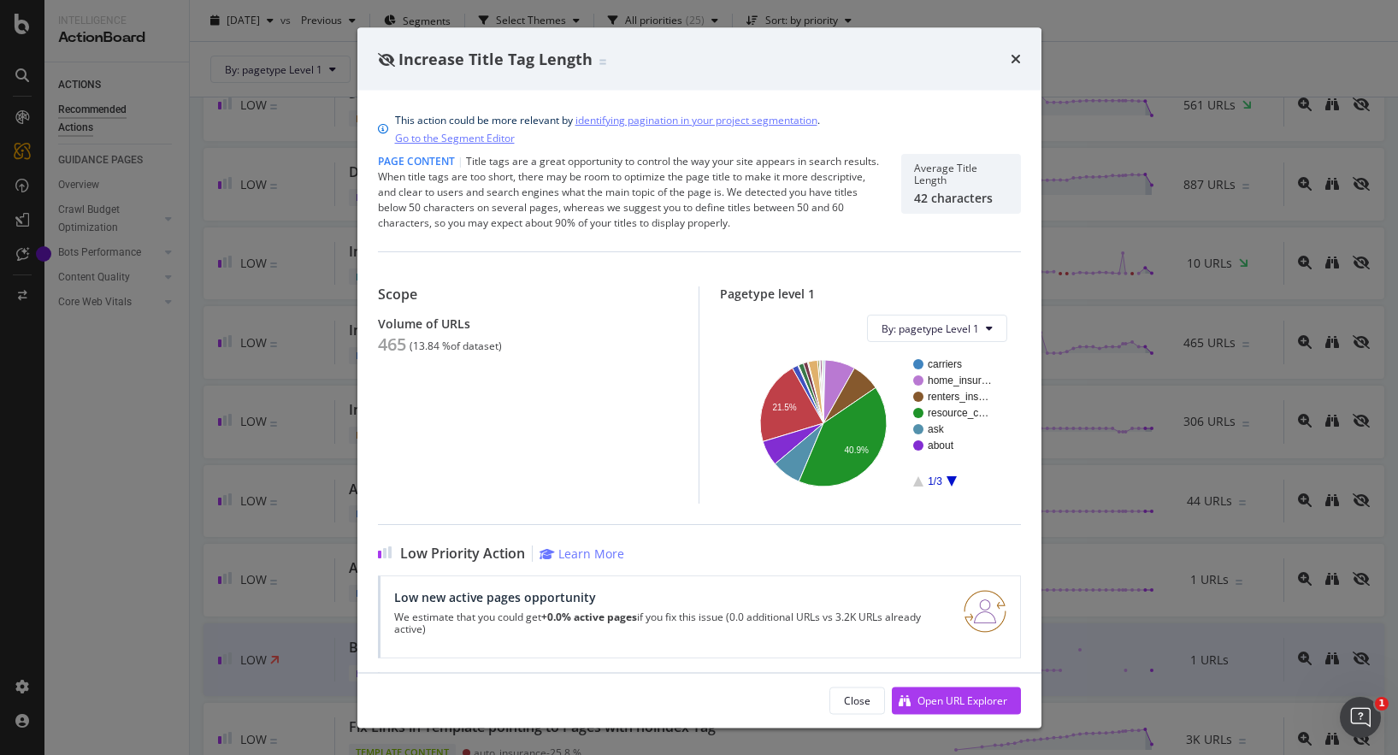
click at [564, 216] on div "Page Content | Title tags are a great opportunity to control the way your site …" at bounding box center [629, 192] width 503 height 77
click at [538, 213] on div "Page Content | Title tags are a great opportunity to control the way your site …" at bounding box center [629, 192] width 503 height 77
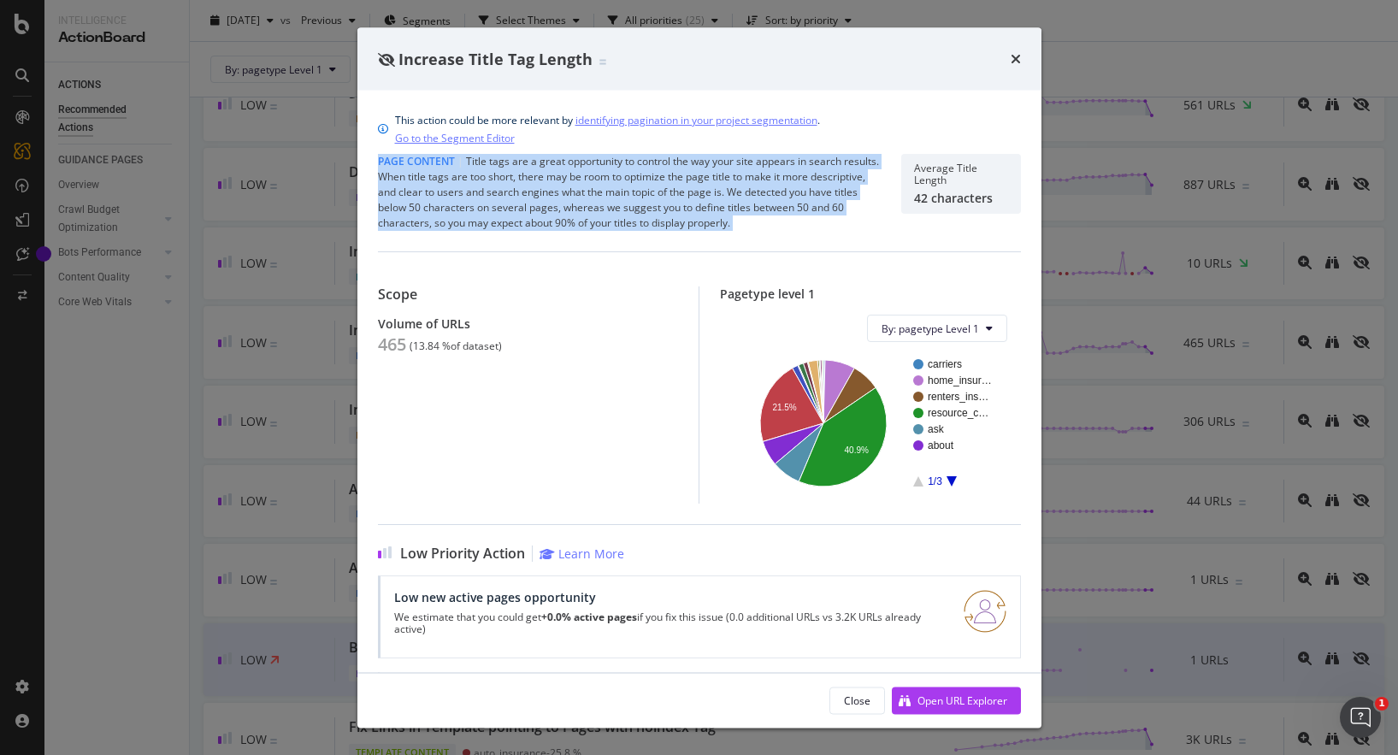
click at [538, 213] on div "Page Content | Title tags are a great opportunity to control the way your site …" at bounding box center [629, 192] width 503 height 77
click at [605, 210] on div "Page Content | Title tags are a great opportunity to control the way your site …" at bounding box center [629, 192] width 503 height 77
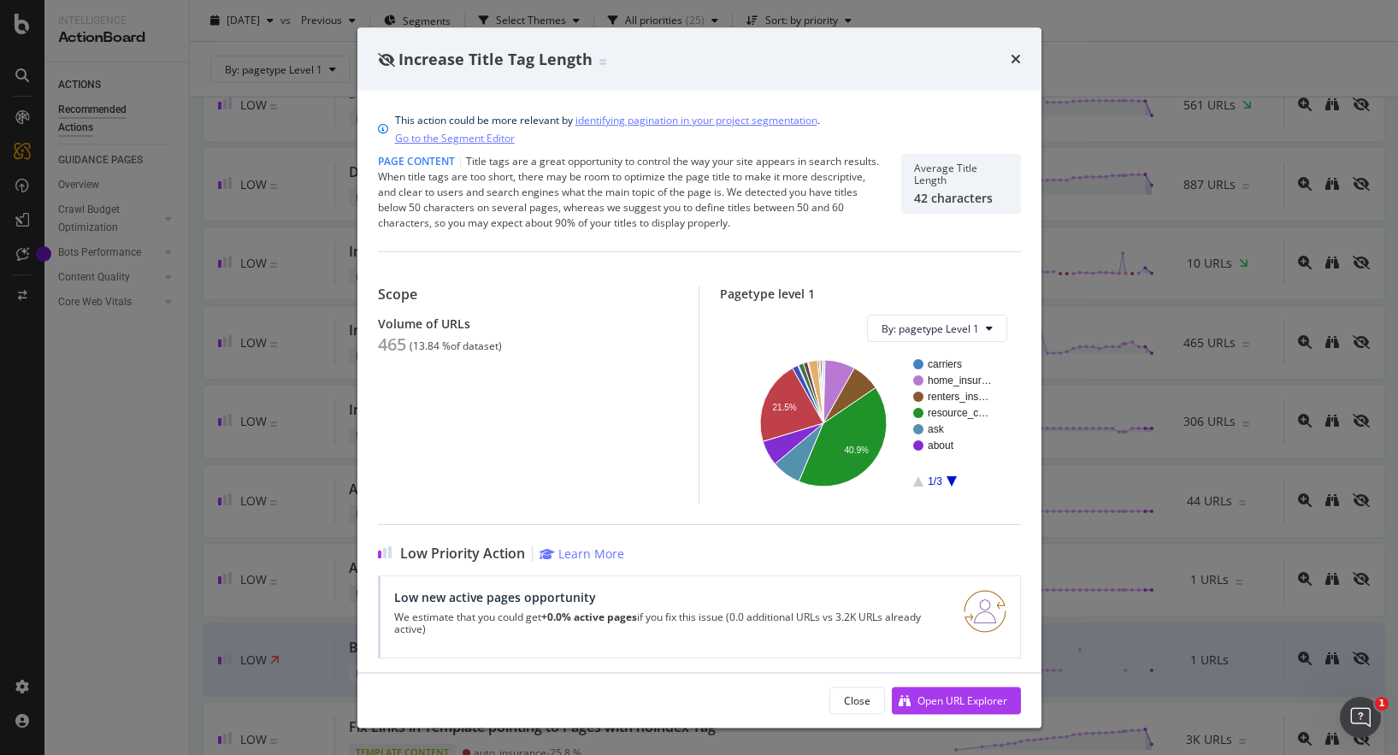
click at [605, 210] on div "Page Content | Title tags are a great opportunity to control the way your site …" at bounding box center [629, 192] width 503 height 77
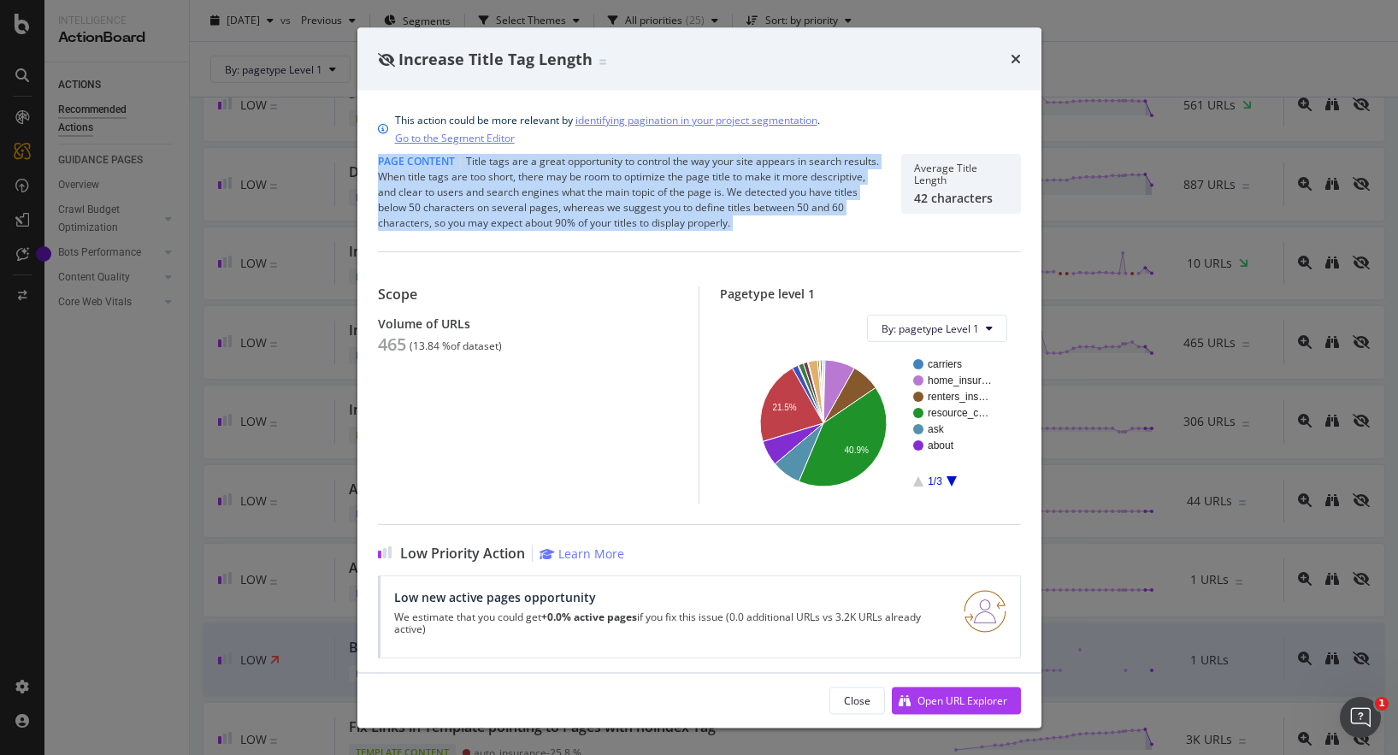
click at [574, 227] on div "Page Content | Title tags are a great opportunity to control the way your site …" at bounding box center [629, 192] width 503 height 77
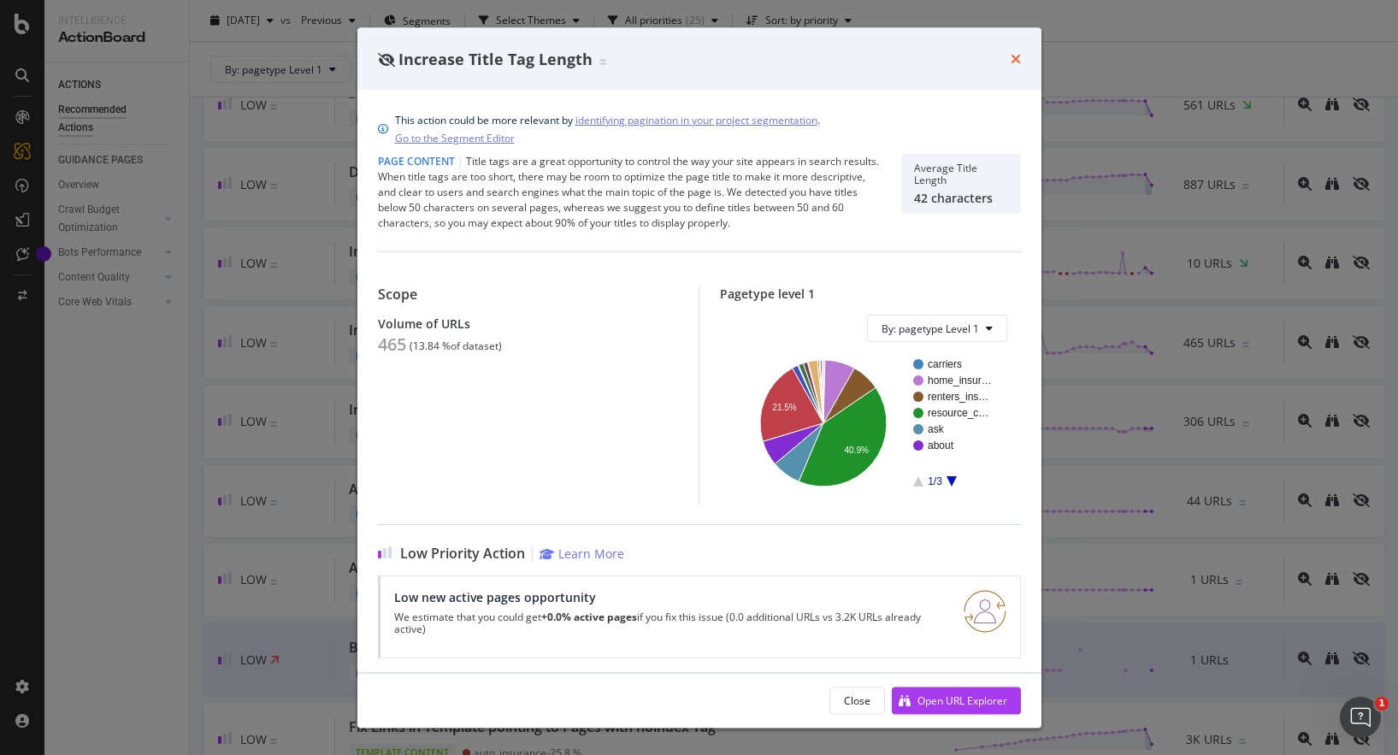
click at [1016, 56] on icon "times" at bounding box center [1016, 59] width 10 height 14
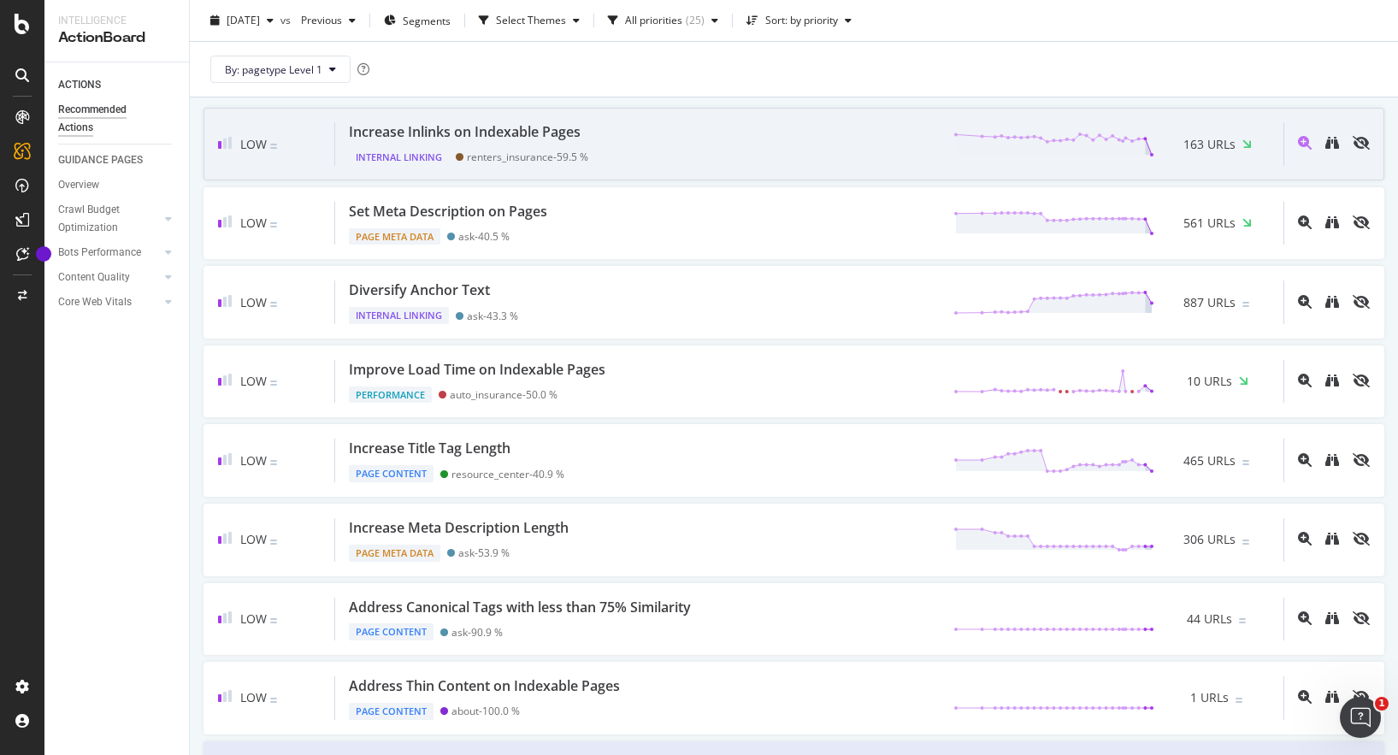
scroll to position [138, 0]
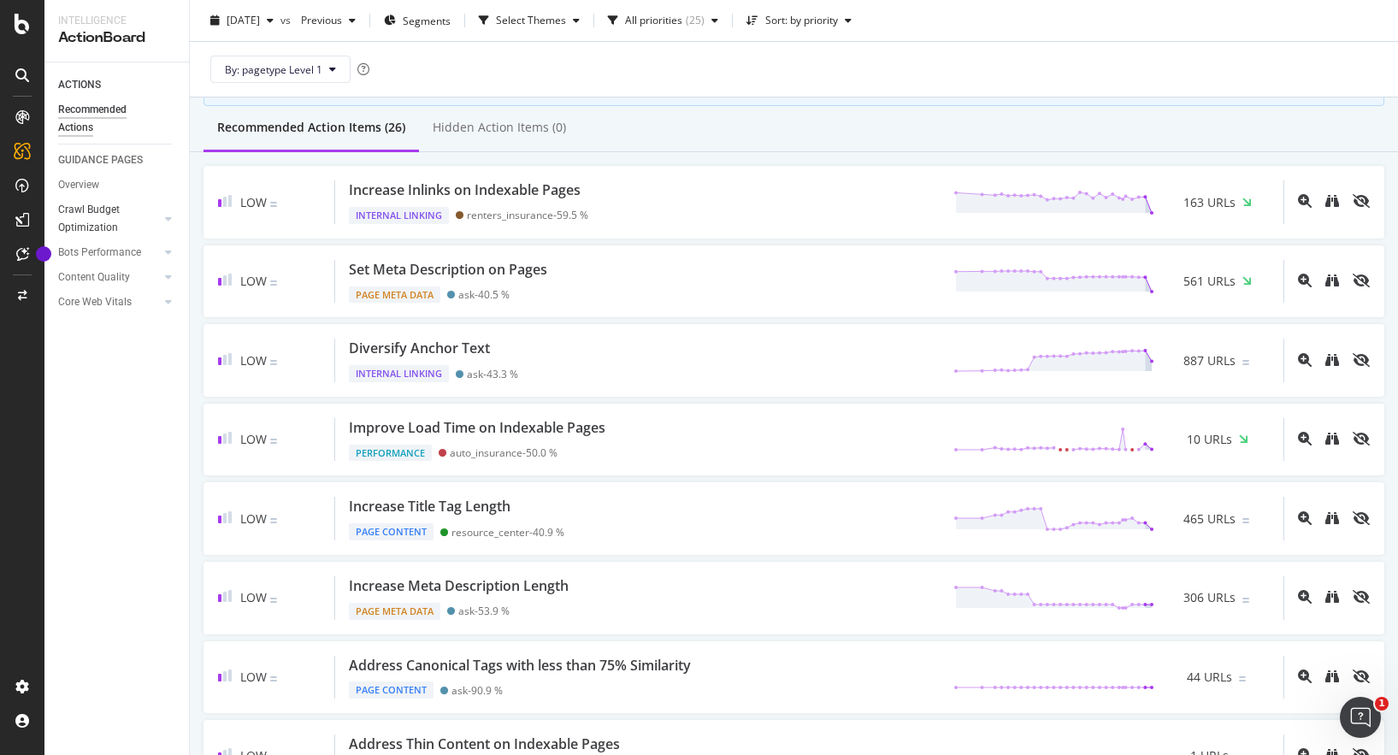
click at [156, 221] on div at bounding box center [154, 218] width 12 height 17
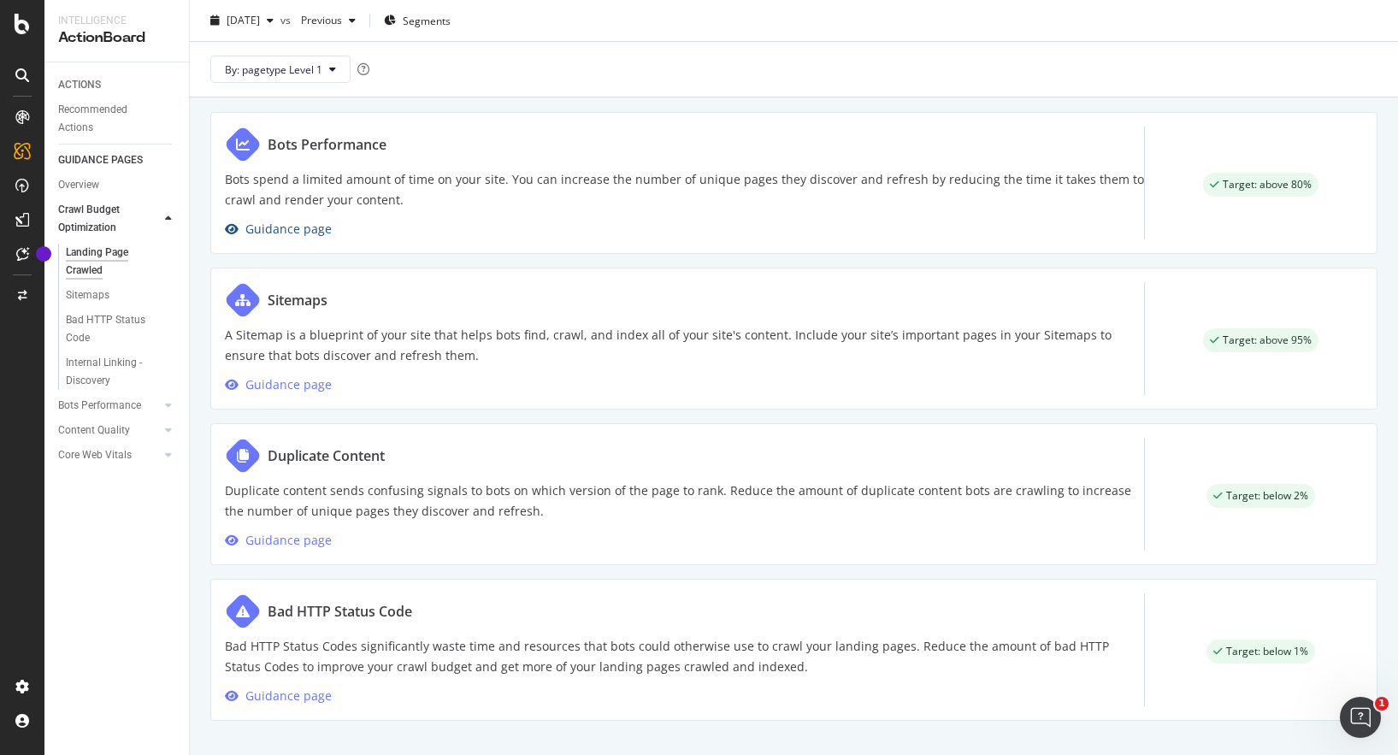
scroll to position [871, 0]
click at [295, 225] on div "Guidance page" at bounding box center [288, 229] width 86 height 21
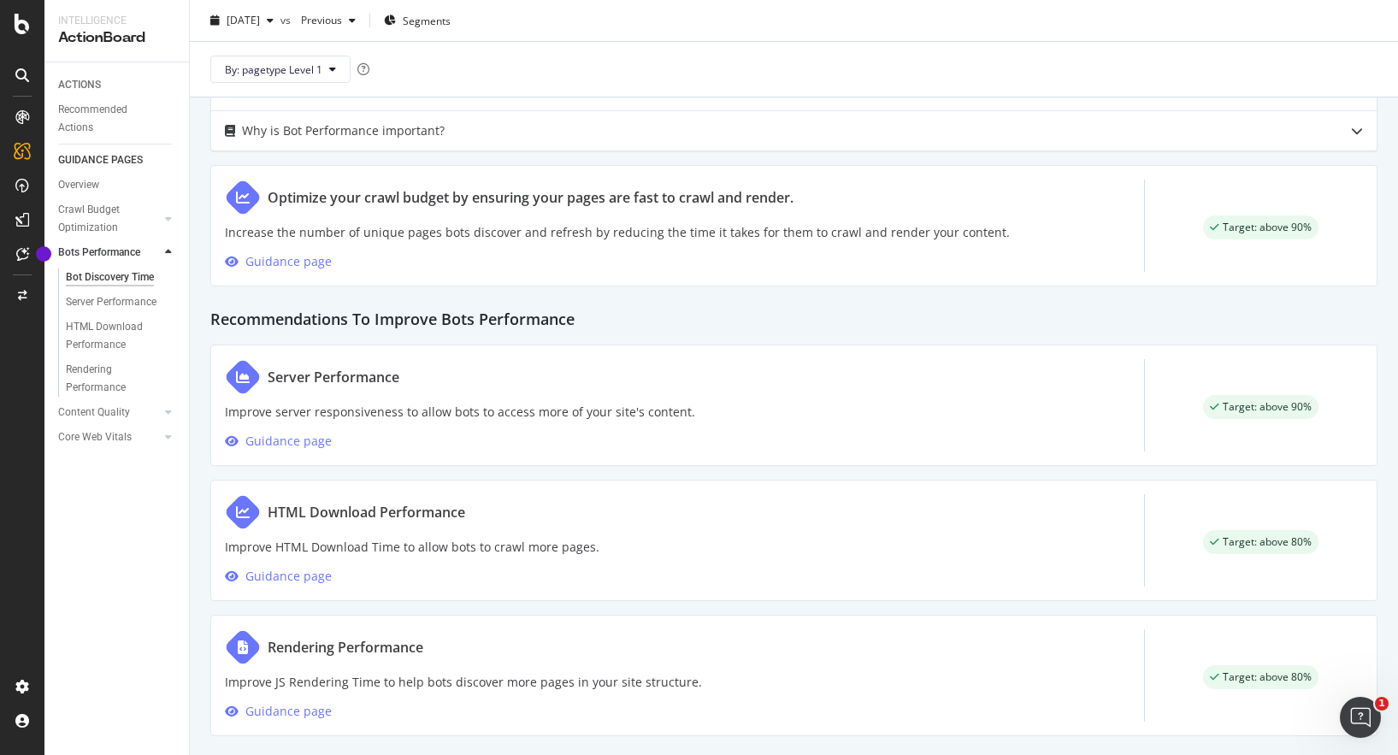
scroll to position [806, 0]
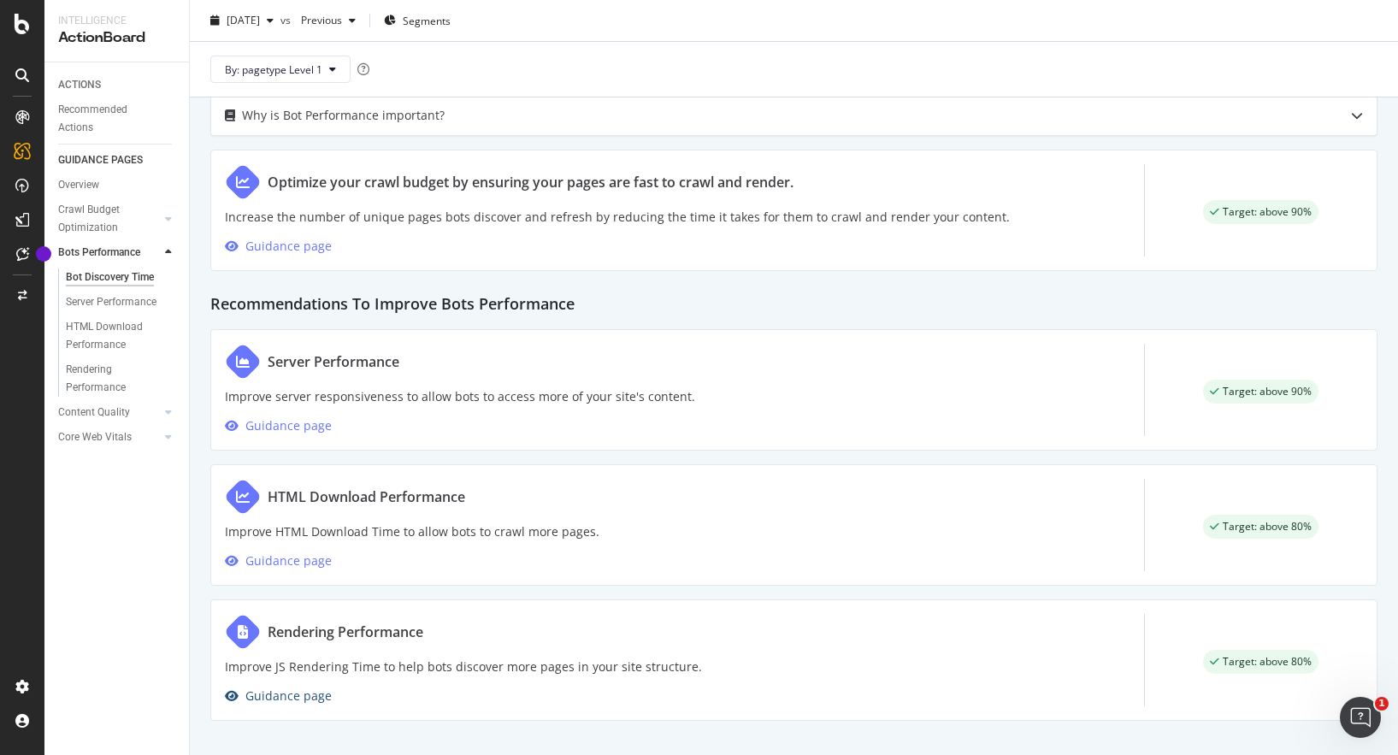
click at [294, 696] on div "Guidance page" at bounding box center [288, 696] width 86 height 21
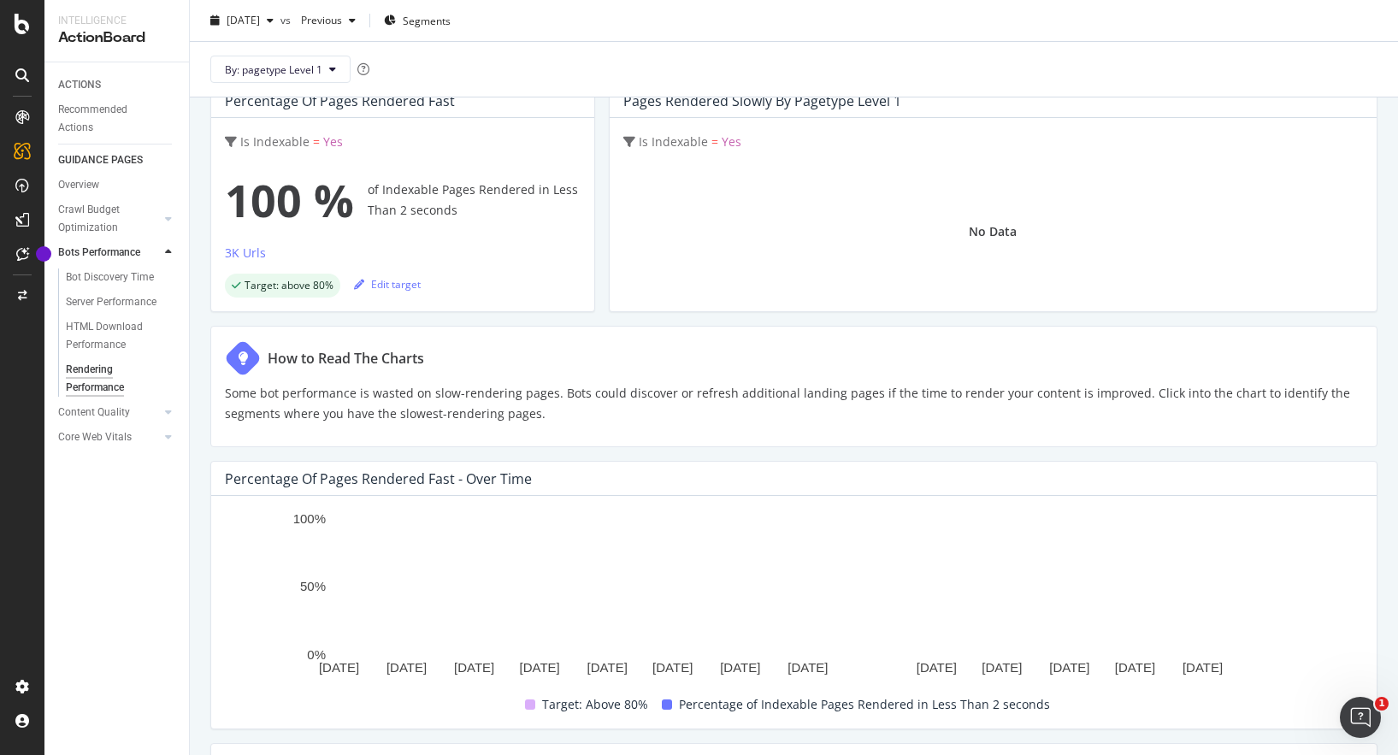
scroll to position [119, 0]
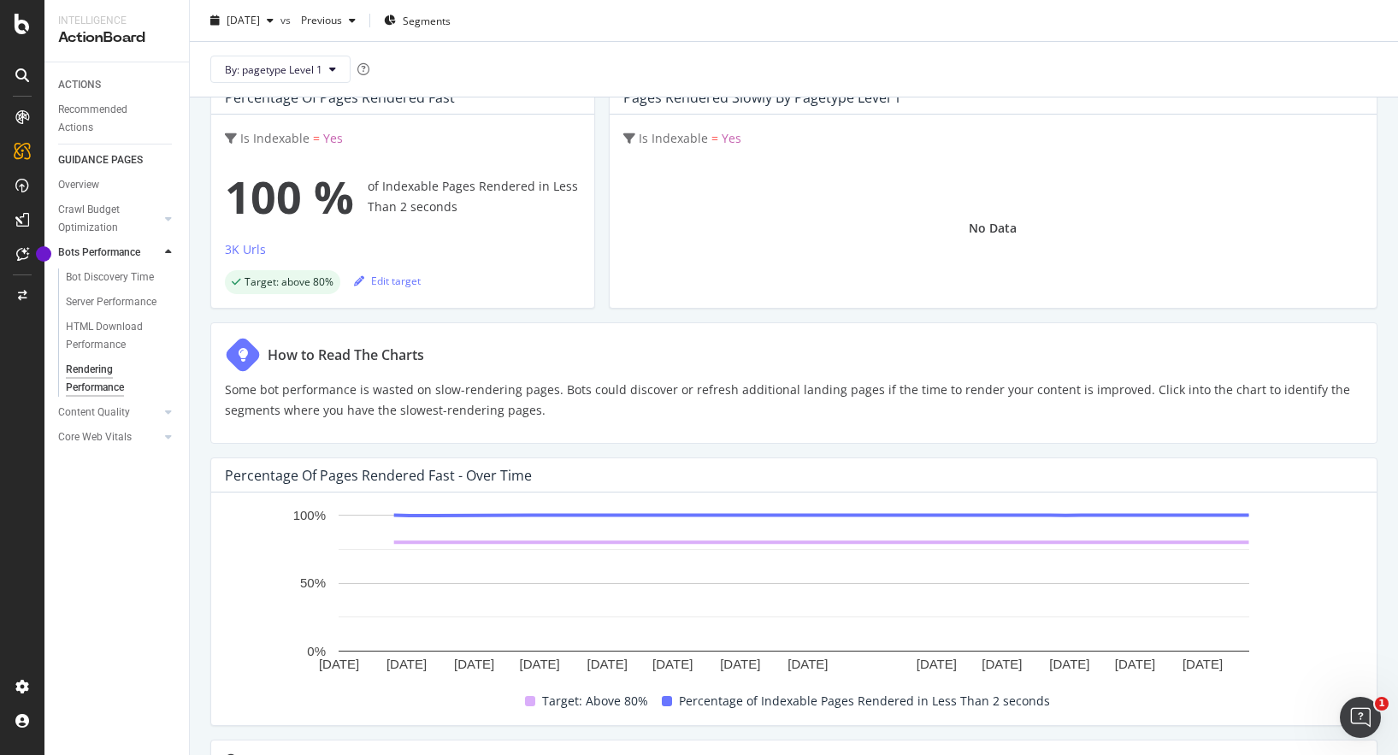
click at [509, 392] on p "Some bot performance is wasted on slow-rendering pages. Bots could discover or …" at bounding box center [794, 400] width 1138 height 41
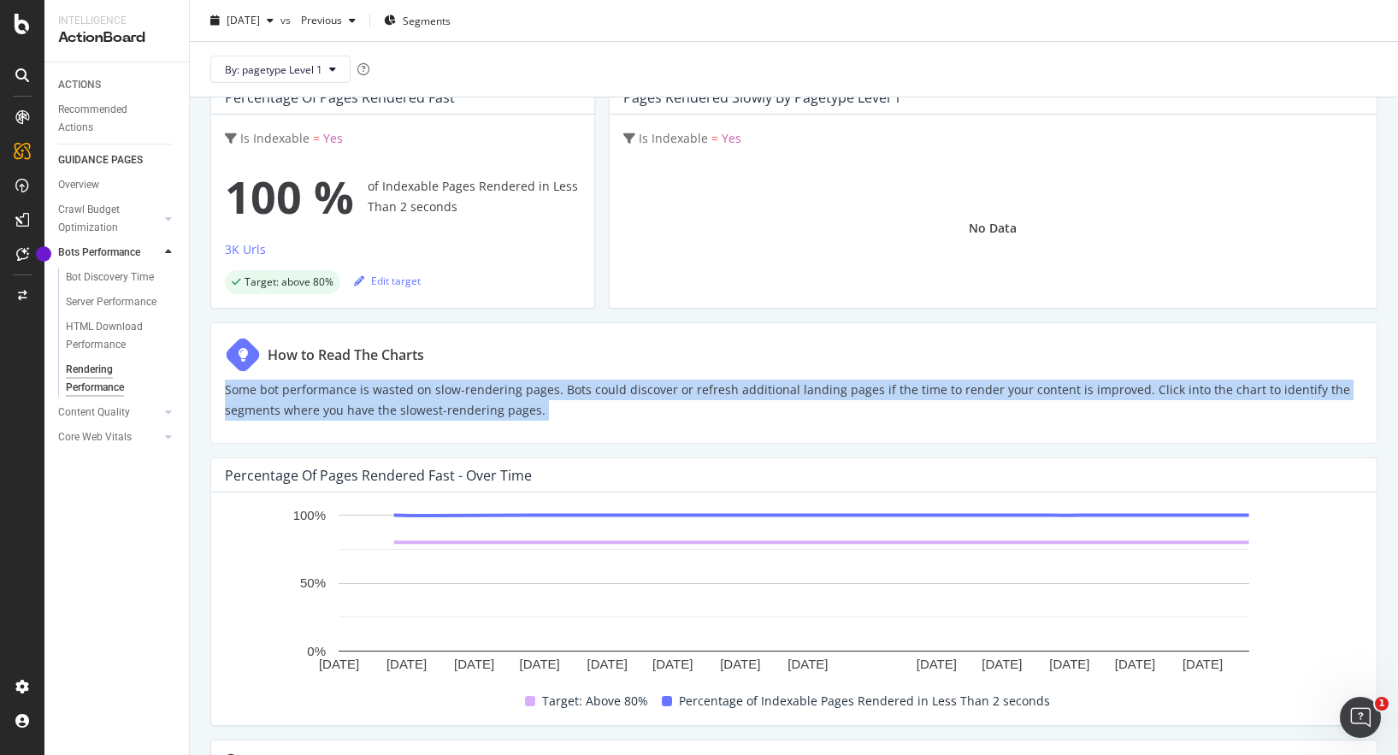
click at [585, 391] on p "Some bot performance is wasted on slow-rendering pages. Bots could discover or …" at bounding box center [794, 400] width 1138 height 41
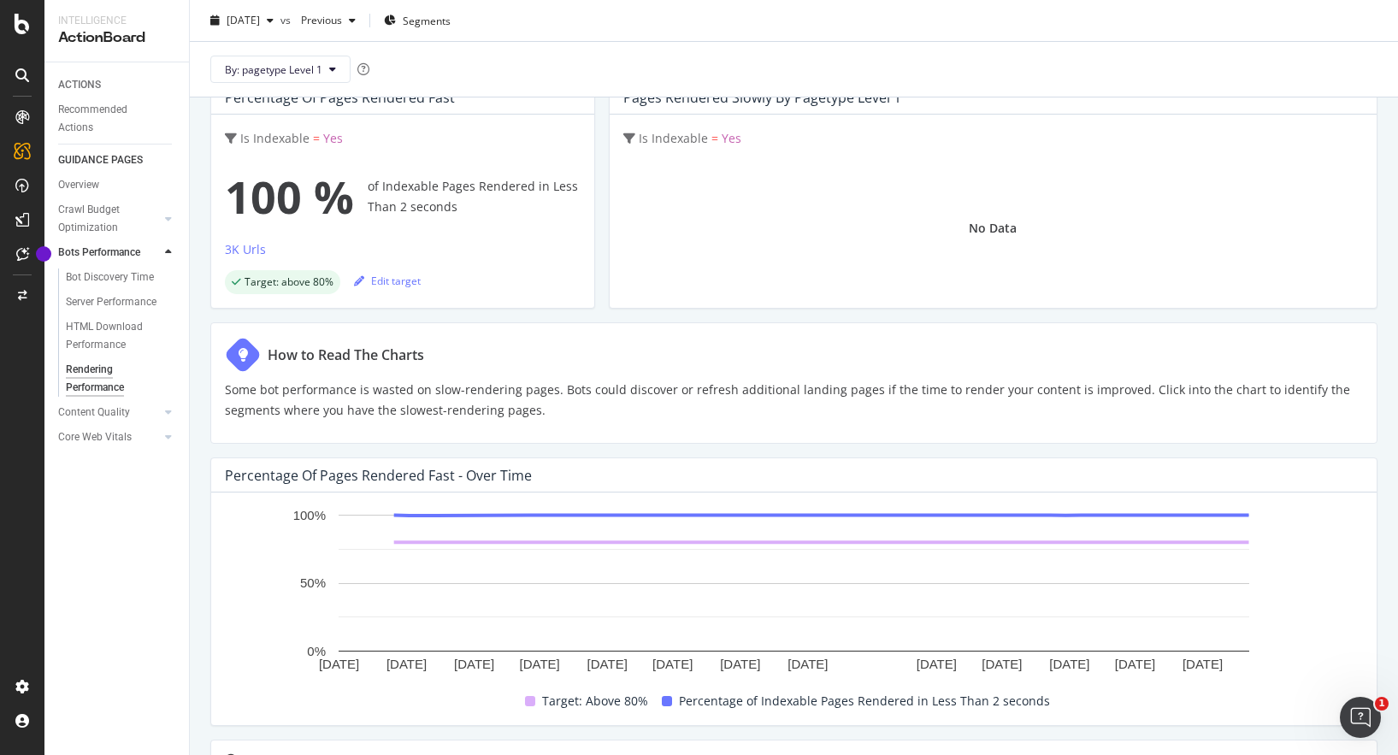
click at [585, 391] on p "Some bot performance is wasted on slow-rendering pages. Bots could discover or …" at bounding box center [794, 400] width 1138 height 41
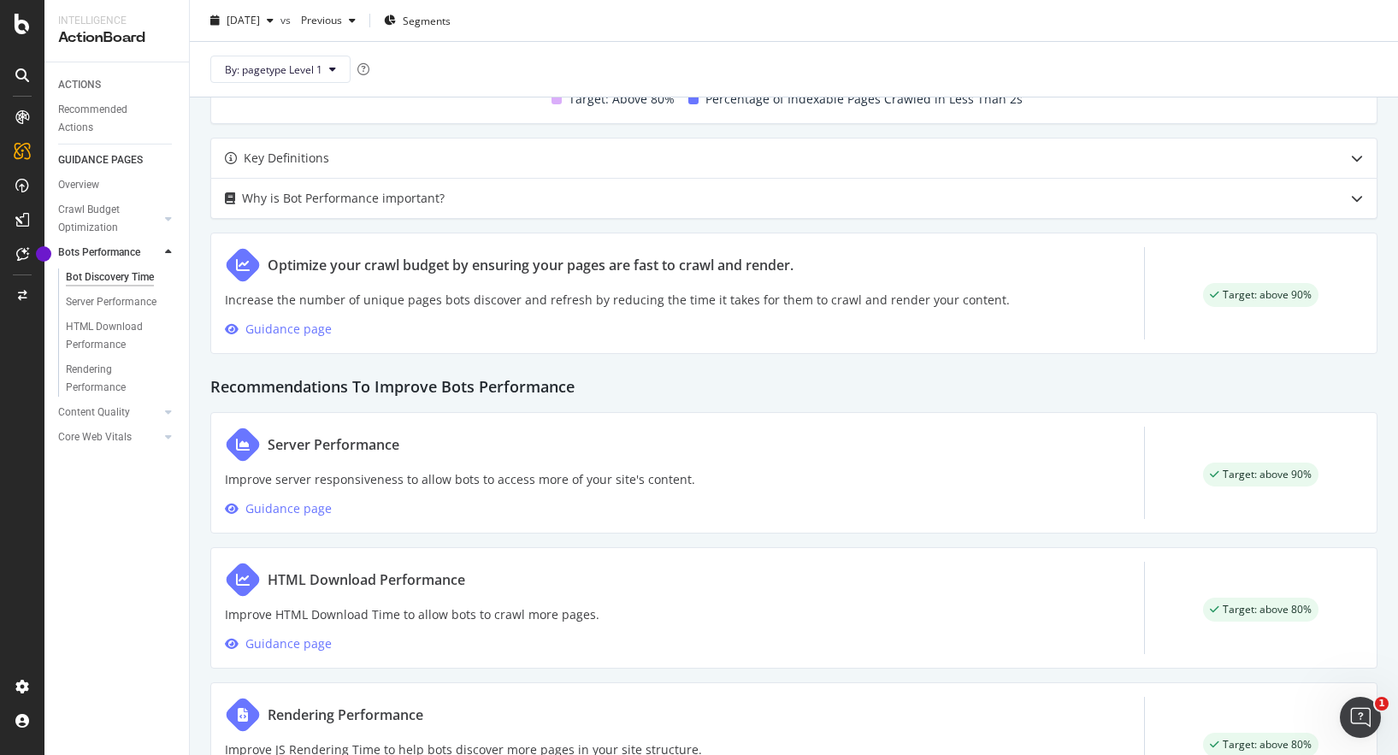
scroll to position [806, 0]
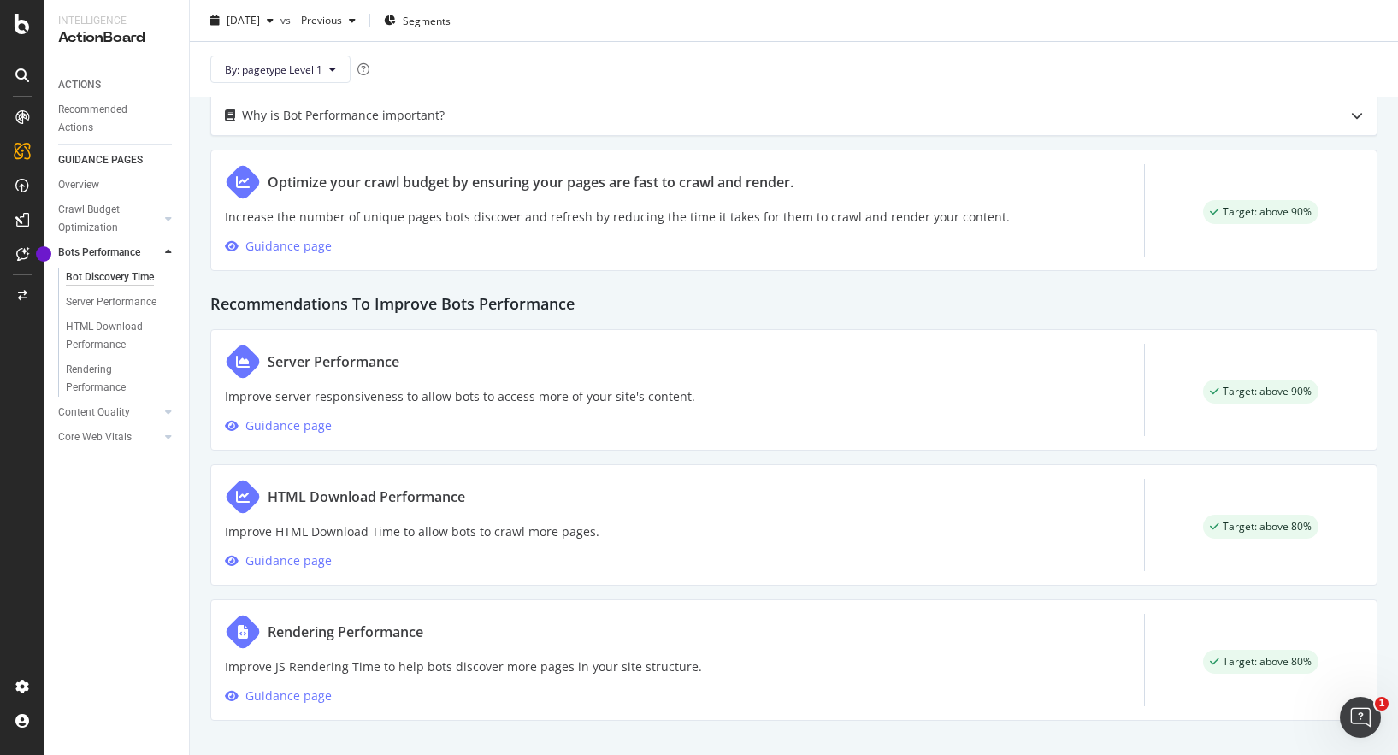
click at [1237, 664] on span "Target: above 80%" at bounding box center [1267, 662] width 89 height 10
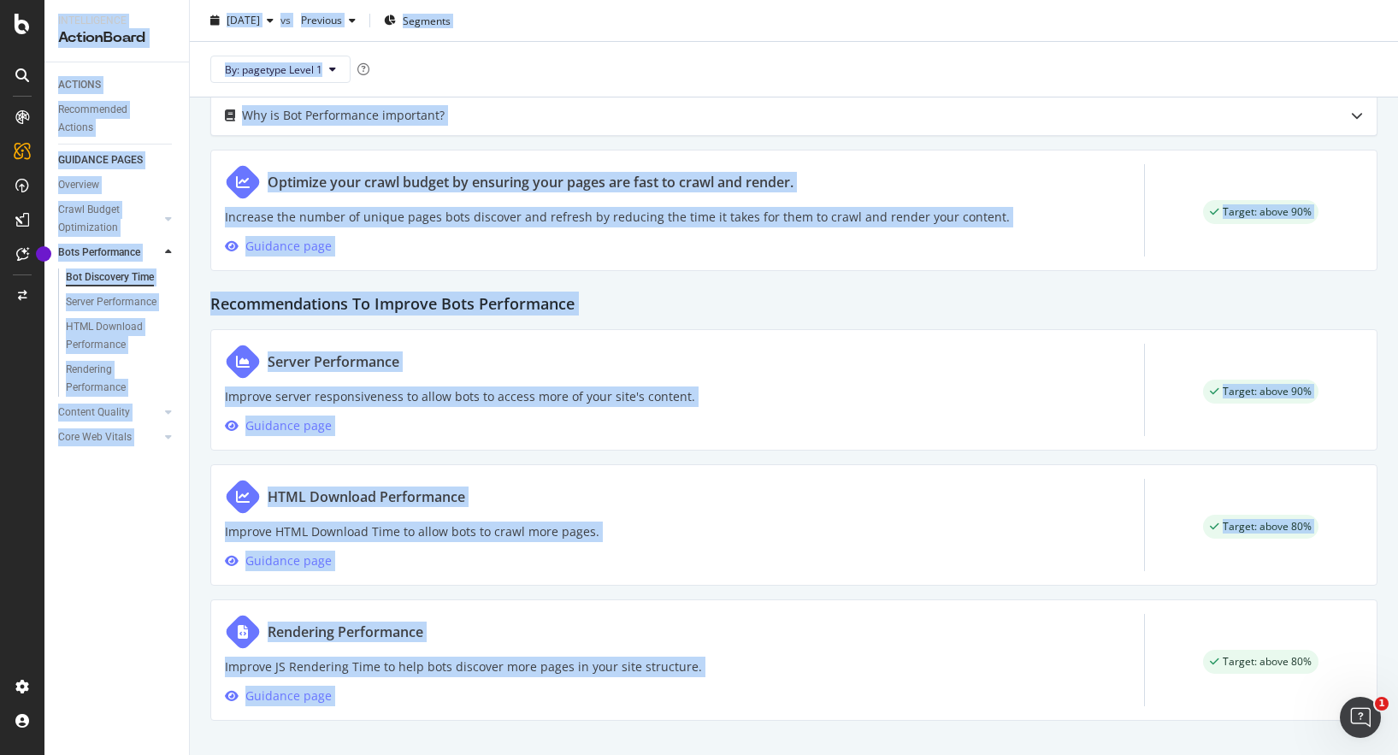
click at [1253, 664] on span "Target: above 80%" at bounding box center [1267, 662] width 89 height 10
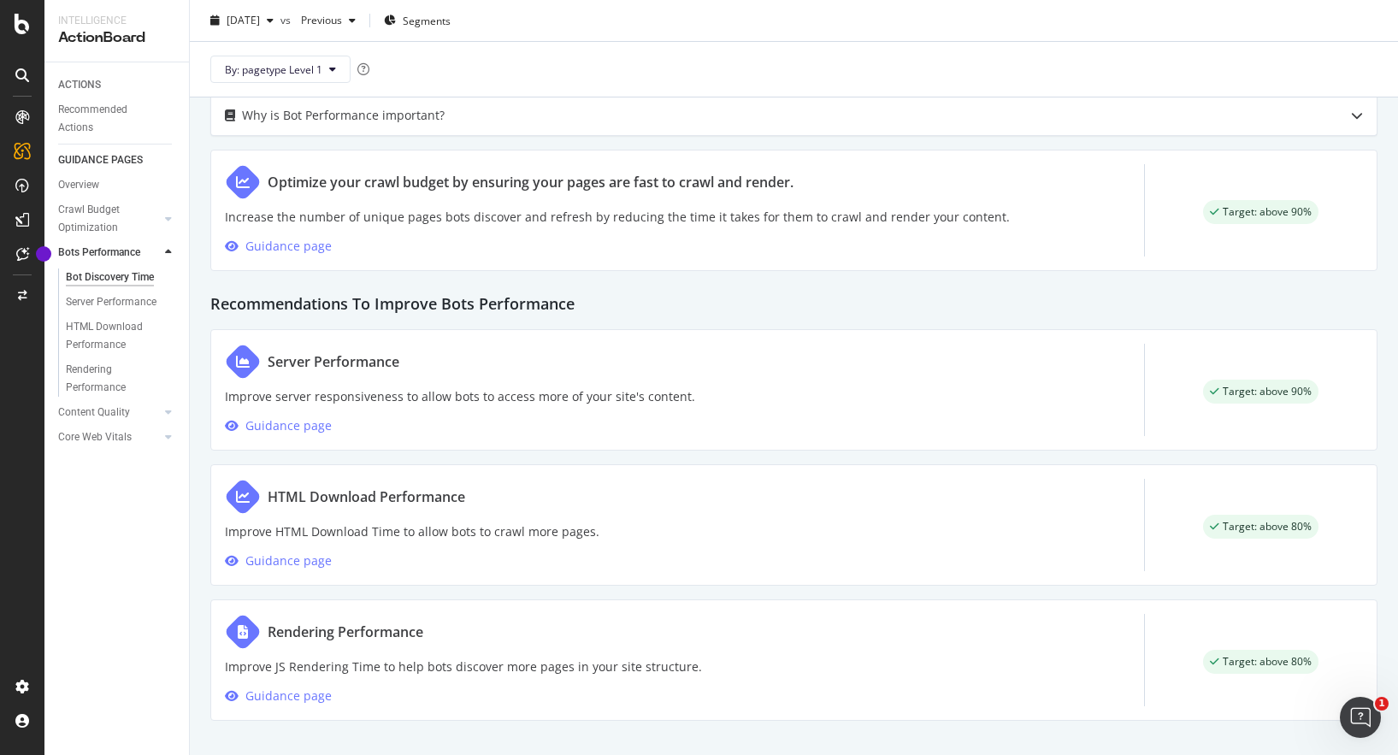
click at [1253, 664] on span "Target: above 80%" at bounding box center [1267, 662] width 89 height 10
click at [1241, 663] on span "Target: above 80%" at bounding box center [1267, 662] width 89 height 10
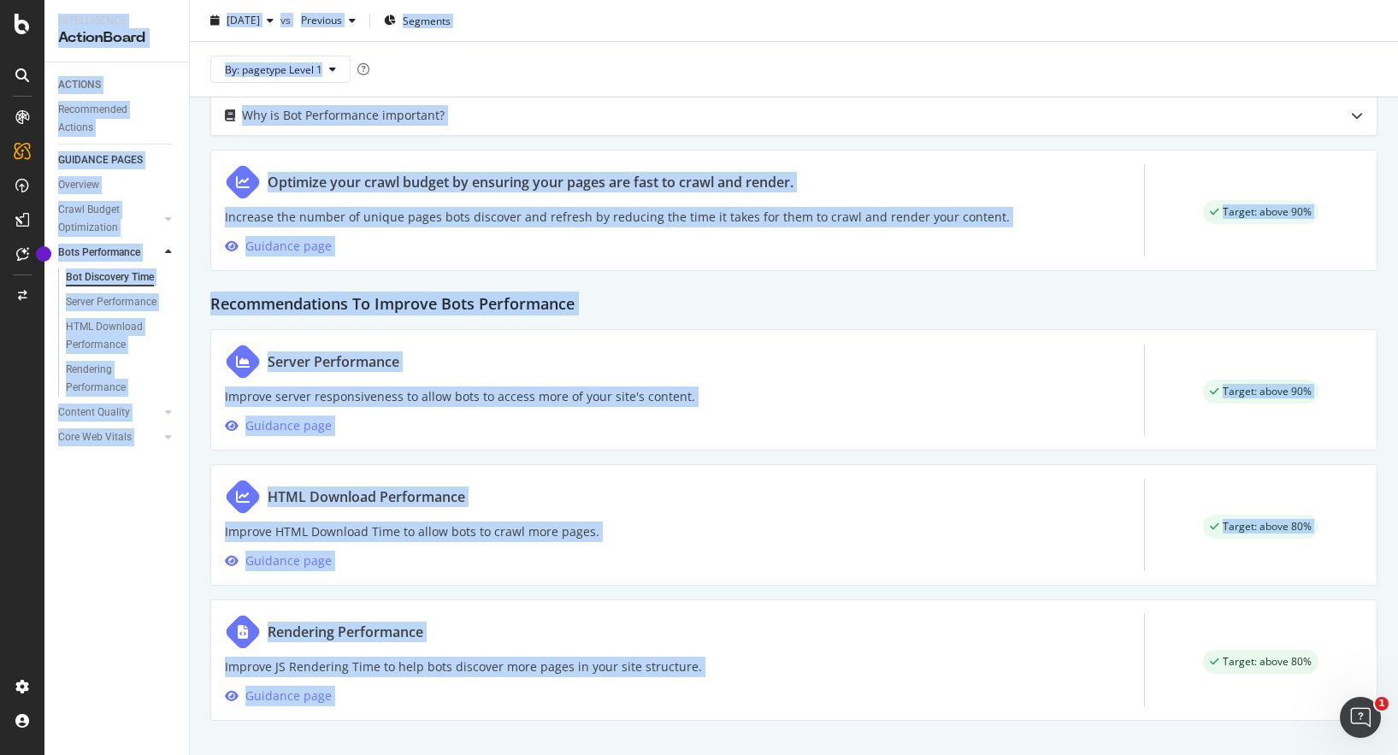
click at [439, 667] on p "Improve JS Rendering Time to help bots discover more pages in your site structu…" at bounding box center [463, 667] width 477 height 21
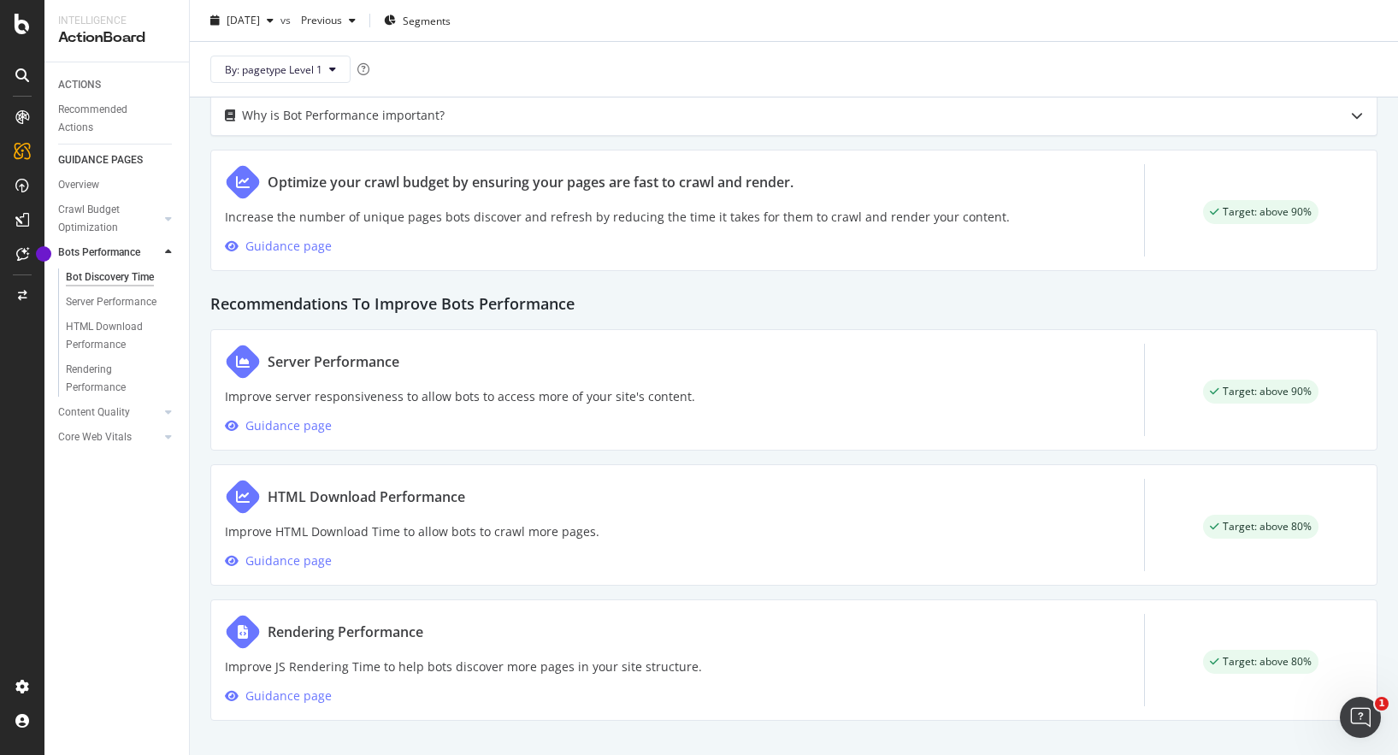
click at [439, 667] on p "Improve JS Rendering Time to help bots discover more pages in your site structu…" at bounding box center [463, 667] width 477 height 21
click at [426, 667] on p "Improve JS Rendering Time to help bots discover more pages in your site structu…" at bounding box center [463, 667] width 477 height 21
click at [425, 632] on div "Rendering Performance" at bounding box center [463, 632] width 477 height 36
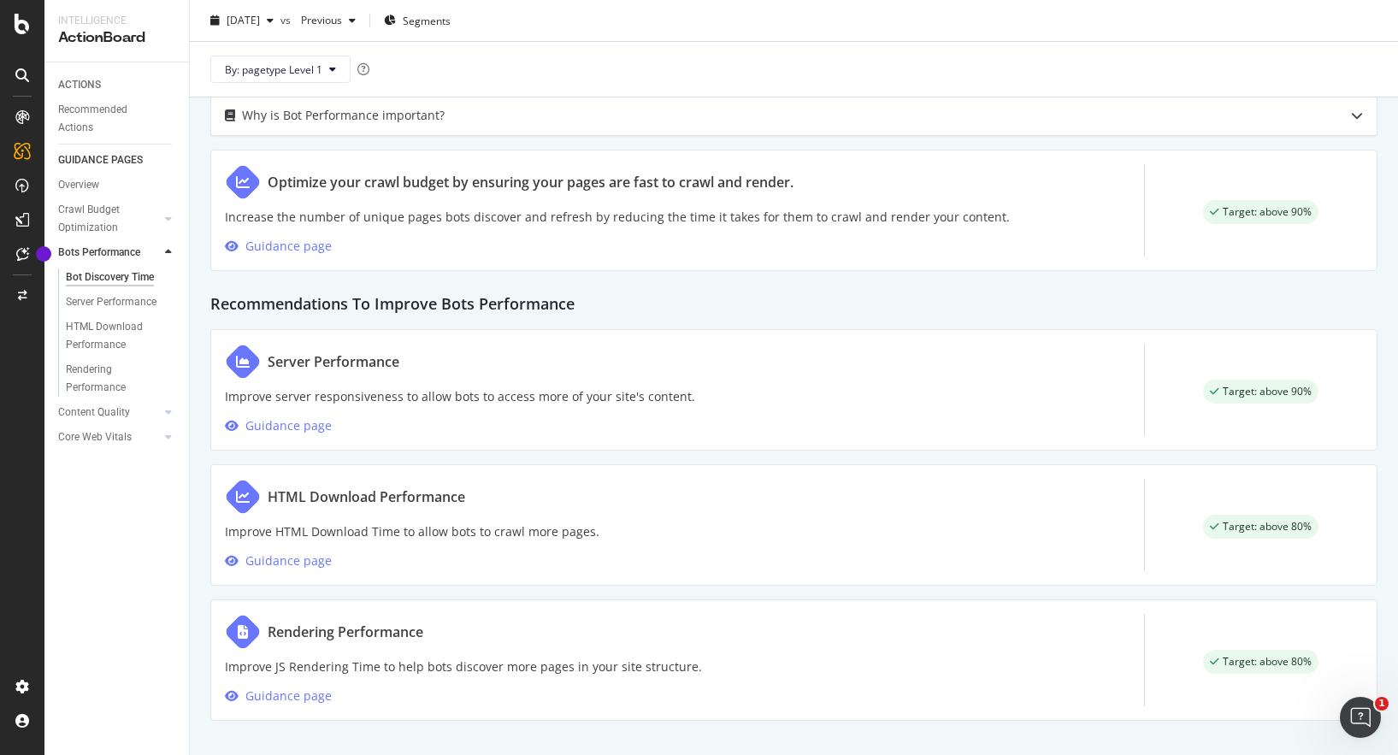
click at [425, 632] on div "Rendering Performance" at bounding box center [463, 632] width 477 height 36
click at [264, 698] on div "Guidance page" at bounding box center [288, 696] width 86 height 21
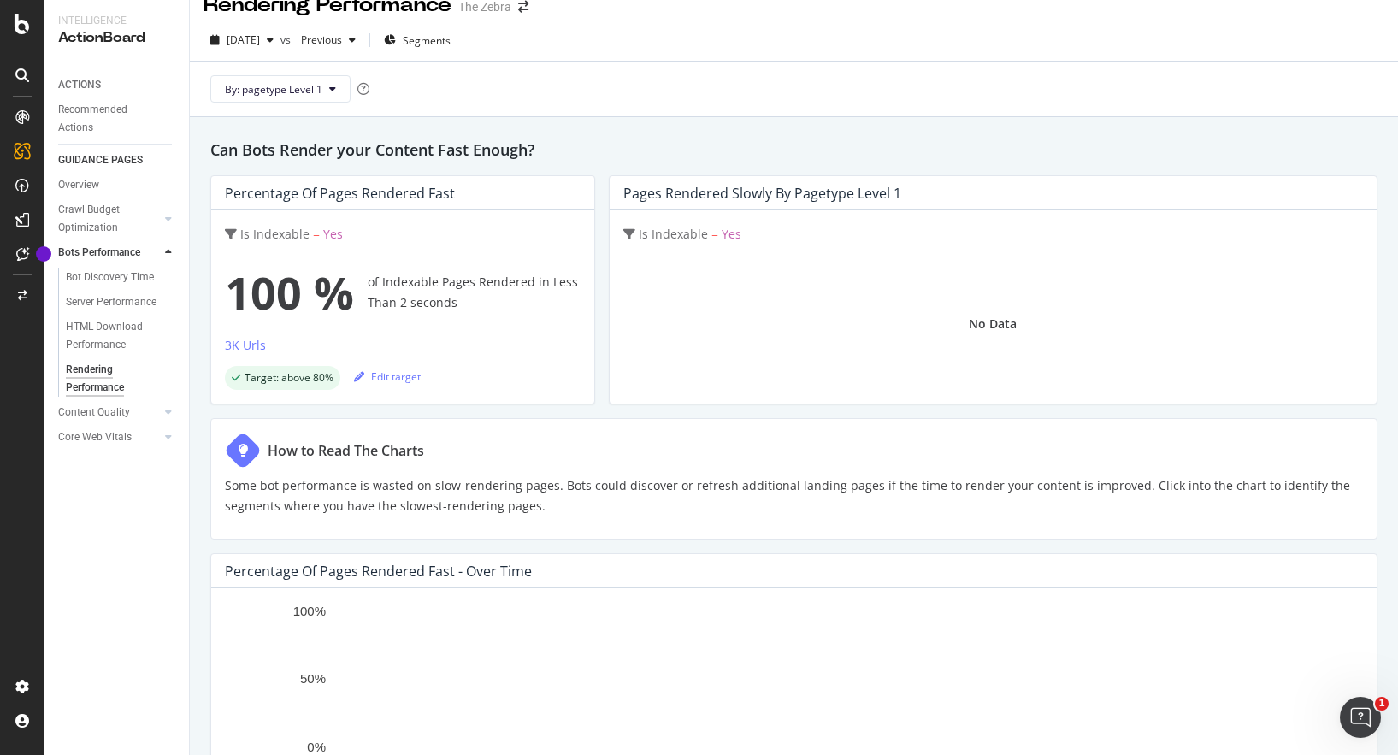
scroll to position [27, 0]
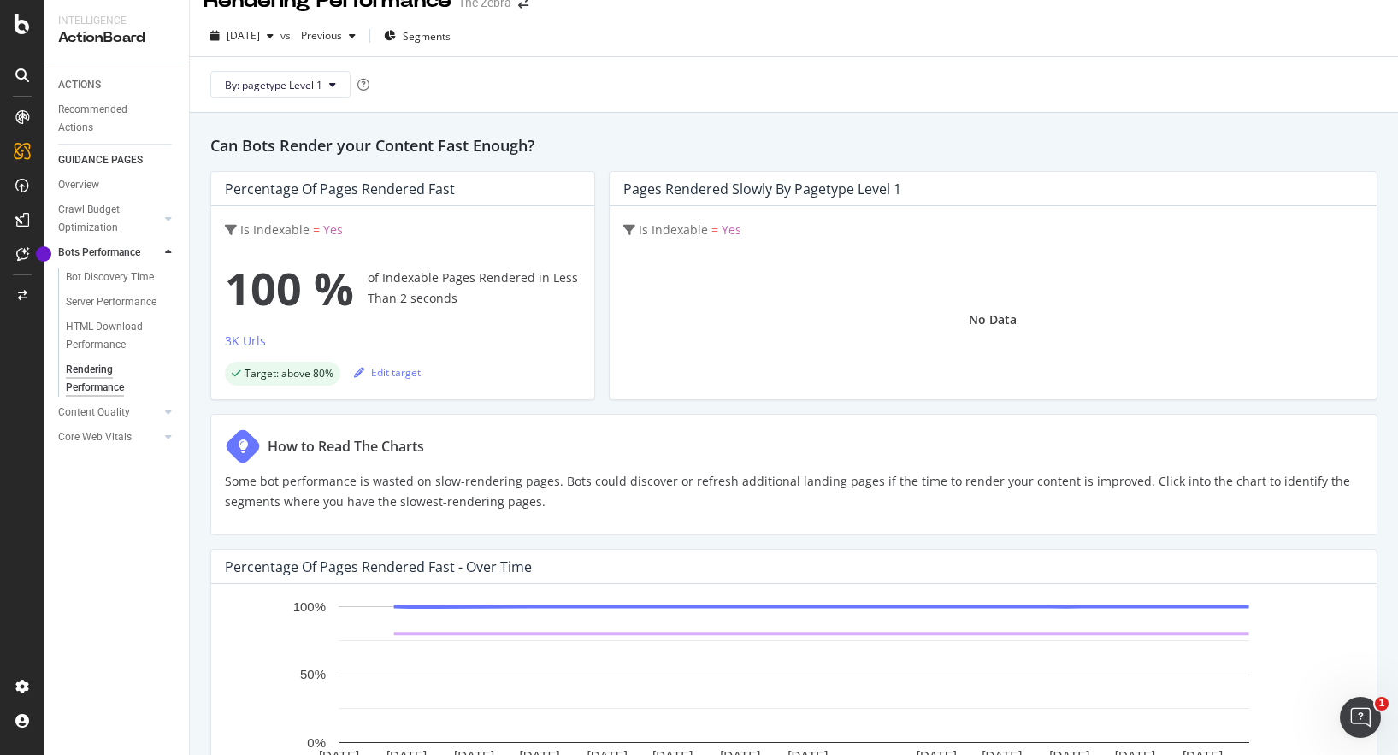
click at [444, 286] on div "100 % of Indexable Pages Rendered in Less Than 2 seconds" at bounding box center [403, 288] width 356 height 68
click at [417, 283] on div "100 % of Indexable Pages Rendered in Less Than 2 seconds" at bounding box center [403, 288] width 356 height 68
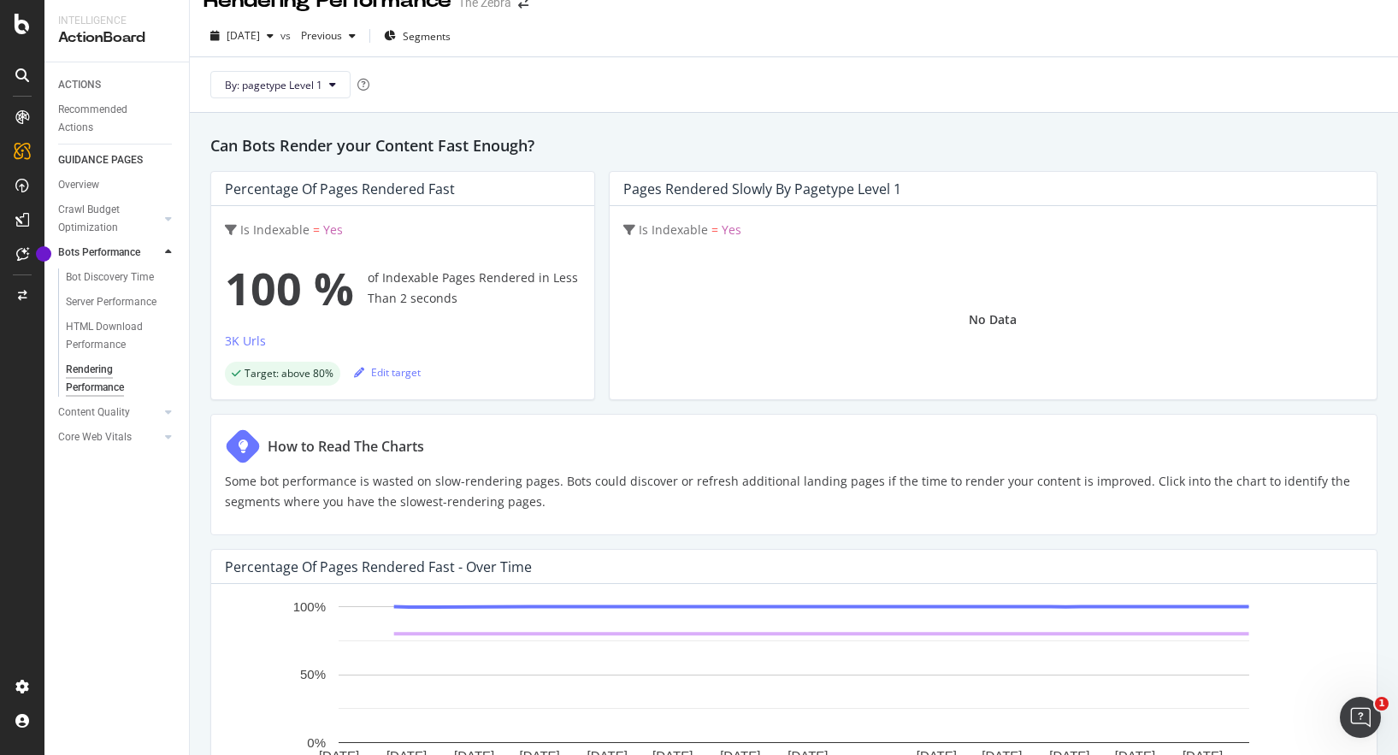
click at [417, 283] on div "100 % of Indexable Pages Rendered in Less Than 2 seconds" at bounding box center [403, 288] width 356 height 68
click at [455, 280] on div "100 % of Indexable Pages Rendered in Less Than 2 seconds" at bounding box center [403, 288] width 356 height 68
click at [318, 95] on button "By: pagetype Level 1" at bounding box center [280, 84] width 140 height 27
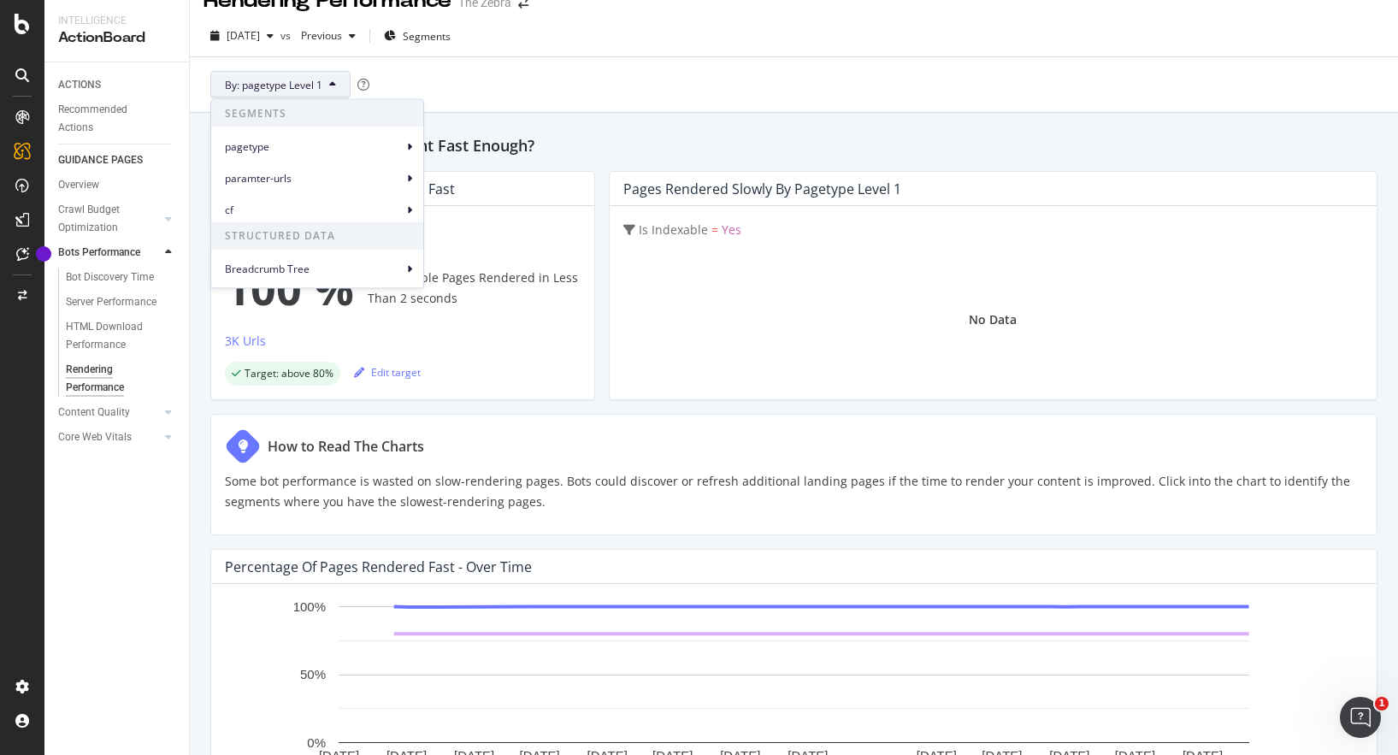
click at [517, 115] on div "Can Bots Render your Content Fast Enough? Percentage of Pages Rendered Fast Is …" at bounding box center [794, 607] width 1208 height 989
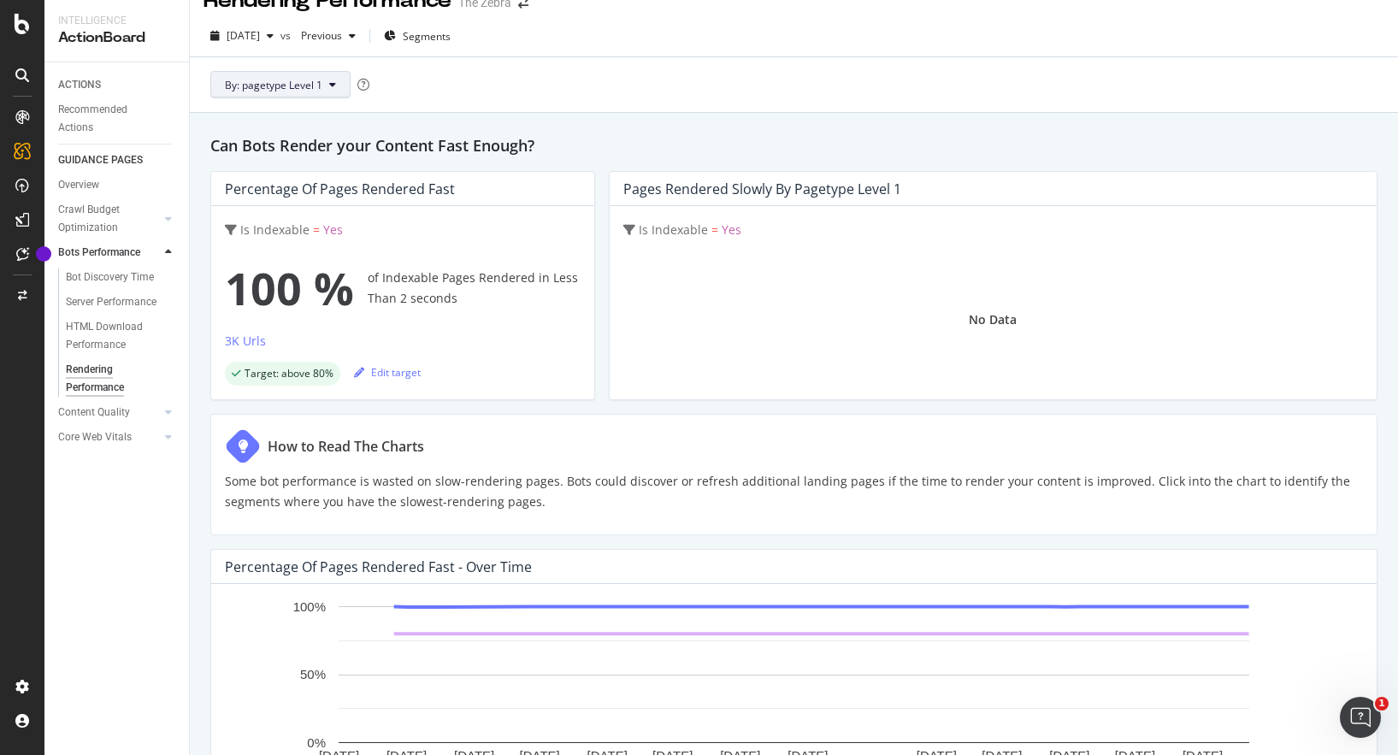
click at [322, 79] on button "By: pagetype Level 1" at bounding box center [280, 84] width 140 height 27
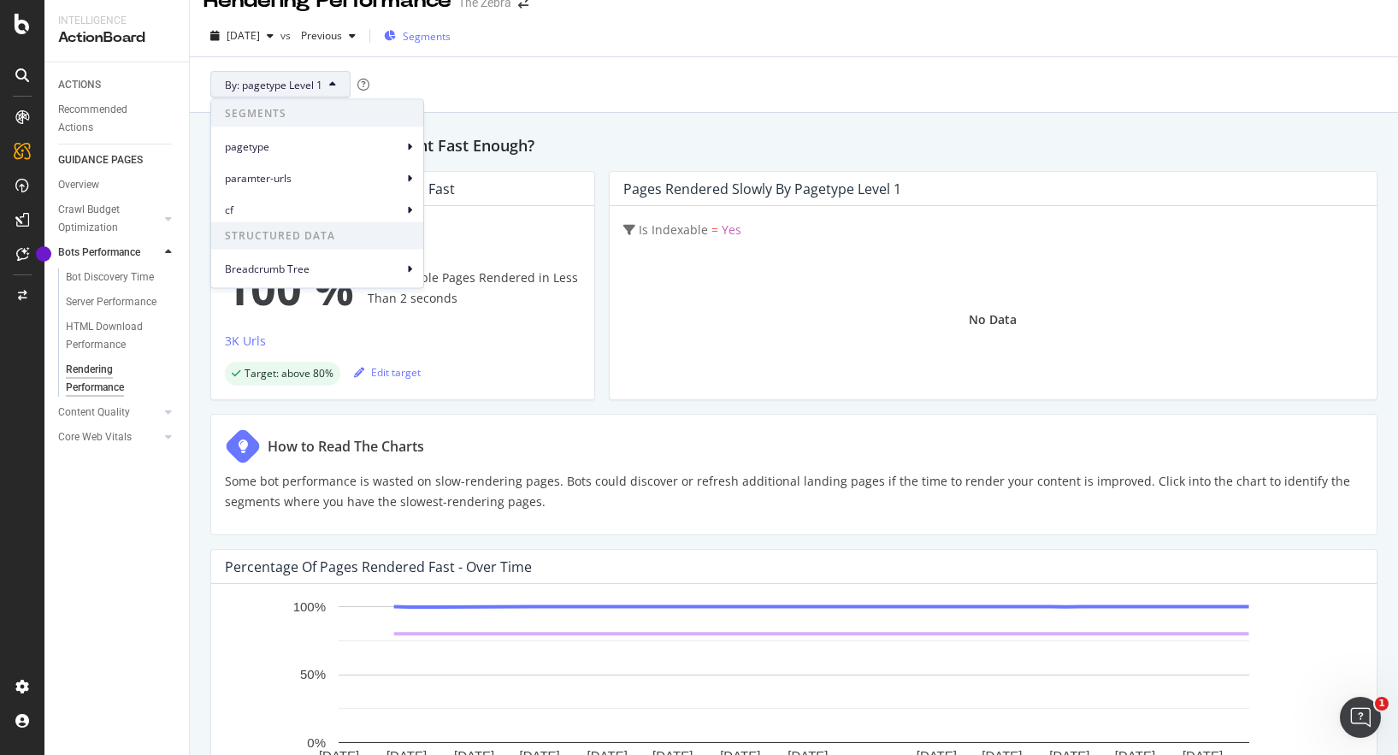
click at [451, 39] on span "Segments" at bounding box center [427, 36] width 48 height 15
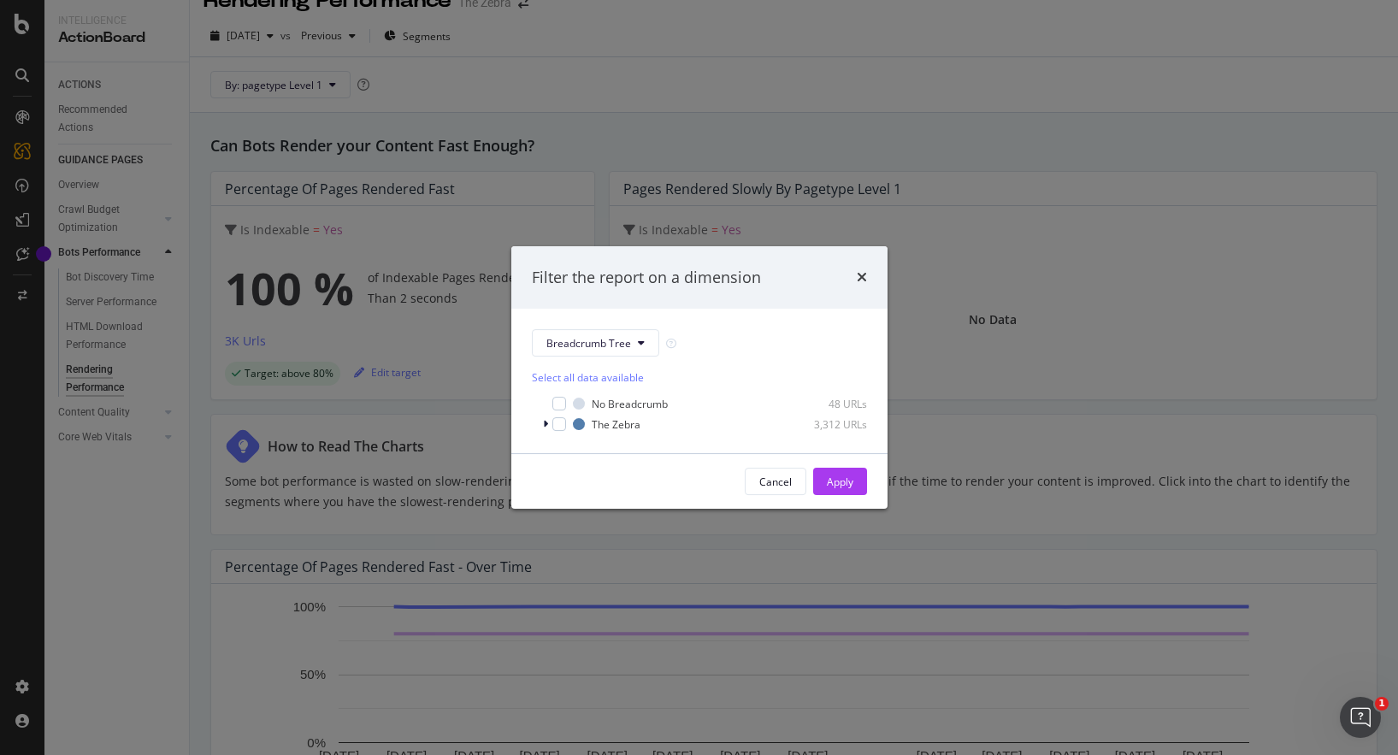
click at [862, 265] on div "Filter the report on a dimension" at bounding box center [699, 277] width 376 height 63
click at [862, 275] on icon "times" at bounding box center [862, 277] width 10 height 14
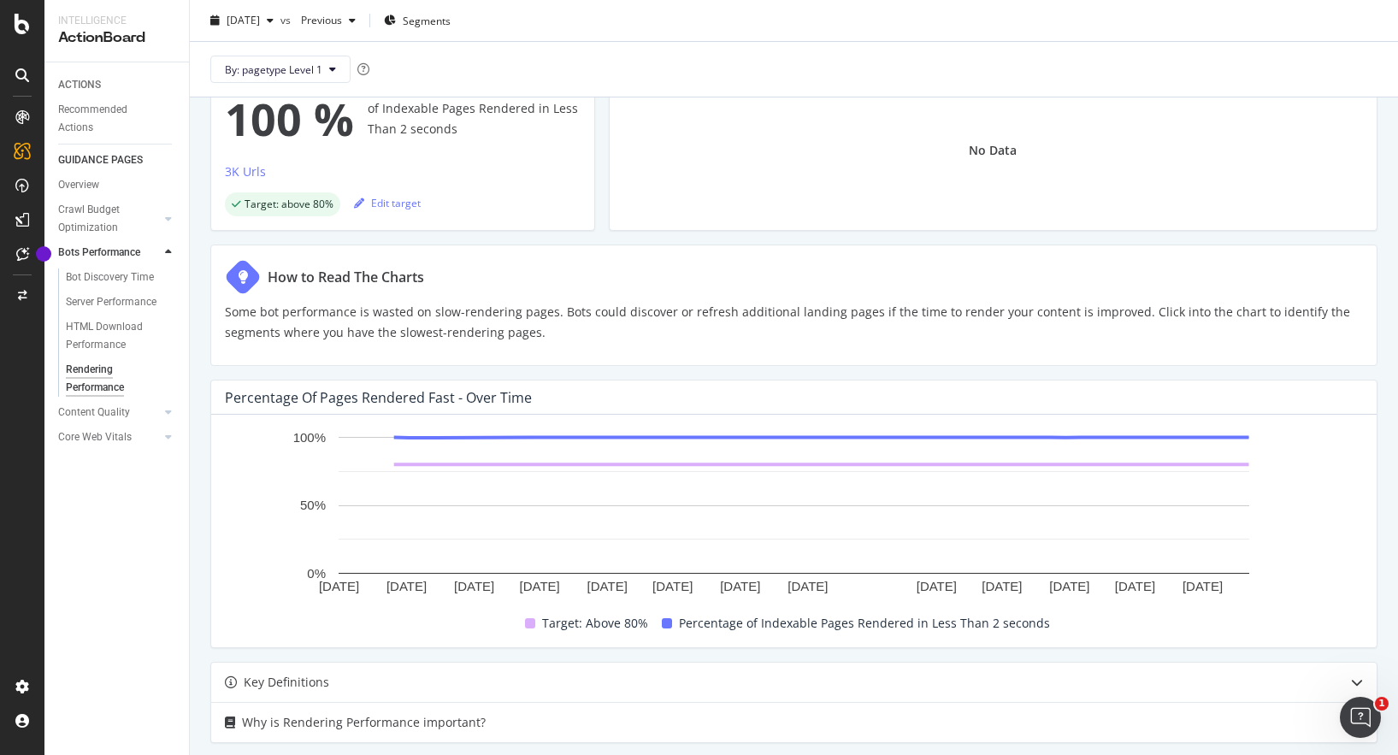
scroll to position [355, 0]
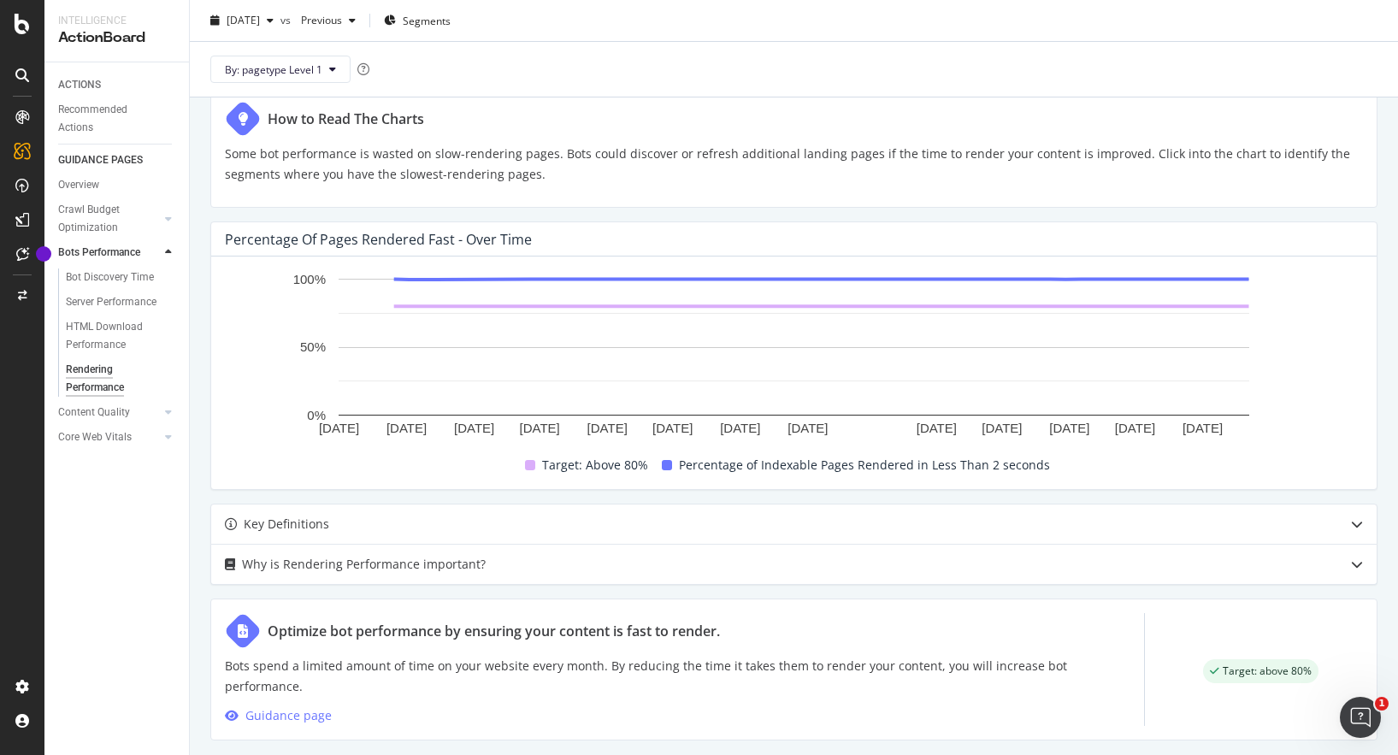
click at [712, 465] on span "Percentage of Indexable Pages Rendered in Less Than 2 seconds" at bounding box center [864, 465] width 371 height 21
click at [693, 466] on span "Percentage of Indexable Pages Rendered in Less Than 2 seconds" at bounding box center [864, 465] width 371 height 21
click at [612, 529] on div "Key Definitions" at bounding box center [760, 524] width 1098 height 21
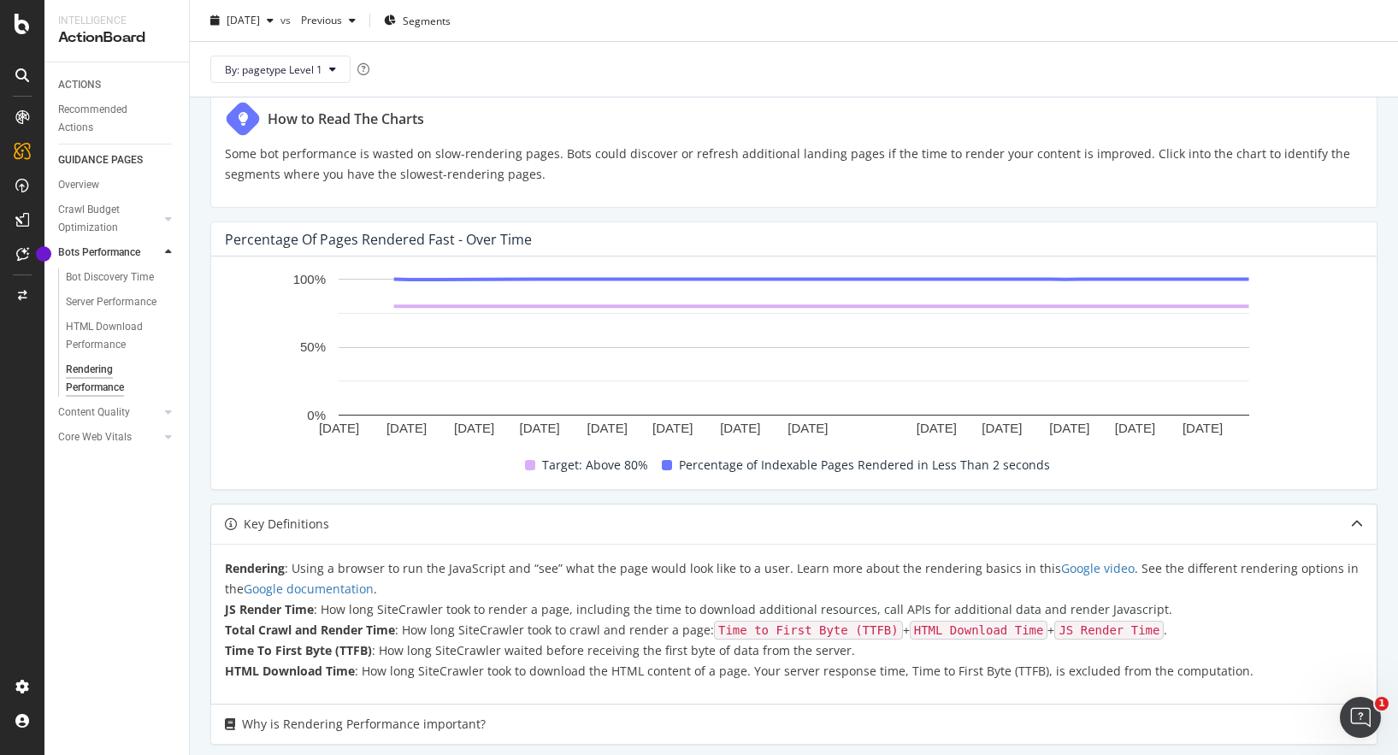
click at [612, 529] on div "Key Definitions" at bounding box center [760, 524] width 1098 height 21
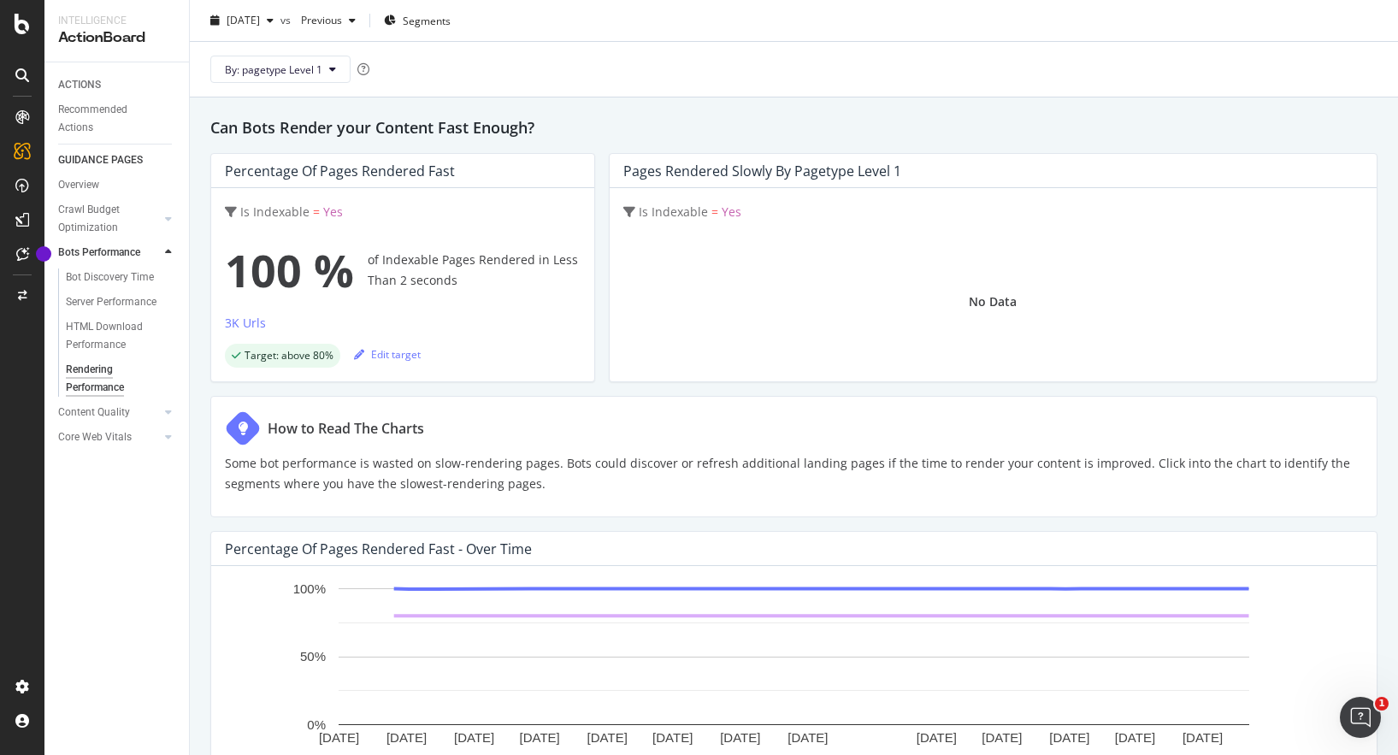
scroll to position [0, 0]
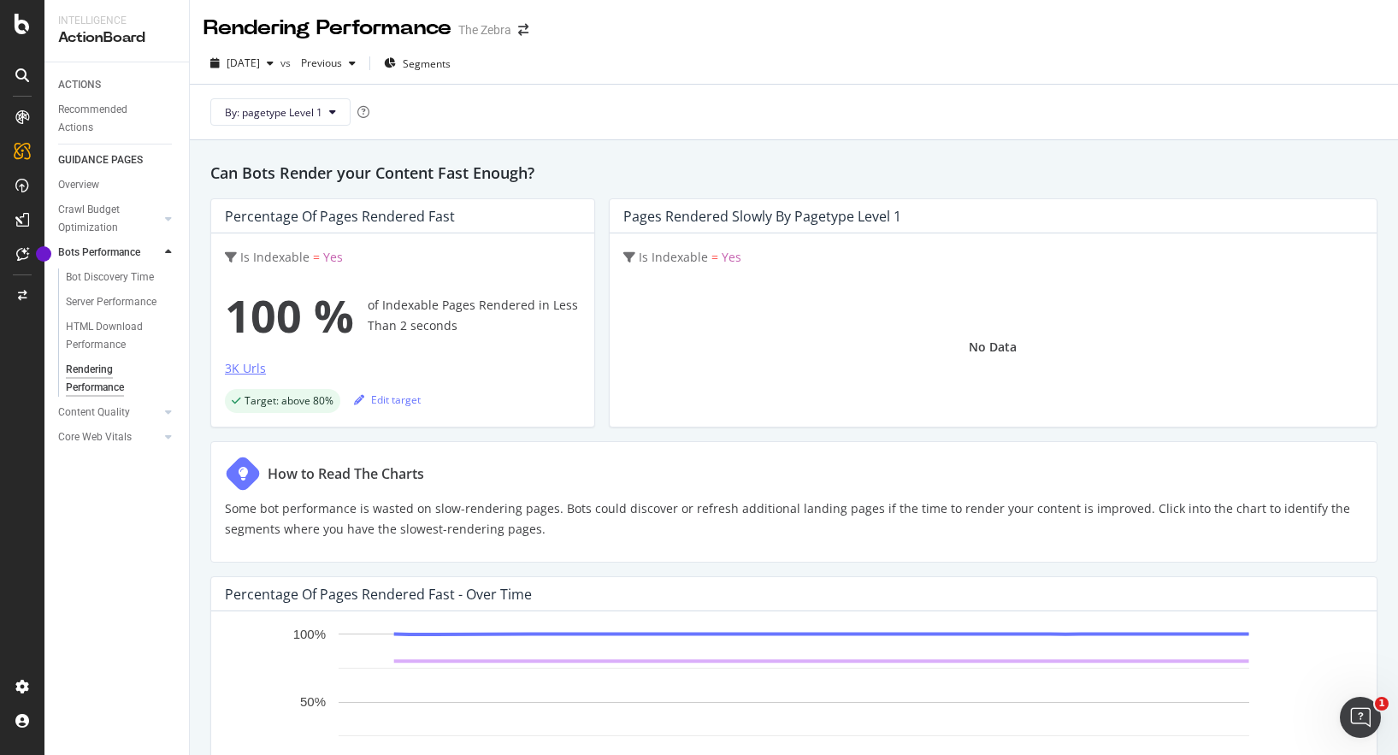
click at [244, 369] on div "3K Urls" at bounding box center [245, 368] width 41 height 17
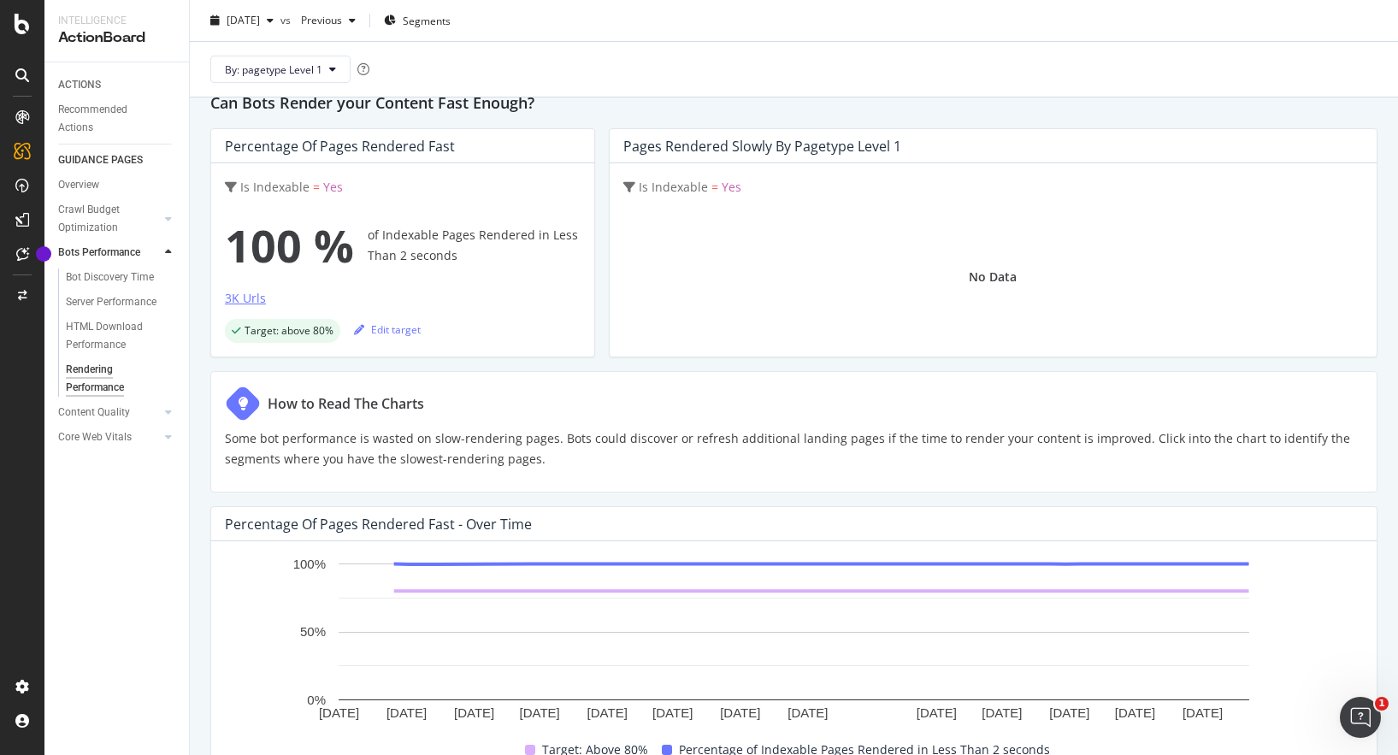
scroll to position [50, 0]
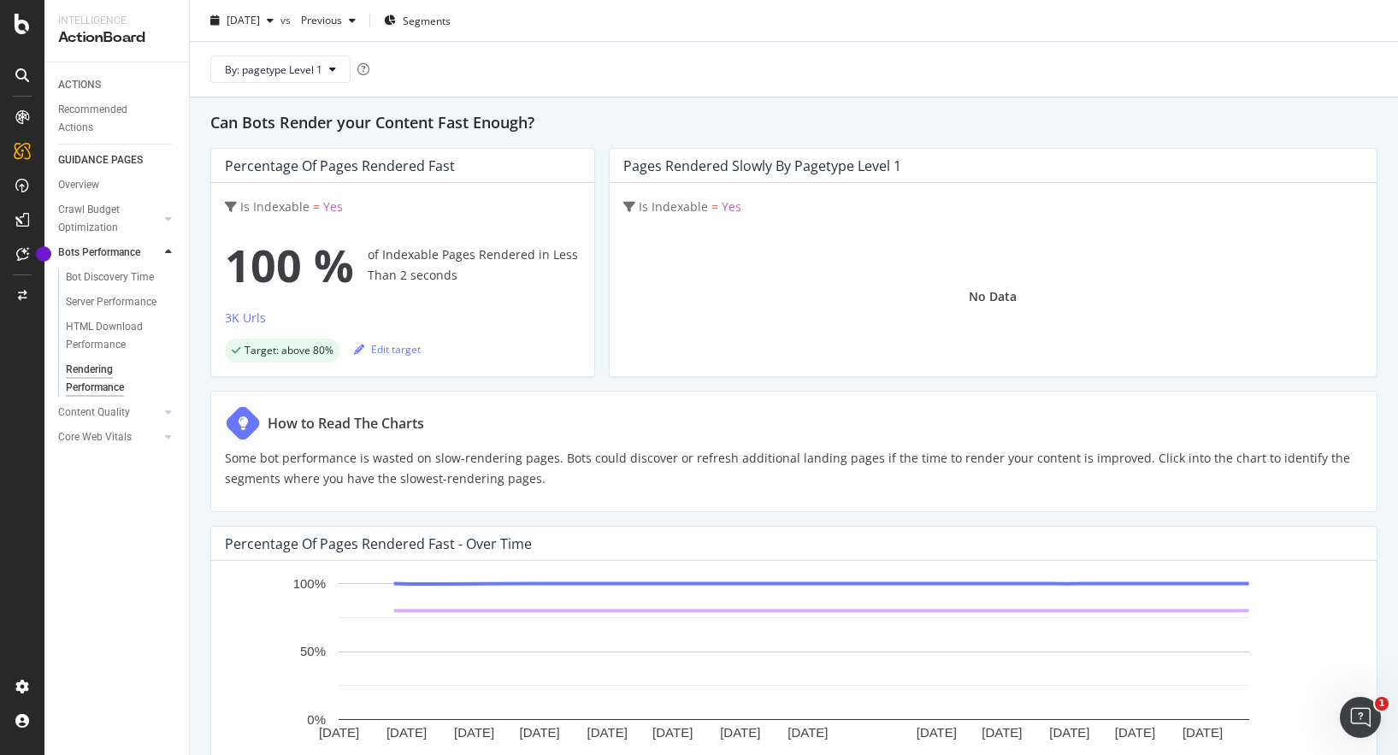
click at [490, 348] on div "Target: above 80% Edit target" at bounding box center [403, 348] width 356 height 27
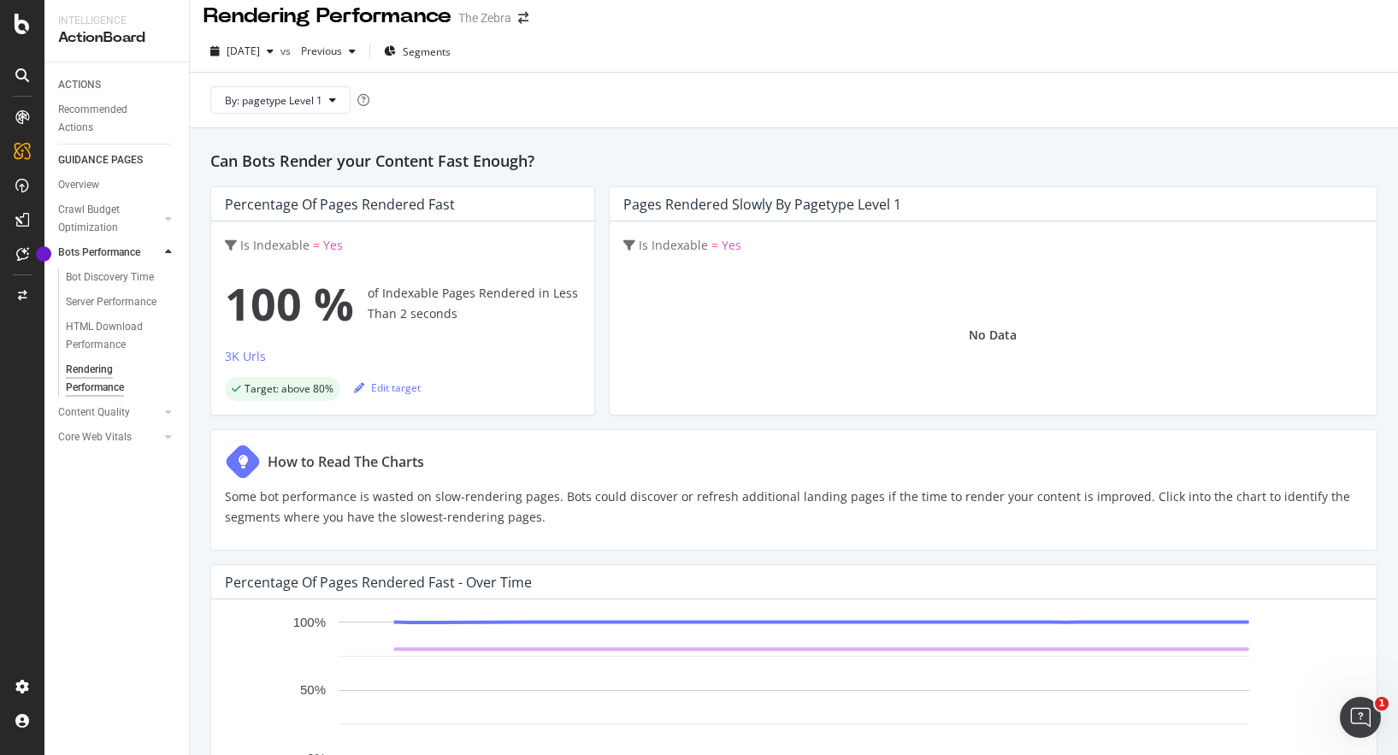
scroll to position [0, 0]
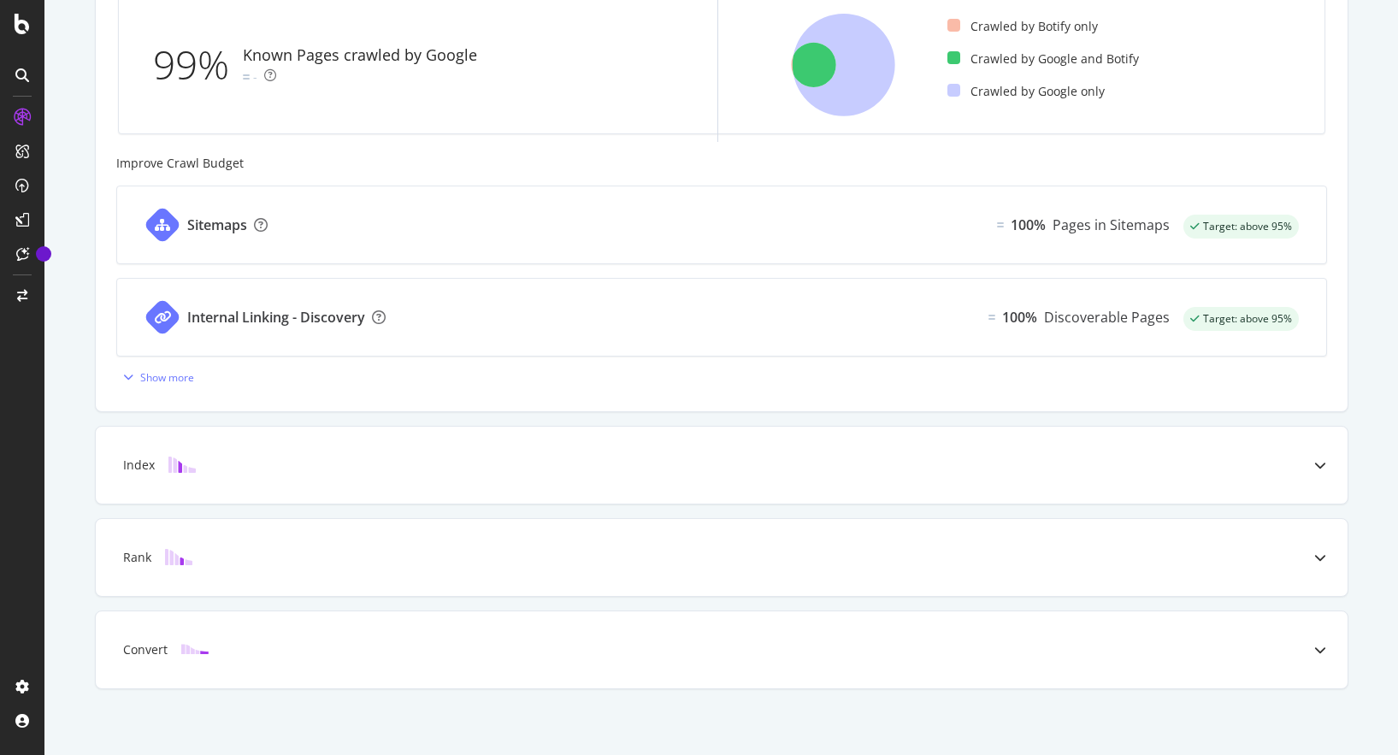
scroll to position [576, 0]
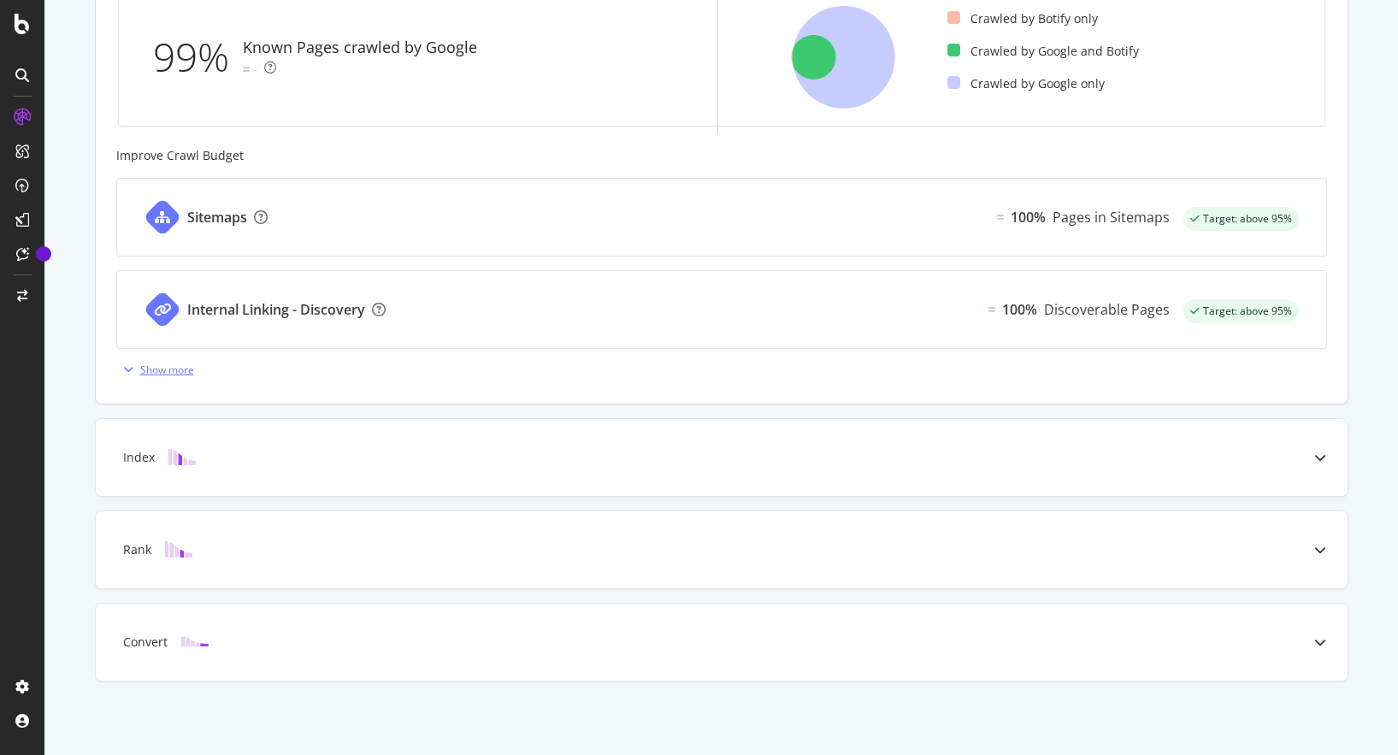
click at [162, 372] on div "Show more" at bounding box center [167, 370] width 54 height 15
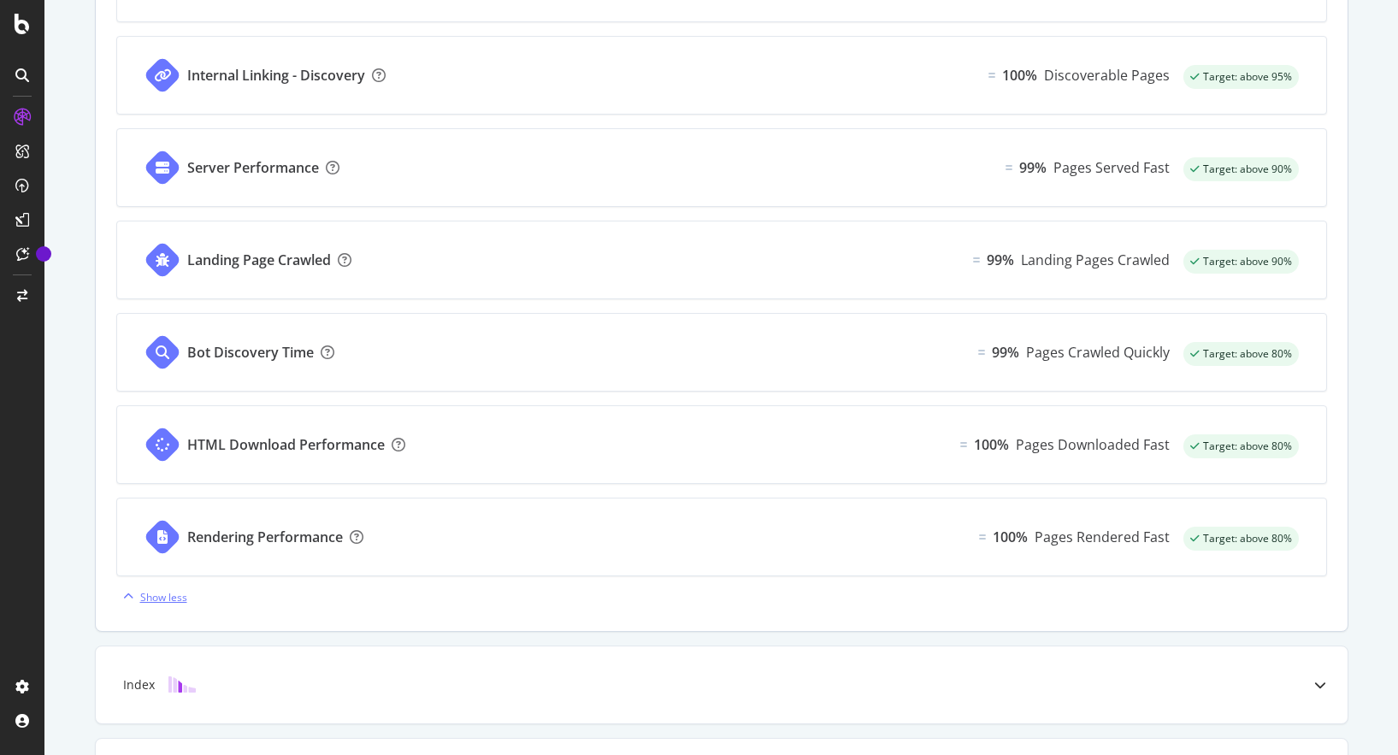
scroll to position [812, 0]
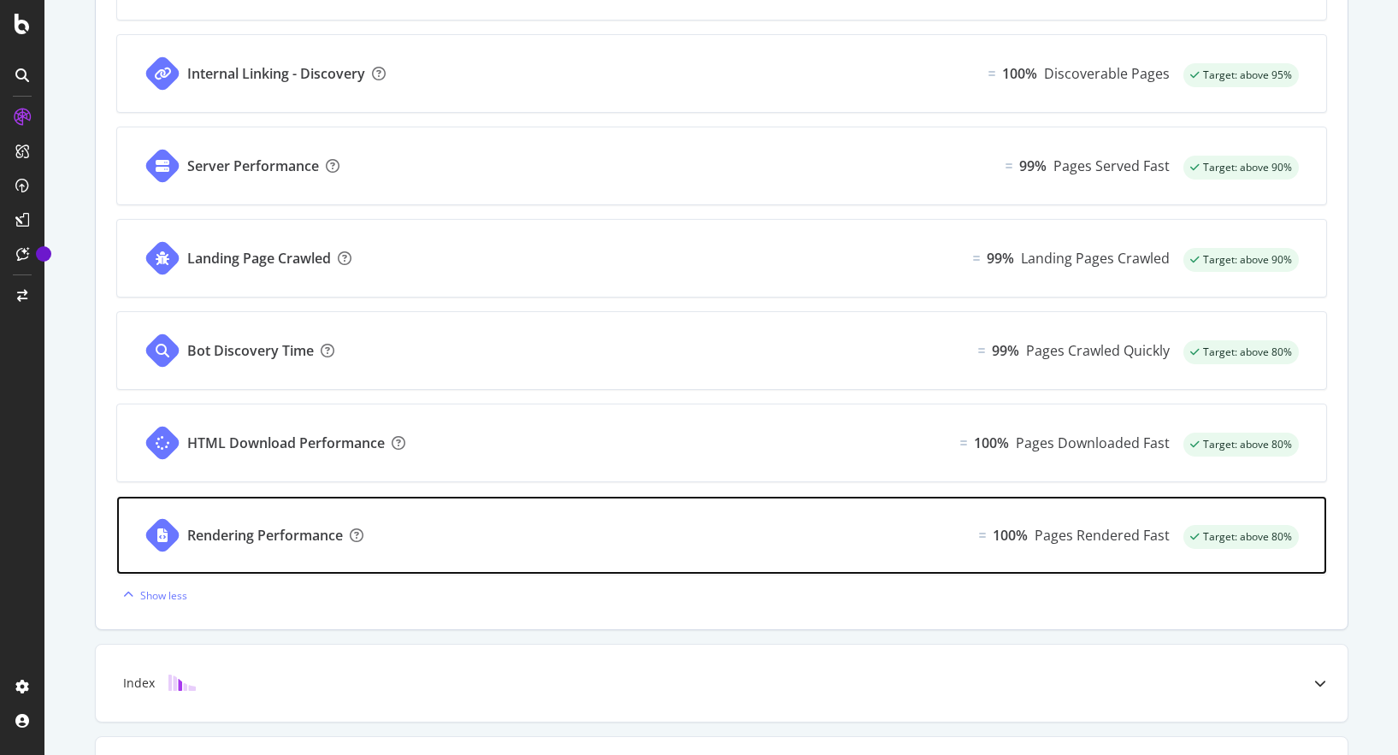
click at [431, 536] on div "Rendering Performance 100% Pages Rendered Fast Target: above 80%" at bounding box center [721, 535] width 1209 height 77
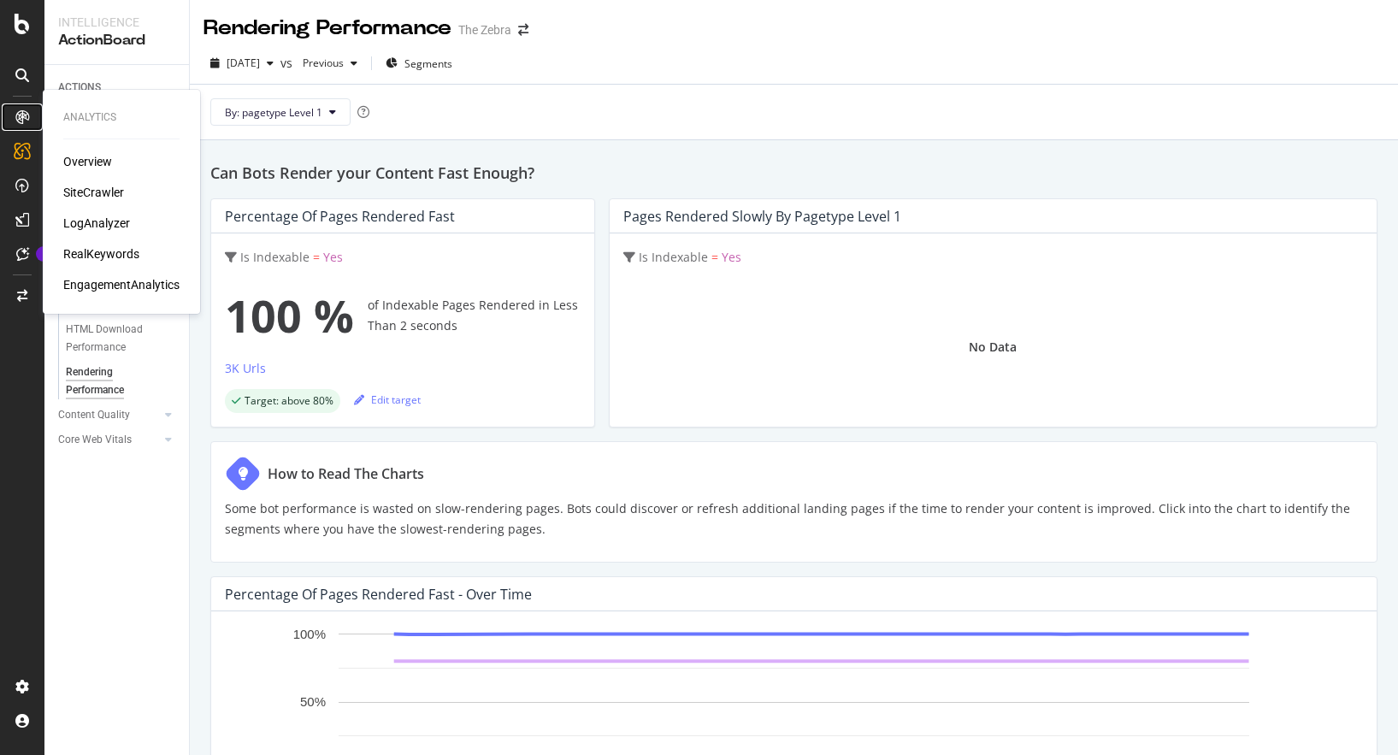
click at [29, 109] on div at bounding box center [22, 116] width 27 height 27
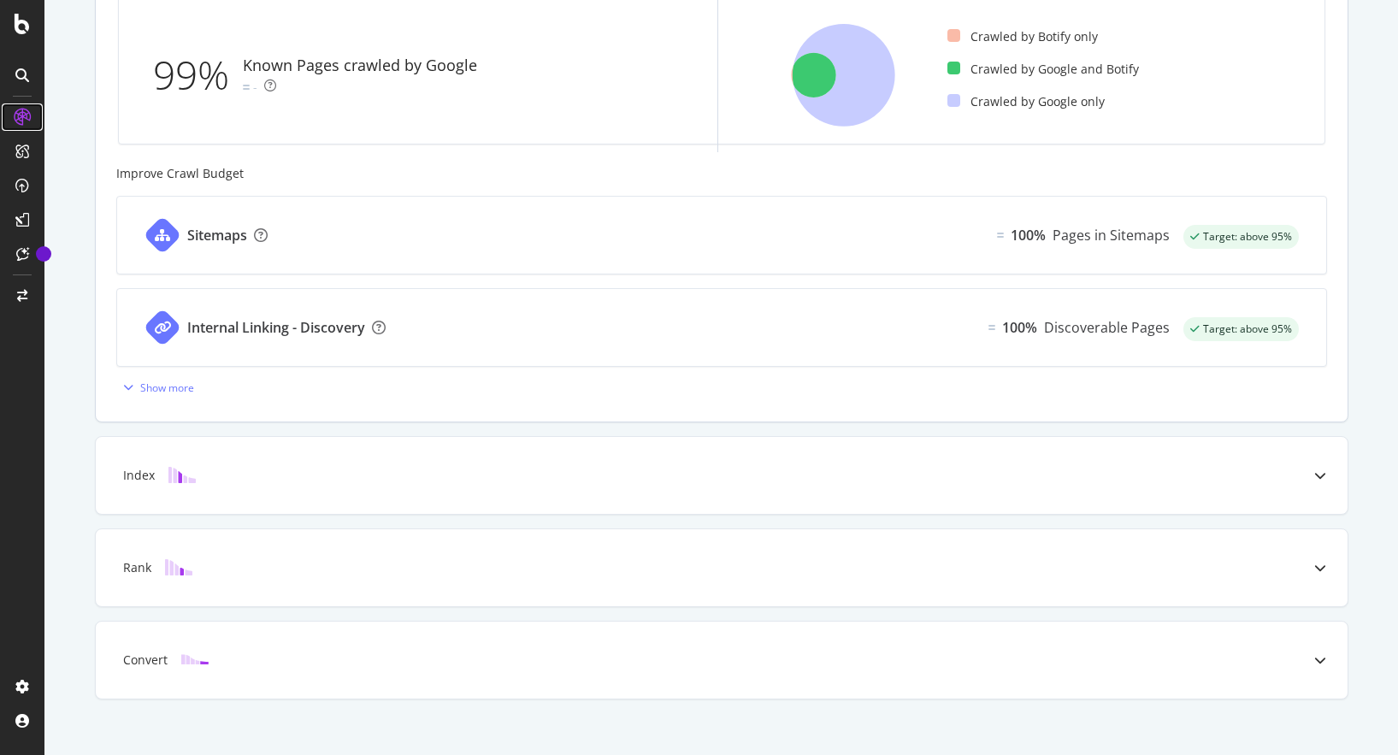
scroll to position [576, 0]
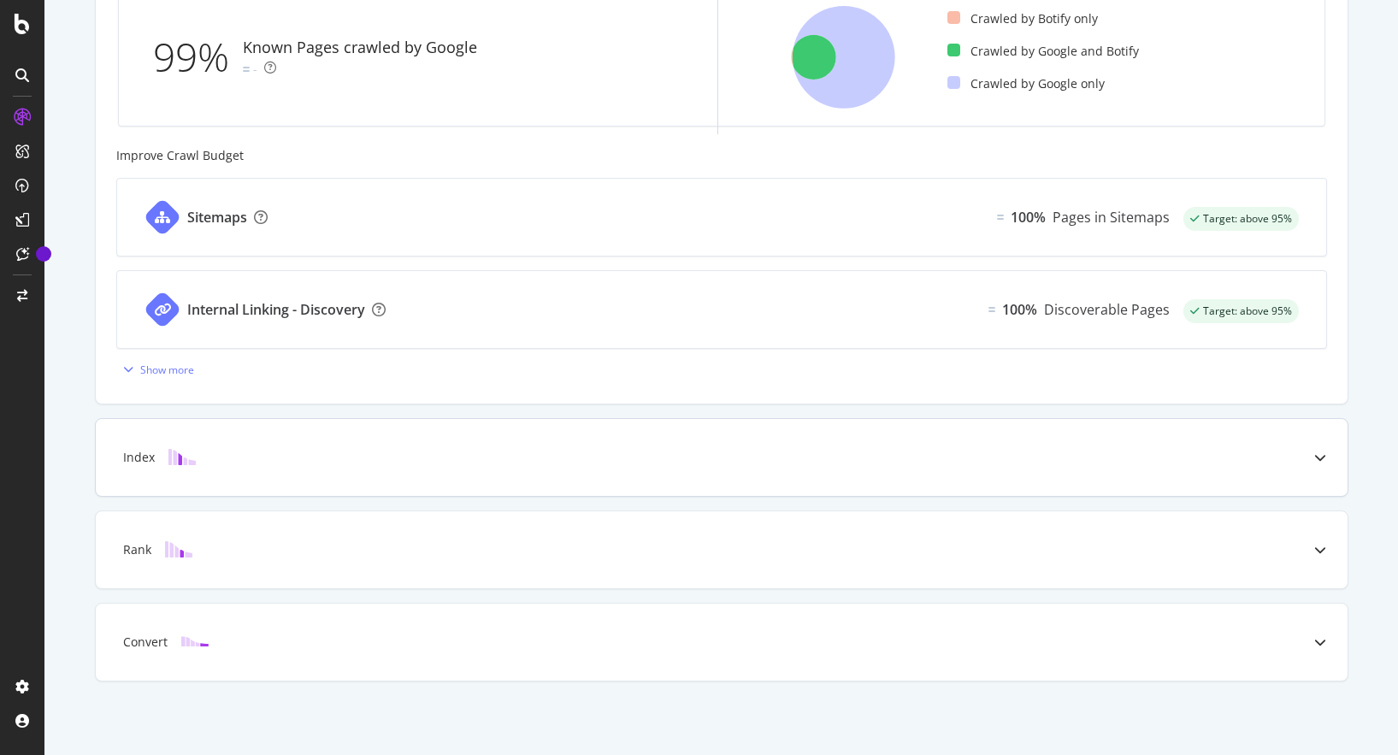
click at [674, 475] on div "Index" at bounding box center [722, 457] width 1252 height 77
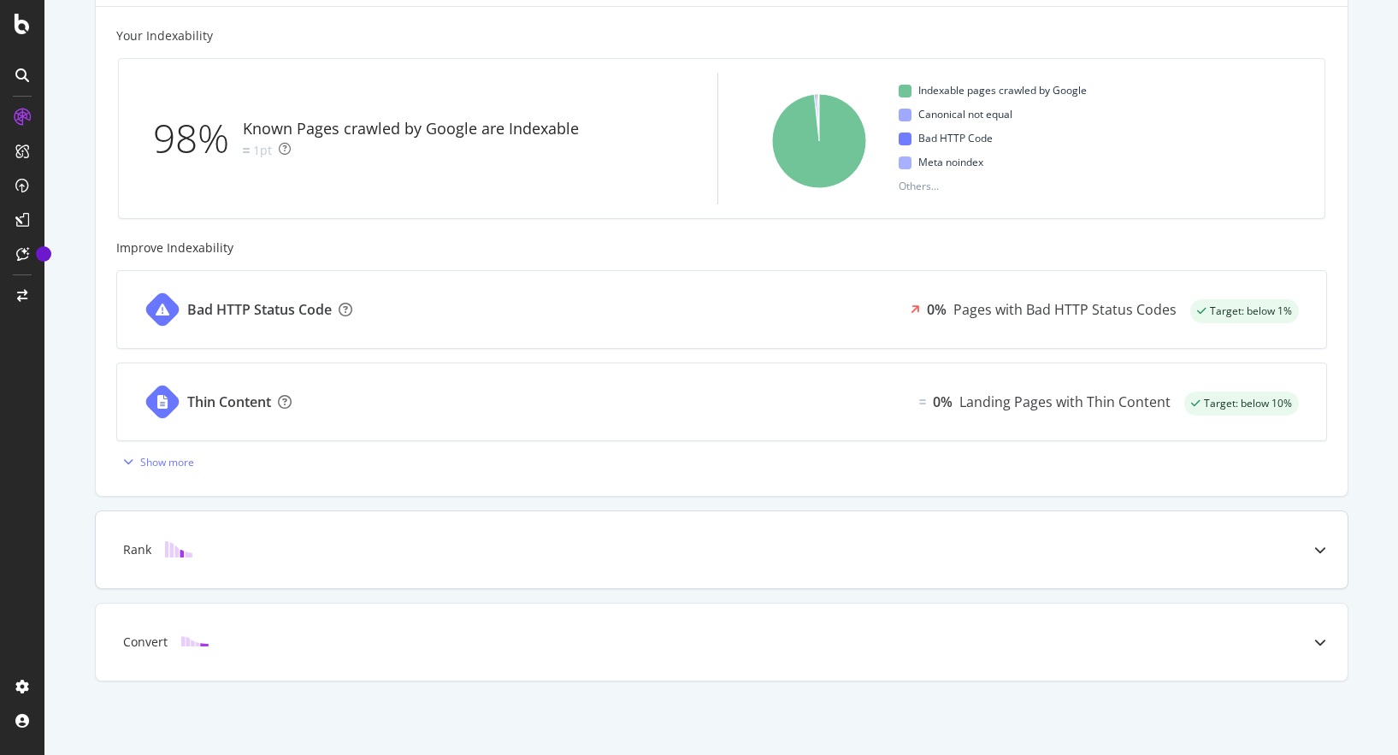
click at [708, 573] on div "Rank" at bounding box center [722, 549] width 1252 height 77
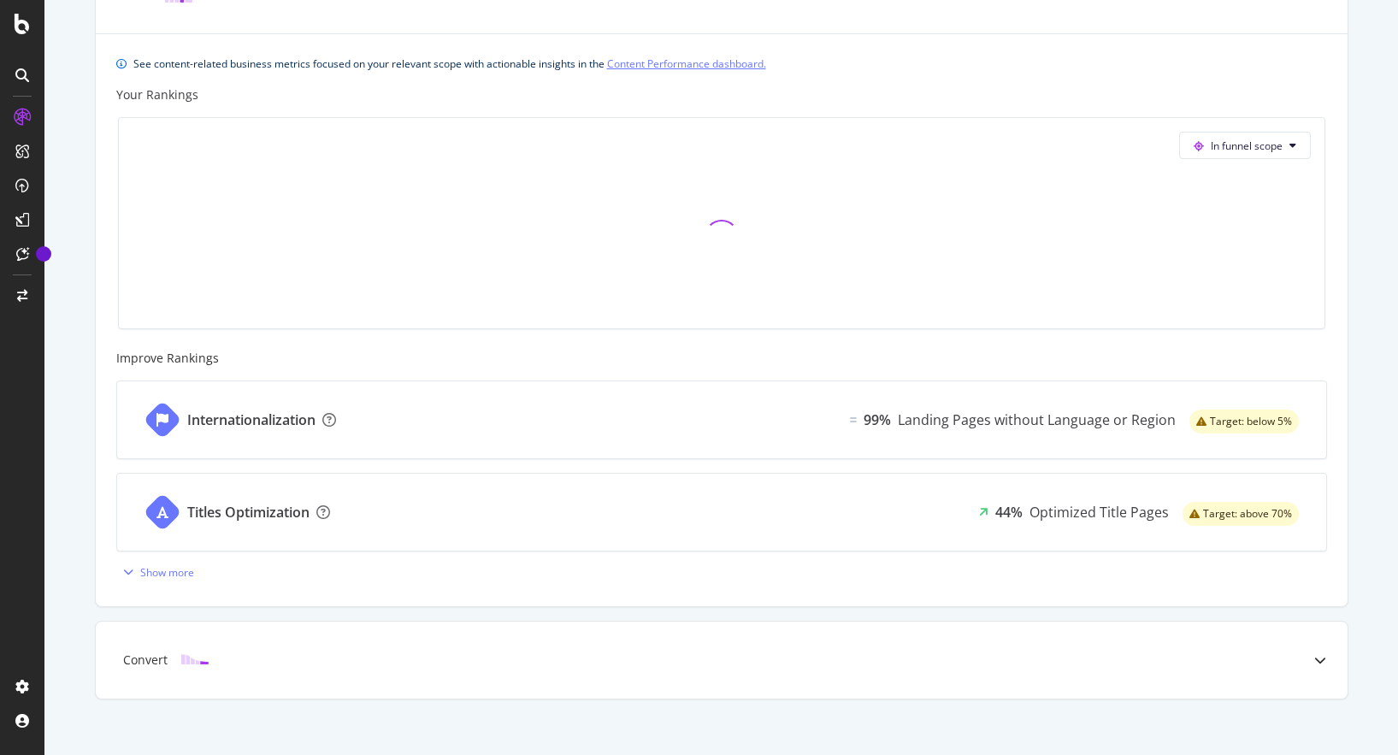
scroll to position [658, 0]
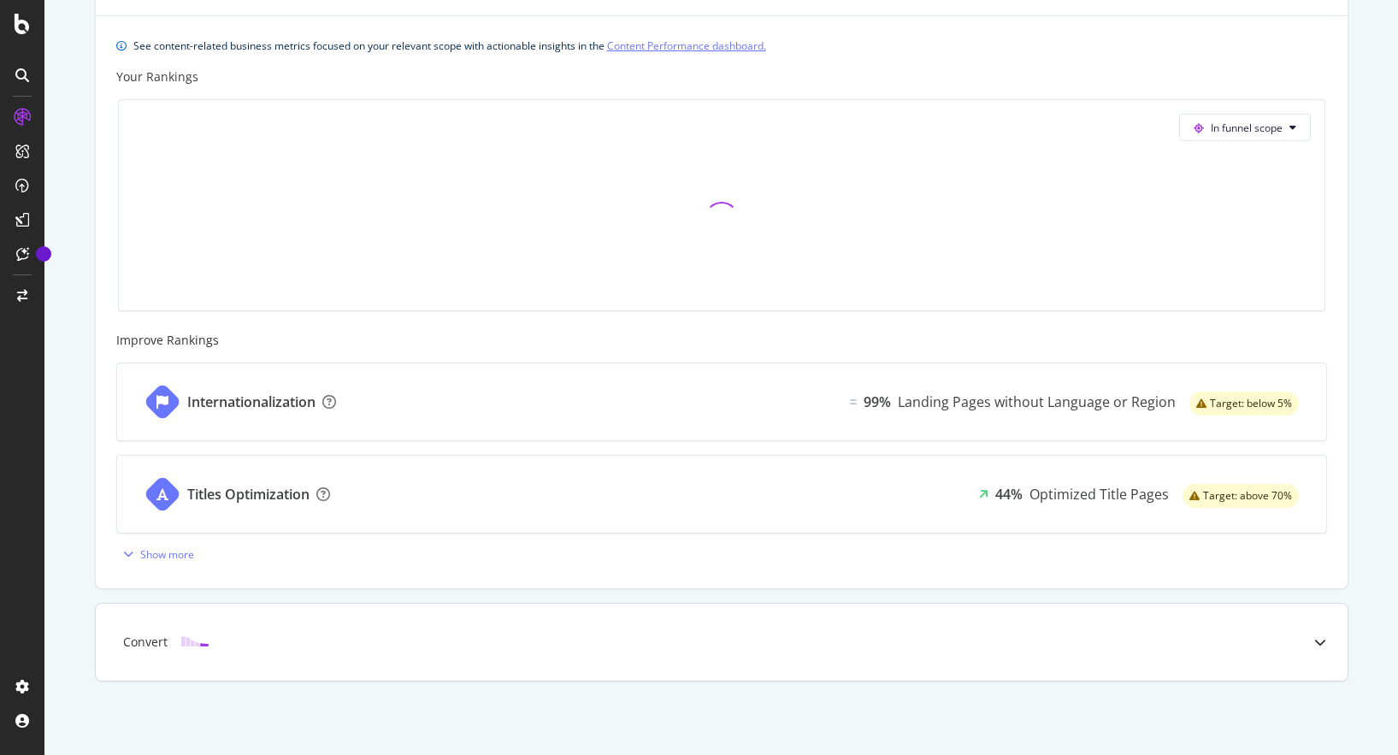
click at [576, 636] on div "Convert" at bounding box center [695, 642] width 1184 height 17
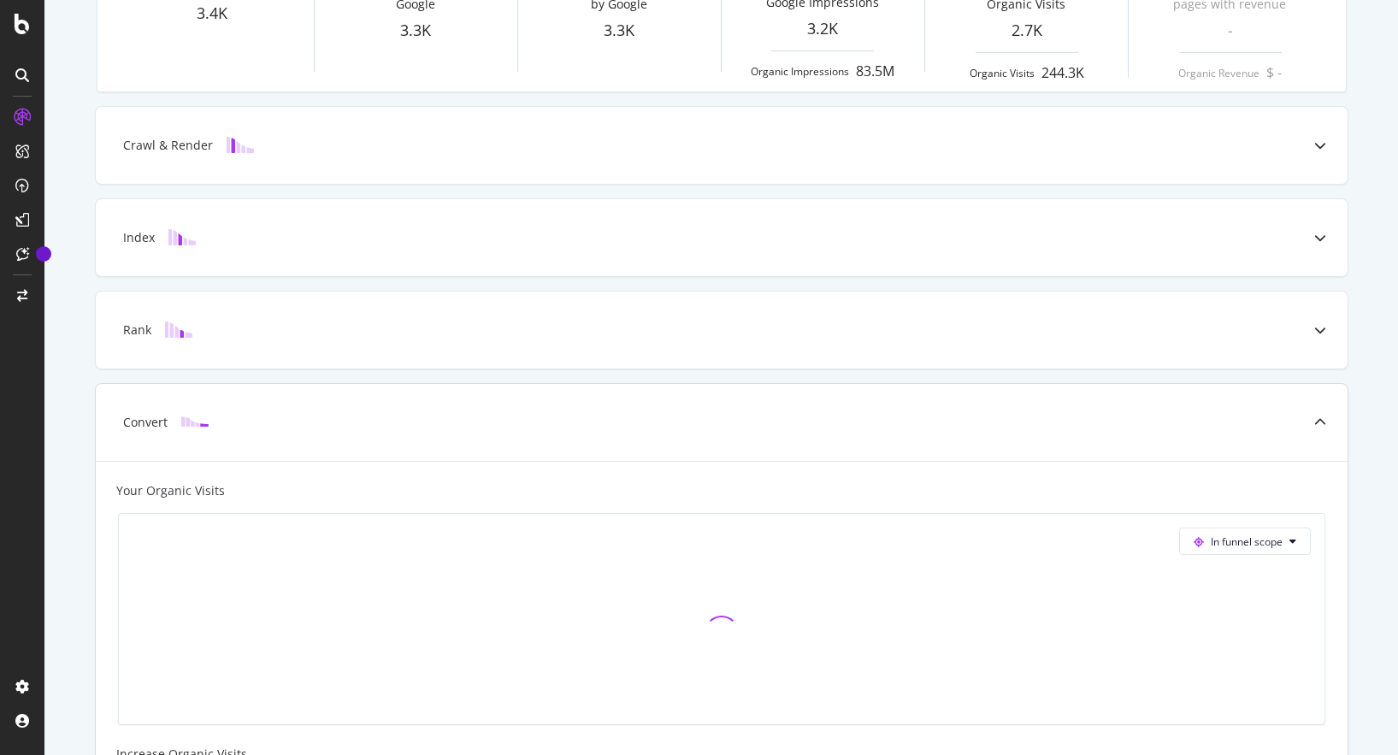
scroll to position [0, 0]
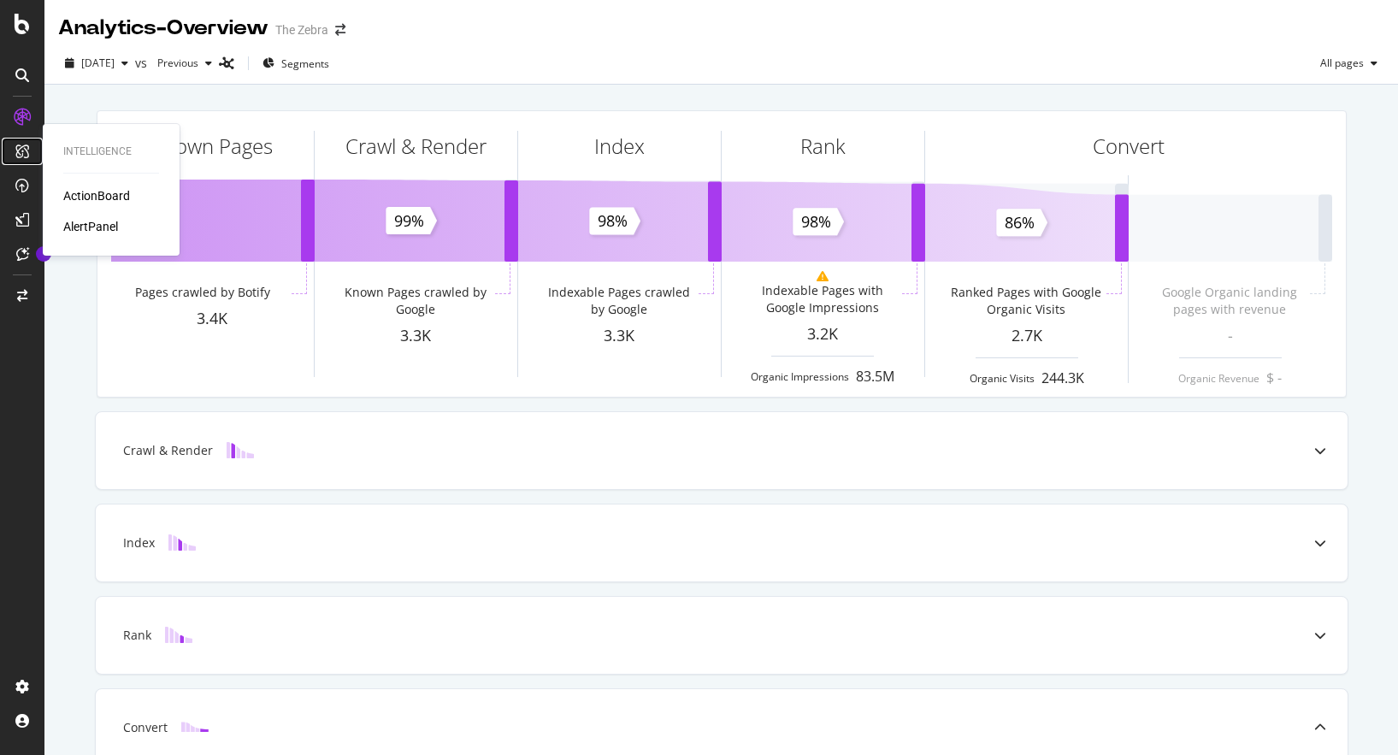
click at [27, 147] on icon at bounding box center [22, 152] width 14 height 14
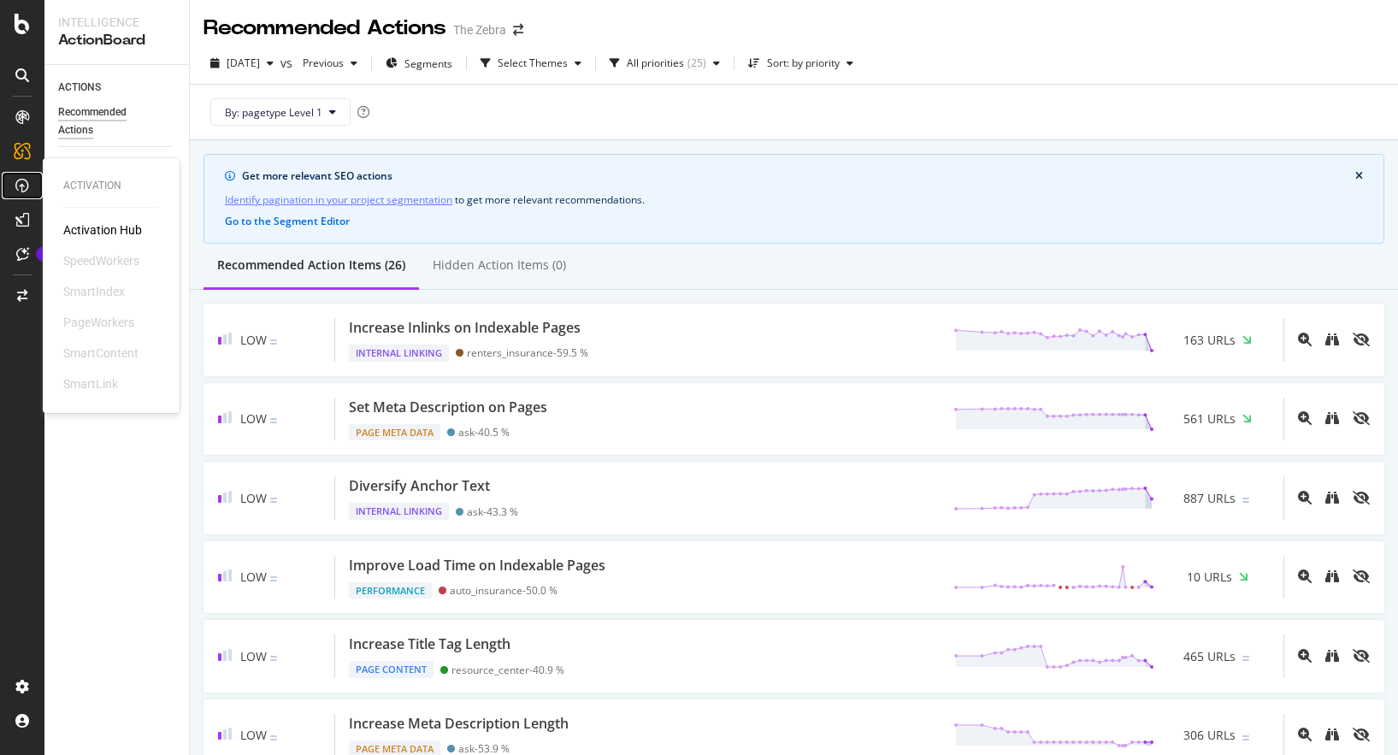
click at [18, 188] on icon at bounding box center [22, 186] width 14 height 14
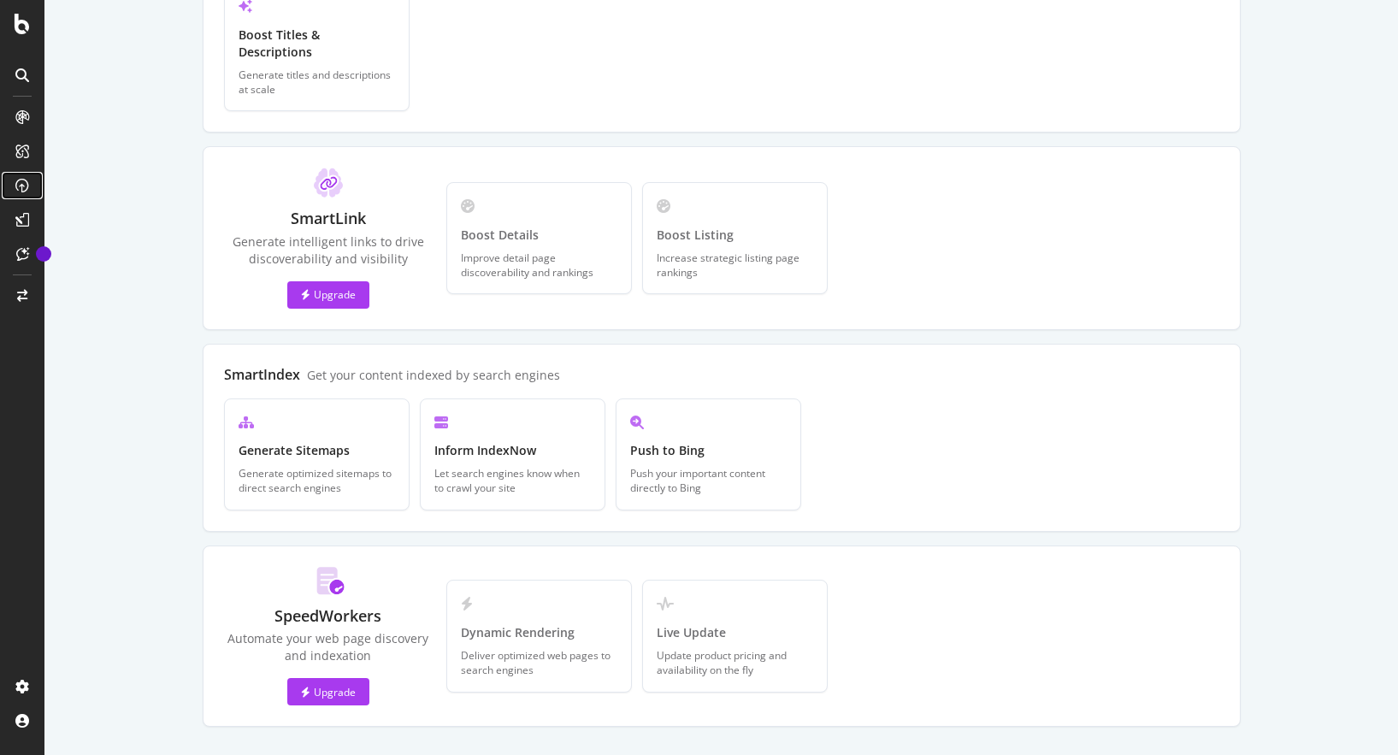
scroll to position [383, 0]
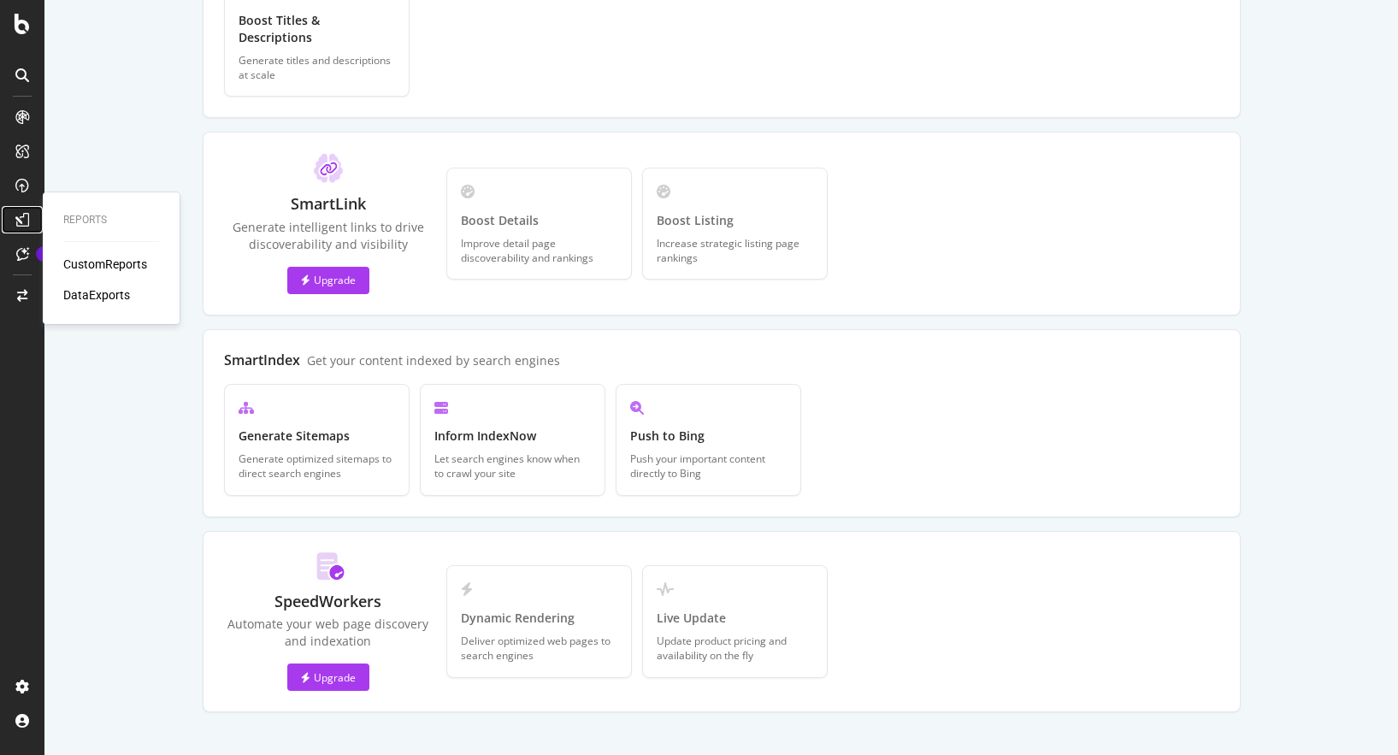
click at [21, 217] on icon at bounding box center [22, 220] width 14 height 14
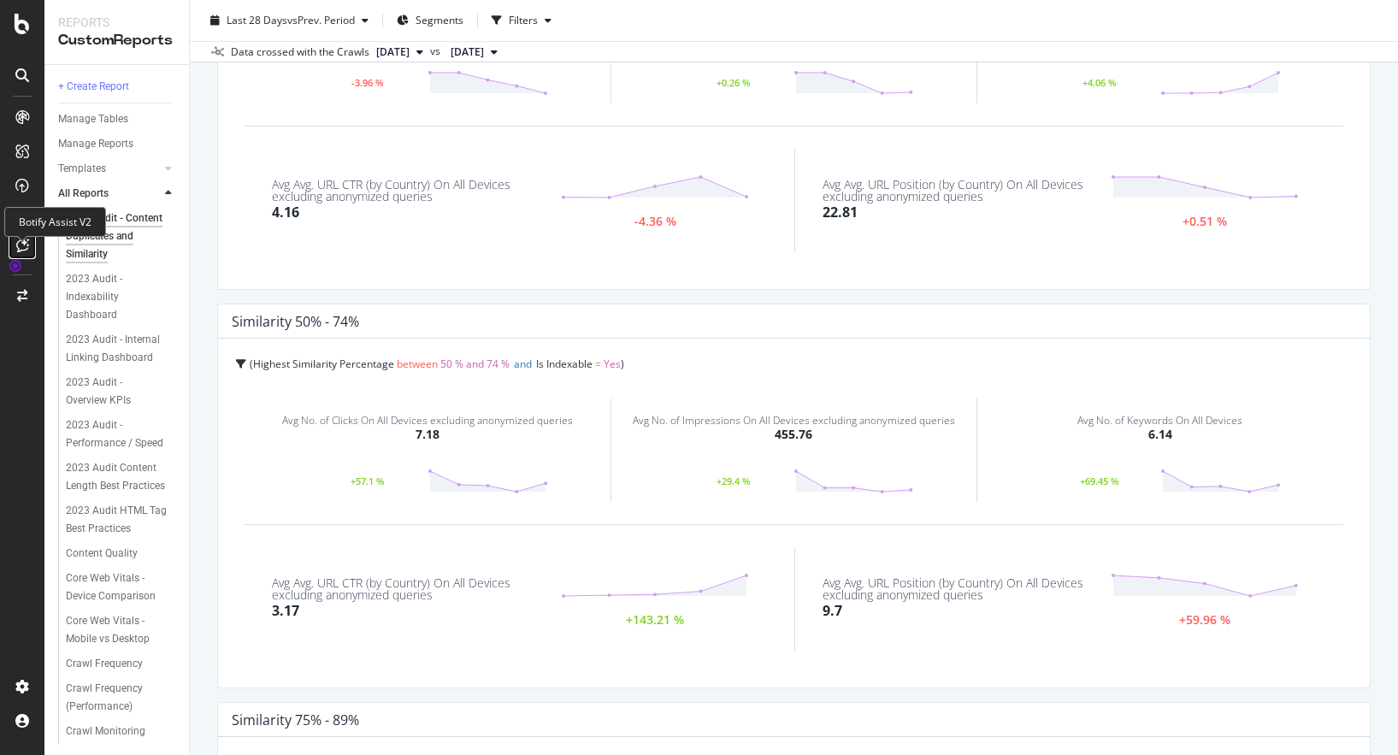
click at [21, 252] on icon at bounding box center [22, 246] width 13 height 14
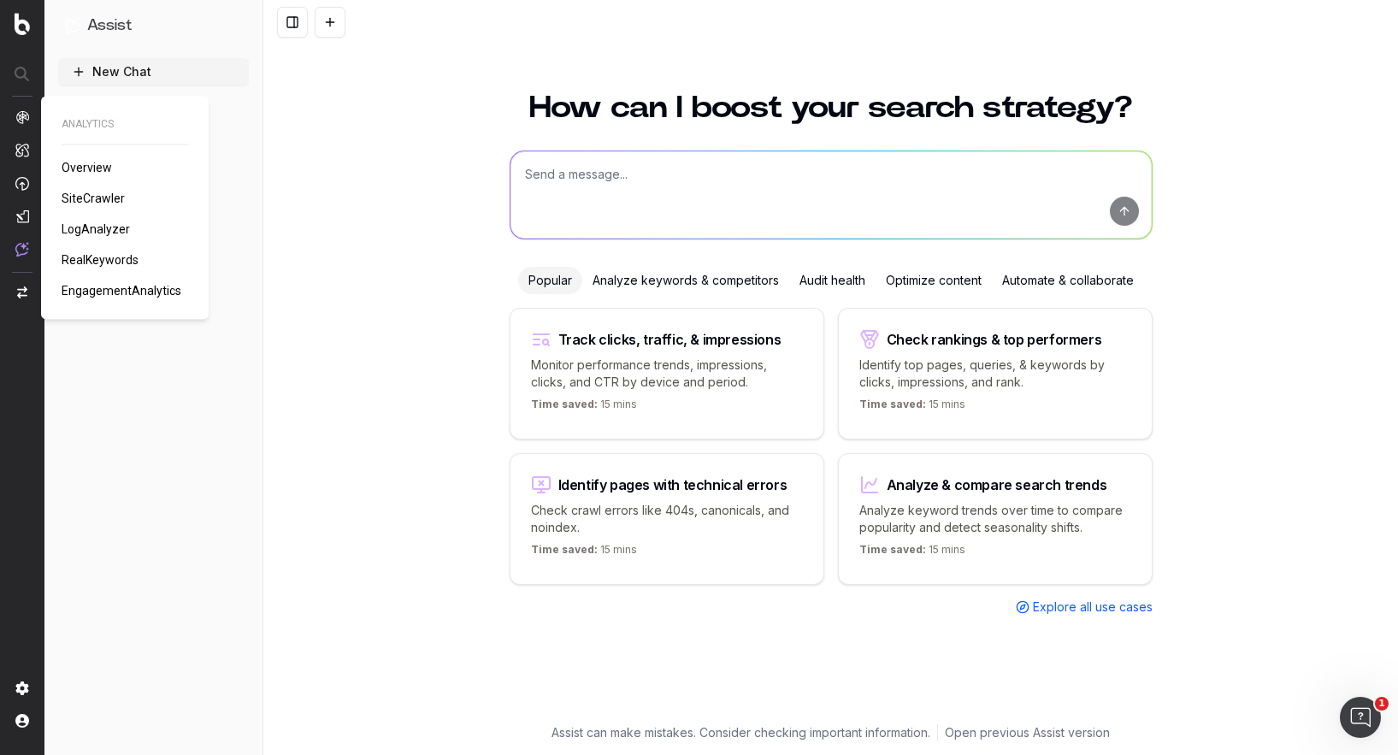
click at [19, 121] on img at bounding box center [22, 117] width 14 height 14
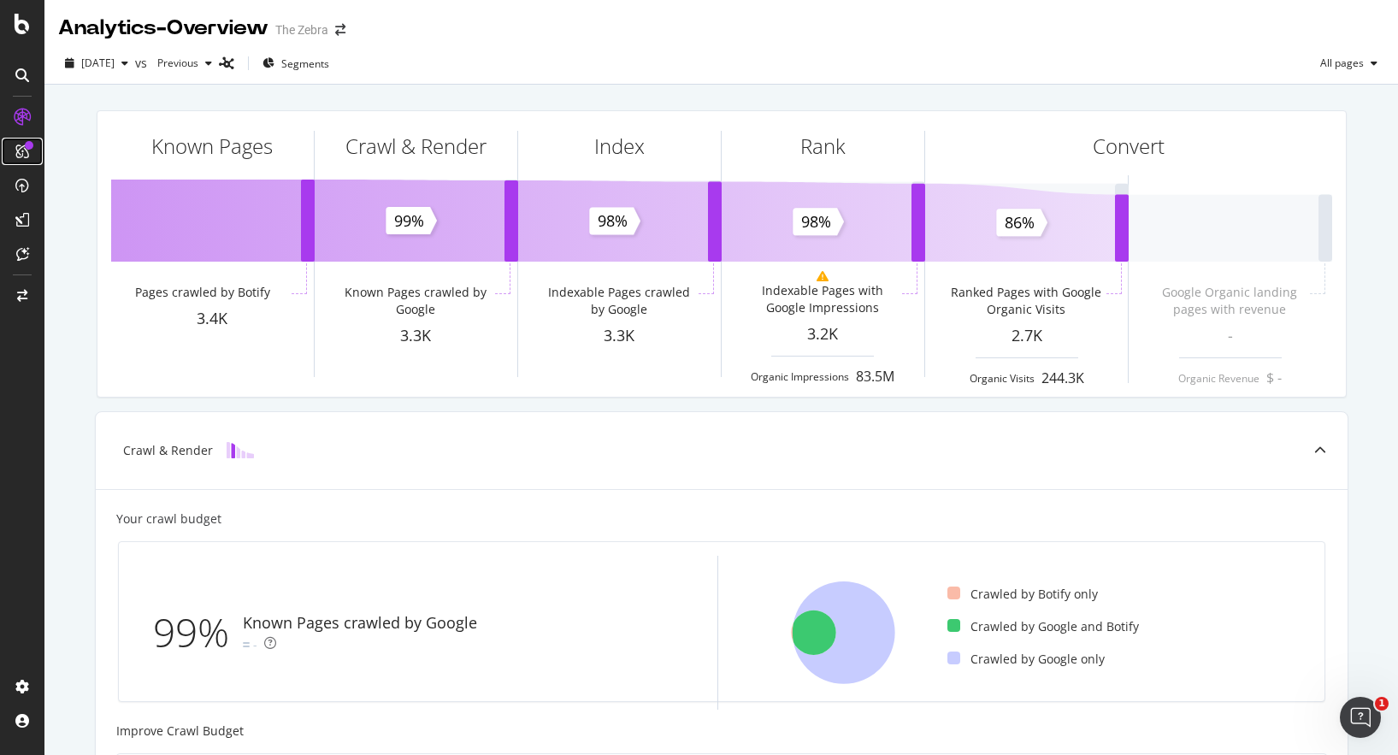
click at [24, 151] on icon at bounding box center [22, 152] width 14 height 14
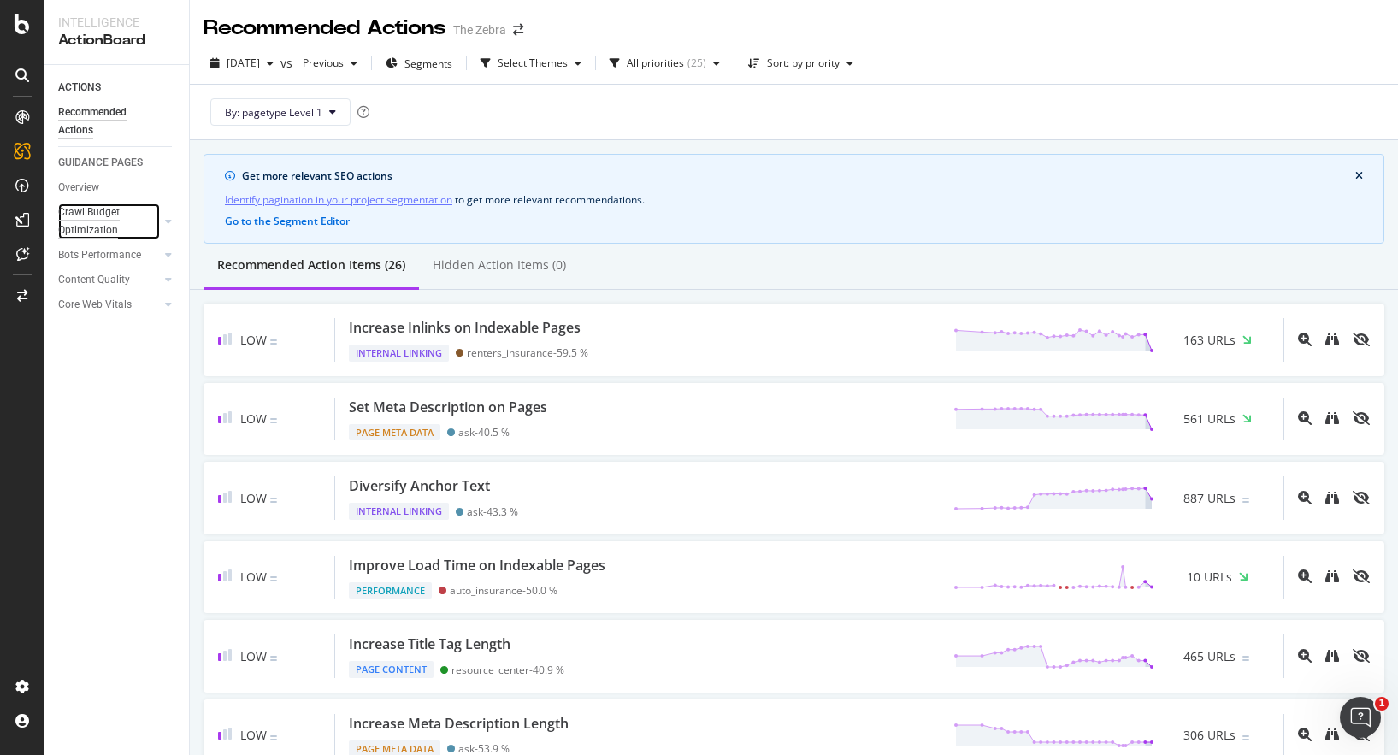
click at [97, 225] on div "Crawl Budget Optimization" at bounding box center [103, 222] width 90 height 36
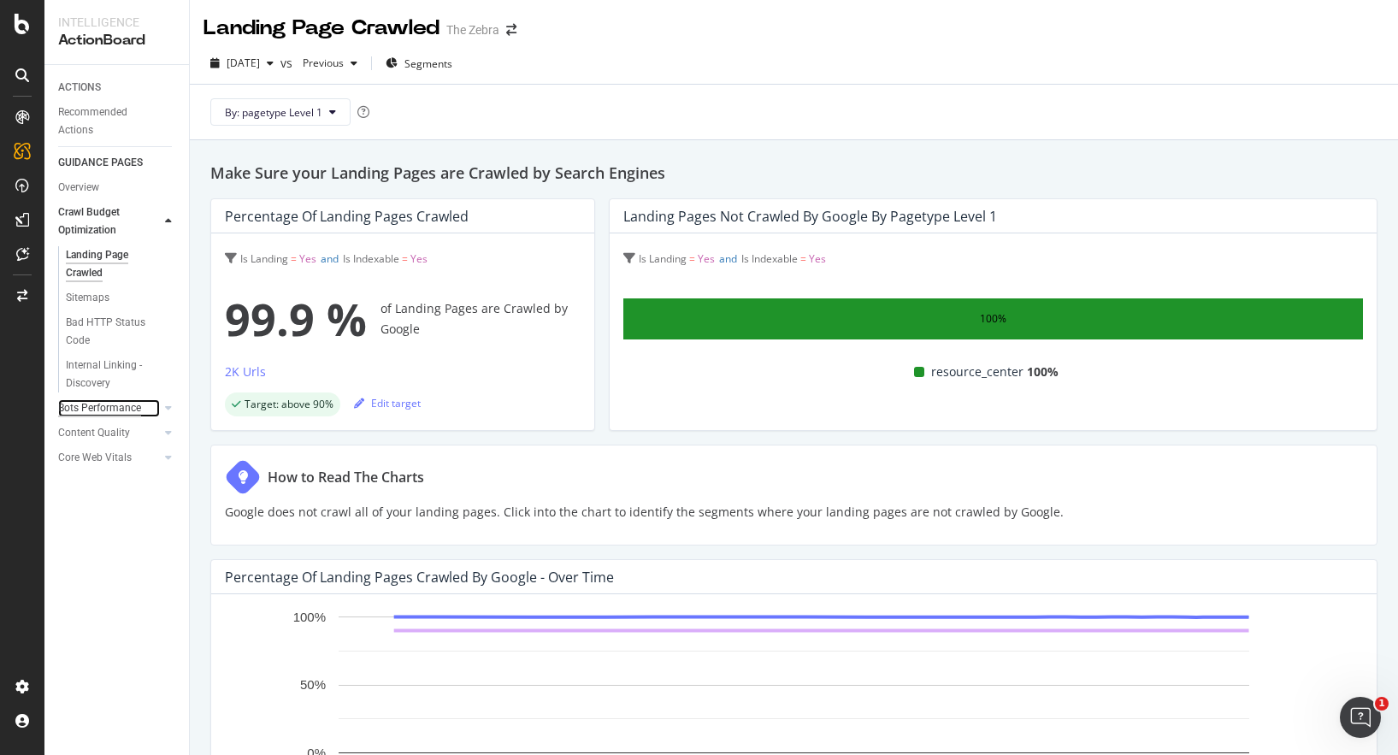
click at [99, 404] on div "Bots Performance" at bounding box center [99, 408] width 83 height 18
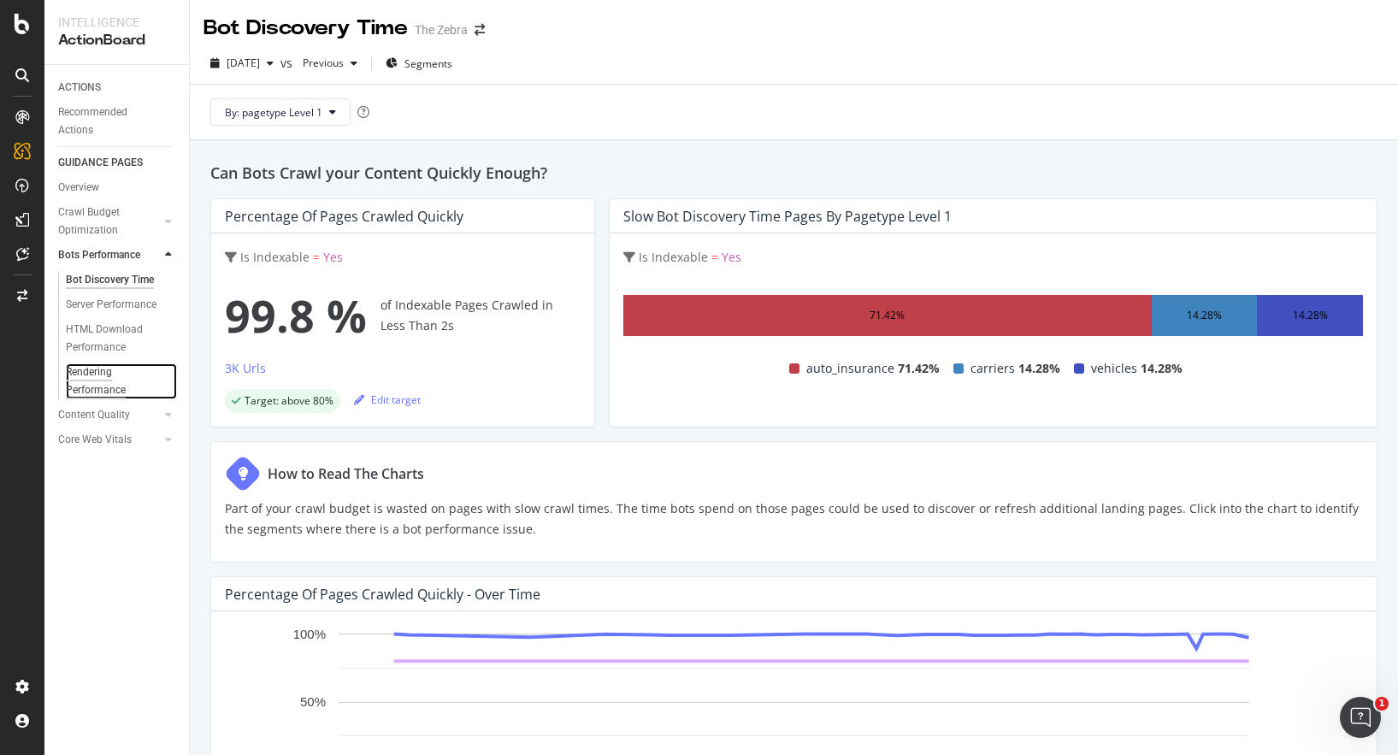
click at [95, 375] on div "Rendering Performance" at bounding box center [114, 381] width 96 height 36
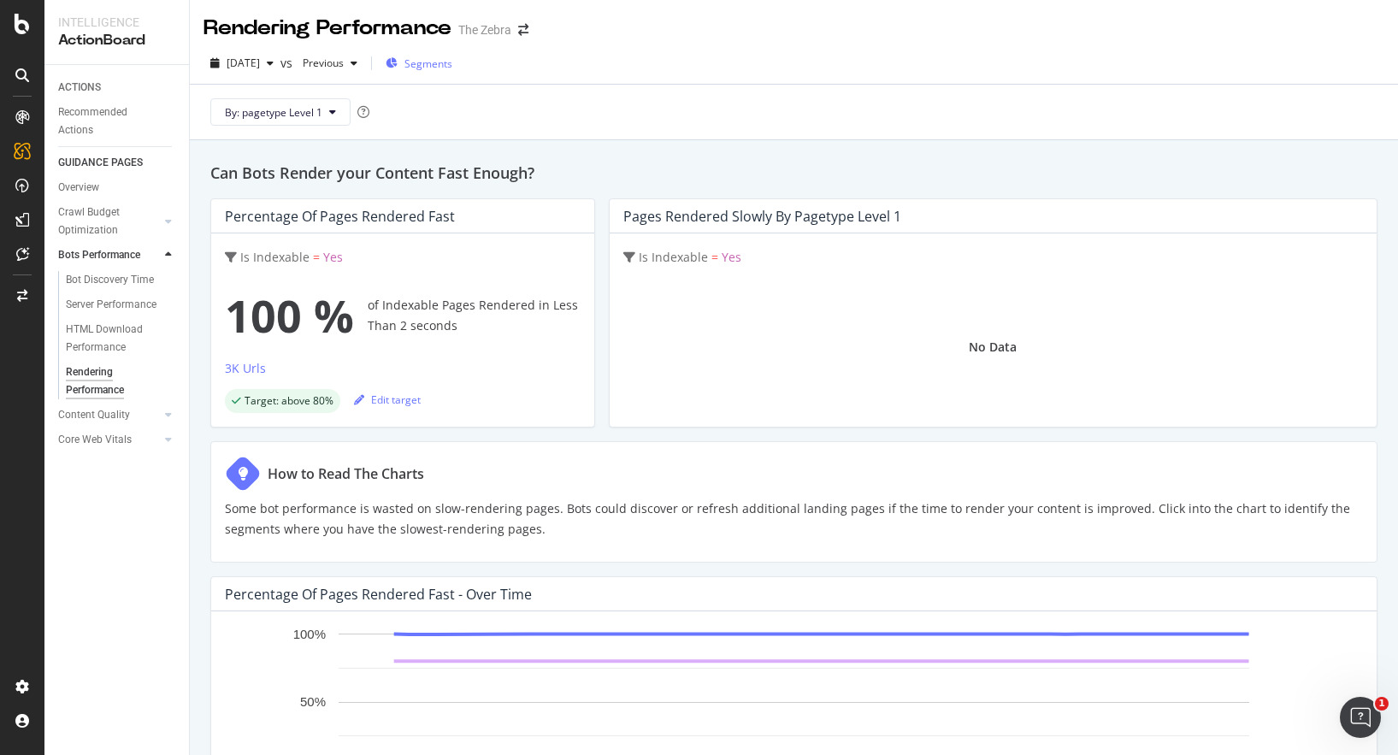
click at [452, 64] on span "Segments" at bounding box center [429, 63] width 48 height 15
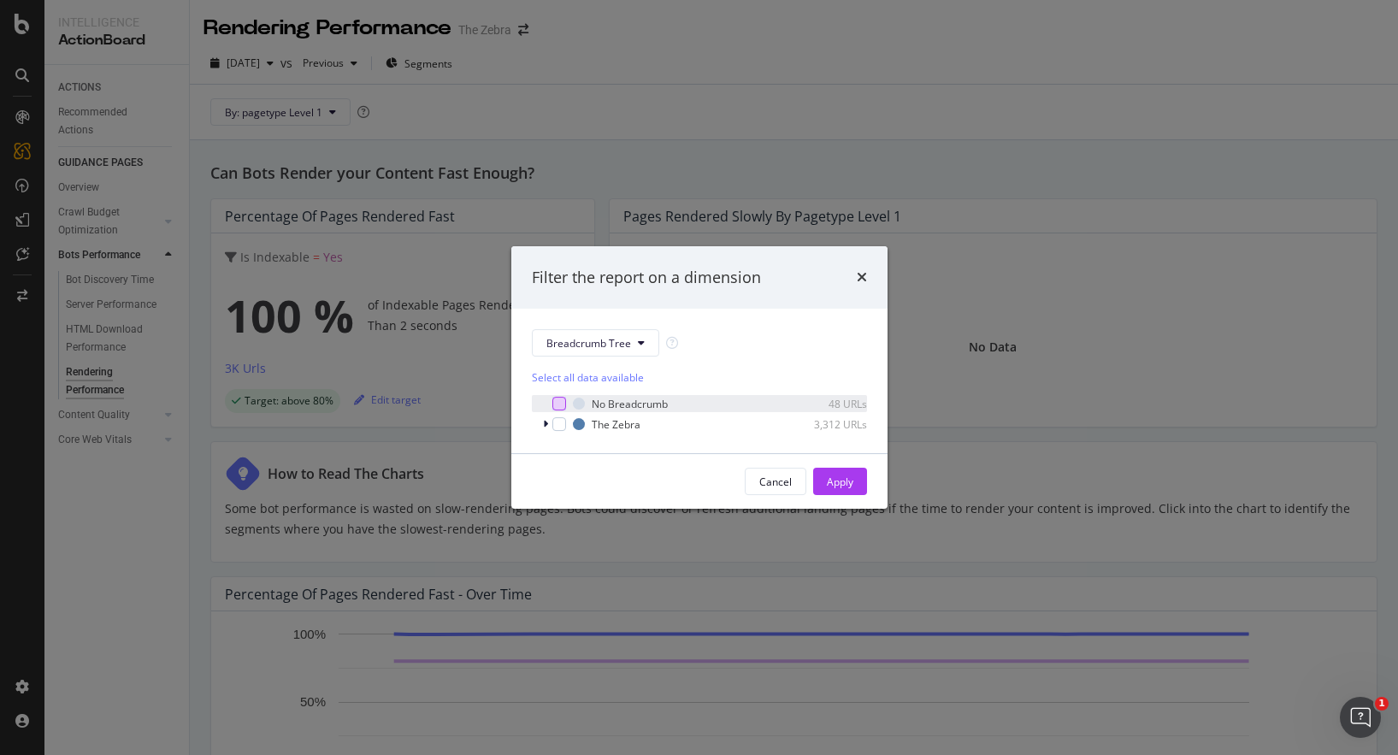
click at [559, 405] on div "modal" at bounding box center [559, 404] width 14 height 14
click at [559, 426] on div "modal" at bounding box center [559, 424] width 14 height 14
click at [548, 426] on div "modal" at bounding box center [547, 424] width 10 height 17
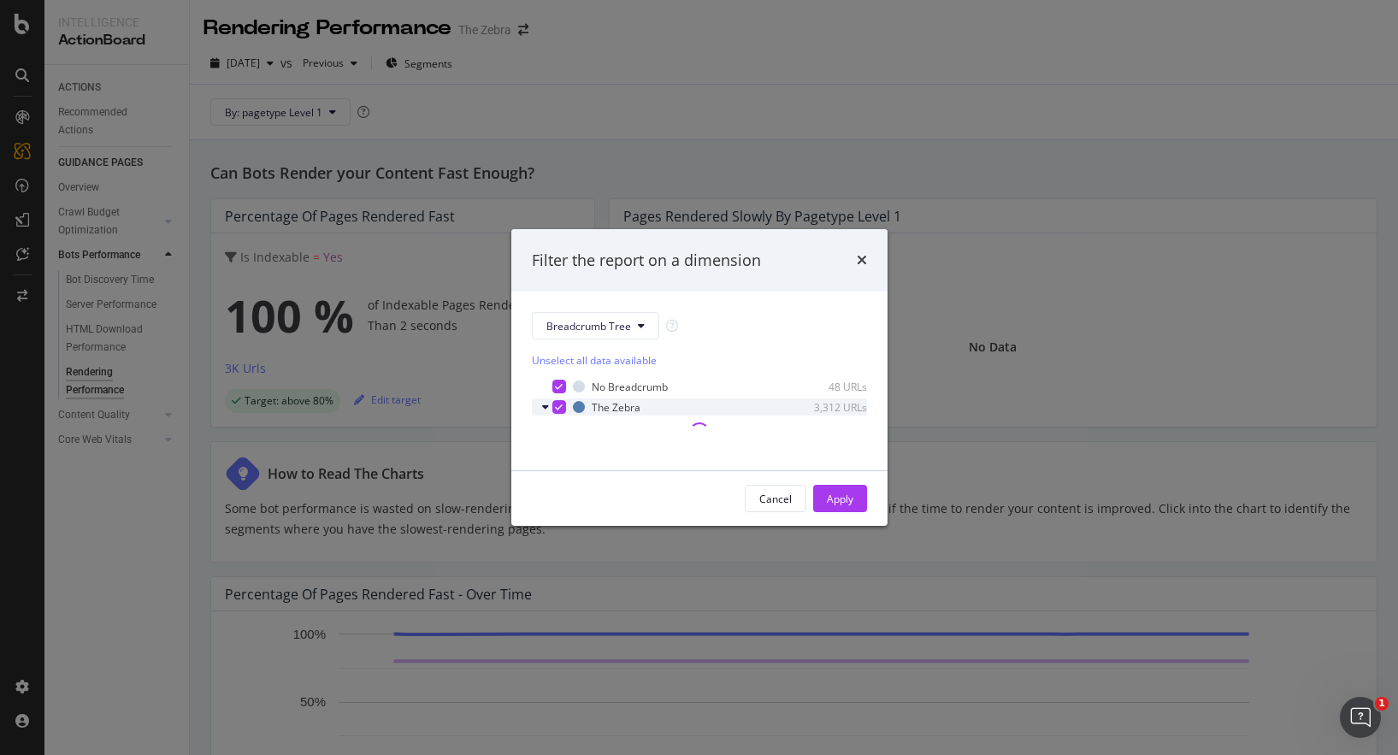
click at [546, 405] on icon "modal" at bounding box center [545, 407] width 7 height 10
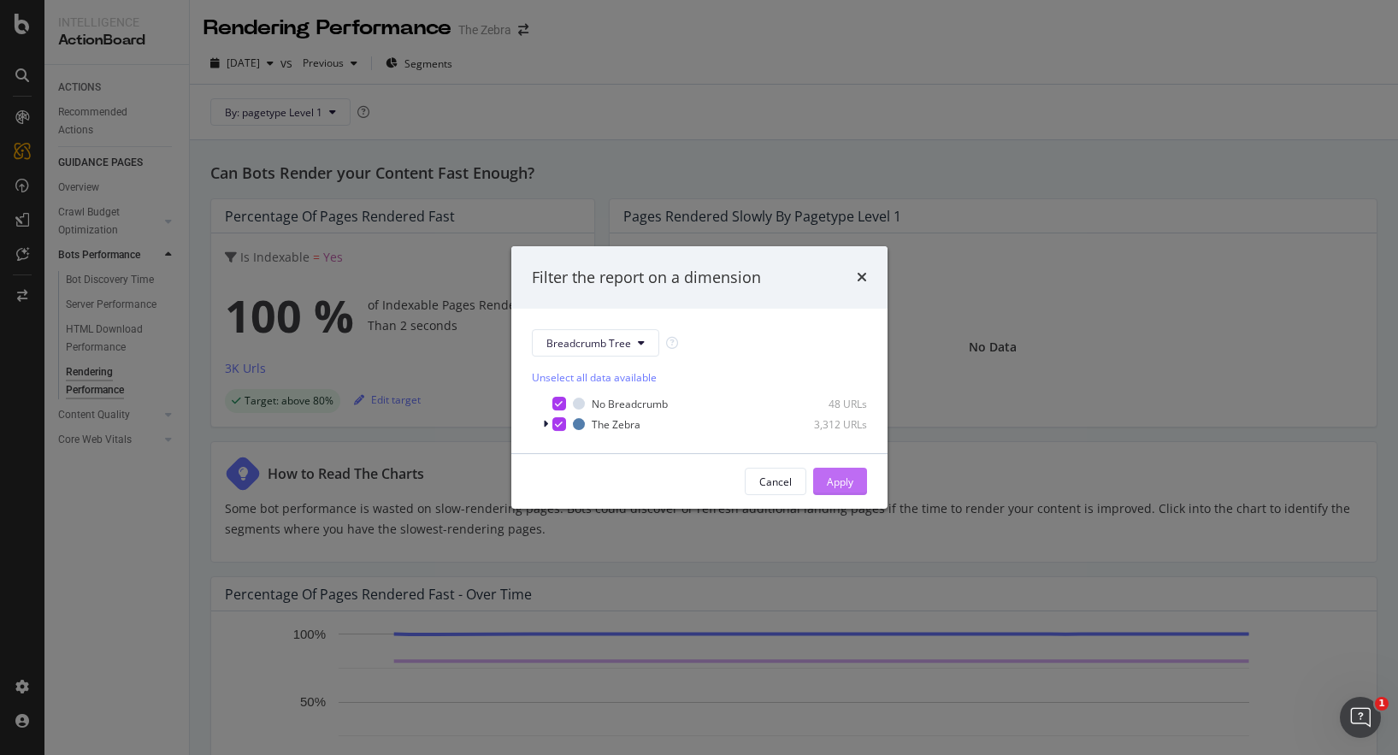
click at [835, 485] on div "Apply" at bounding box center [840, 482] width 27 height 15
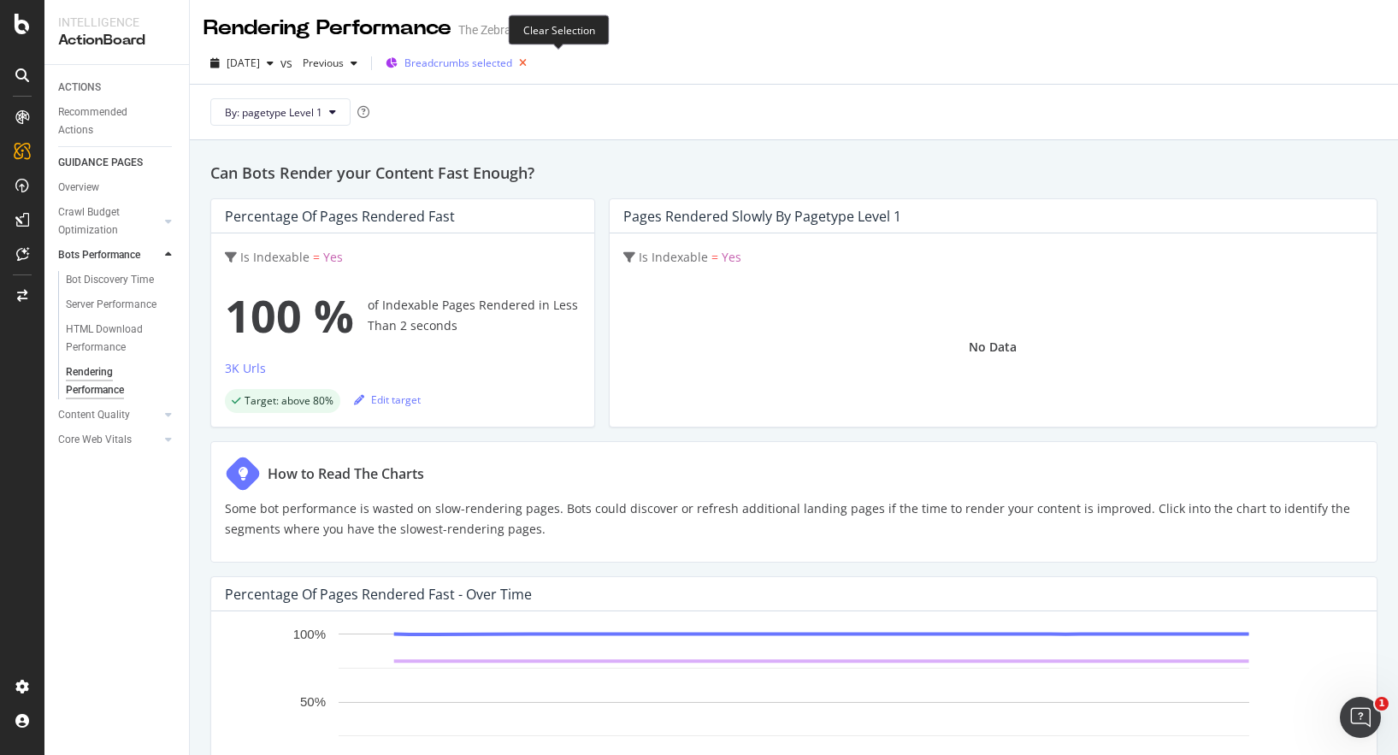
click at [534, 69] on icon "button" at bounding box center [522, 63] width 21 height 24
click at [452, 69] on span "Segments" at bounding box center [429, 63] width 48 height 15
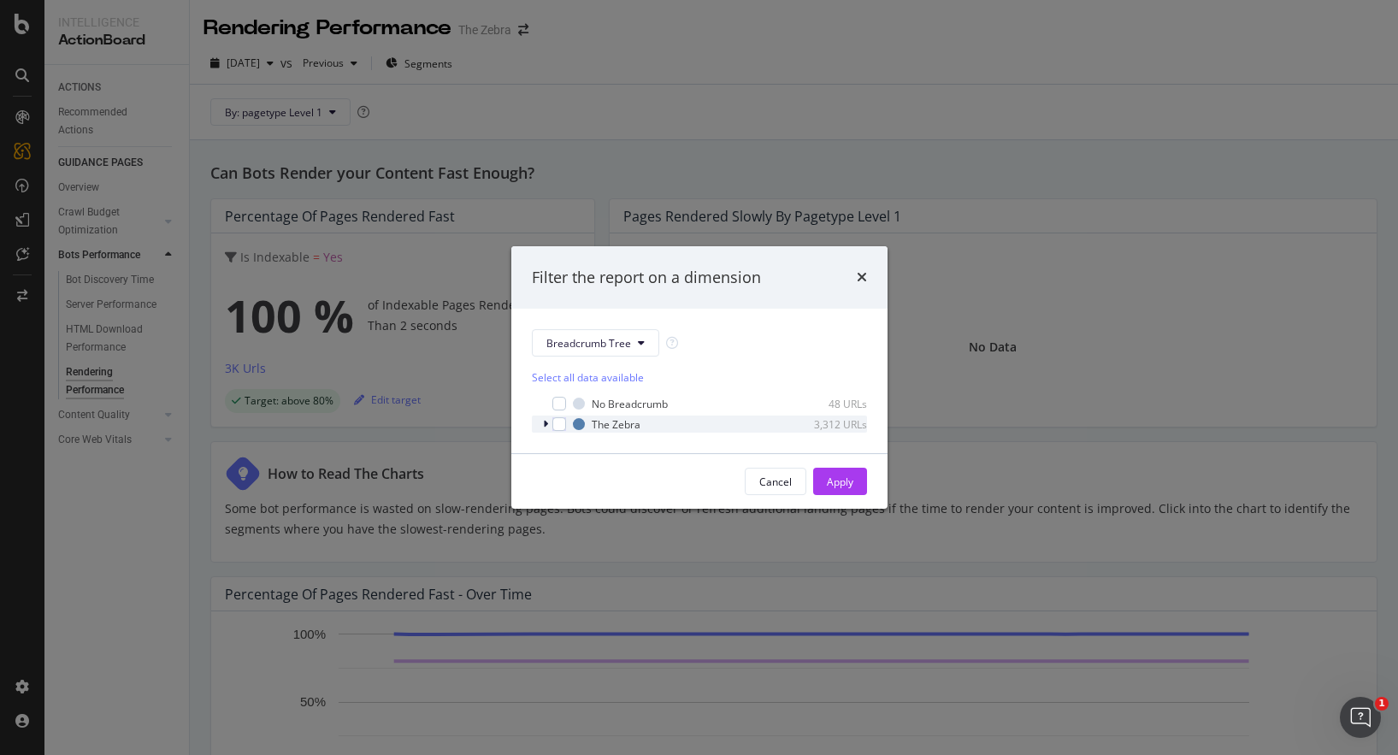
click at [546, 425] on icon "modal" at bounding box center [545, 424] width 5 height 10
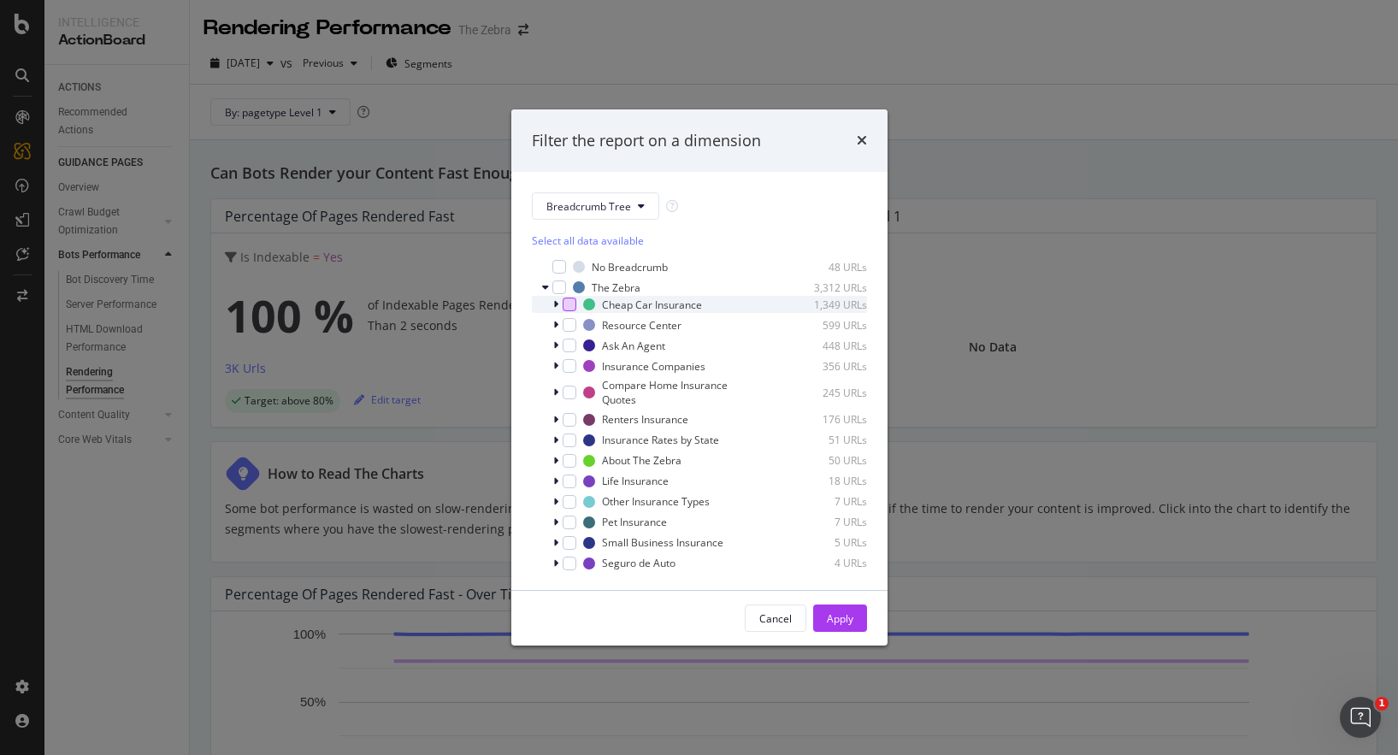
click at [564, 305] on div "modal" at bounding box center [570, 305] width 14 height 14
click at [832, 622] on div "Apply" at bounding box center [840, 618] width 27 height 15
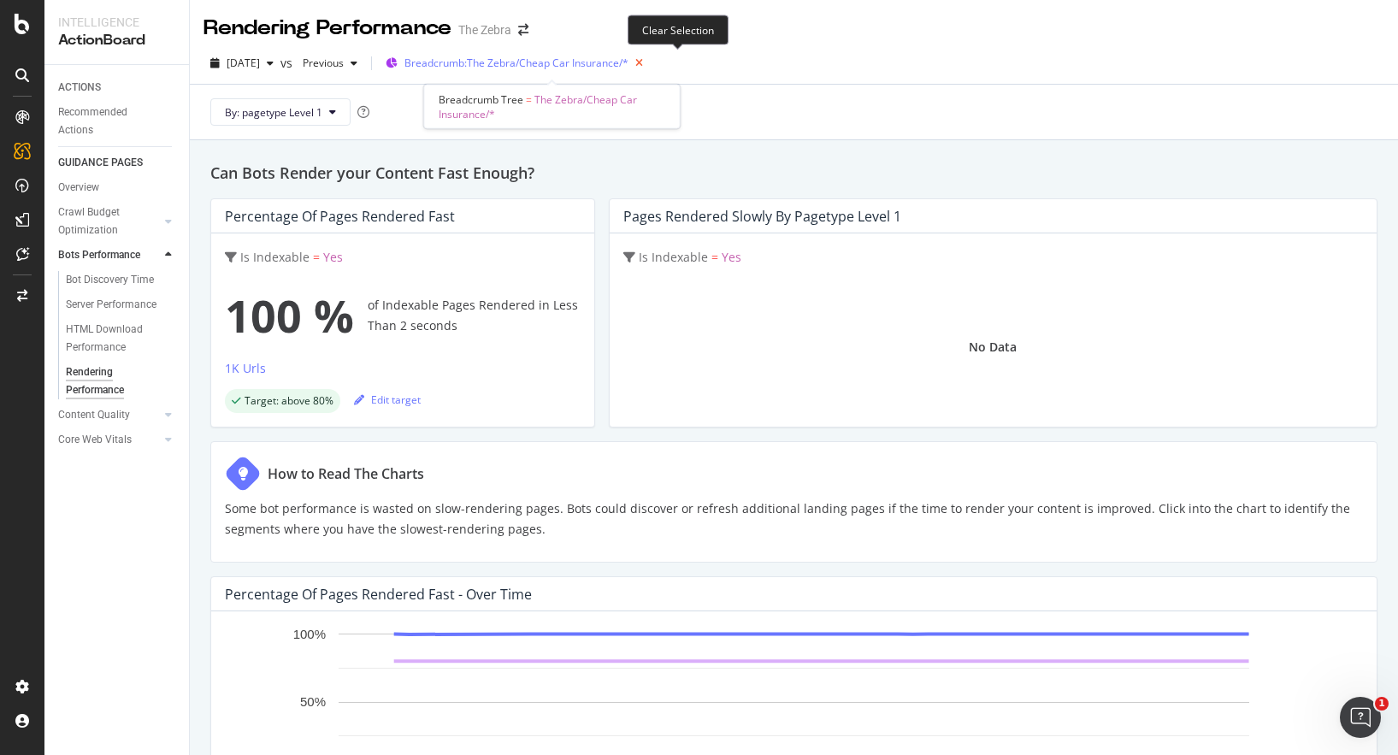
click at [650, 63] on icon "button" at bounding box center [639, 63] width 21 height 24
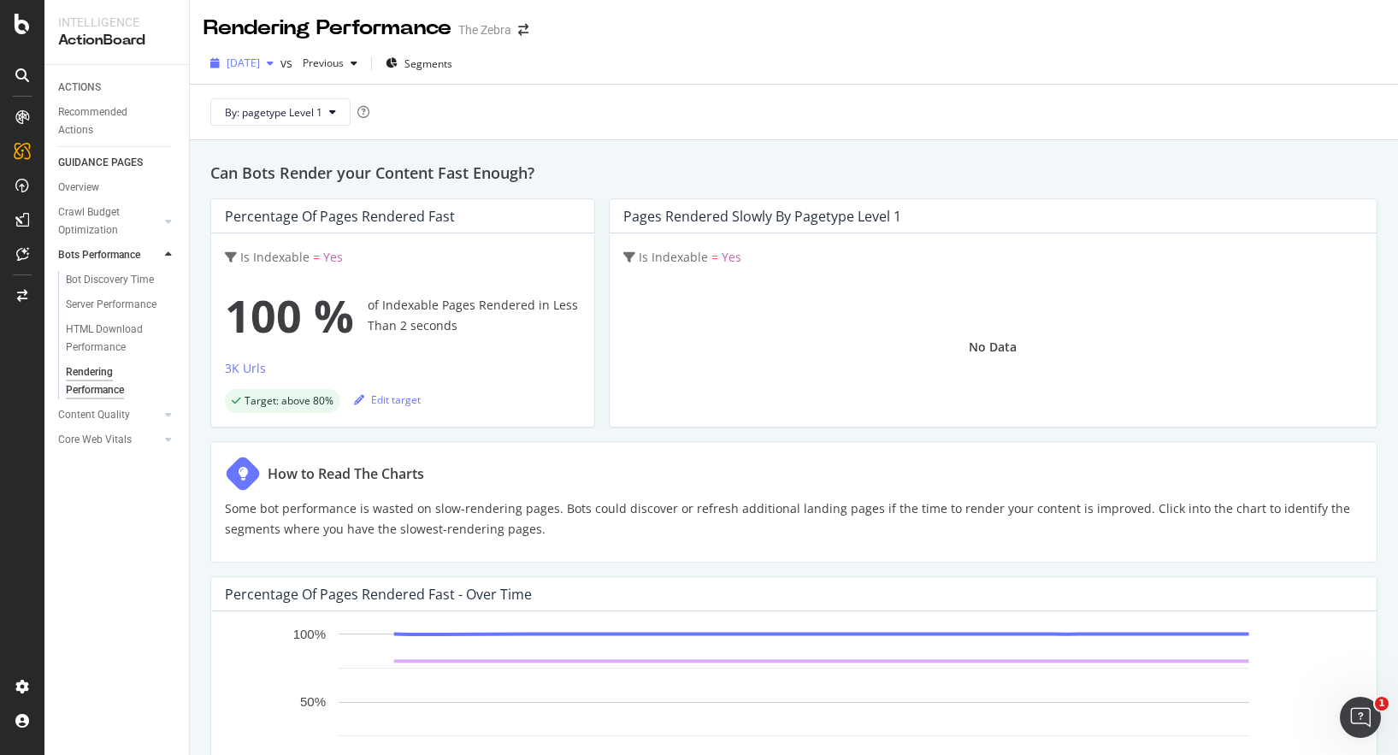
click at [274, 64] on icon "button" at bounding box center [270, 63] width 7 height 10
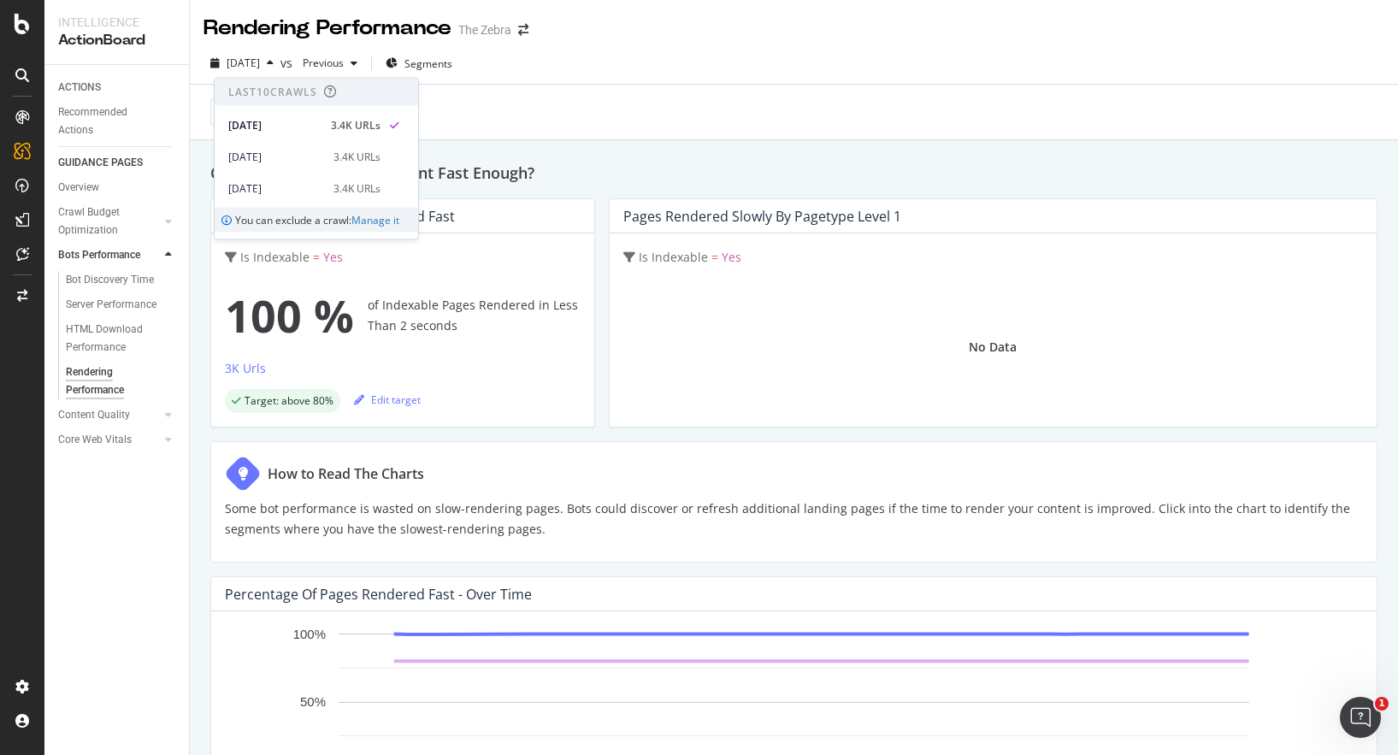
click at [630, 57] on div "2025 Aug. 29th vs Previous Segments" at bounding box center [794, 67] width 1208 height 34
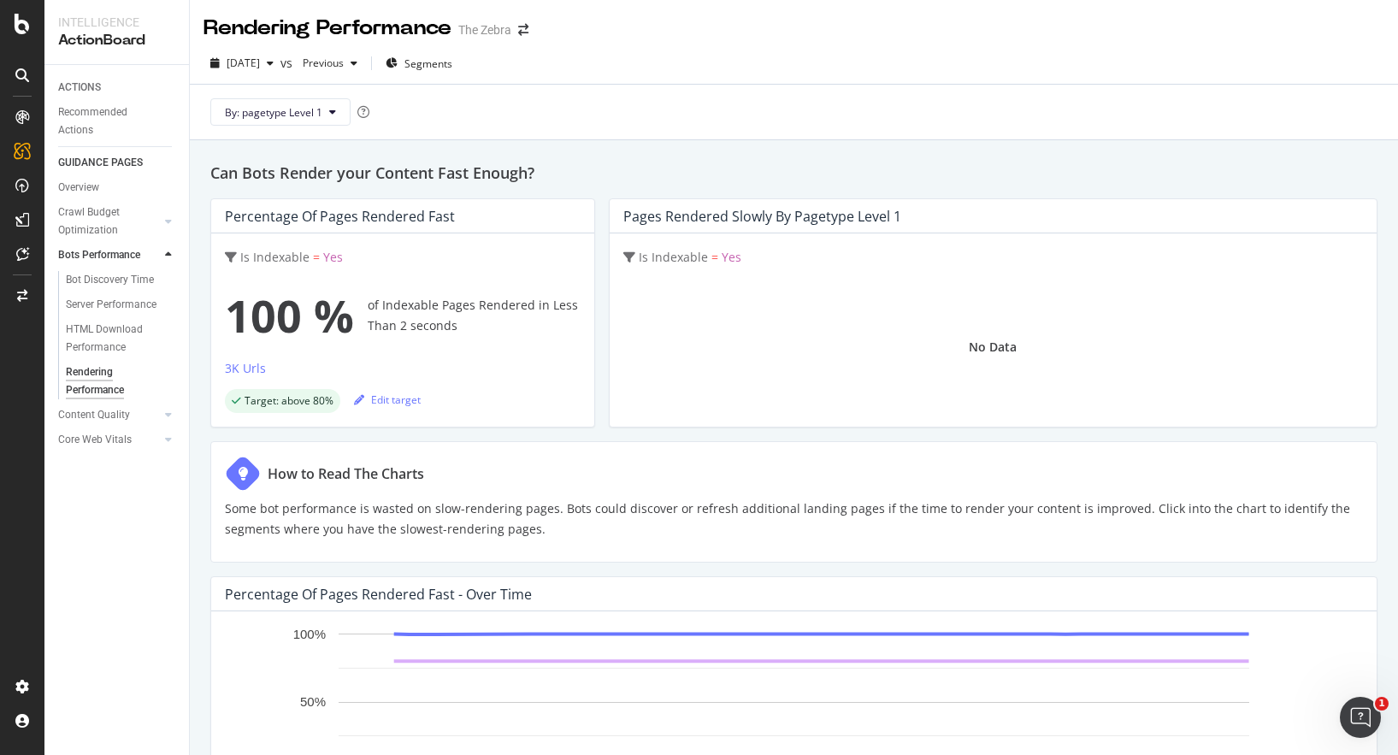
click at [521, 523] on p "Some bot performance is wasted on slow-rendering pages. Bots could discover or …" at bounding box center [794, 519] width 1138 height 41
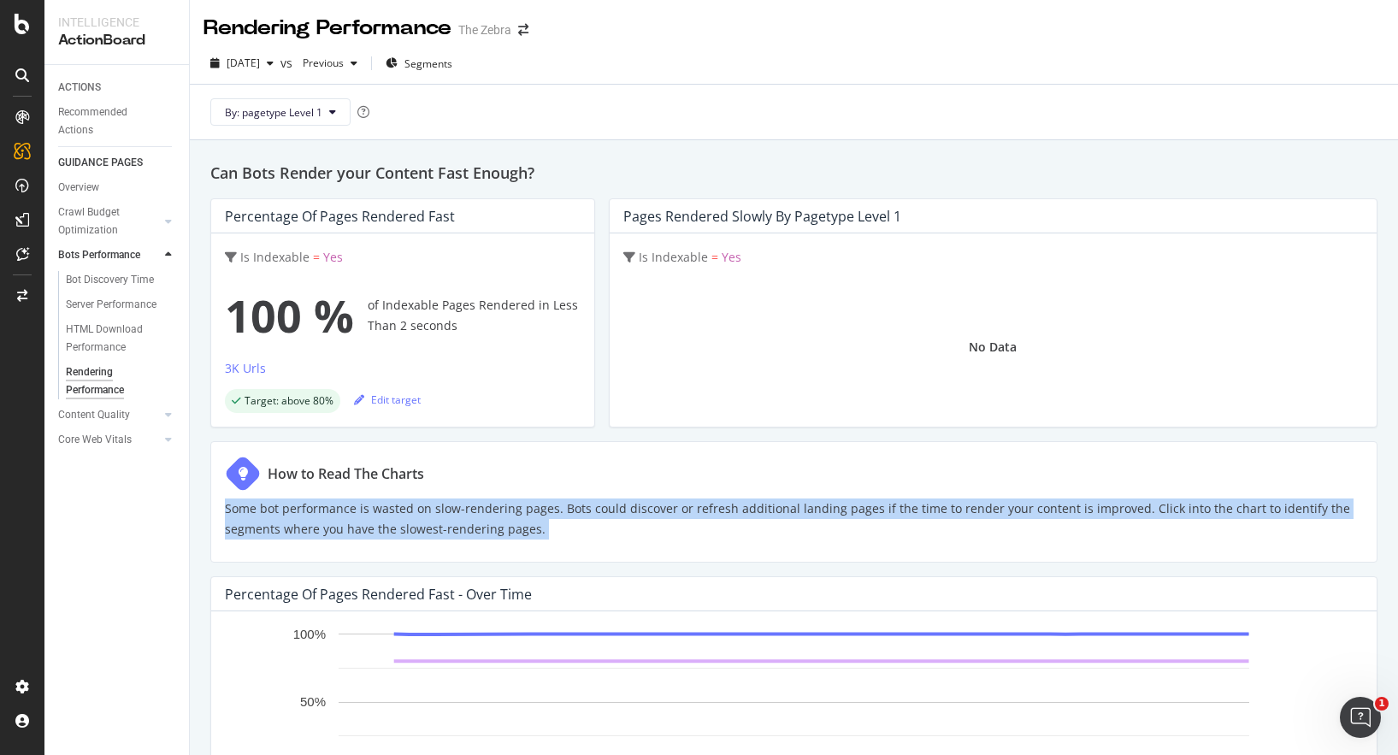
click at [569, 512] on p "Some bot performance is wasted on slow-rendering pages. Bots could discover or …" at bounding box center [794, 519] width 1138 height 41
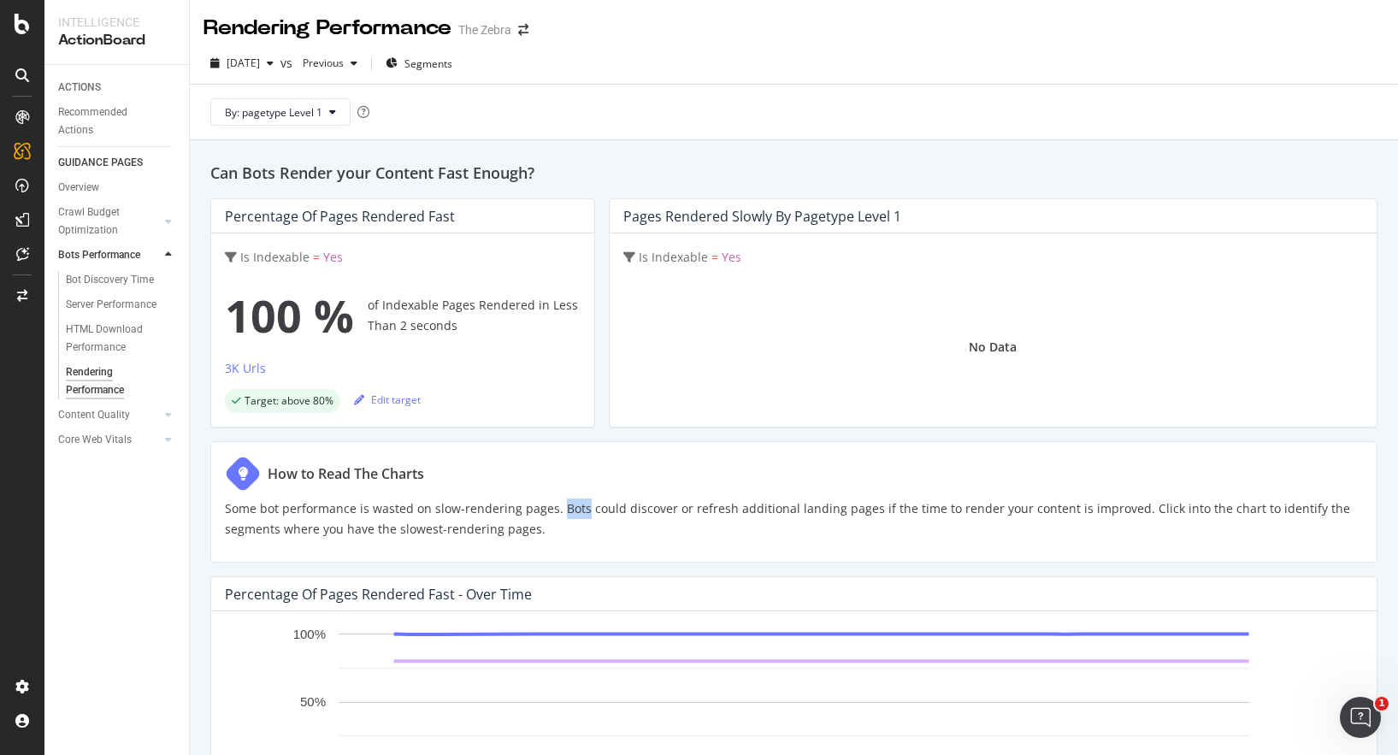
click at [569, 512] on p "Some bot performance is wasted on slow-rendering pages. Bots could discover or …" at bounding box center [794, 519] width 1138 height 41
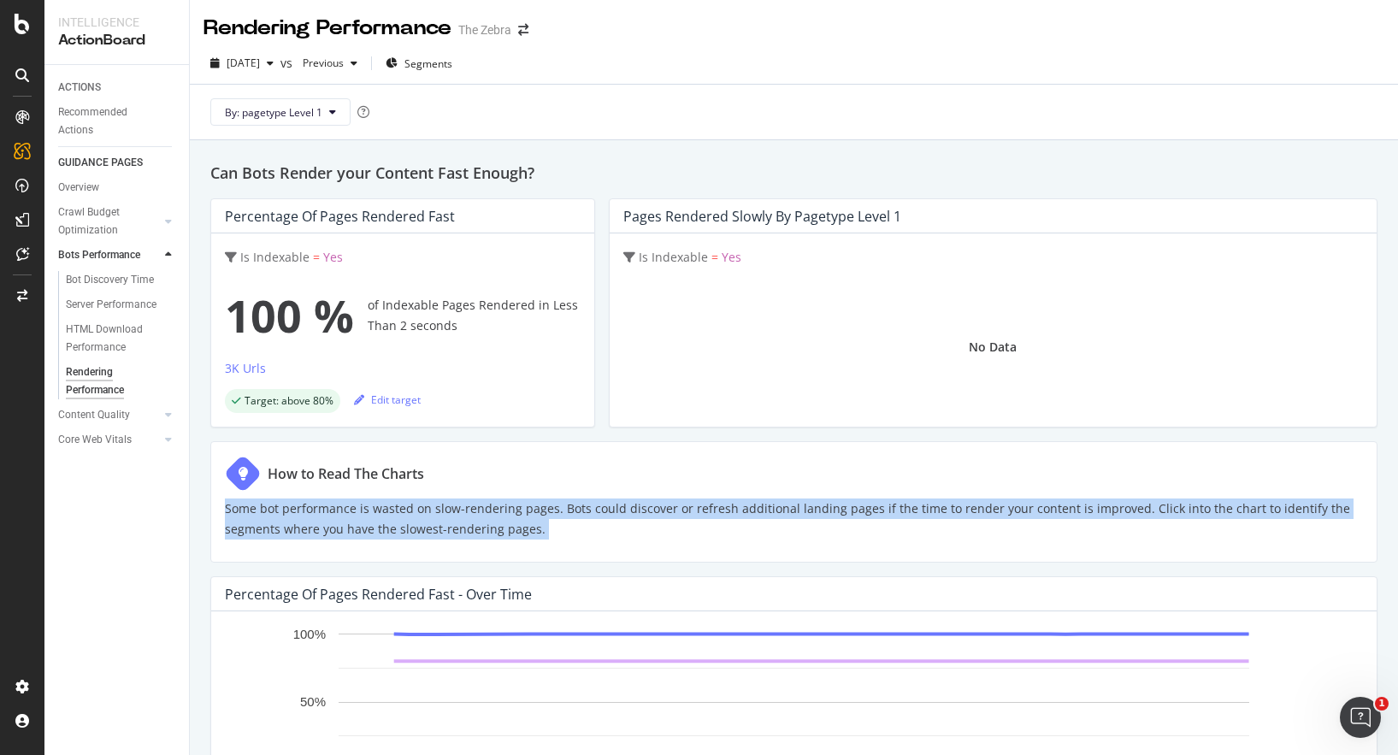
click at [611, 511] on p "Some bot performance is wasted on slow-rendering pages. Bots could discover or …" at bounding box center [794, 519] width 1138 height 41
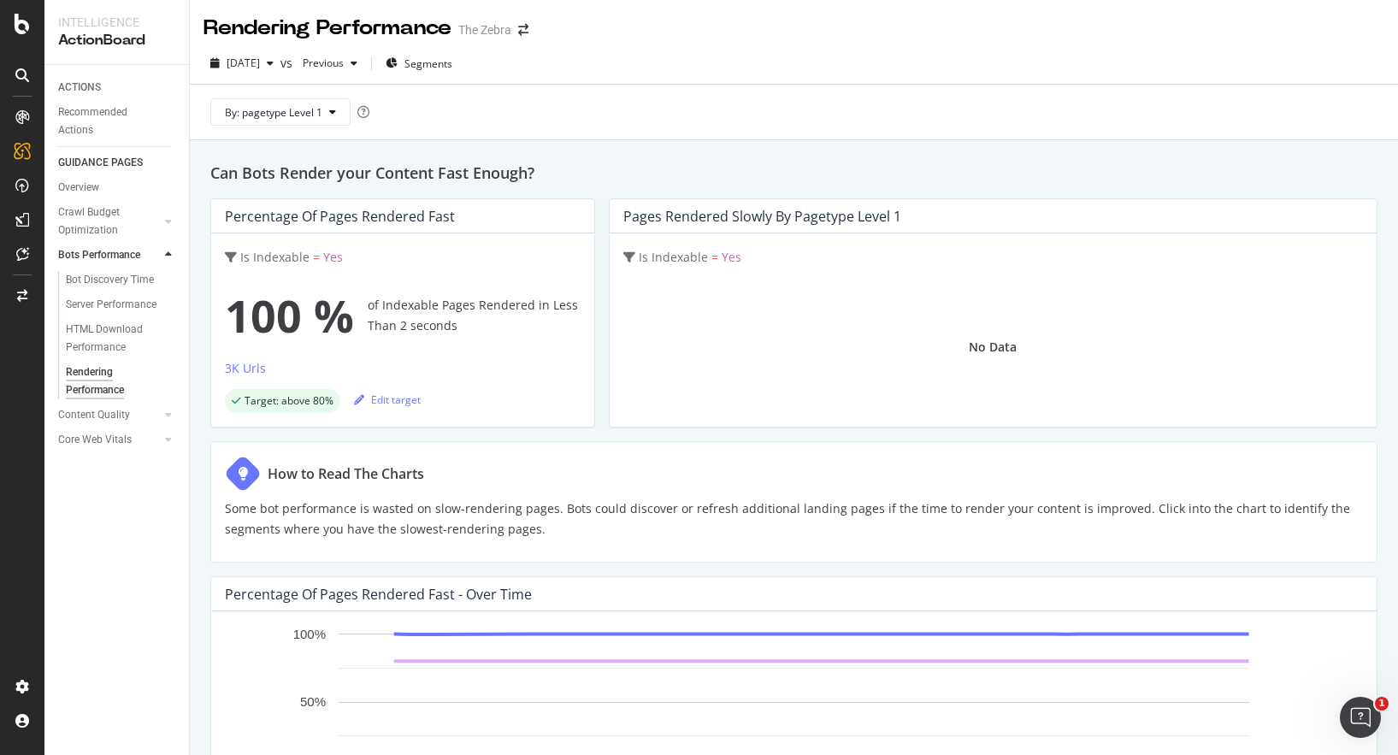
click at [611, 511] on p "Some bot performance is wasted on slow-rendering pages. Bots could discover or …" at bounding box center [794, 519] width 1138 height 41
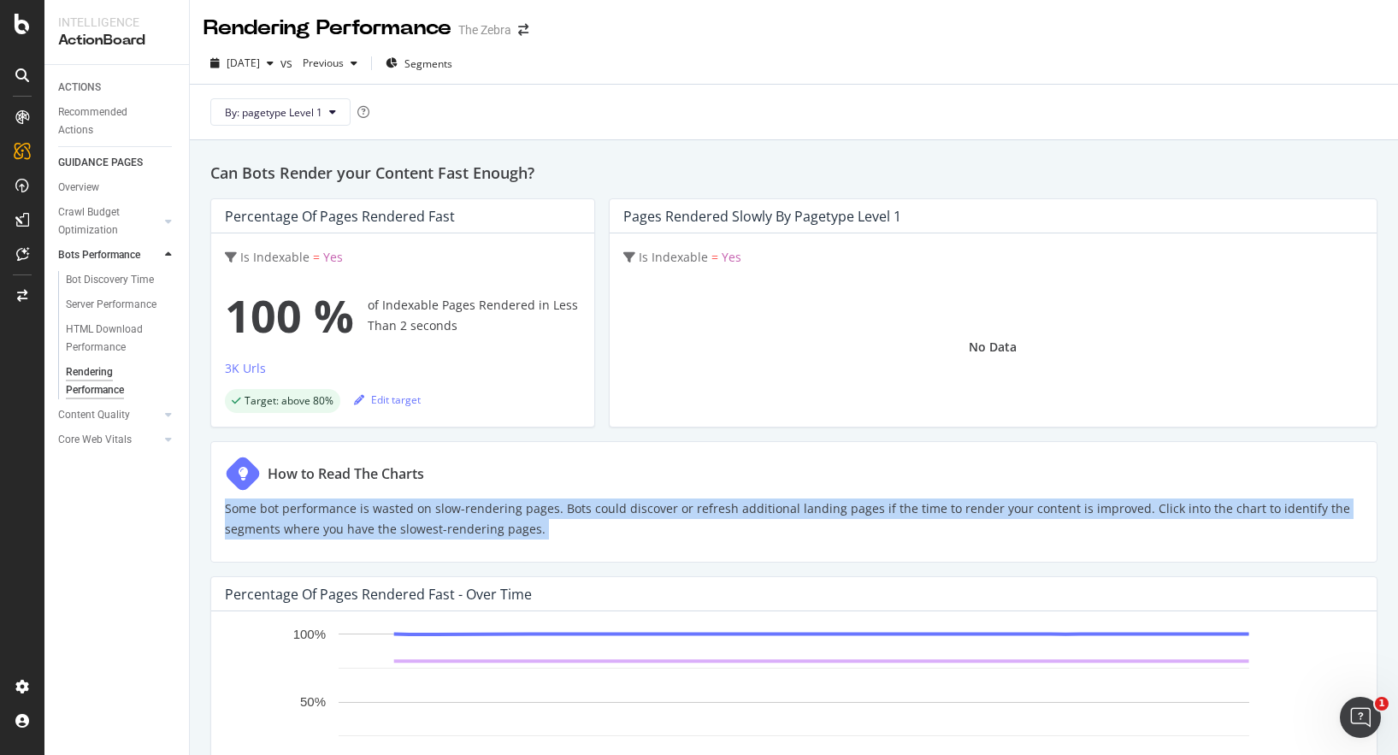
click at [611, 511] on p "Some bot performance is wasted on slow-rendering pages. Bots could discover or …" at bounding box center [794, 519] width 1138 height 41
click at [597, 512] on p "Some bot performance is wasted on slow-rendering pages. Bots could discover or …" at bounding box center [794, 519] width 1138 height 41
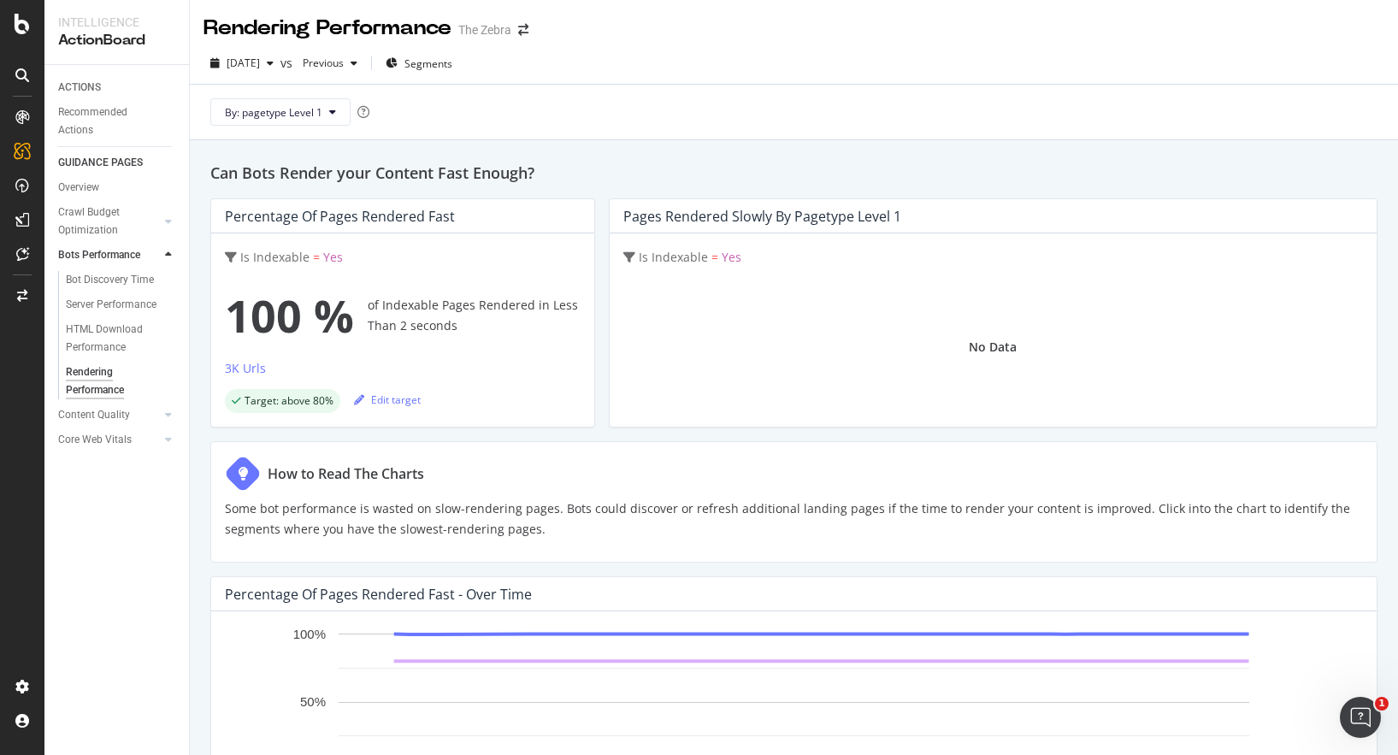
click at [597, 512] on p "Some bot performance is wasted on slow-rendering pages. Bots could discover or …" at bounding box center [794, 519] width 1138 height 41
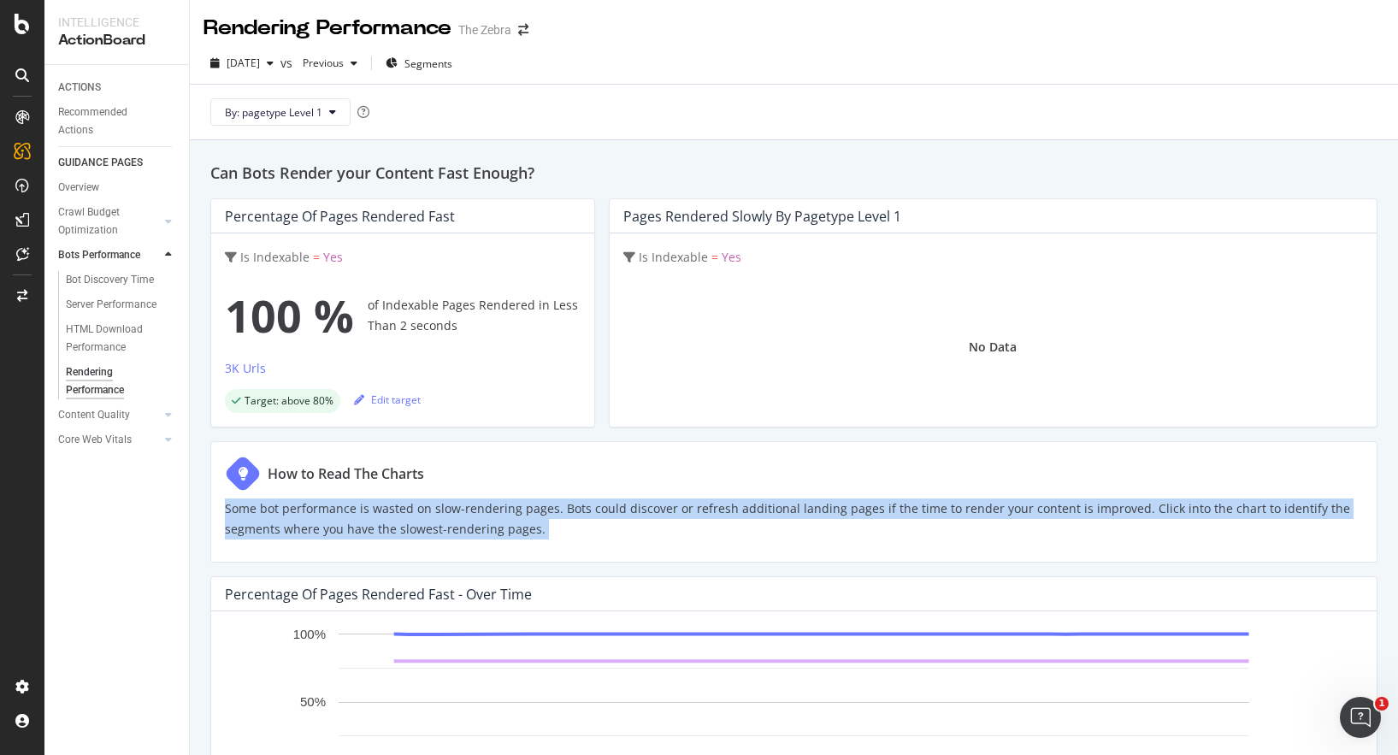
click at [462, 304] on div "100 % of Indexable Pages Rendered in Less Than 2 seconds" at bounding box center [403, 315] width 356 height 68
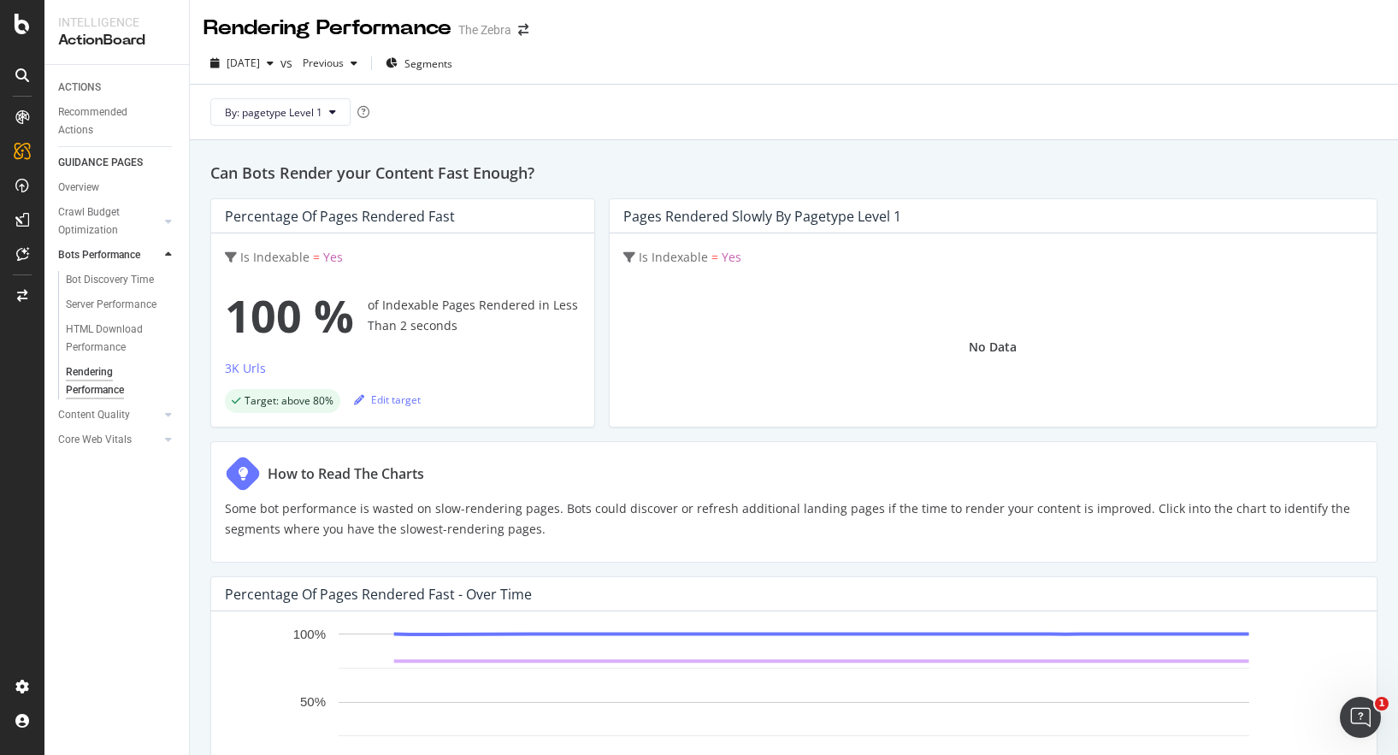
click at [462, 304] on div "100 % of Indexable Pages Rendered in Less Than 2 seconds" at bounding box center [403, 315] width 356 height 68
click at [482, 305] on div "100 % of Indexable Pages Rendered in Less Than 2 seconds" at bounding box center [403, 315] width 356 height 68
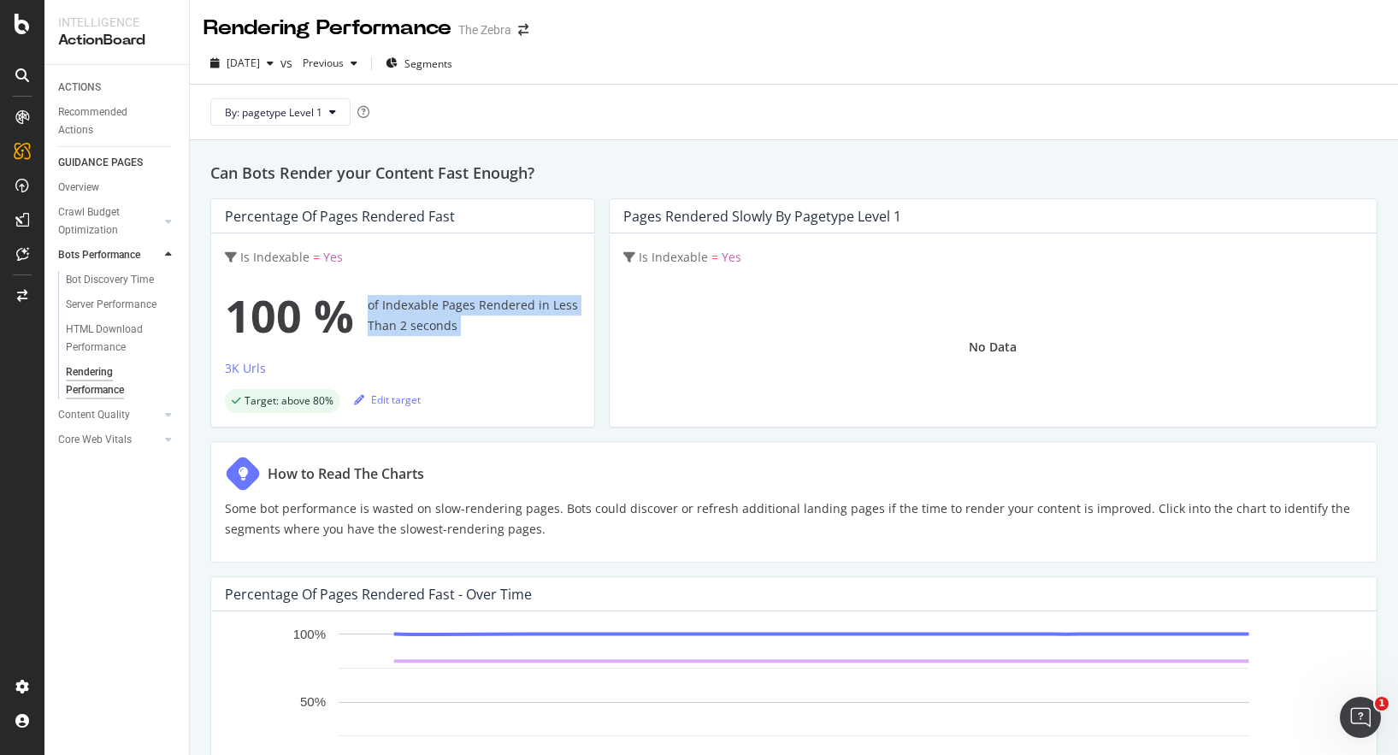
click at [453, 306] on div "100 % of Indexable Pages Rendered in Less Than 2 seconds" at bounding box center [403, 315] width 356 height 68
click at [501, 306] on div "100 % of Indexable Pages Rendered in Less Than 2 seconds" at bounding box center [403, 315] width 356 height 68
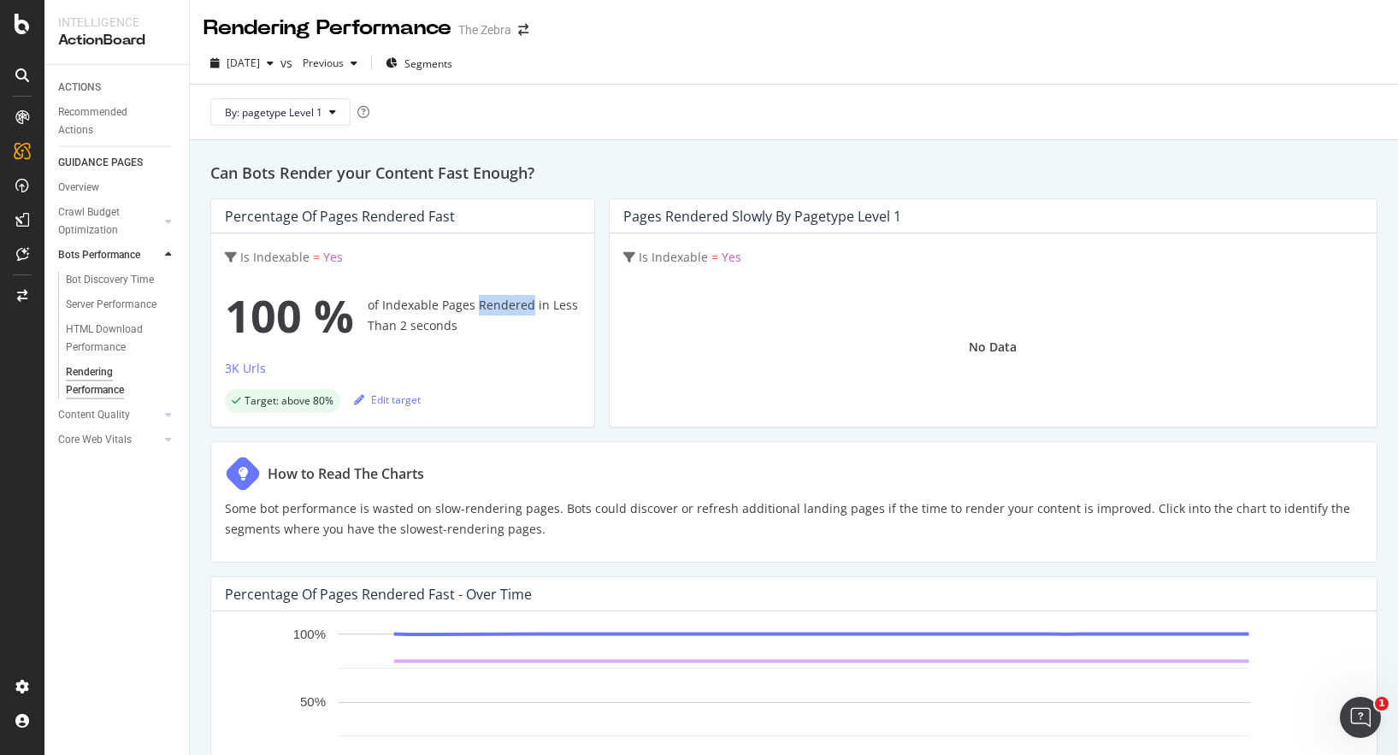
click at [501, 306] on div "100 % of Indexable Pages Rendered in Less Than 2 seconds" at bounding box center [403, 315] width 356 height 68
click at [522, 306] on div "100 % of Indexable Pages Rendered in Less Than 2 seconds" at bounding box center [403, 315] width 356 height 68
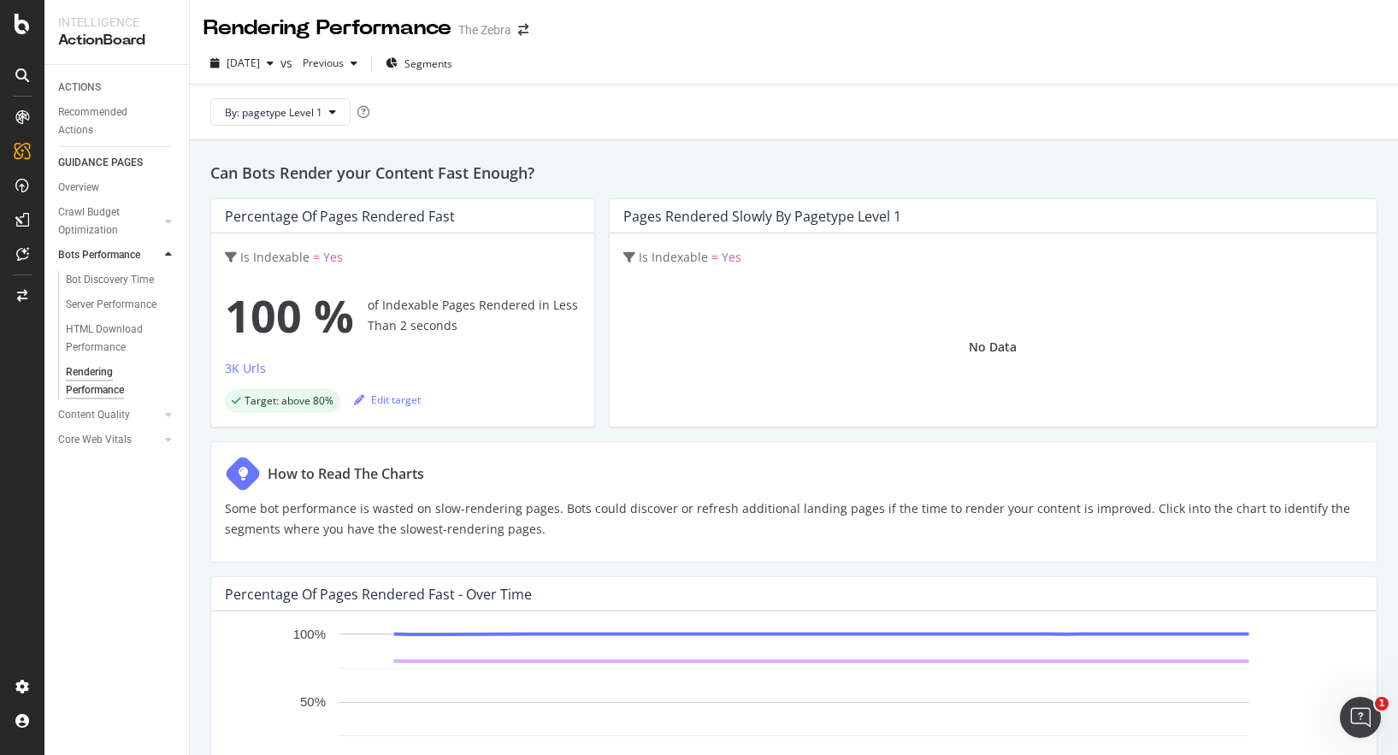
click at [522, 306] on div "100 % of Indexable Pages Rendered in Less Than 2 seconds" at bounding box center [403, 315] width 356 height 68
click at [192, 477] on div "Can Bots Render your Content Fast Enough? Percentage of Pages Rendered Fast Is …" at bounding box center [794, 634] width 1208 height 989
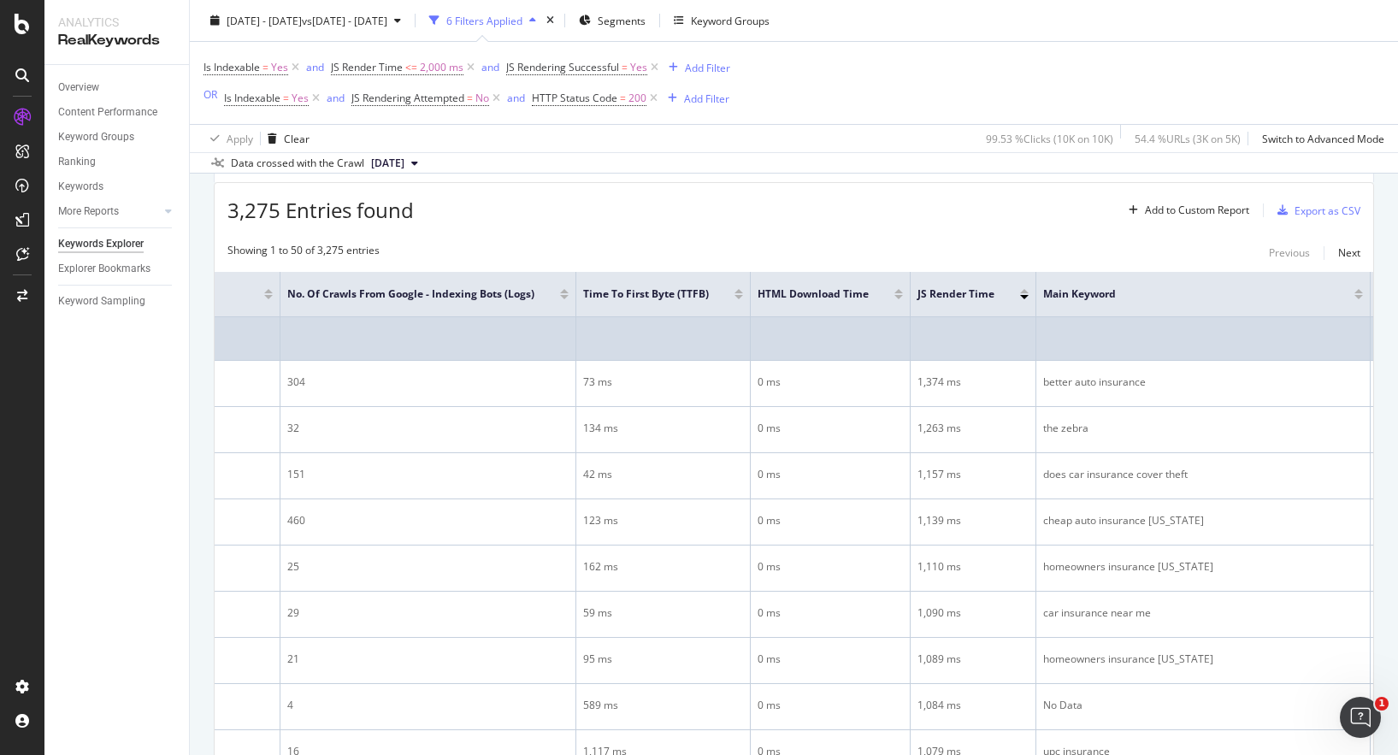
scroll to position [0, 260]
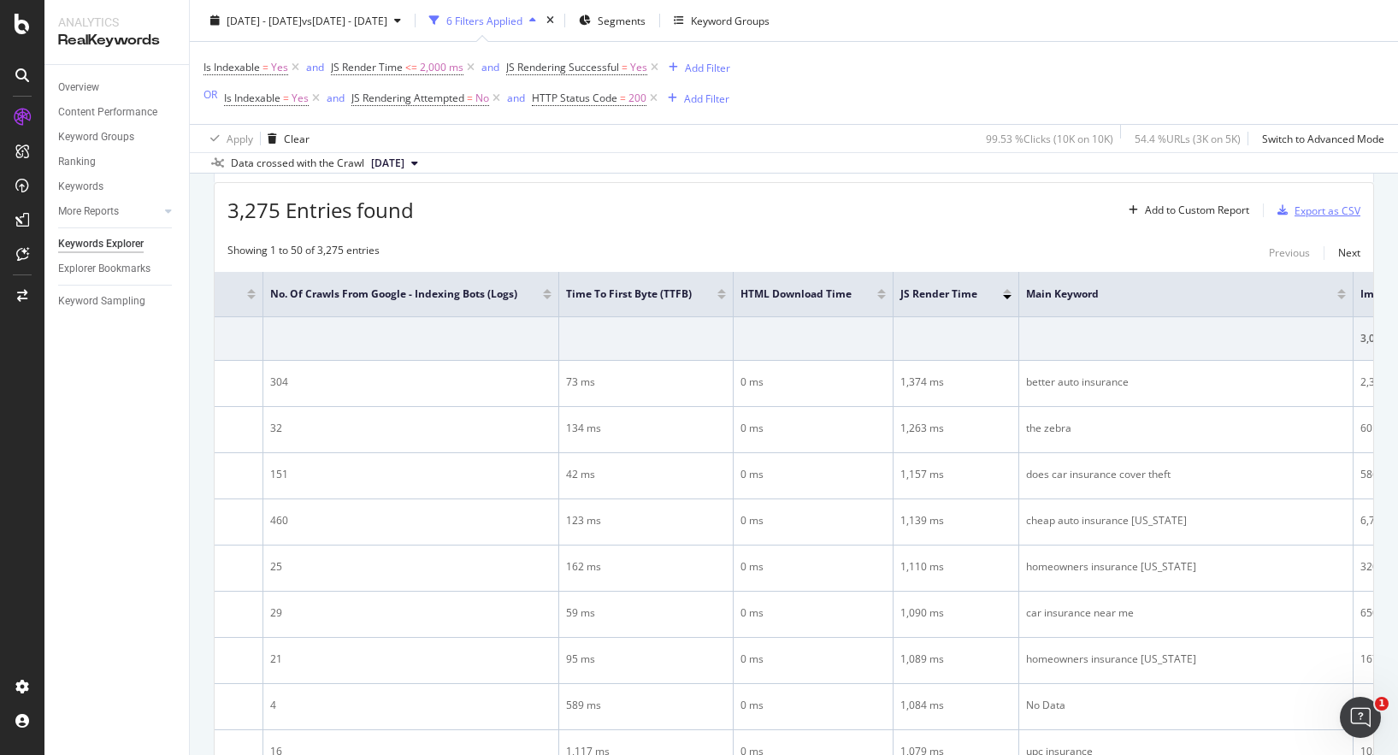
click at [1318, 210] on div "Export as CSV" at bounding box center [1328, 211] width 66 height 15
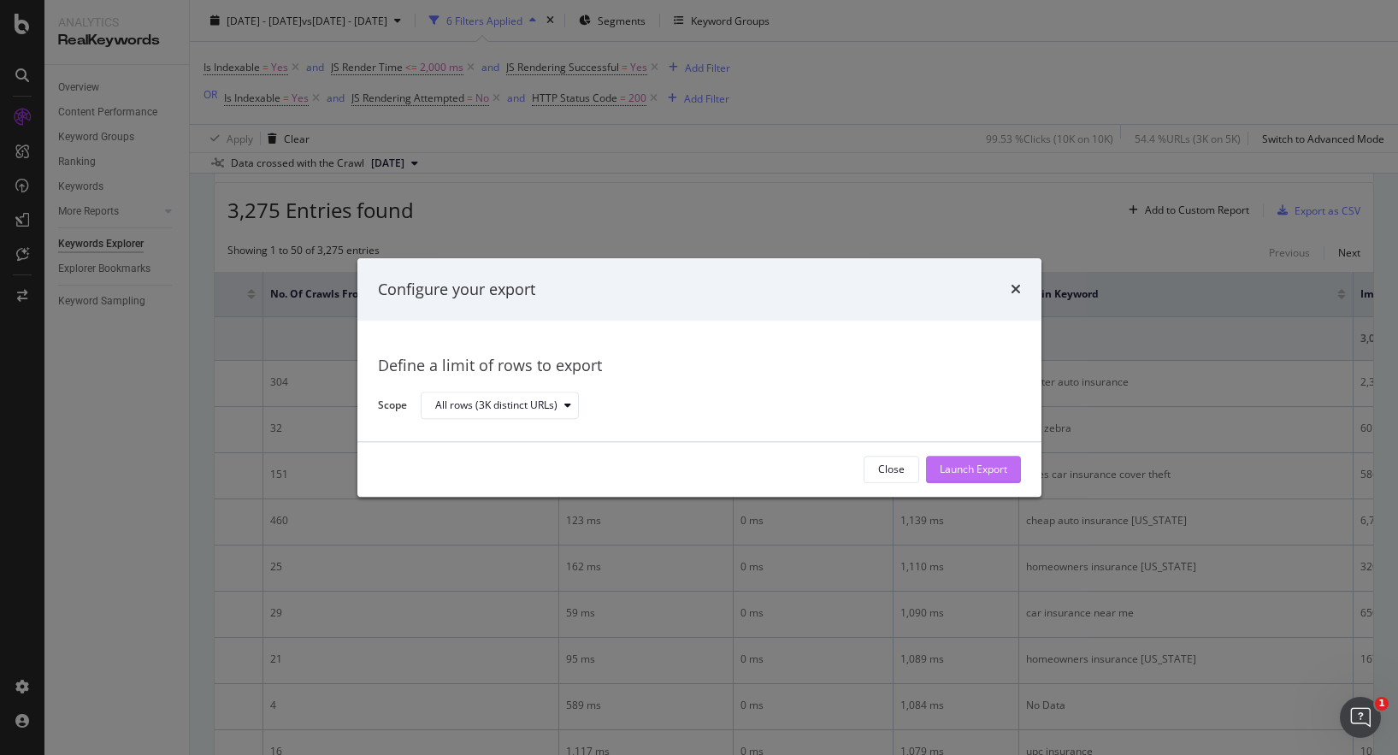
click at [942, 474] on div "Launch Export" at bounding box center [974, 470] width 68 height 15
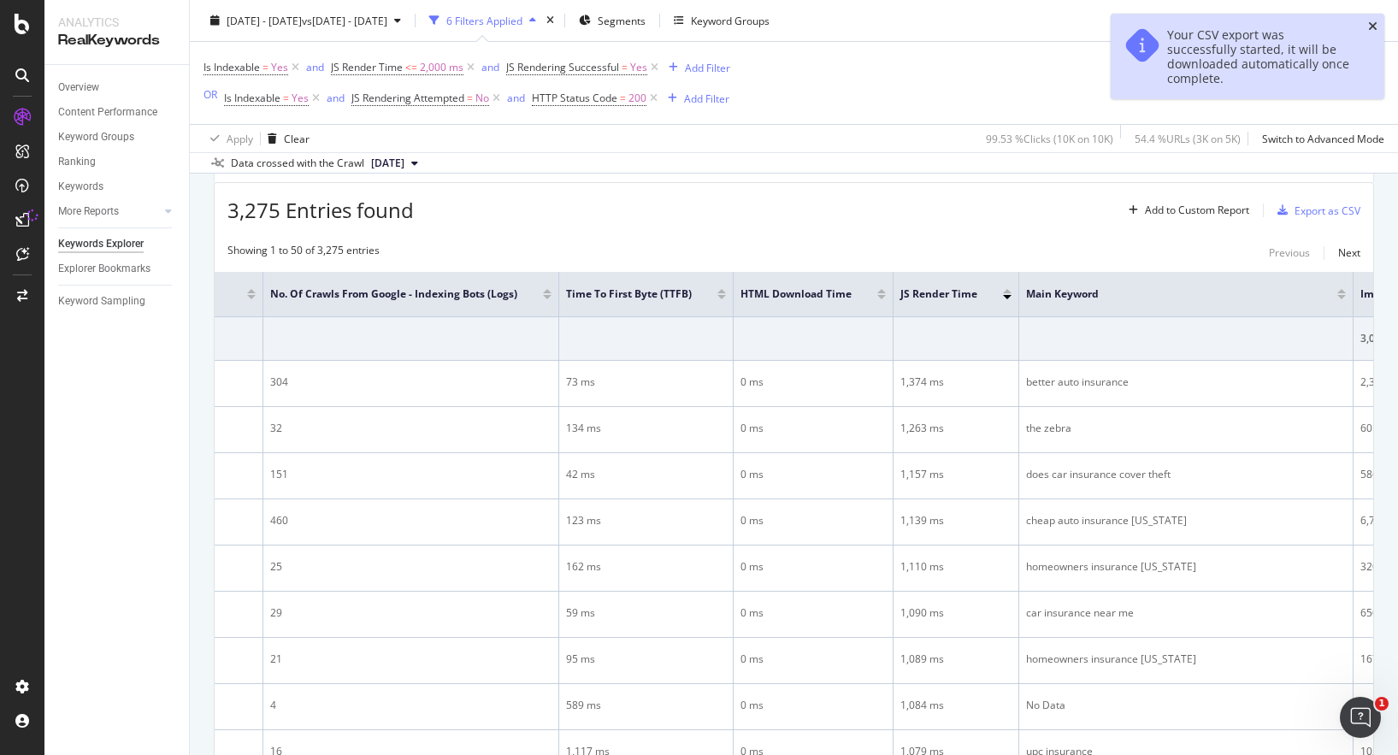
click at [1372, 27] on icon "close toast" at bounding box center [1372, 27] width 9 height 12
